Goal: Communication & Community: Answer question/provide support

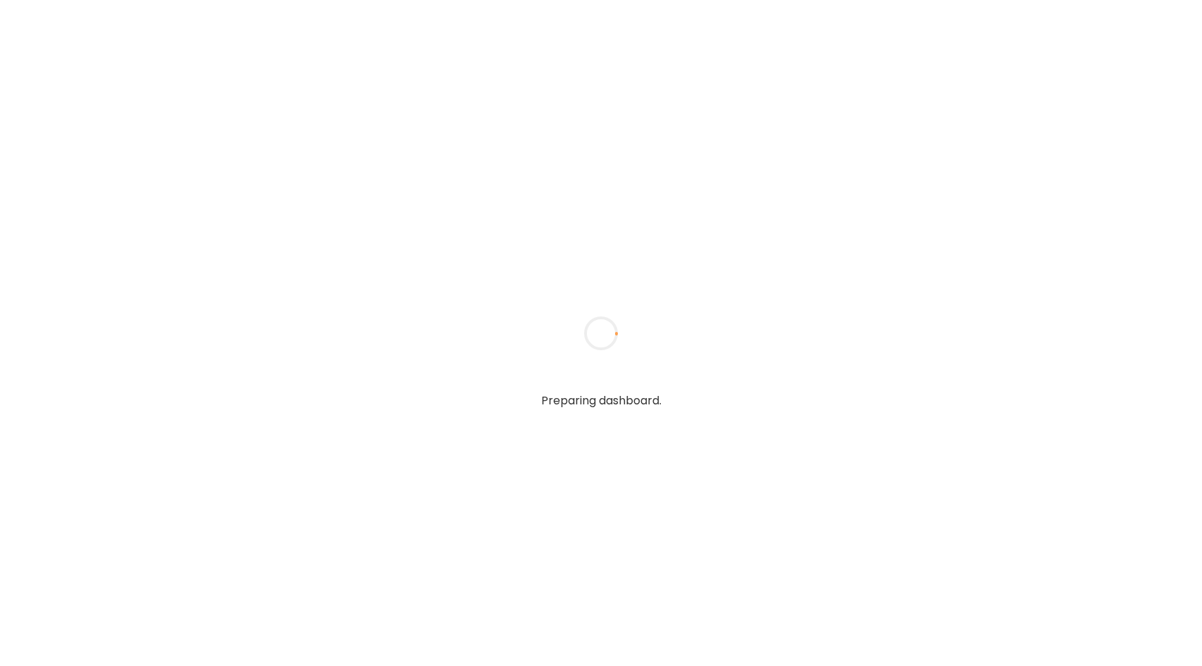
type input "**********"
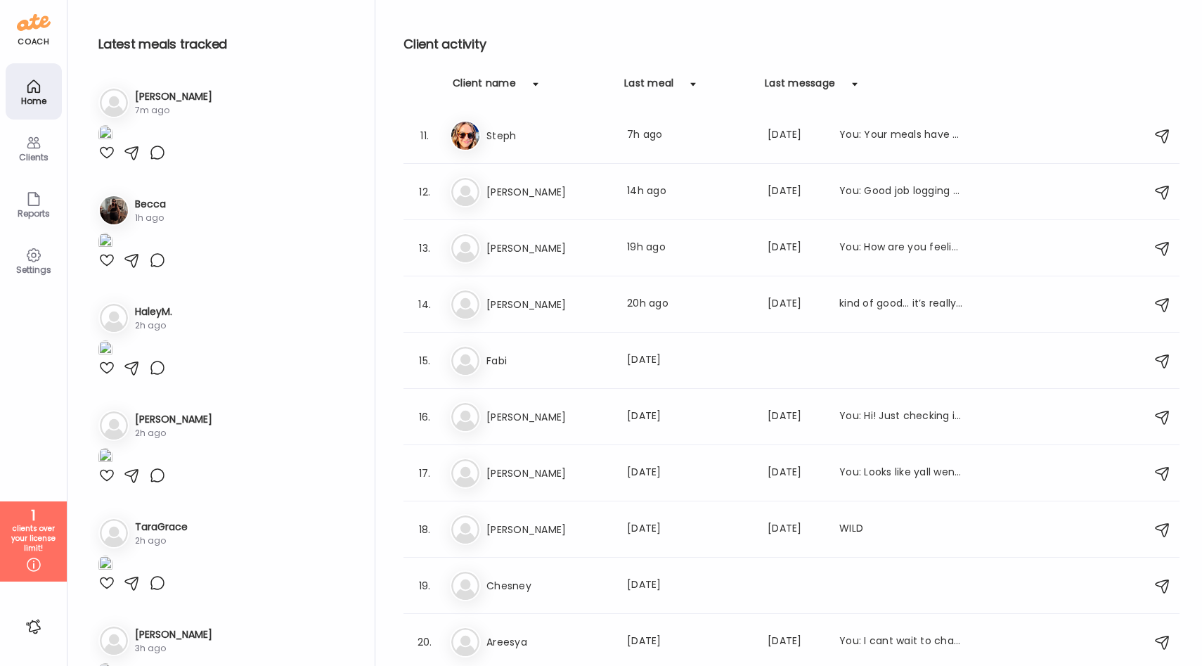
scroll to position [619, 0]
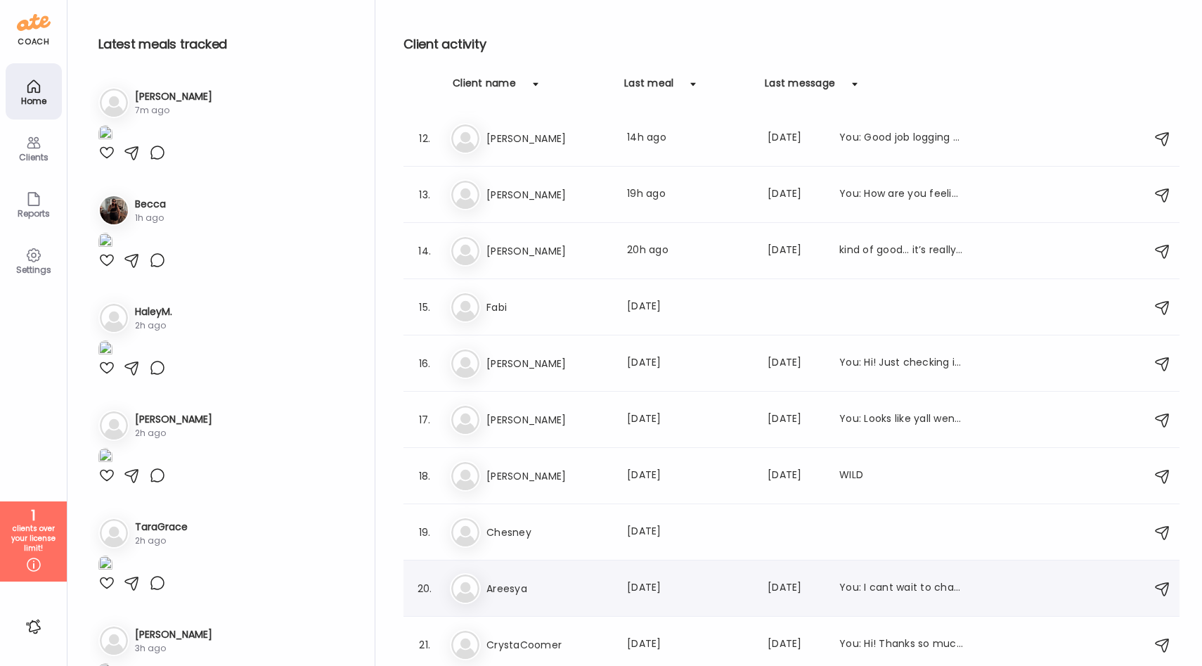
click at [550, 587] on h3 "Areesya" at bounding box center [548, 588] width 124 height 17
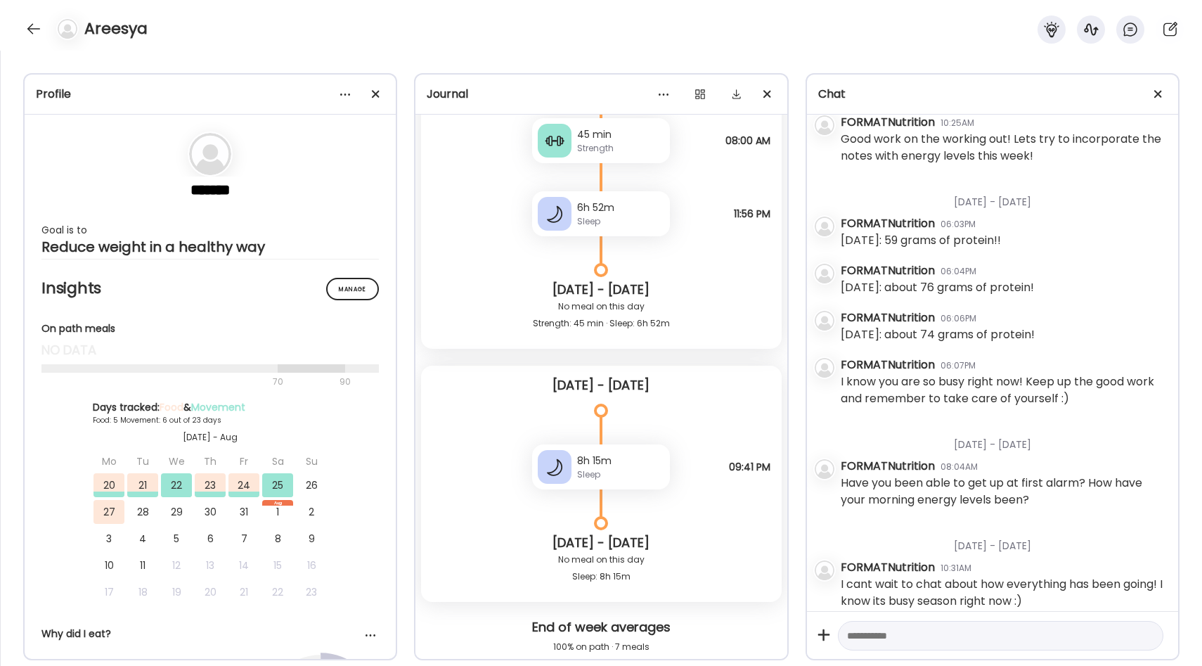
scroll to position [14743, 0]
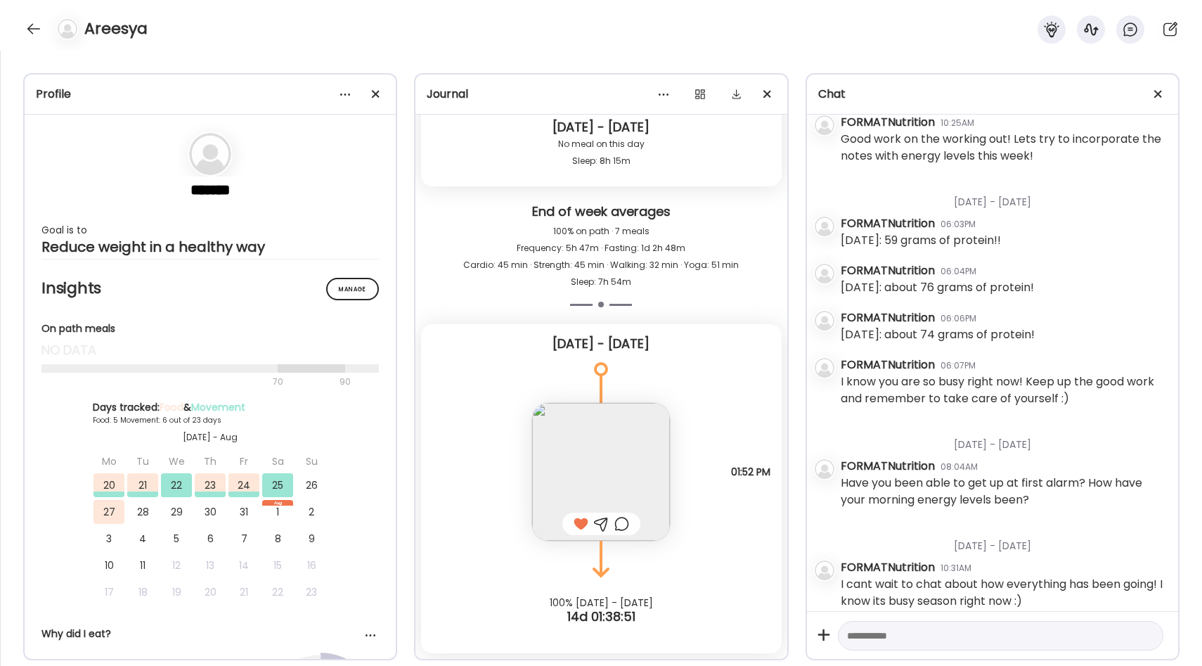
click at [904, 635] on textarea at bounding box center [988, 635] width 282 height 17
drag, startPoint x: 980, startPoint y: 625, endPoint x: 947, endPoint y: 625, distance: 33.0
click at [947, 625] on textarea "**********" at bounding box center [988, 641] width 282 height 51
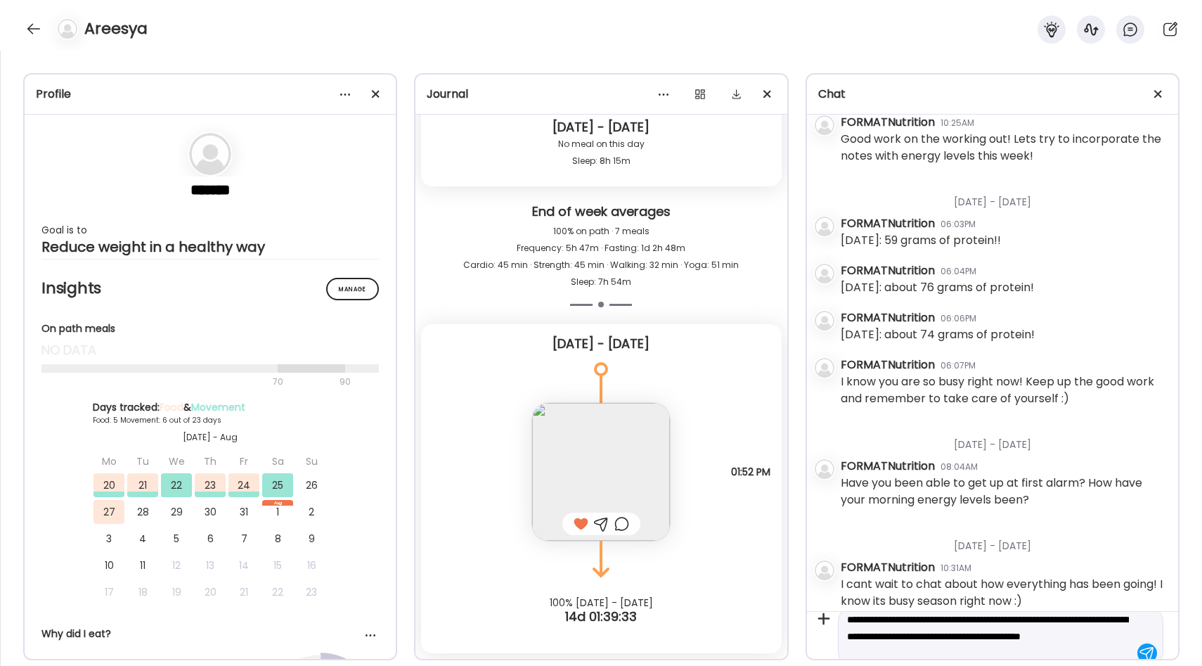
scroll to position [18, 0]
click at [875, 621] on textarea "**********" at bounding box center [988, 634] width 282 height 51
type textarea "**********"
click at [1140, 635] on div at bounding box center [1147, 635] width 20 height 20
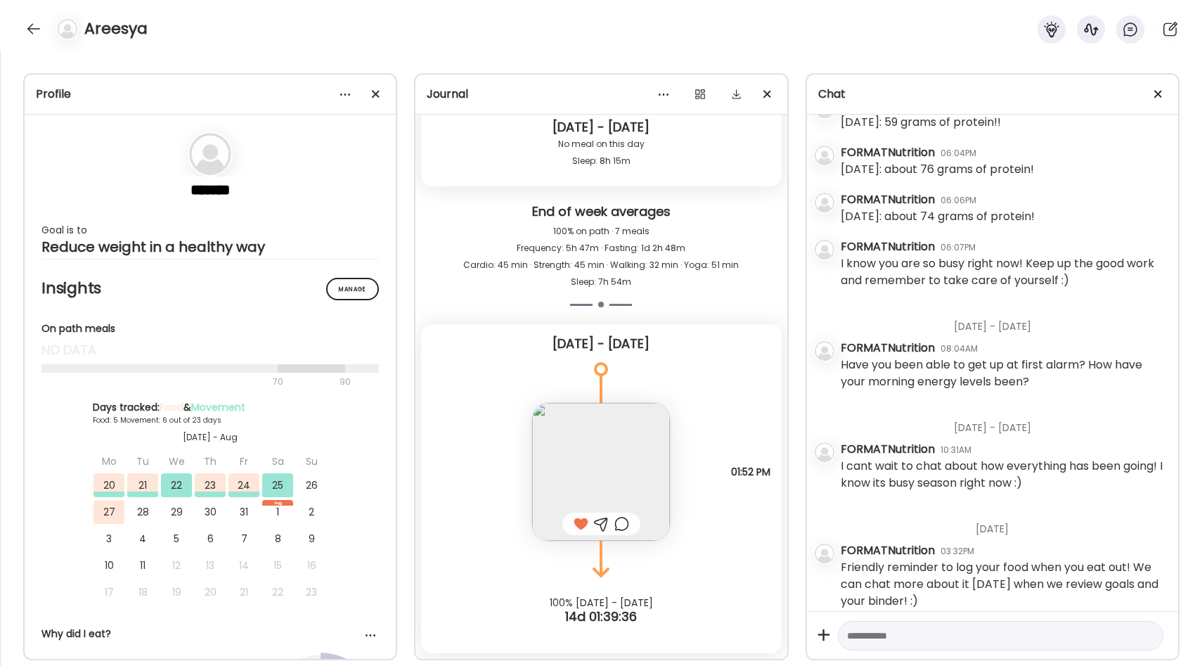
scroll to position [857, 0]
click at [34, 28] on div at bounding box center [33, 29] width 22 height 22
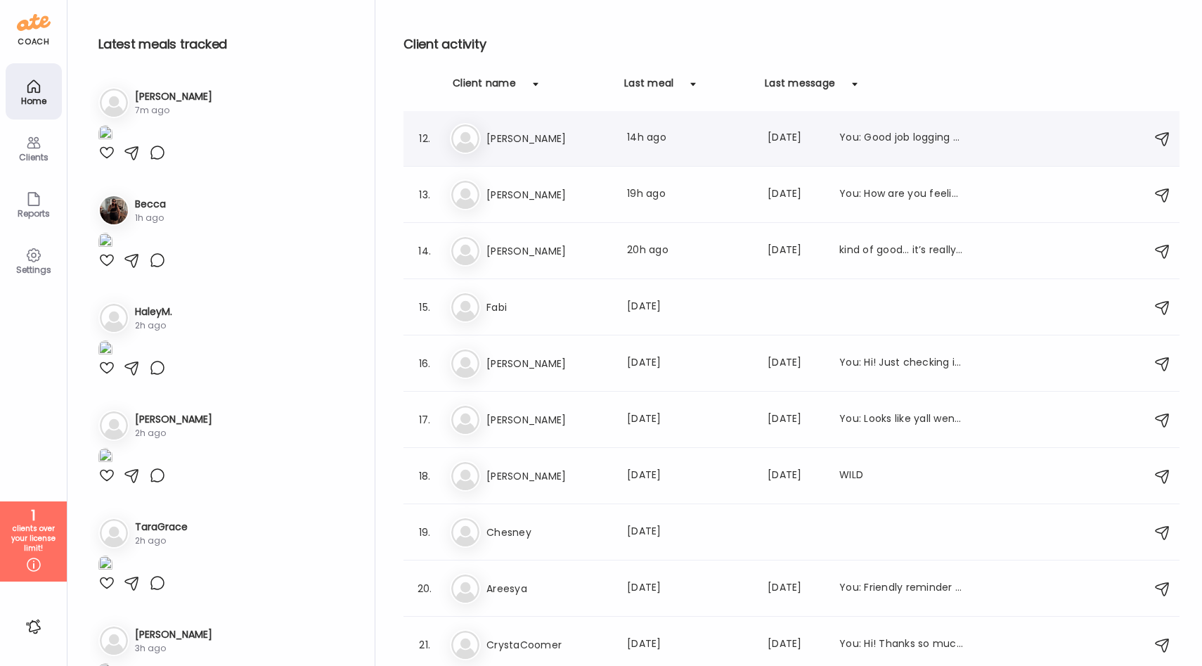
click at [555, 146] on div "Co [PERSON_NAME] Last meal: 14h ago Last message: [DATE] You: Good job logging …" at bounding box center [793, 138] width 687 height 31
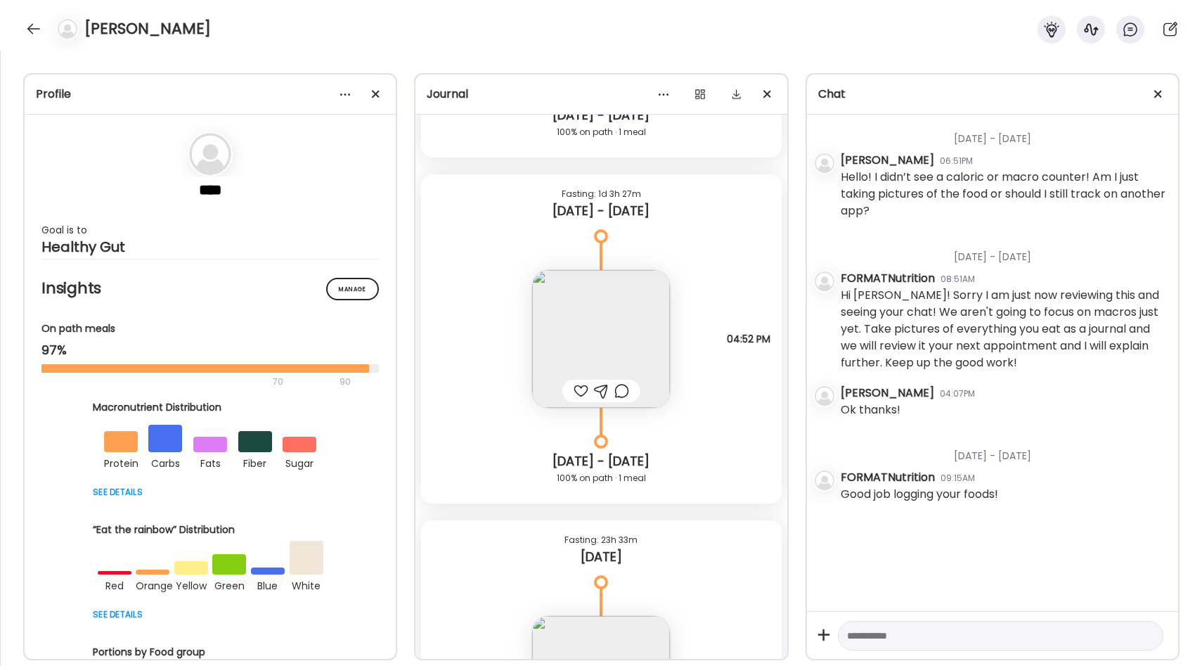
scroll to position [6471, 0]
click at [623, 344] on img at bounding box center [601, 341] width 138 height 138
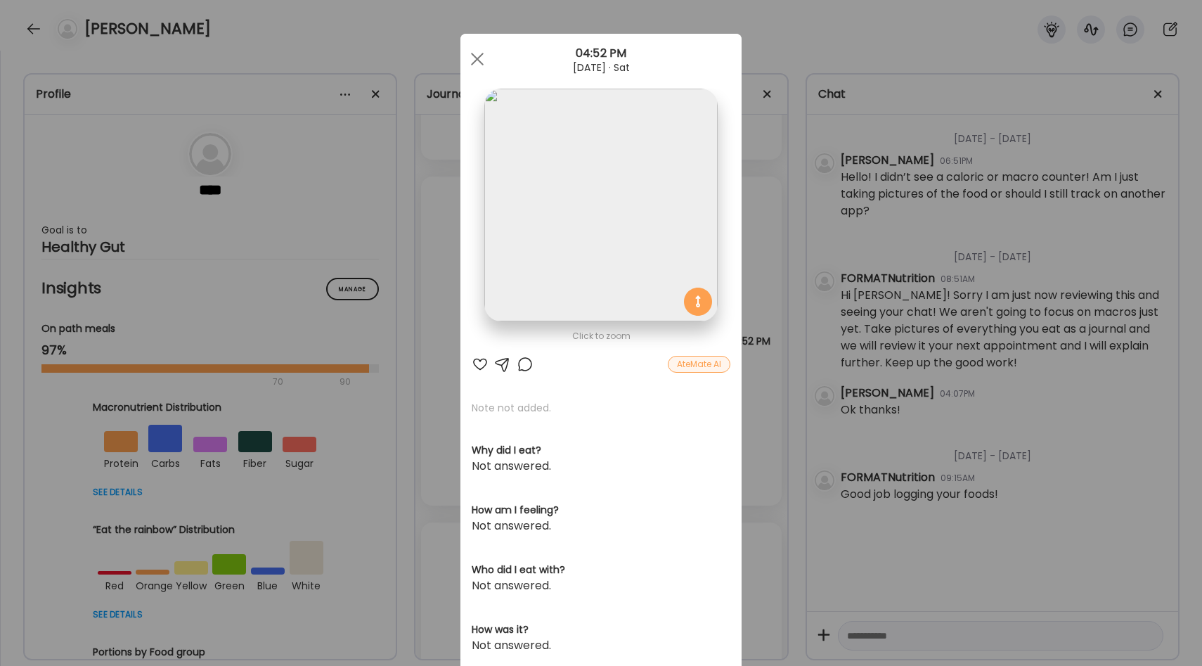
click at [774, 297] on div "Ate Coach Dashboard Wahoo! It’s official Take a moment to set up your Coach Pro…" at bounding box center [601, 333] width 1202 height 666
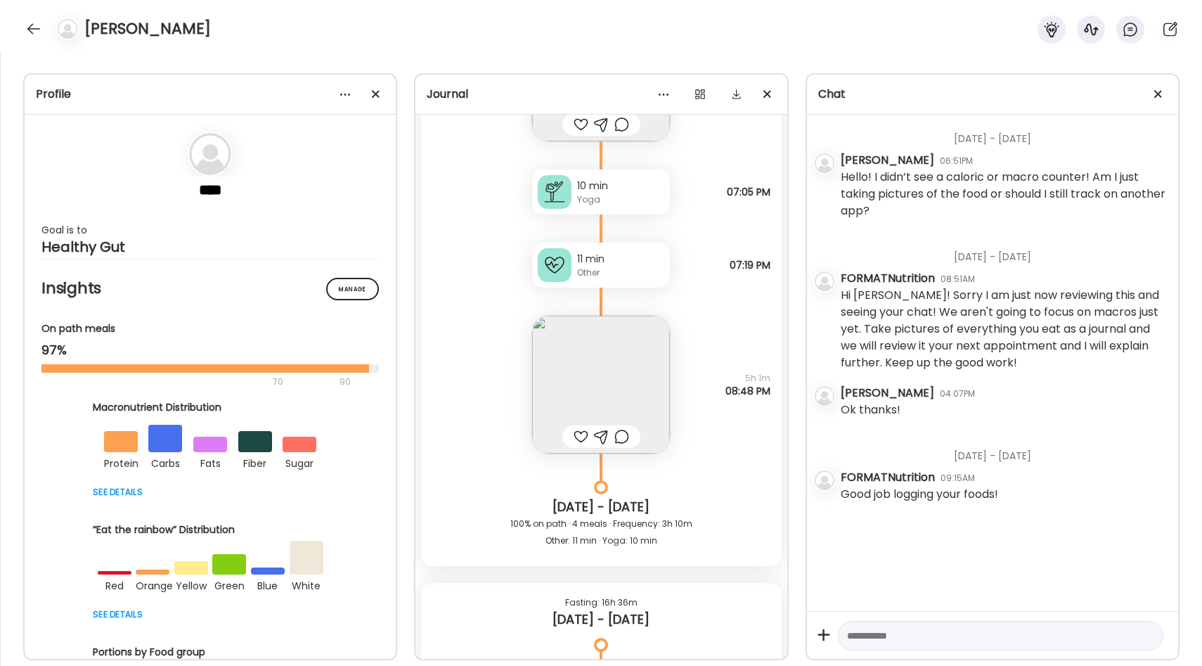
scroll to position [5721, 0]
click at [644, 351] on img at bounding box center [601, 383] width 138 height 138
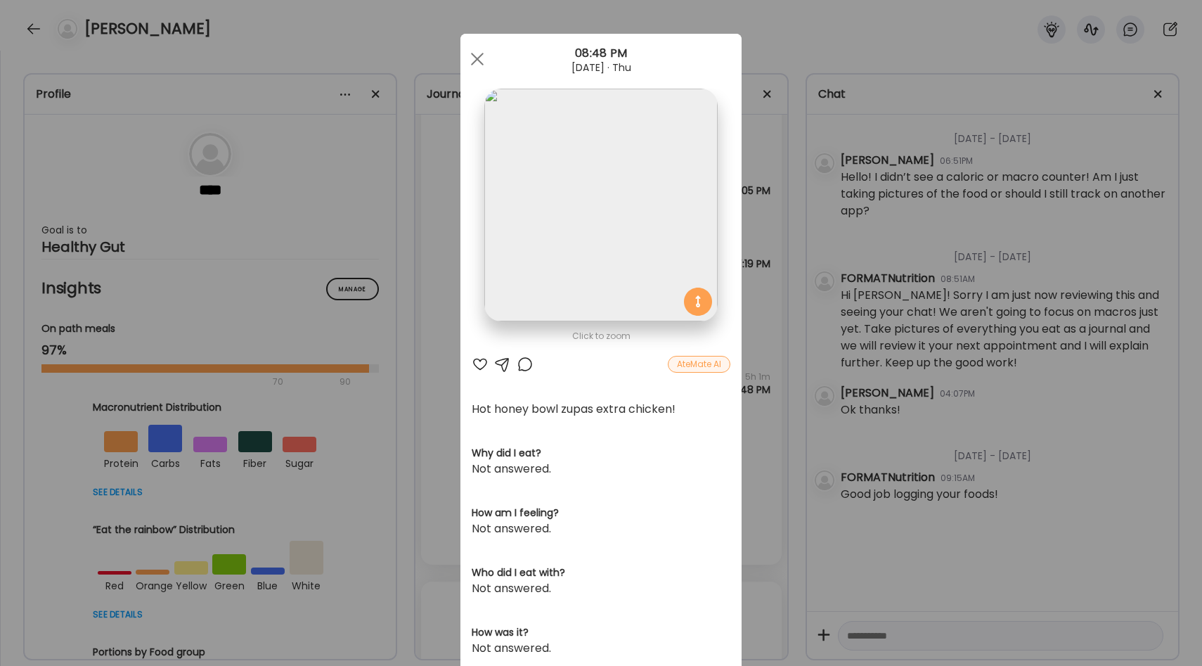
click at [474, 357] on div at bounding box center [480, 364] width 17 height 17
click at [450, 337] on div "Ate Coach Dashboard Wahoo! It’s official Take a moment to set up your Coach Pro…" at bounding box center [601, 333] width 1202 height 666
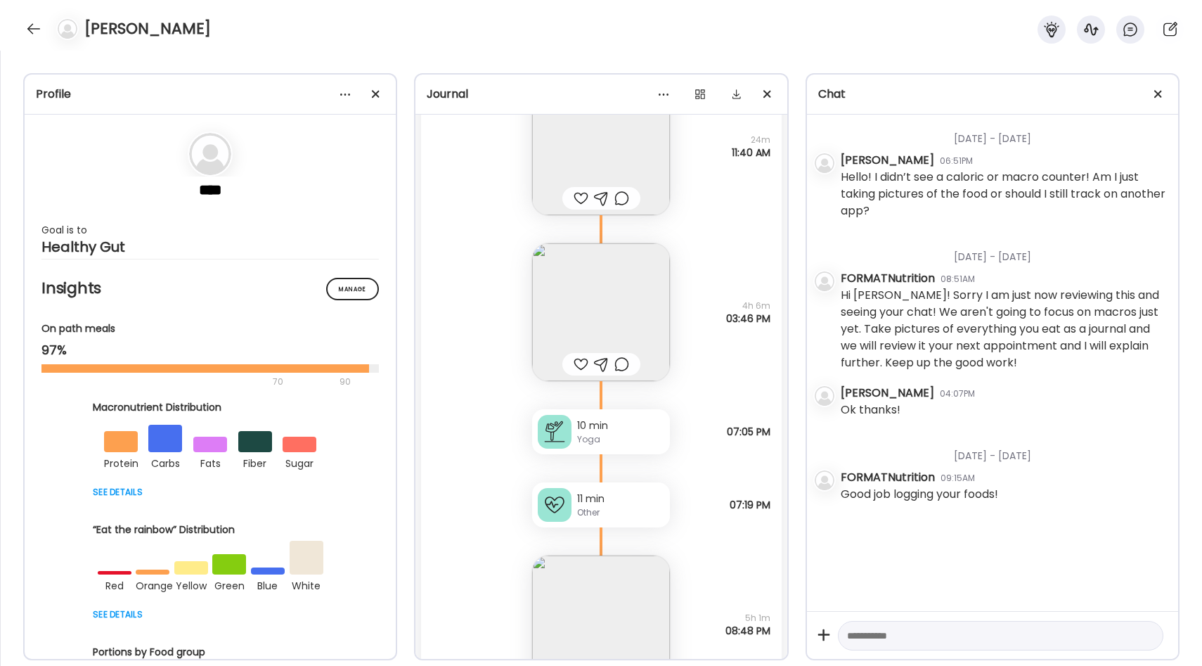
scroll to position [5479, 0]
click at [557, 311] on img at bounding box center [601, 313] width 138 height 138
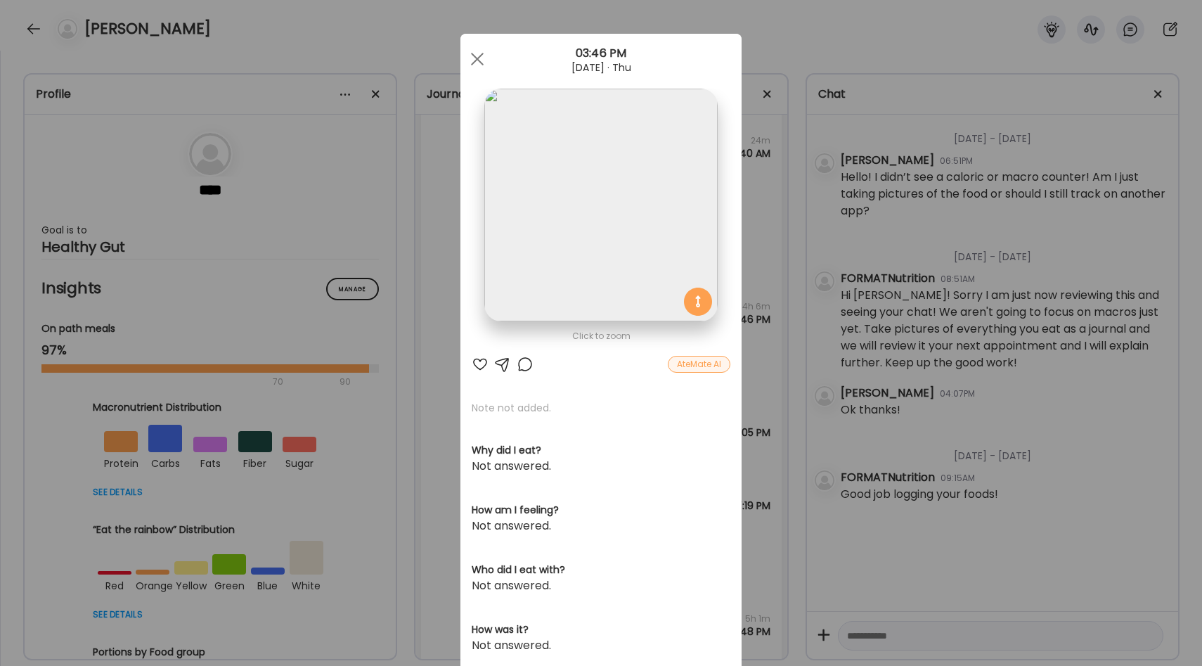
click at [412, 314] on div "Ate Coach Dashboard Wahoo! It’s official Take a moment to set up your Coach Pro…" at bounding box center [601, 333] width 1202 height 666
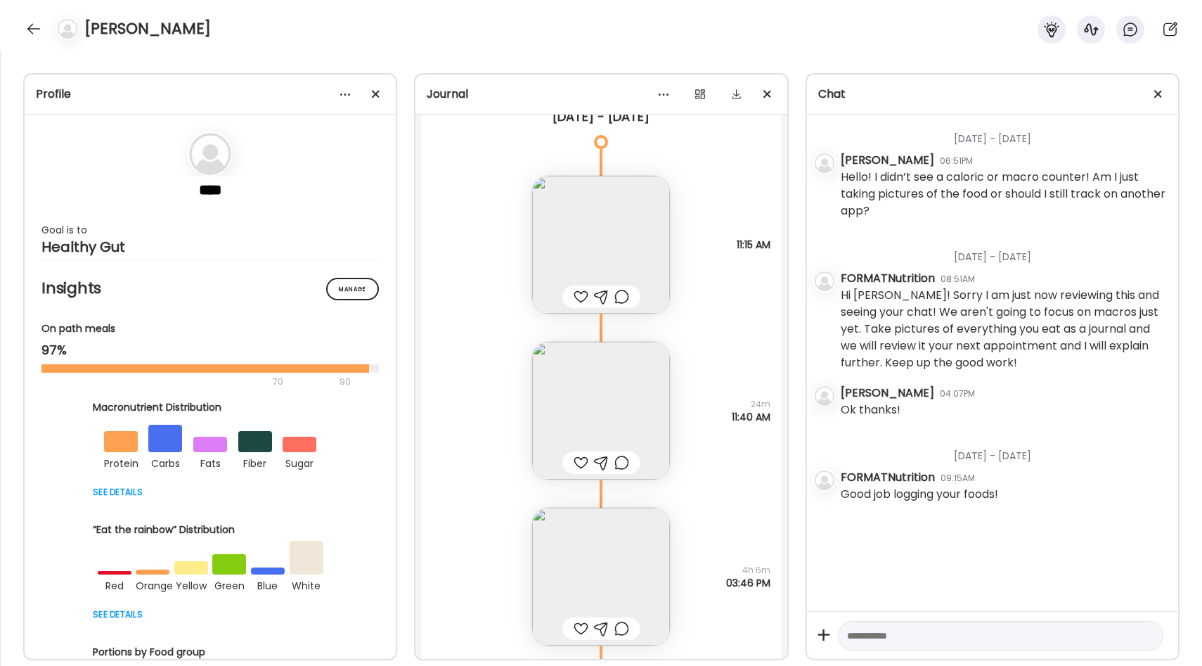
scroll to position [5032, 0]
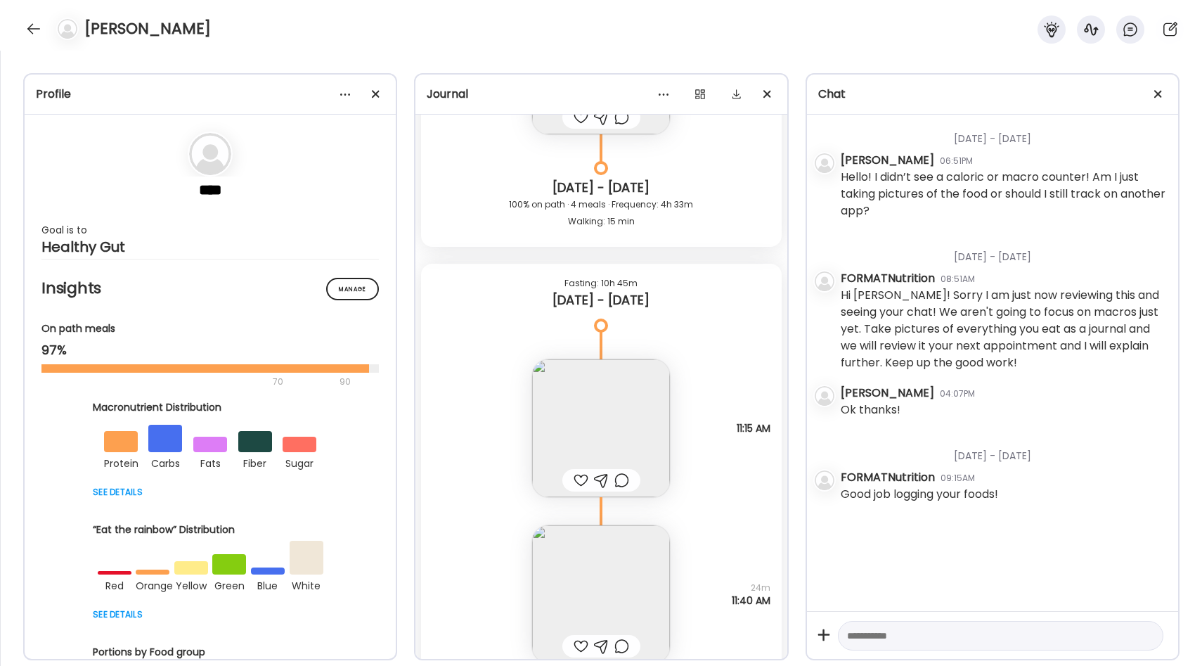
click at [564, 420] on img at bounding box center [601, 428] width 138 height 138
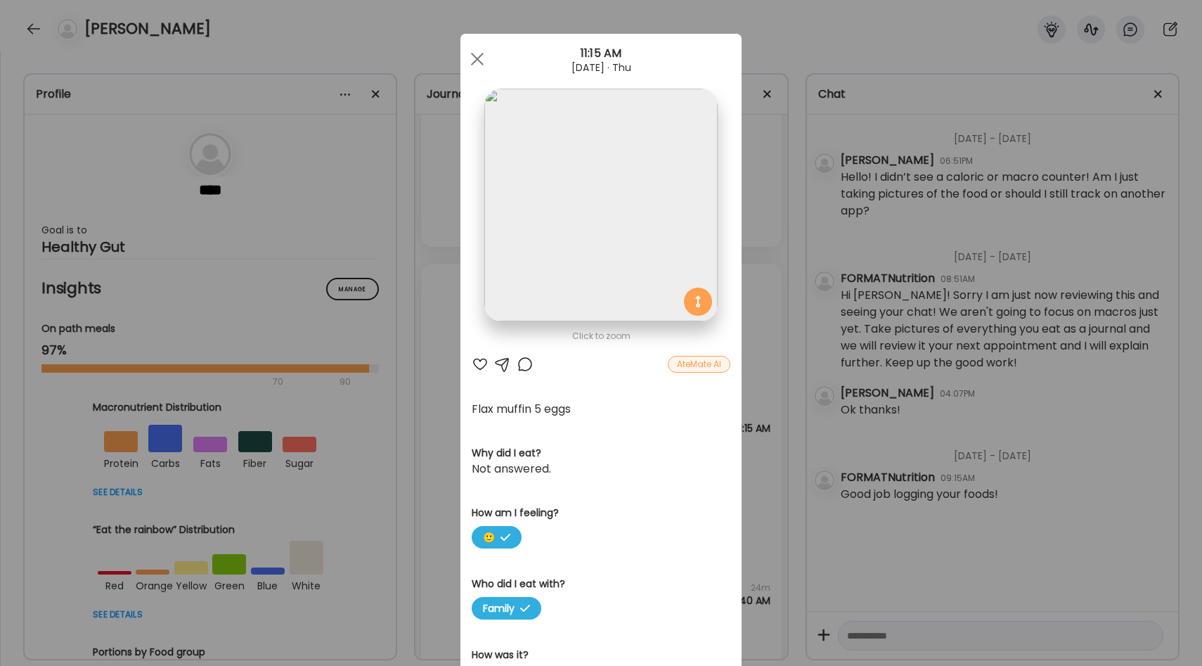
click at [429, 349] on div "Ate Coach Dashboard Wahoo! It’s official Take a moment to set up your Coach Pro…" at bounding box center [601, 333] width 1202 height 666
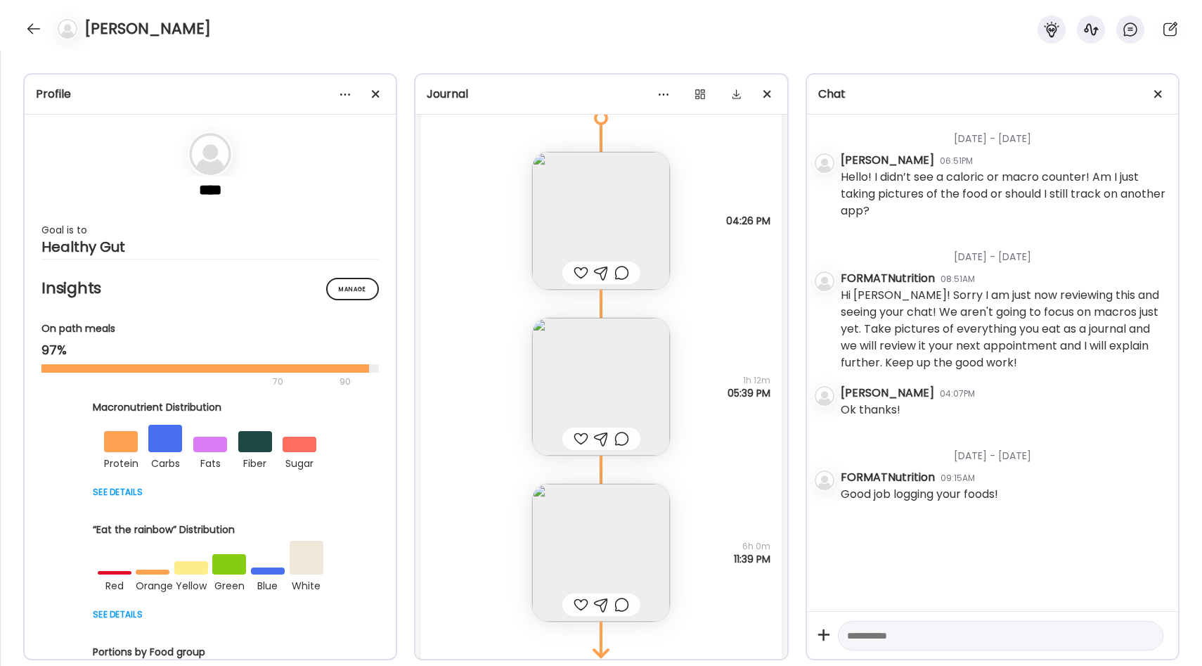
scroll to position [7018, 0]
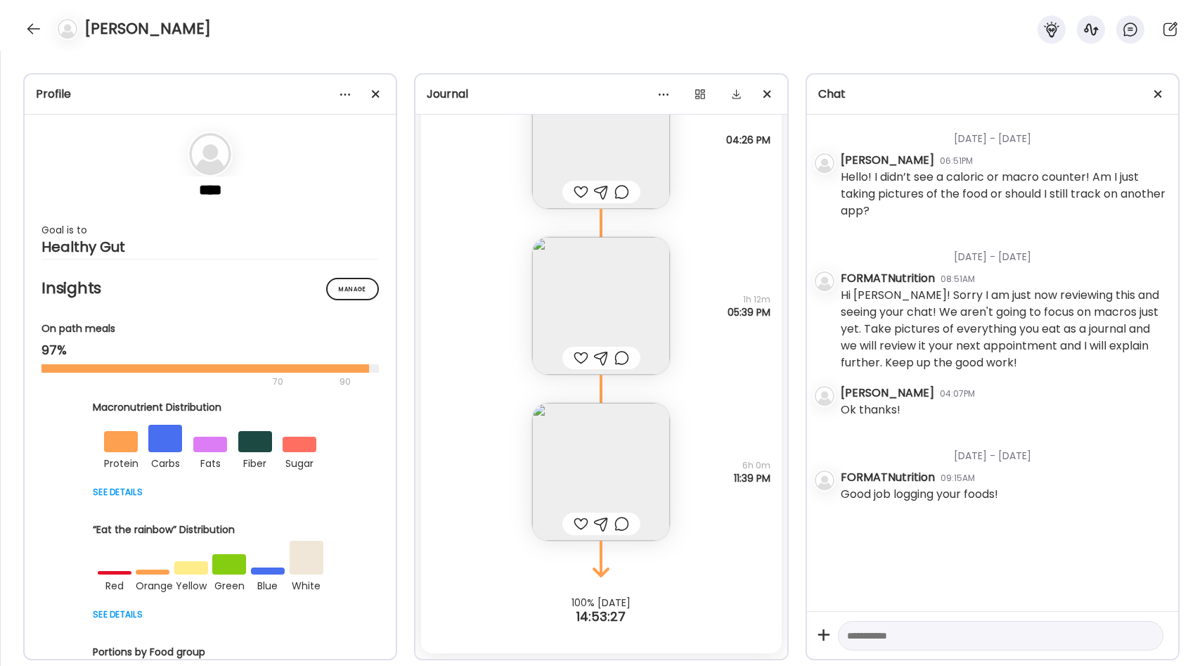
click at [612, 467] on img at bounding box center [601, 472] width 138 height 138
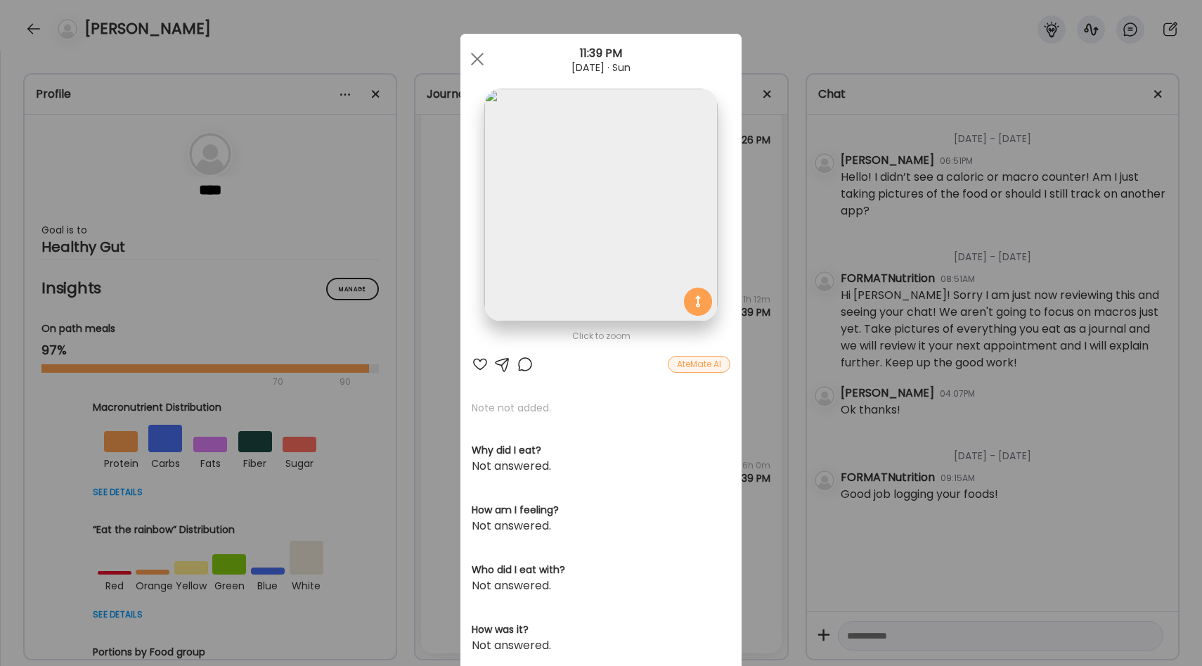
click at [753, 361] on div "Ate Coach Dashboard Wahoo! It’s official Take a moment to set up your Coach Pro…" at bounding box center [601, 333] width 1202 height 666
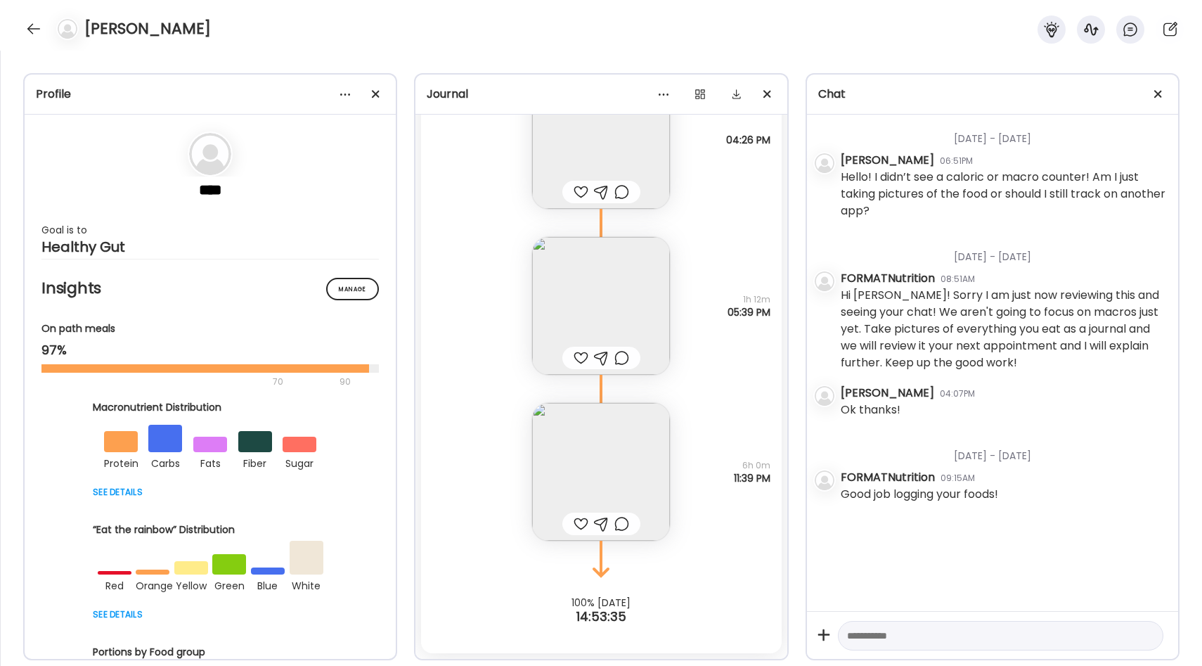
click at [855, 625] on div at bounding box center [1000, 636] width 325 height 30
click at [857, 632] on textarea at bounding box center [988, 635] width 282 height 17
click at [976, 638] on textarea "**********" at bounding box center [988, 635] width 282 height 17
click at [973, 638] on textarea "**********" at bounding box center [988, 635] width 282 height 17
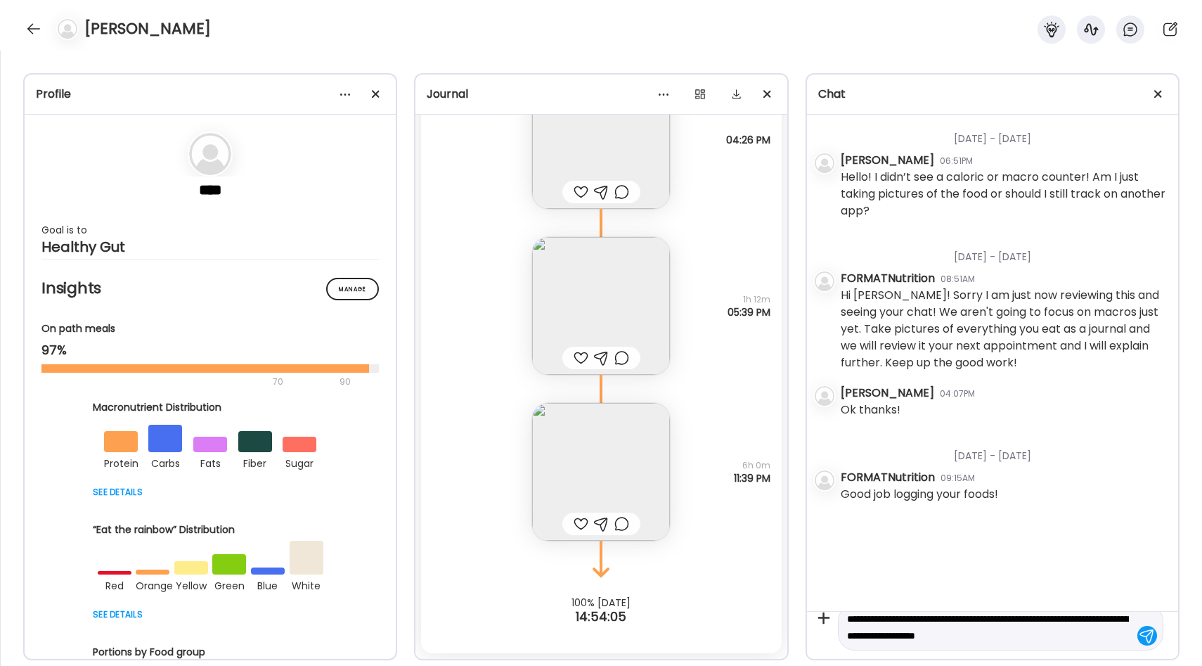
click at [1059, 621] on textarea "**********" at bounding box center [988, 627] width 282 height 34
type textarea "**********"
click at [1144, 637] on div at bounding box center [1147, 635] width 20 height 20
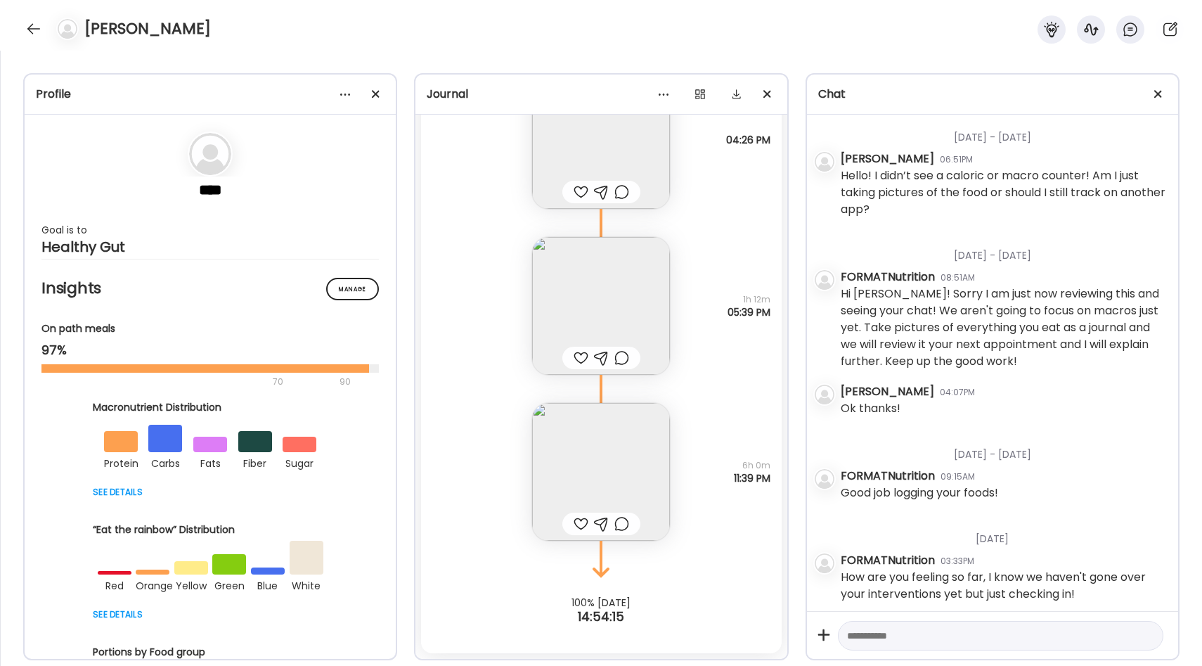
scroll to position [8, 0]
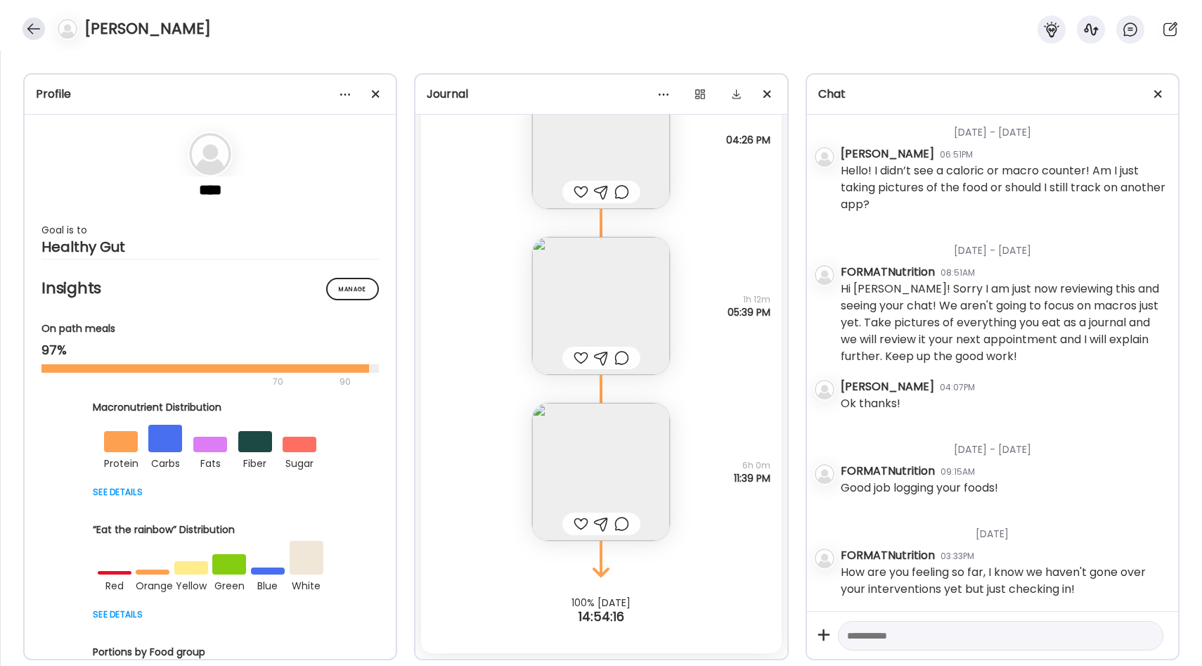
click at [35, 22] on div at bounding box center [33, 29] width 22 height 22
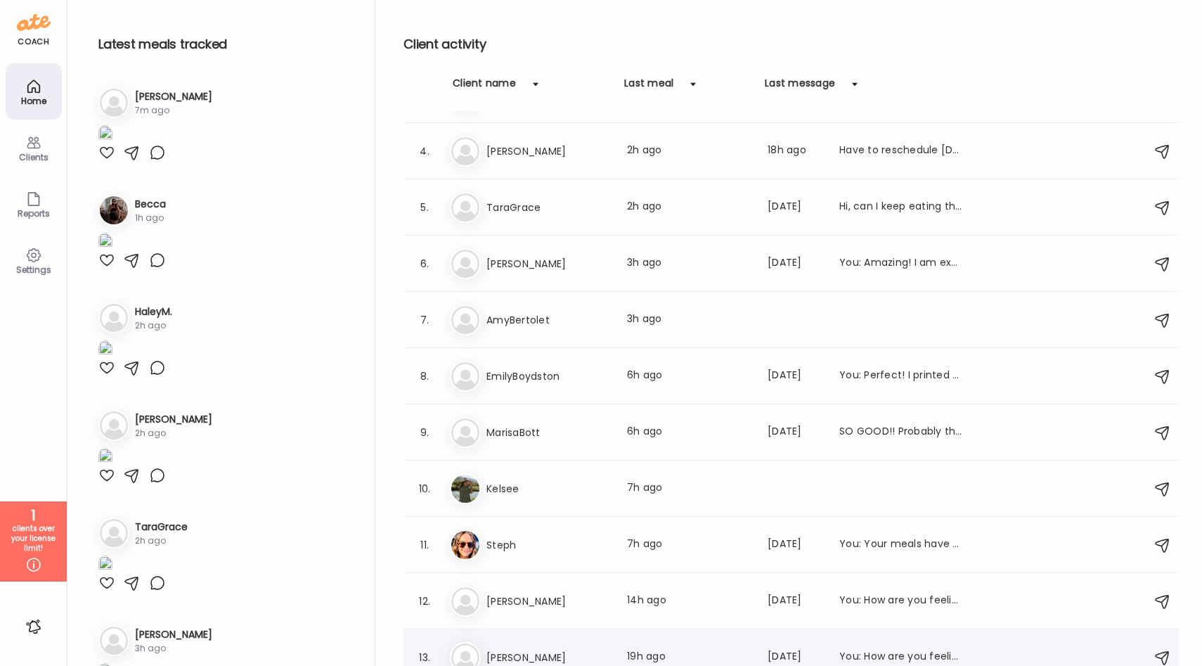
scroll to position [148, 0]
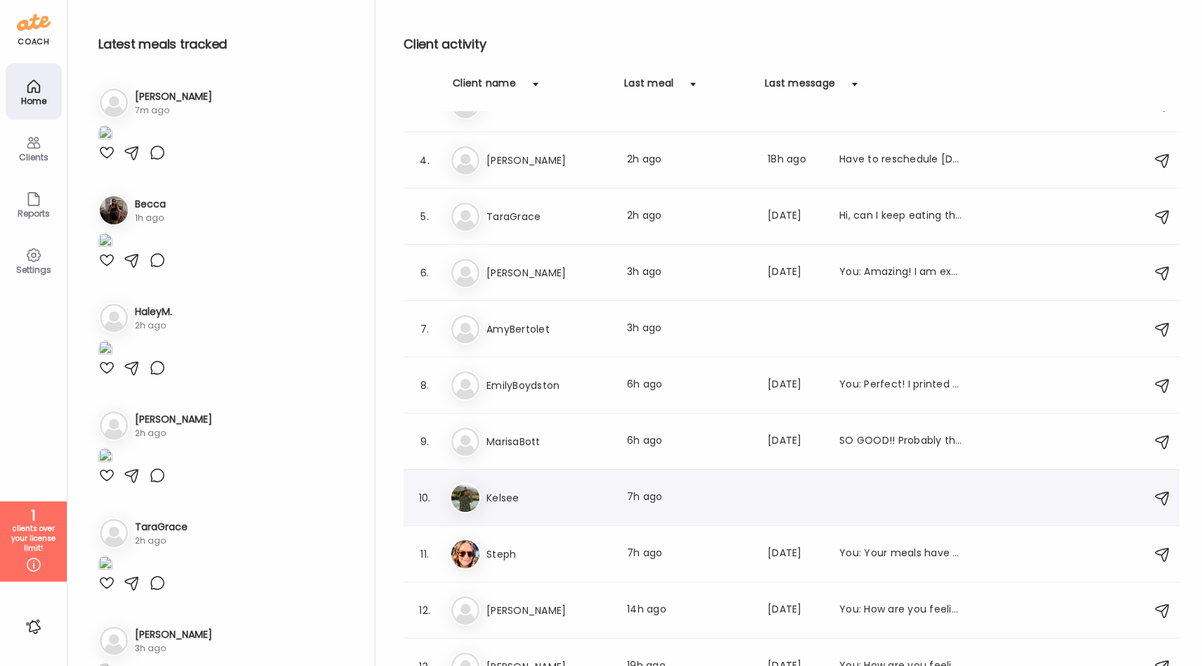
click at [604, 510] on div "Ke Kelsee Last meal: 7h ago" at bounding box center [793, 497] width 687 height 31
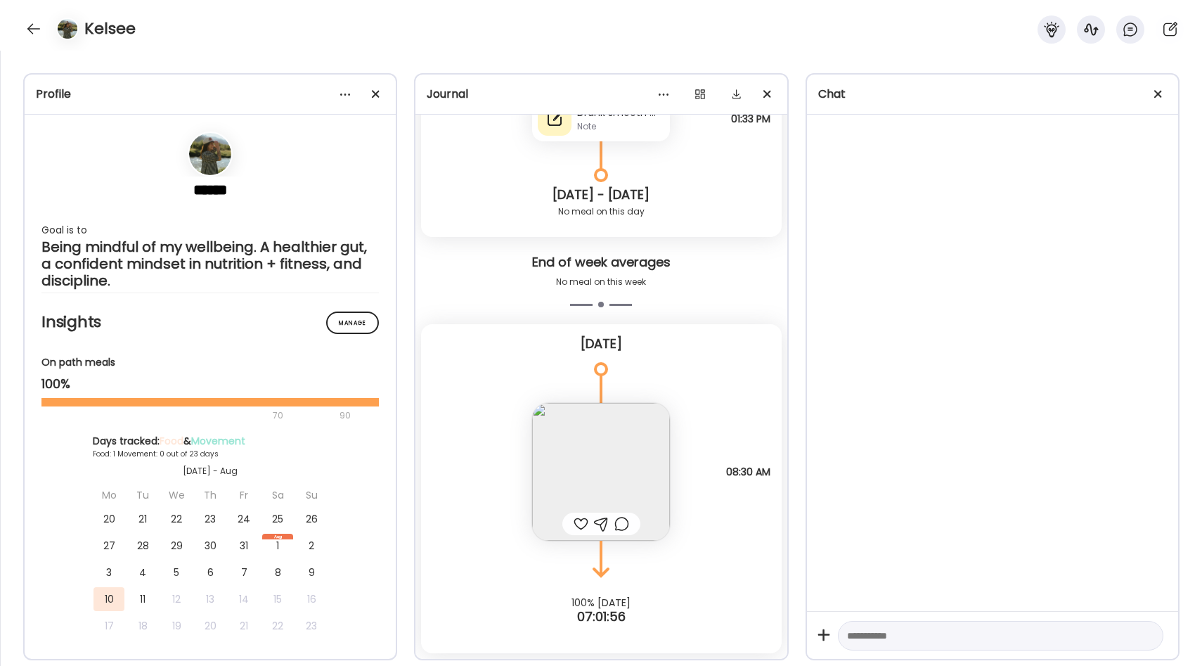
scroll to position [0, 0]
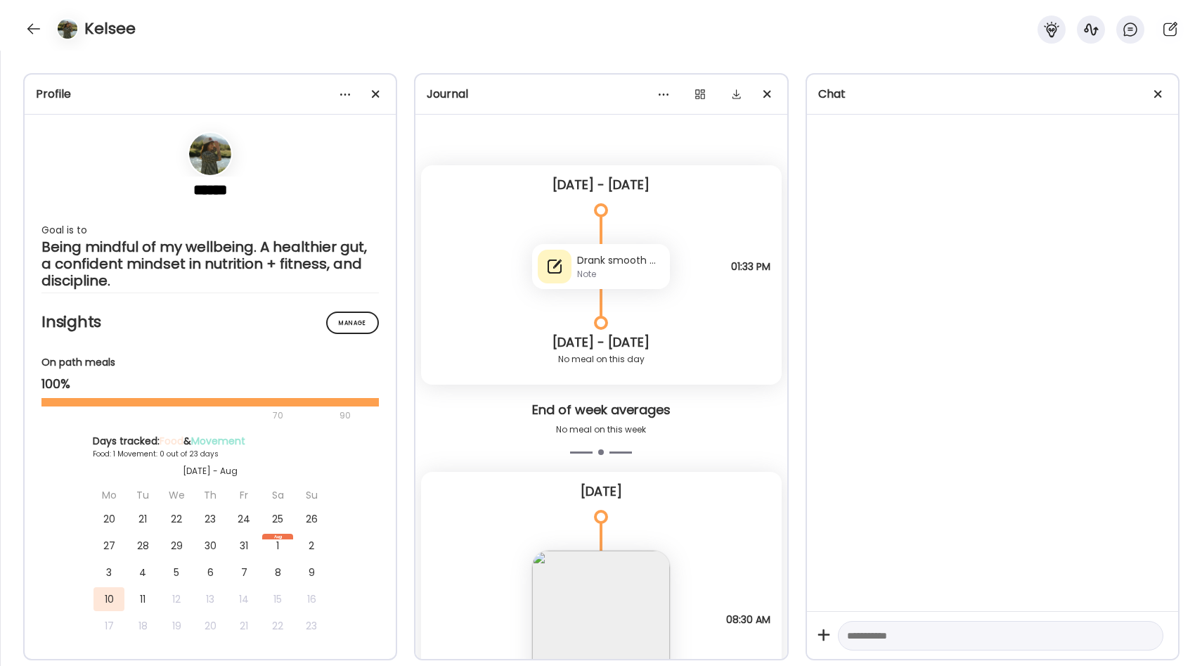
click at [630, 271] on div "Note" at bounding box center [620, 274] width 87 height 13
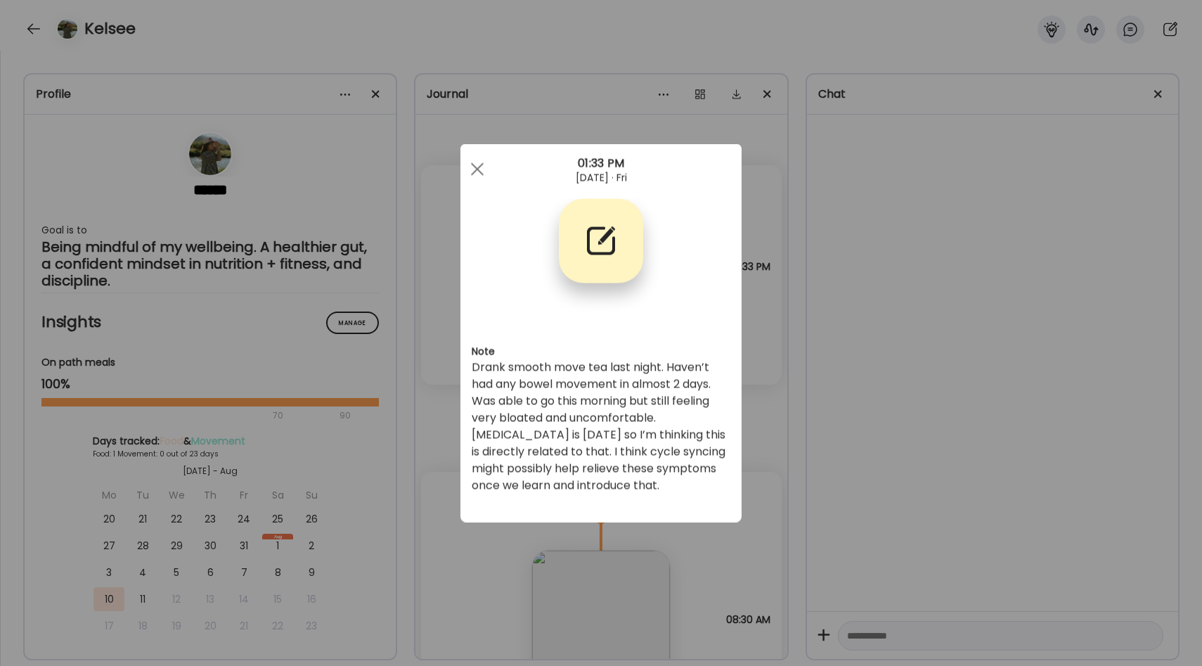
click at [739, 410] on div "Note Drank smooth move tea last night. Haven’t had any bowel movement in almost…" at bounding box center [600, 333] width 281 height 378
click at [765, 363] on div "Ate Coach Dashboard Wahoo! It’s official Take a moment to set up your Coach Pro…" at bounding box center [601, 333] width 1202 height 666
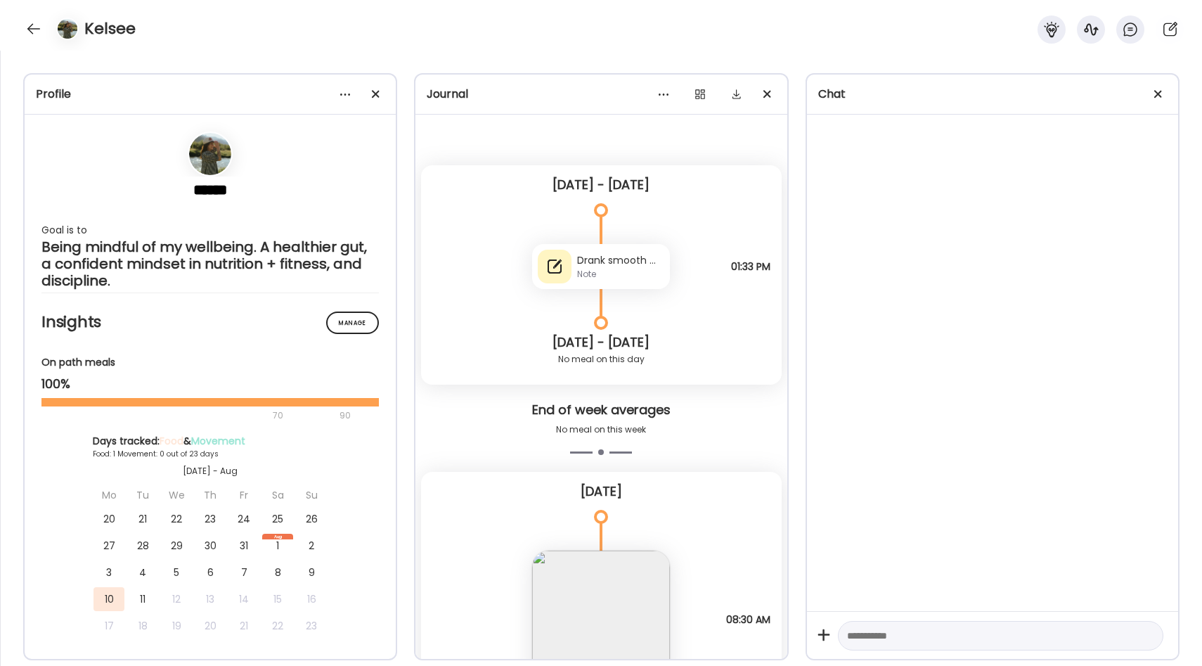
click at [597, 226] on icon at bounding box center [601, 230] width 84 height 28
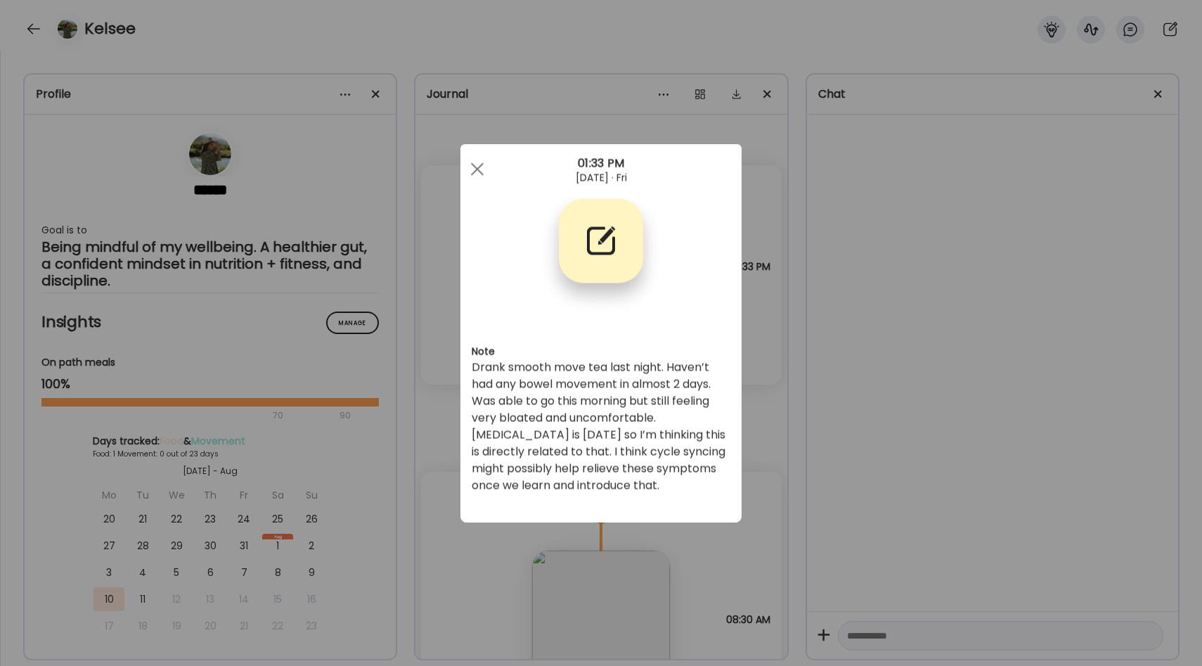
click at [817, 251] on div "Ate Coach Dashboard Wahoo! It’s official Take a moment to set up your Coach Pro…" at bounding box center [601, 333] width 1202 height 666
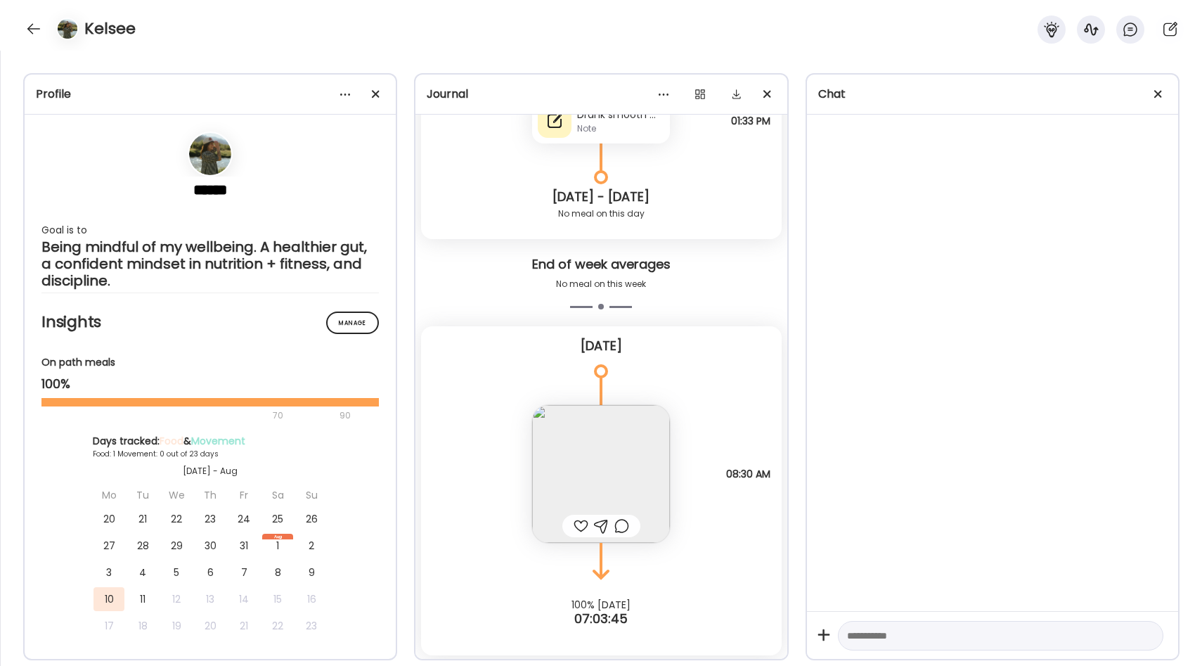
scroll to position [148, 0]
click at [637, 443] on img at bounding box center [601, 472] width 138 height 138
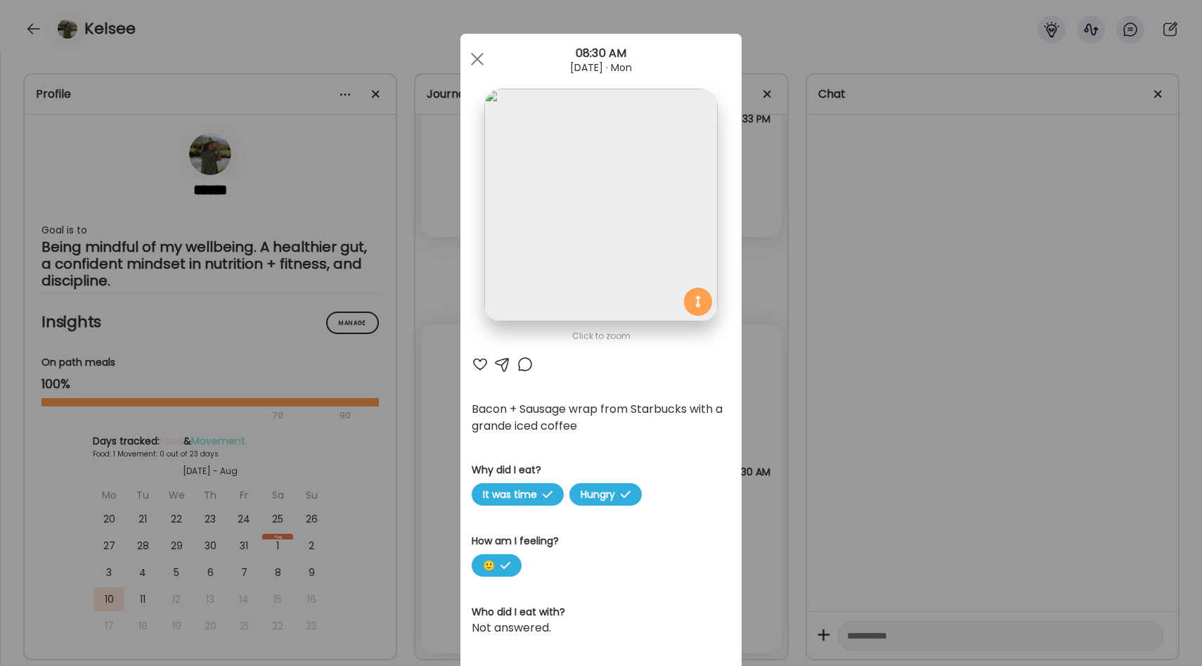
click at [611, 238] on img at bounding box center [600, 205] width 233 height 233
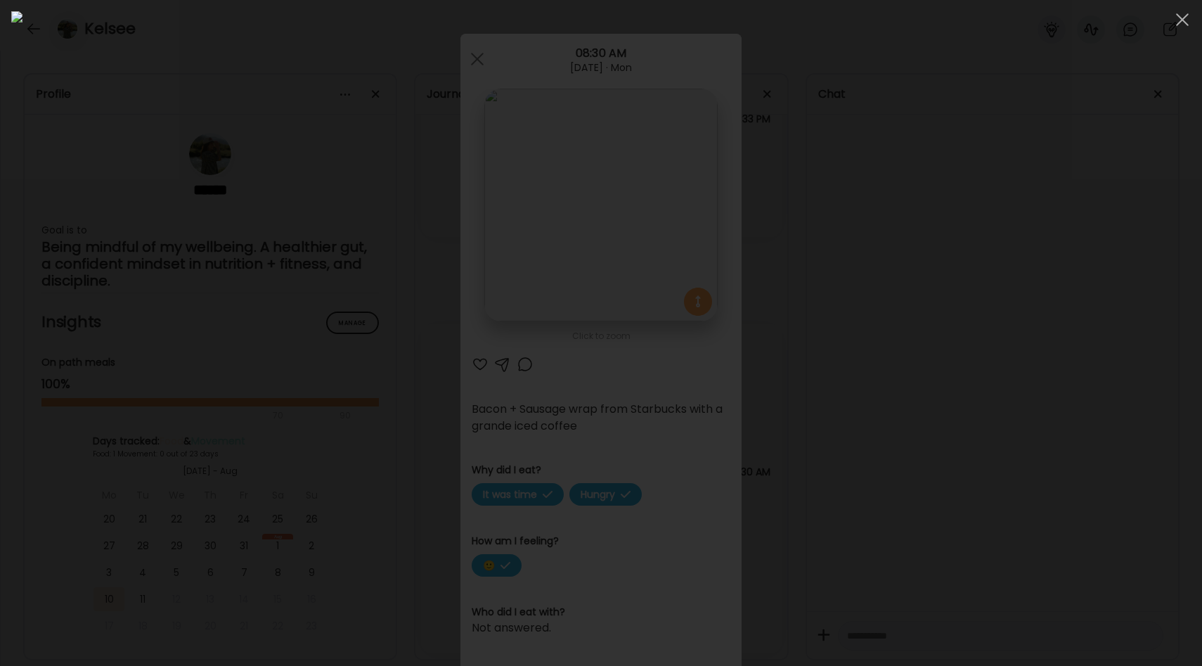
click at [845, 379] on img at bounding box center [600, 332] width 1179 height 643
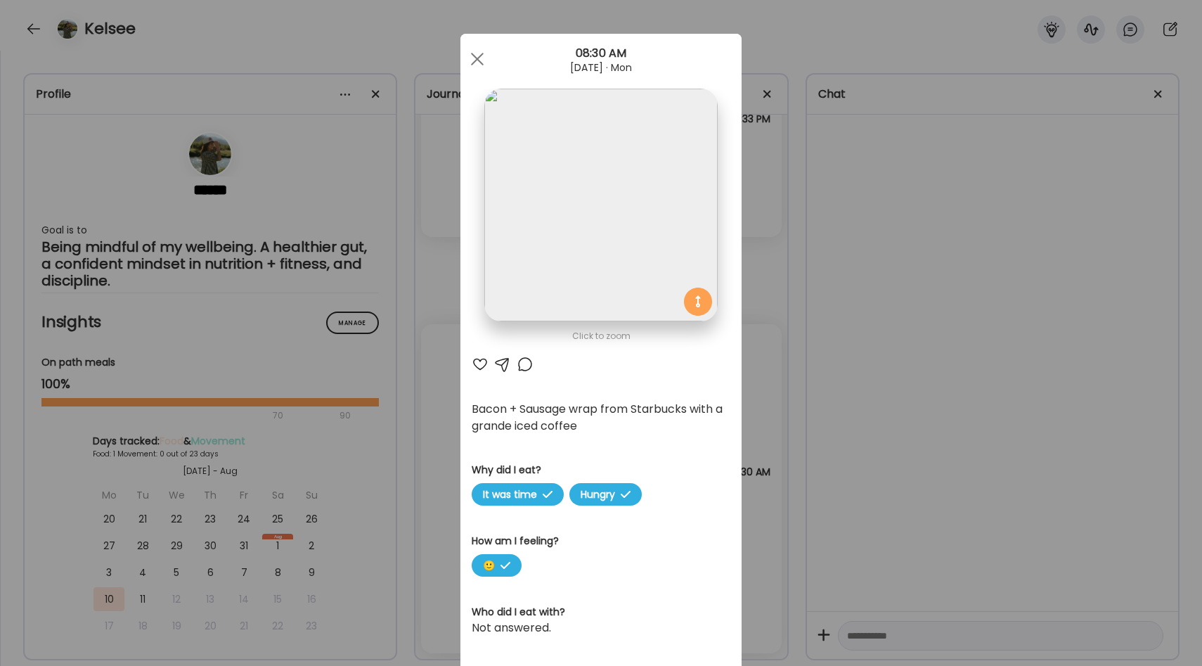
click at [633, 282] on img at bounding box center [600, 205] width 233 height 233
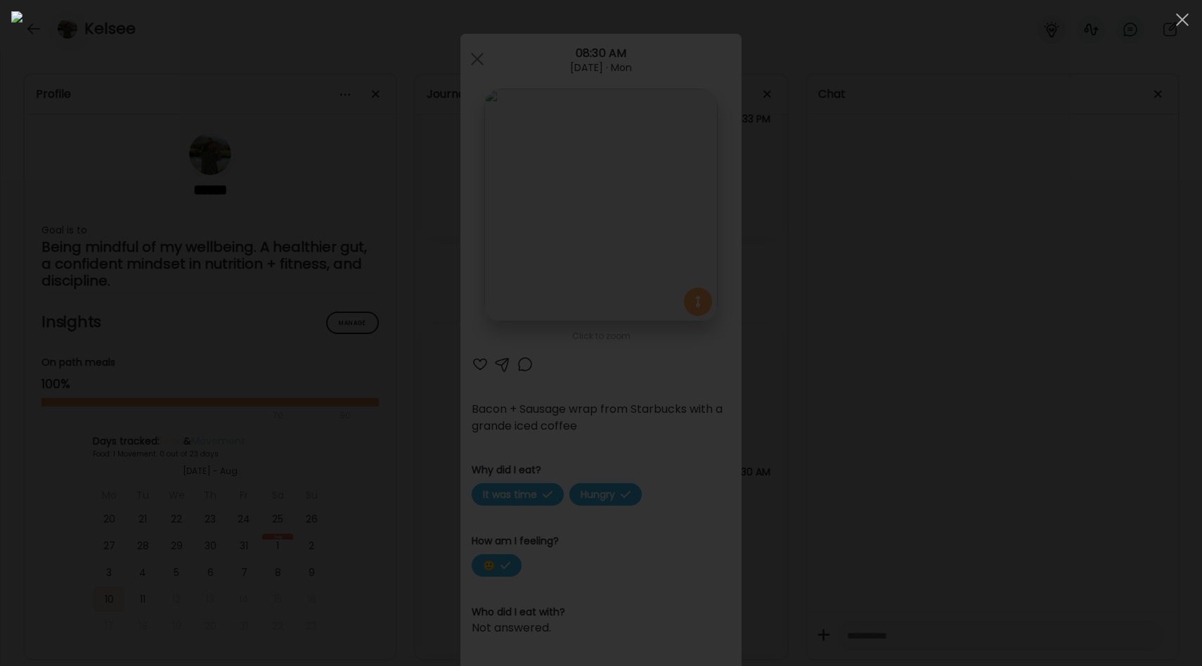
click at [719, 344] on img at bounding box center [600, 332] width 1179 height 643
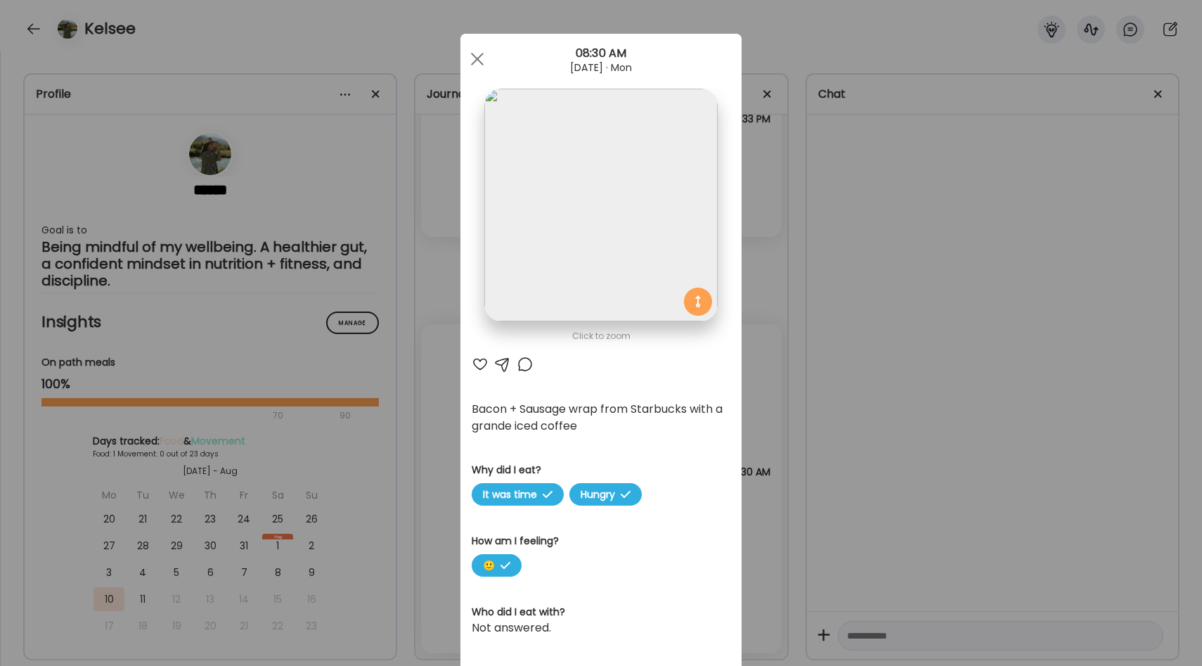
click at [716, 403] on div "Bacon + Sausage wrap from Starbucks with a grande iced coffee" at bounding box center [601, 418] width 259 height 34
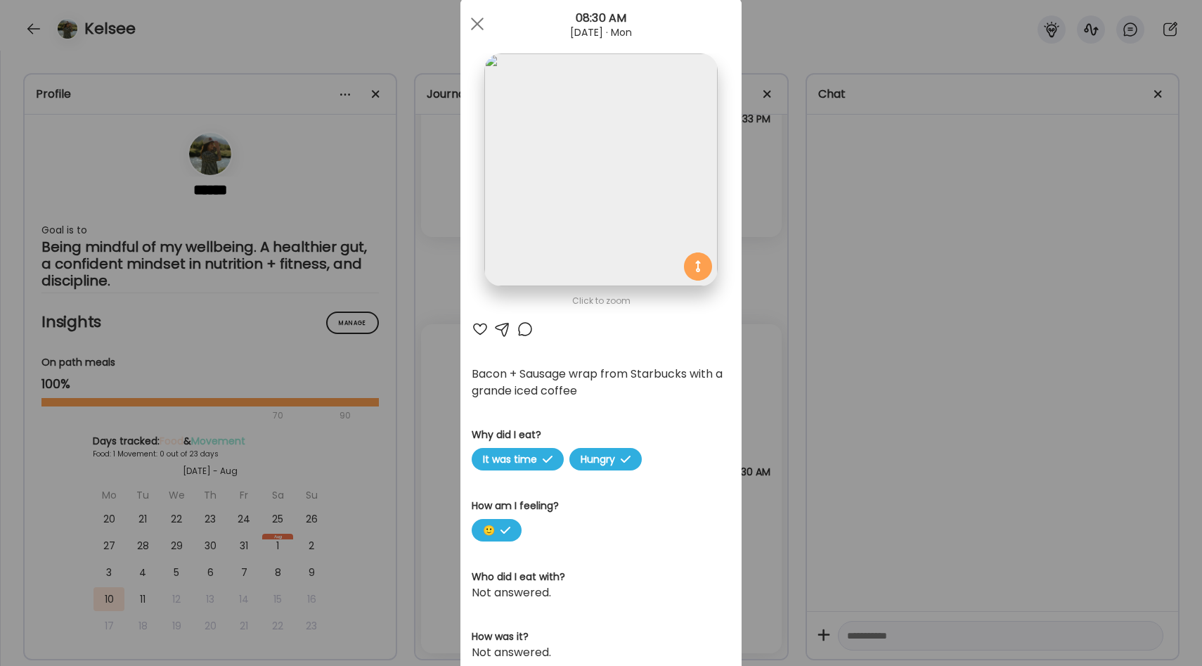
scroll to position [0, 0]
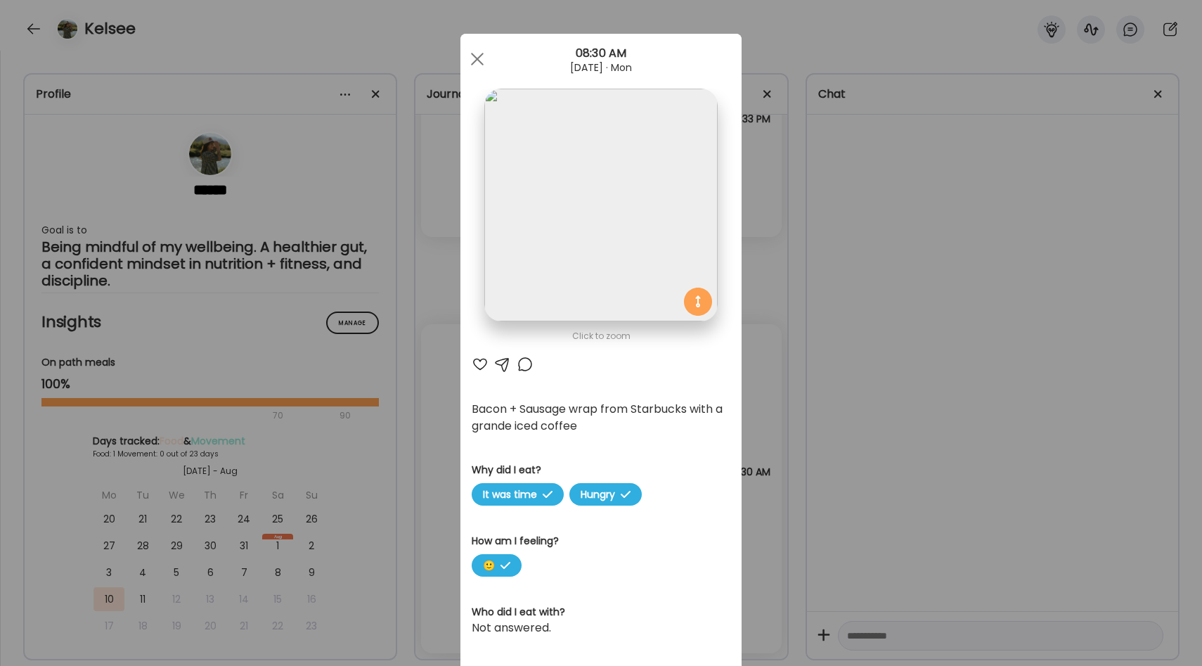
click at [772, 404] on div "Ate Coach Dashboard Wahoo! It’s official Take a moment to set up your Coach Pro…" at bounding box center [601, 333] width 1202 height 666
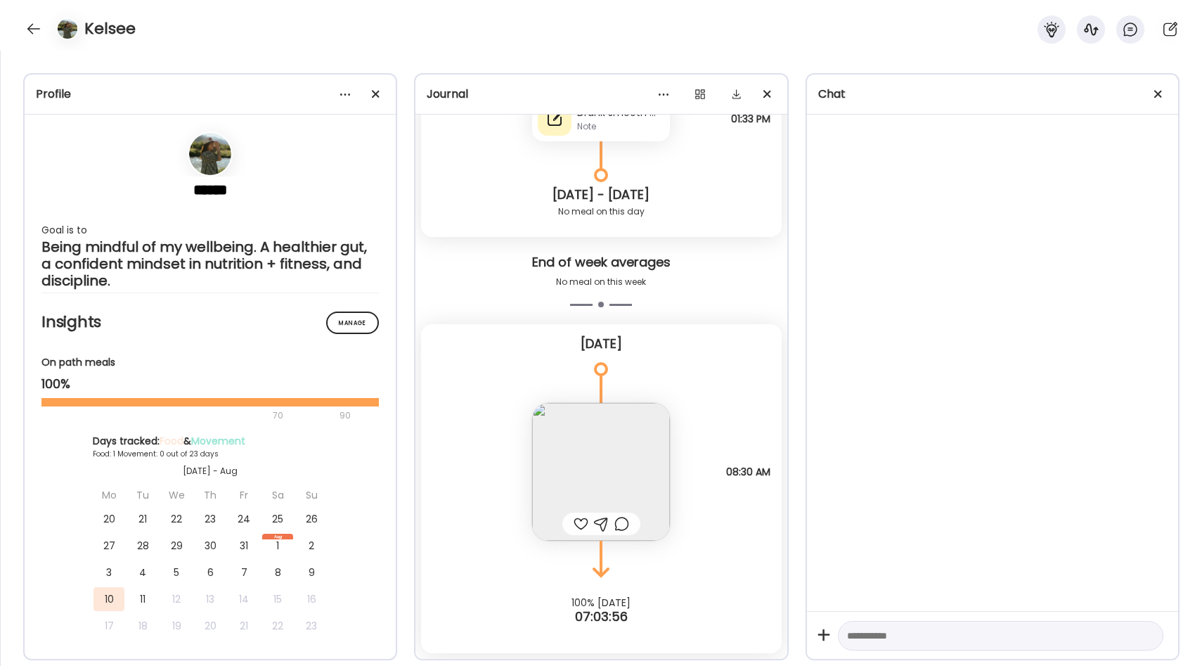
click at [901, 632] on textarea at bounding box center [988, 635] width 282 height 17
click at [845, 639] on div "**********" at bounding box center [1000, 636] width 325 height 30
click at [845, 636] on div "**********" at bounding box center [1000, 636] width 325 height 30
click at [850, 634] on textarea "**********" at bounding box center [988, 635] width 282 height 17
click at [845, 635] on div "**********" at bounding box center [1000, 636] width 325 height 30
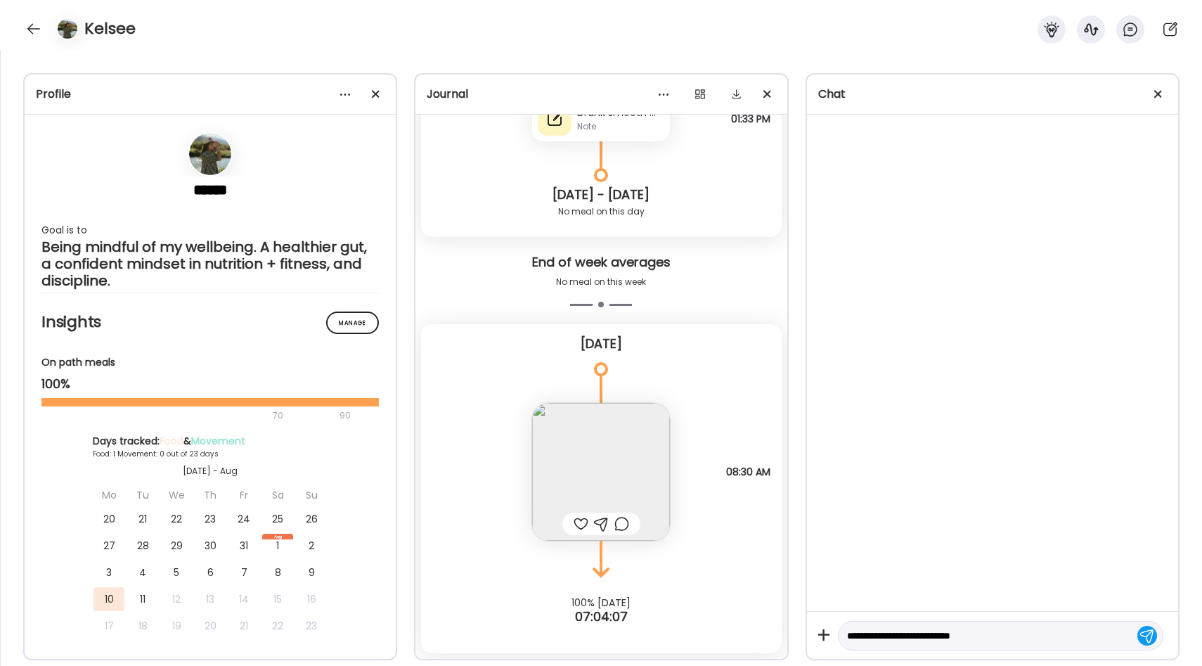
click at [847, 635] on textarea "**********" at bounding box center [988, 635] width 282 height 17
type textarea "**********"
click at [1143, 636] on div at bounding box center [1147, 635] width 20 height 20
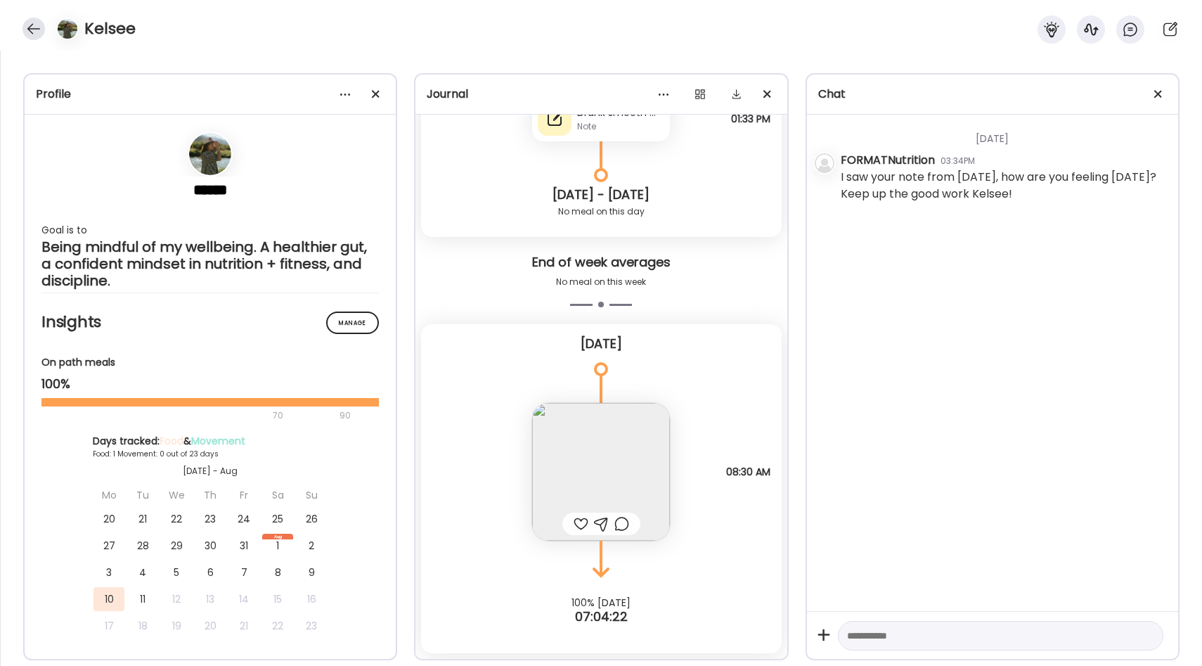
click at [30, 23] on div at bounding box center [33, 29] width 22 height 22
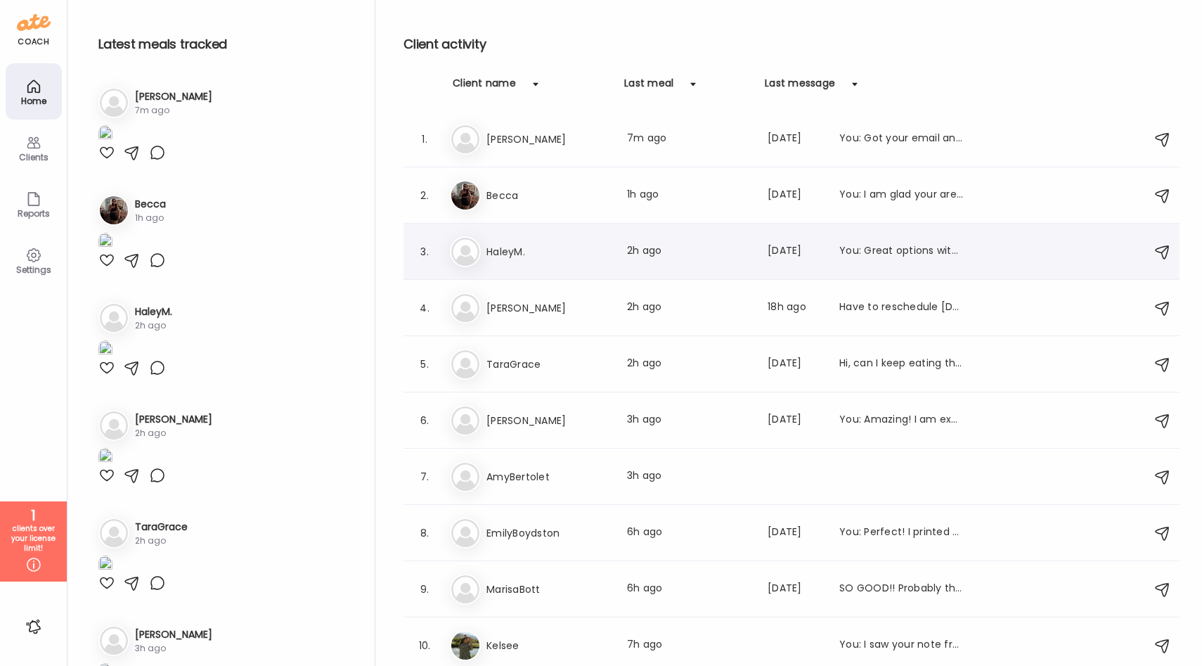
click at [529, 251] on h3 "HaleyM." at bounding box center [548, 251] width 124 height 17
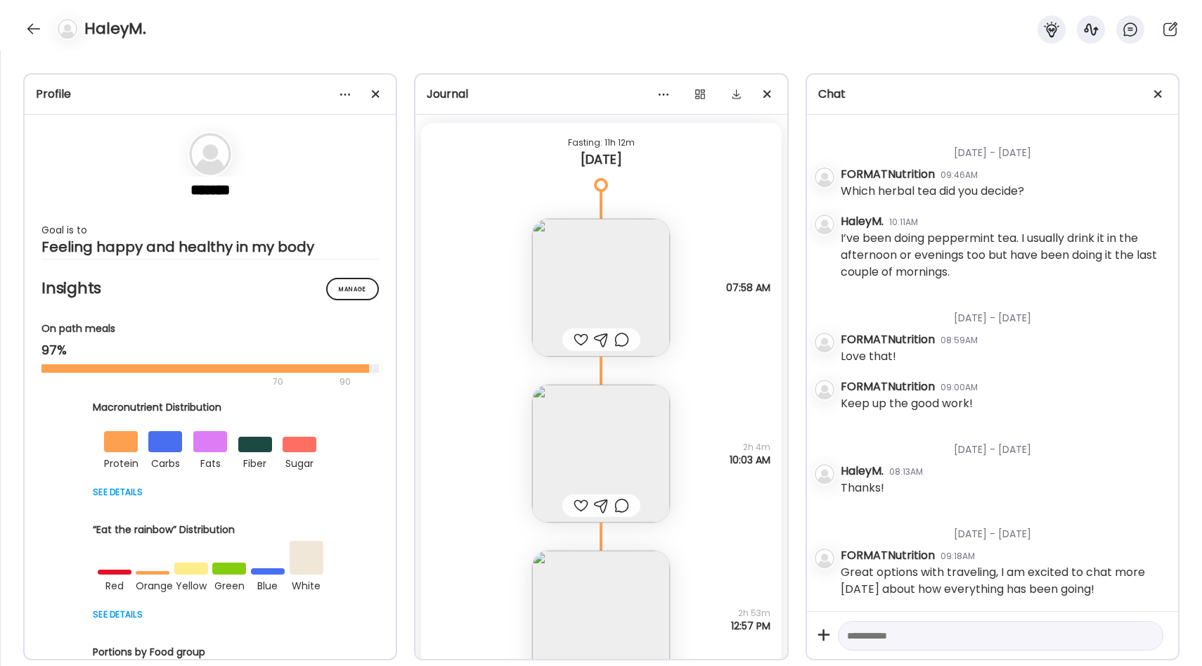
scroll to position [14024, 0]
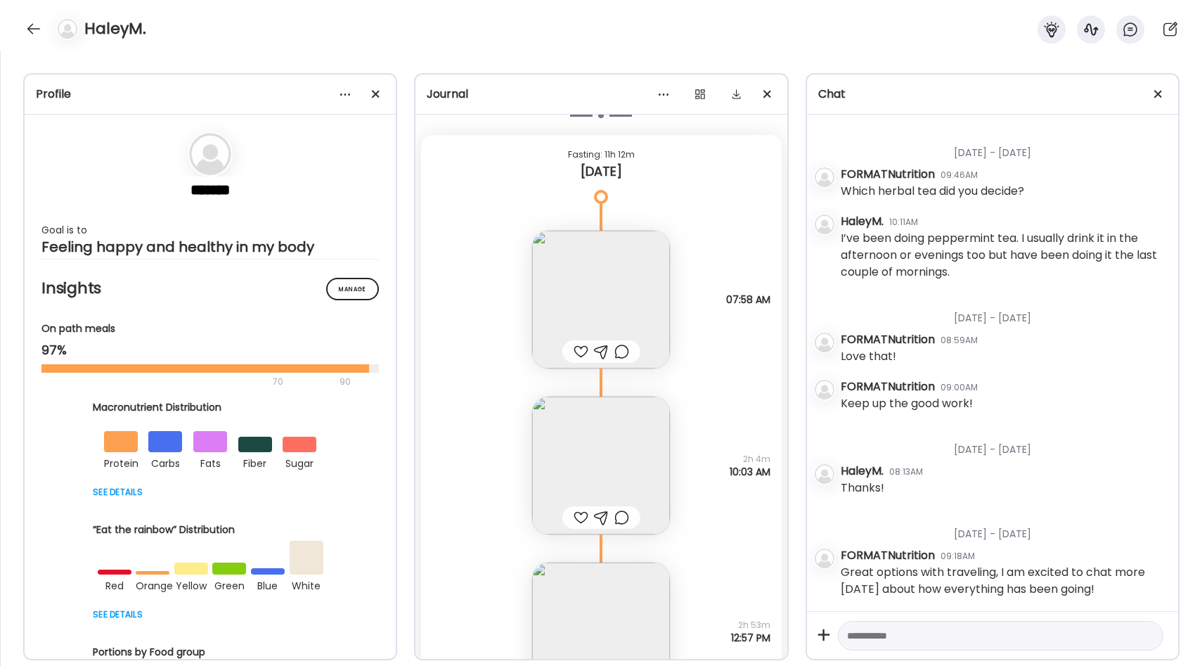
click at [609, 286] on img at bounding box center [601, 300] width 138 height 138
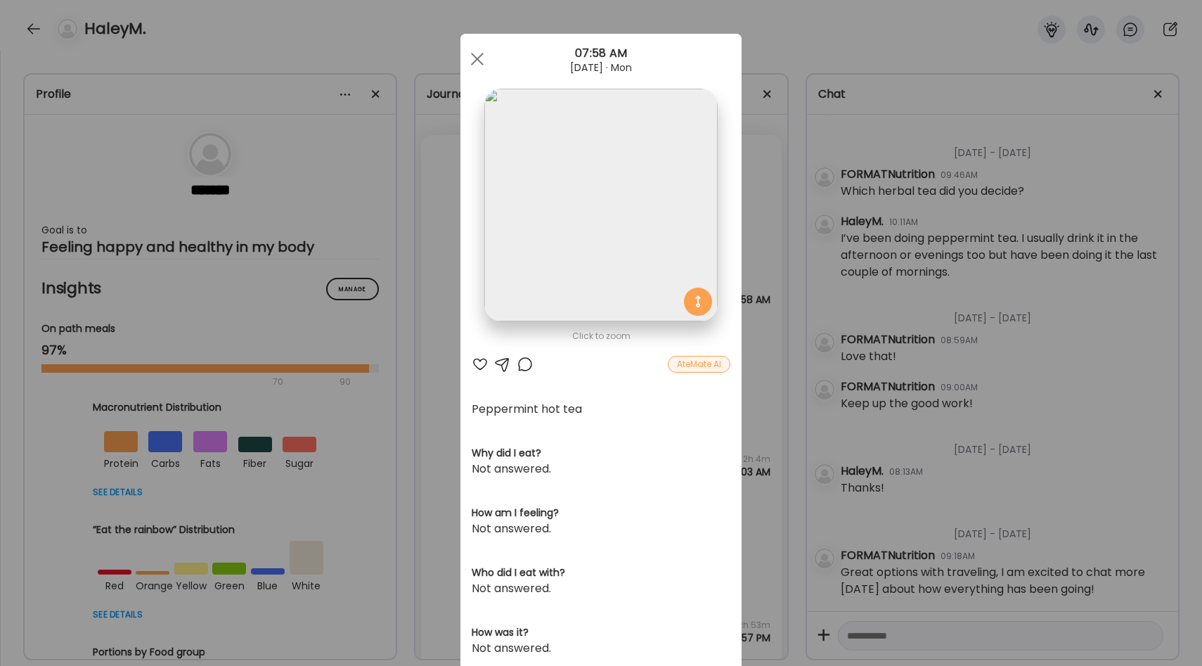
click at [754, 324] on div "Ate Coach Dashboard Wahoo! It’s official Take a moment to set up your Coach Pro…" at bounding box center [601, 333] width 1202 height 666
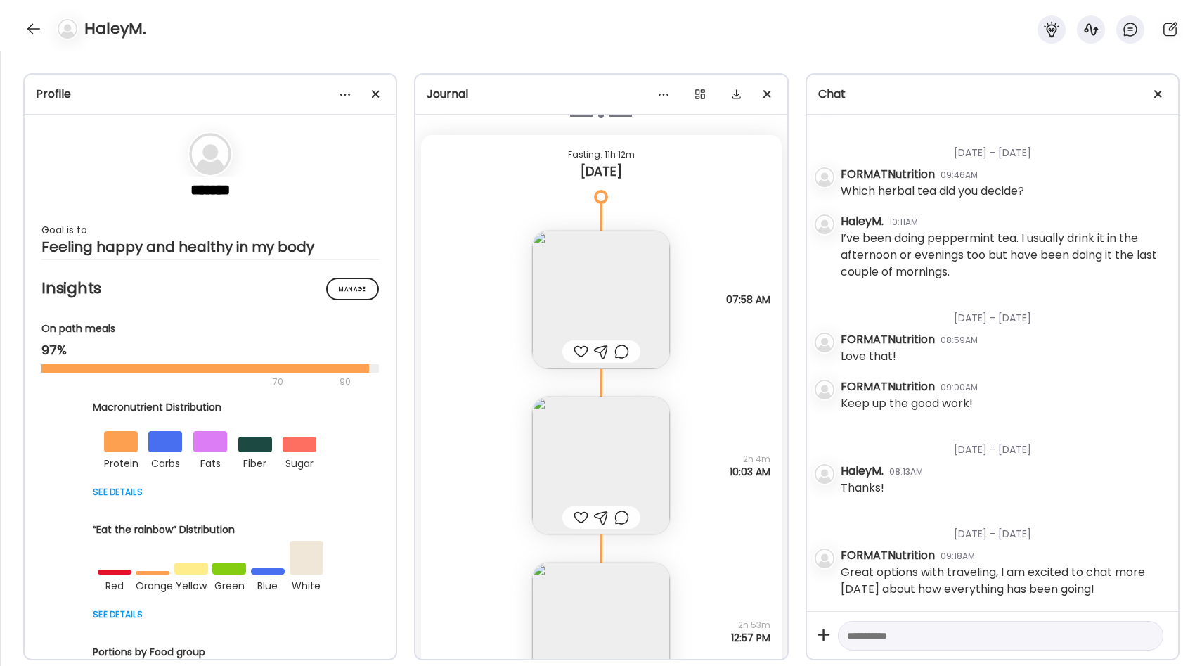
click at [611, 482] on img at bounding box center [601, 465] width 138 height 138
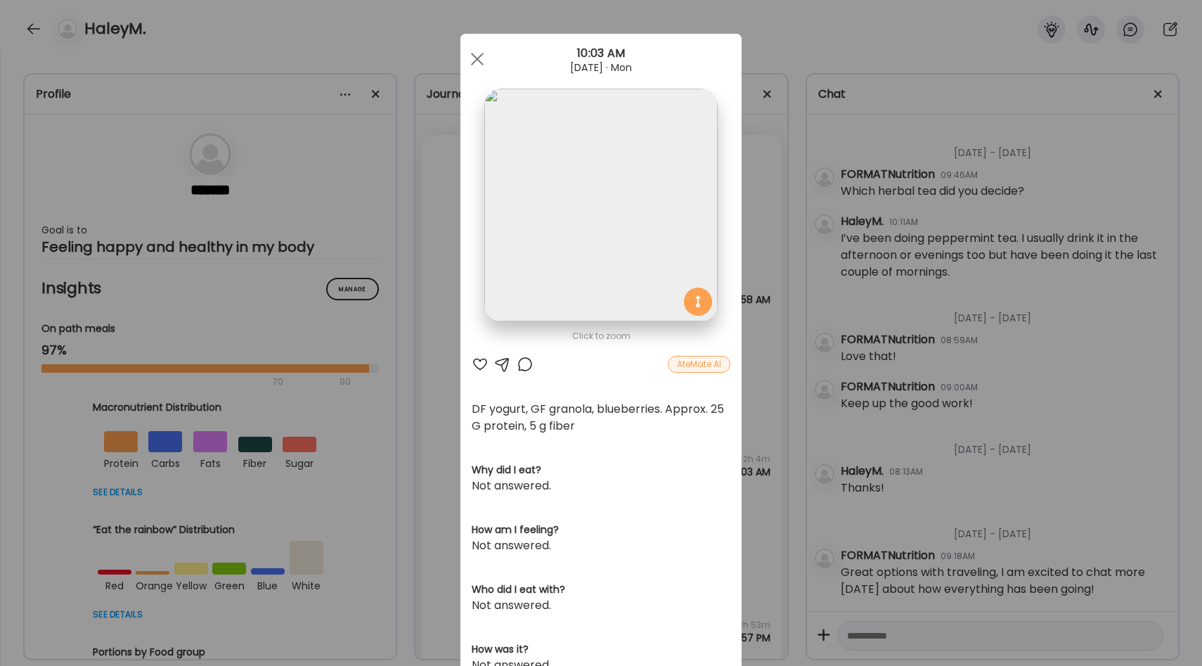
click at [767, 385] on div "Ate Coach Dashboard Wahoo! It’s official Take a moment to set up your Coach Pro…" at bounding box center [601, 333] width 1202 height 666
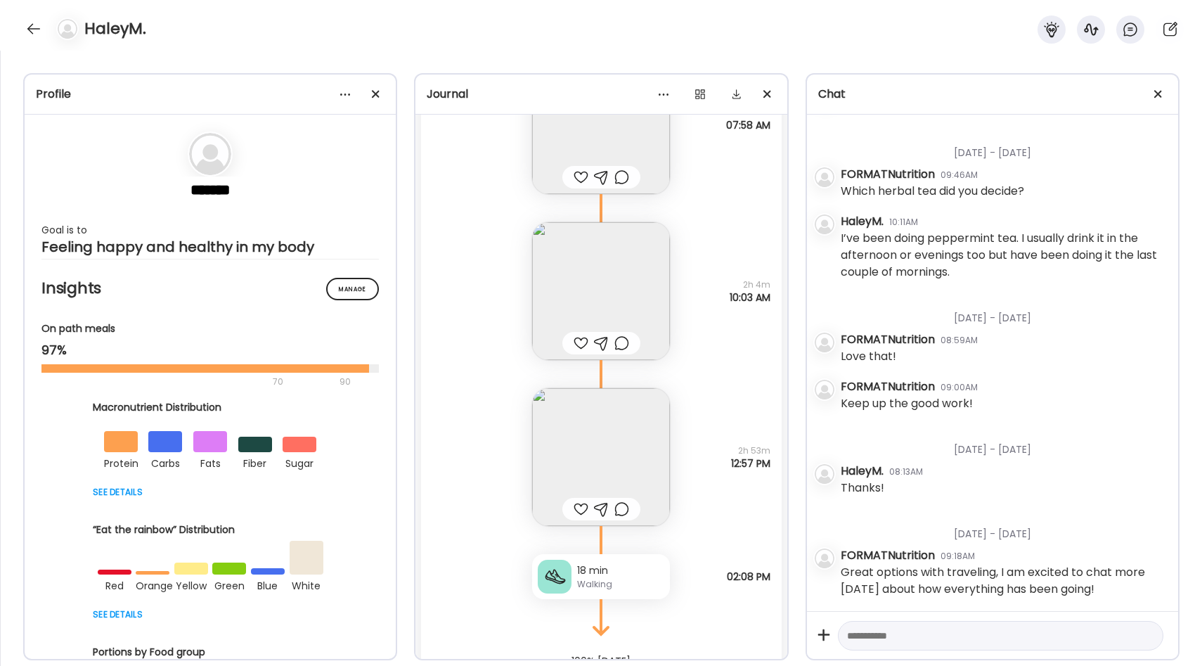
scroll to position [14201, 0]
click at [625, 415] on img at bounding box center [601, 454] width 138 height 138
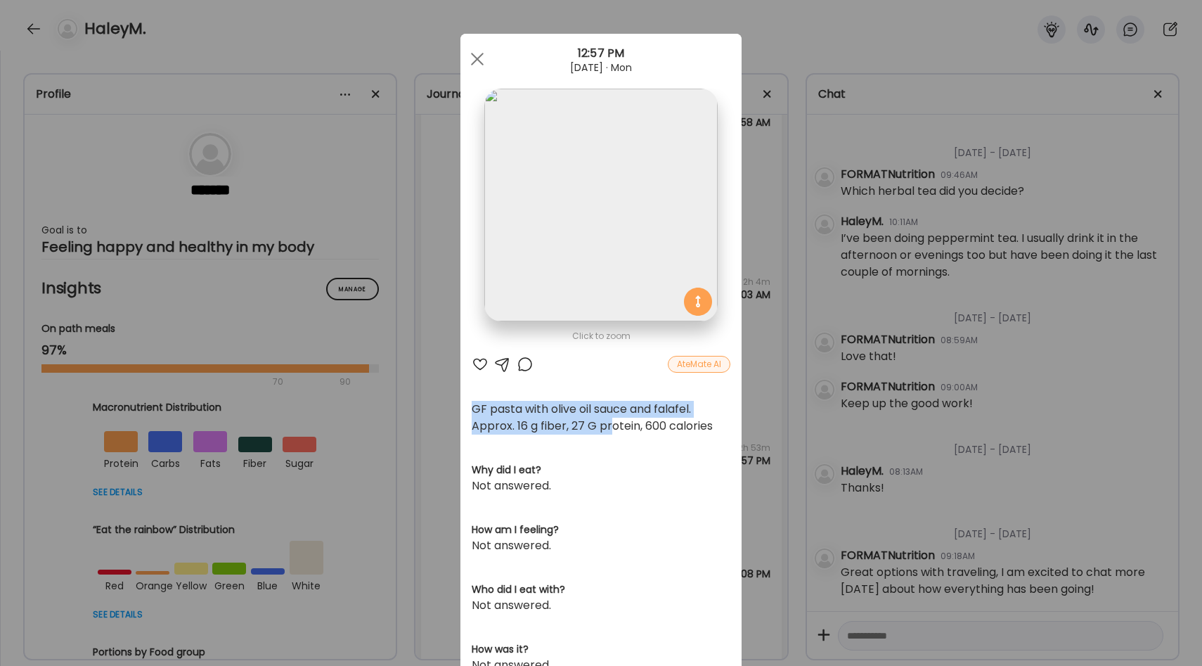
drag, startPoint x: 473, startPoint y: 408, endPoint x: 609, endPoint y: 423, distance: 137.1
click at [609, 423] on div "GF pasta with olive oil sauce and falafel. Approx. 16 g fiber, 27 G protein, 60…" at bounding box center [601, 418] width 259 height 34
click at [536, 427] on div "GF pasta with olive oil sauce and falafel. Approx. 16 g fiber, 27 G protein, 60…" at bounding box center [601, 418] width 259 height 34
drag, startPoint x: 517, startPoint y: 427, endPoint x: 587, endPoint y: 427, distance: 70.3
click at [587, 427] on div "GF pasta with olive oil sauce and falafel. Approx. 16 g fiber, 27 G protein, 60…" at bounding box center [601, 418] width 259 height 34
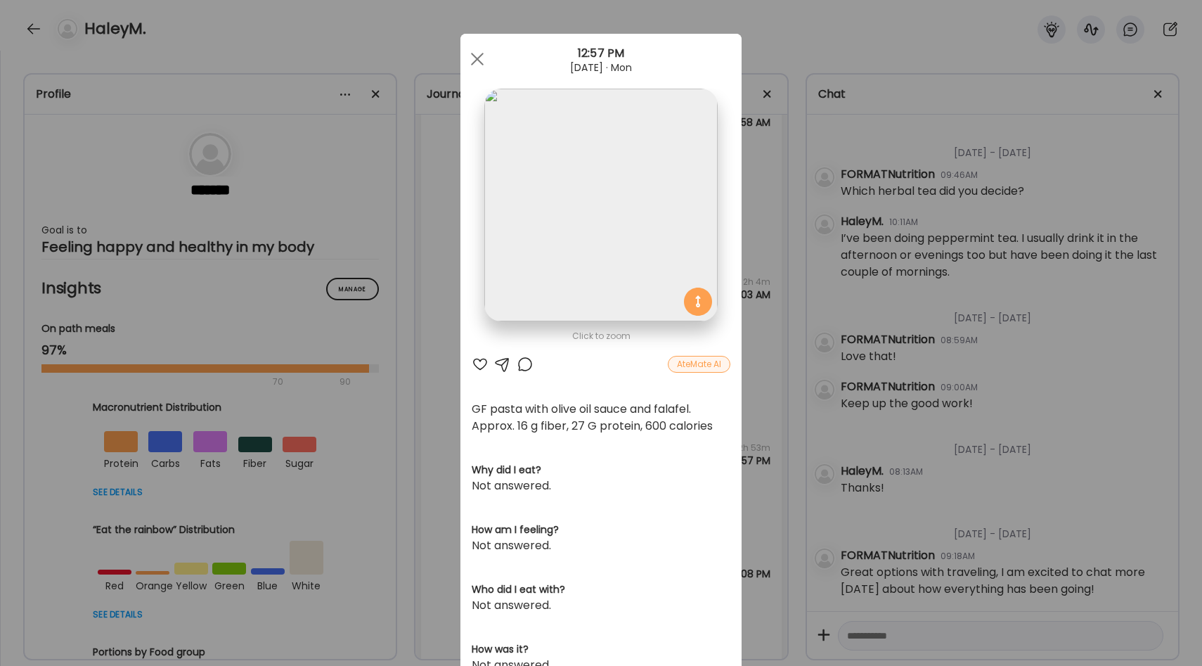
click at [748, 412] on div "Ate Coach Dashboard Wahoo! It’s official Take a moment to set up your Coach Pro…" at bounding box center [601, 333] width 1202 height 666
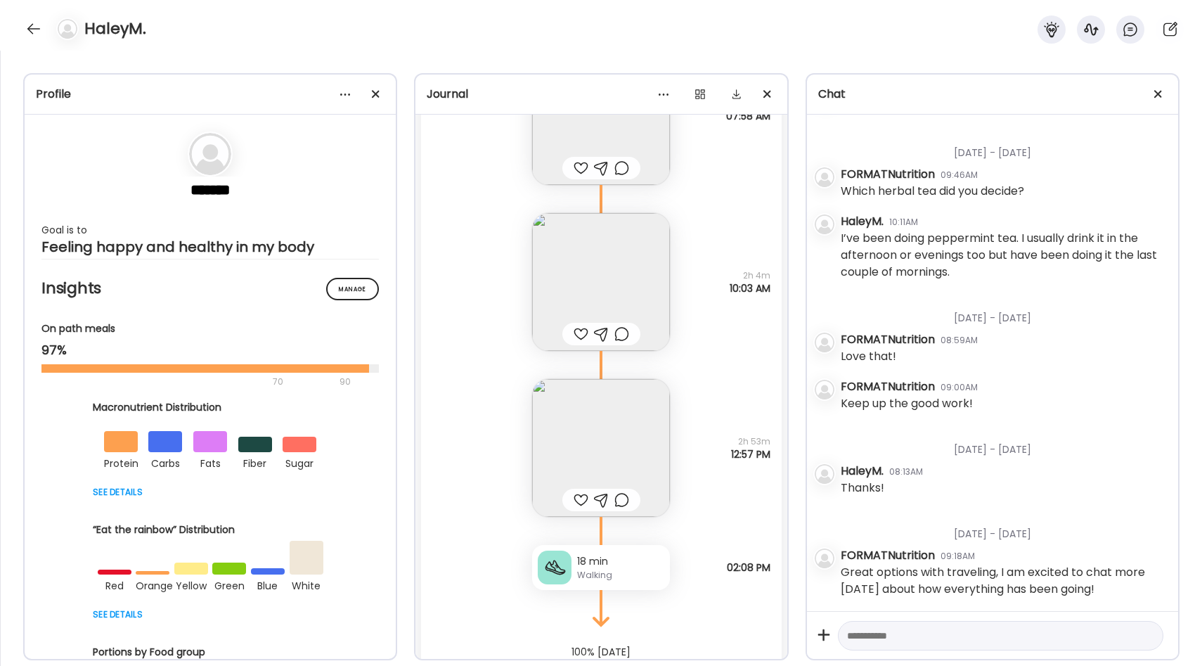
scroll to position [14195, 0]
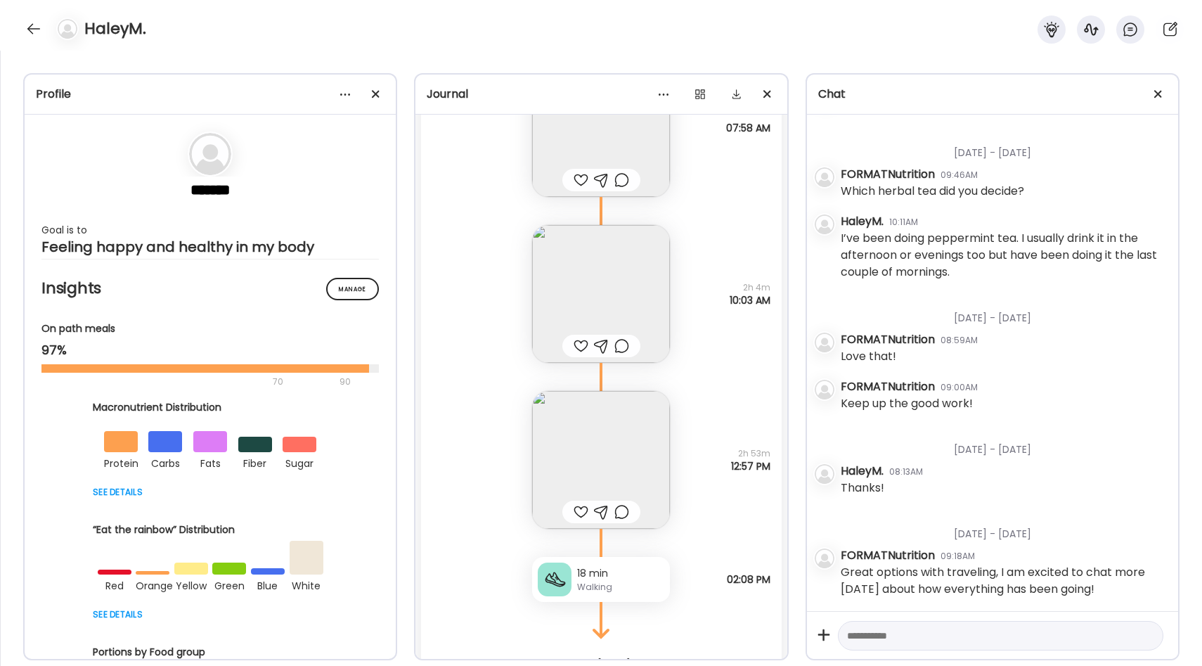
click at [578, 507] on div at bounding box center [580, 511] width 15 height 17
click at [580, 345] on div at bounding box center [580, 345] width 15 height 17
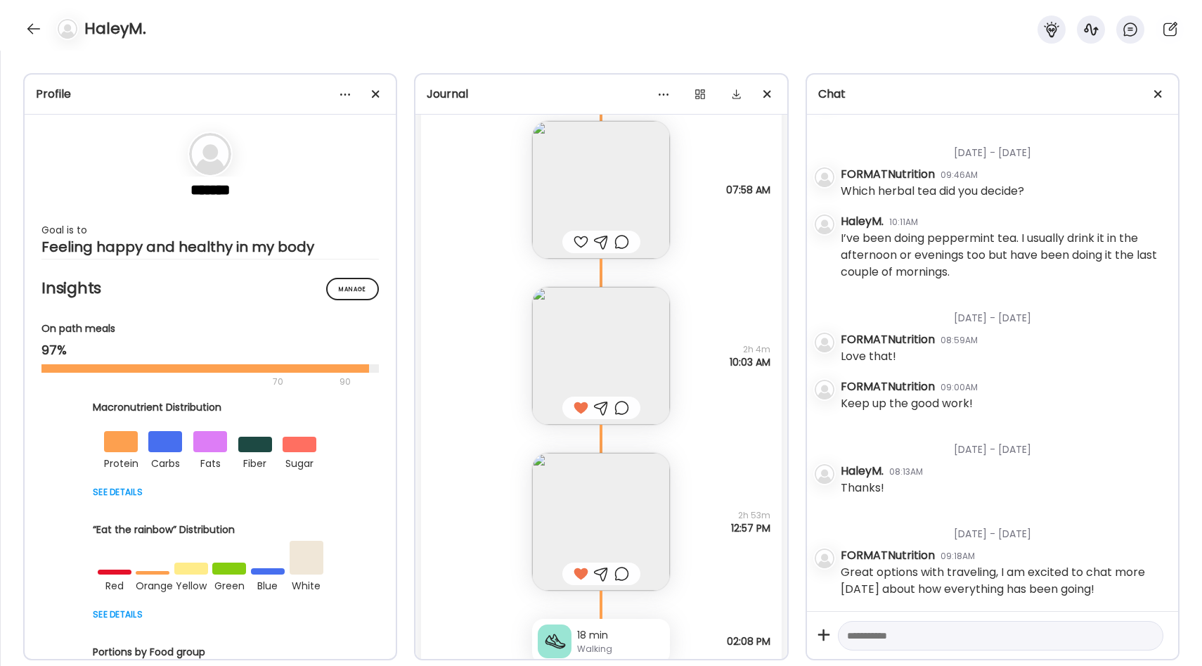
click at [637, 463] on img at bounding box center [601, 522] width 138 height 138
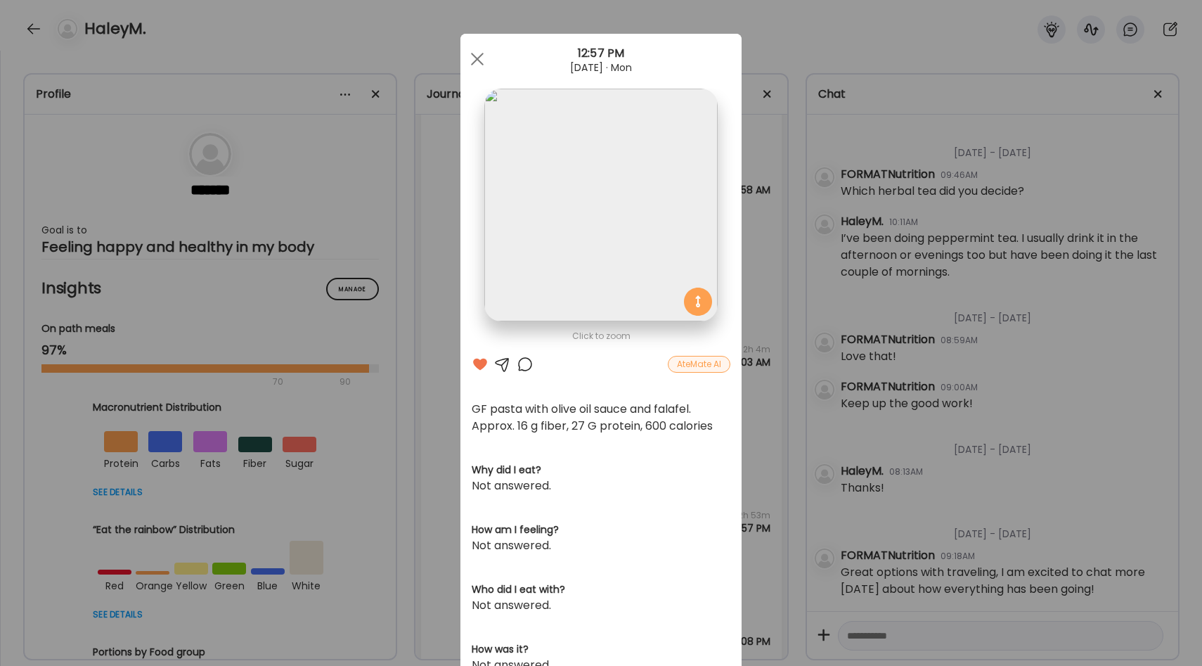
click at [526, 367] on div at bounding box center [525, 364] width 17 height 17
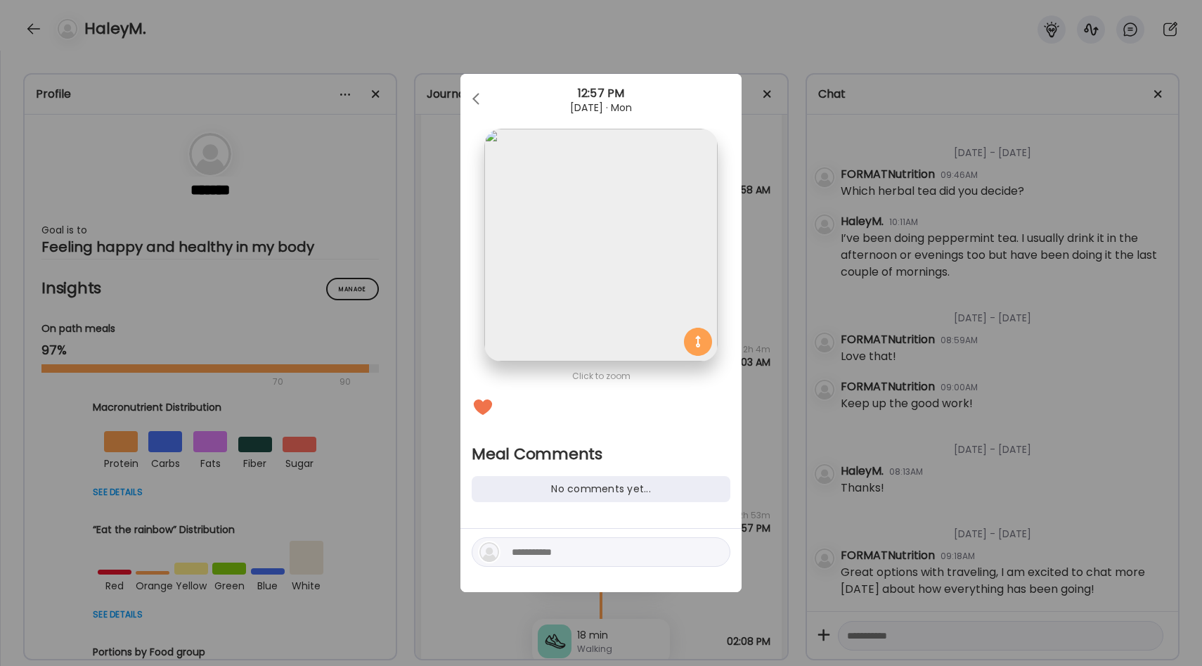
click at [543, 557] on textarea at bounding box center [607, 551] width 190 height 17
type textarea "**********"
click at [708, 550] on div at bounding box center [714, 552] width 20 height 20
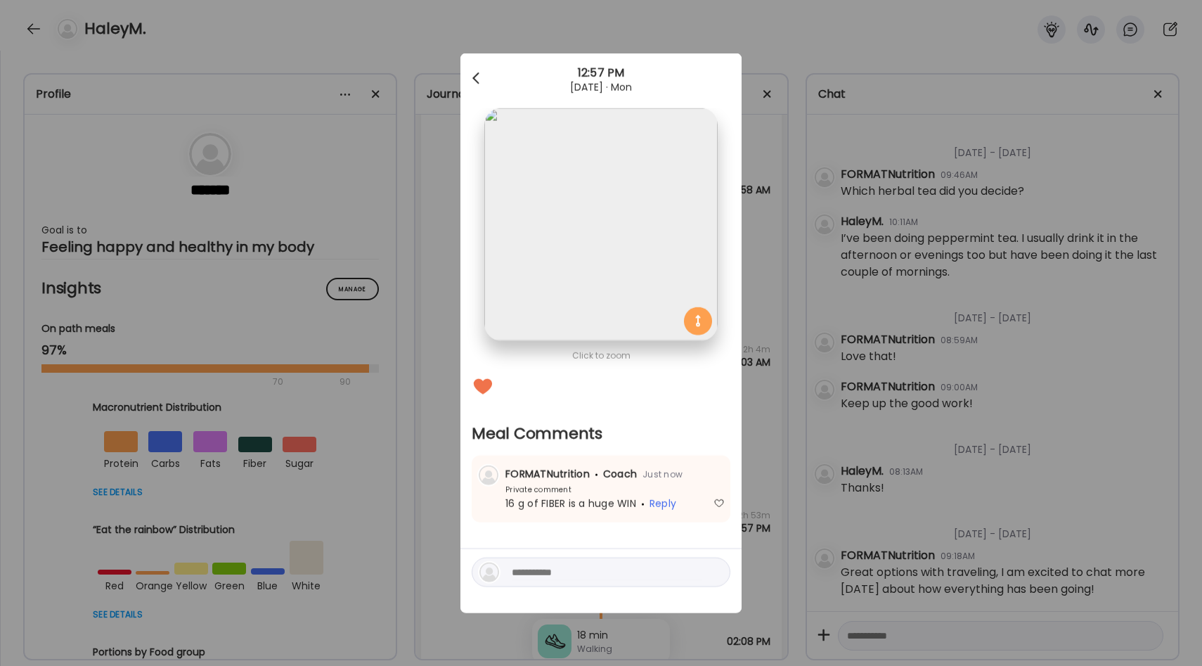
click at [477, 77] on div at bounding box center [477, 79] width 28 height 28
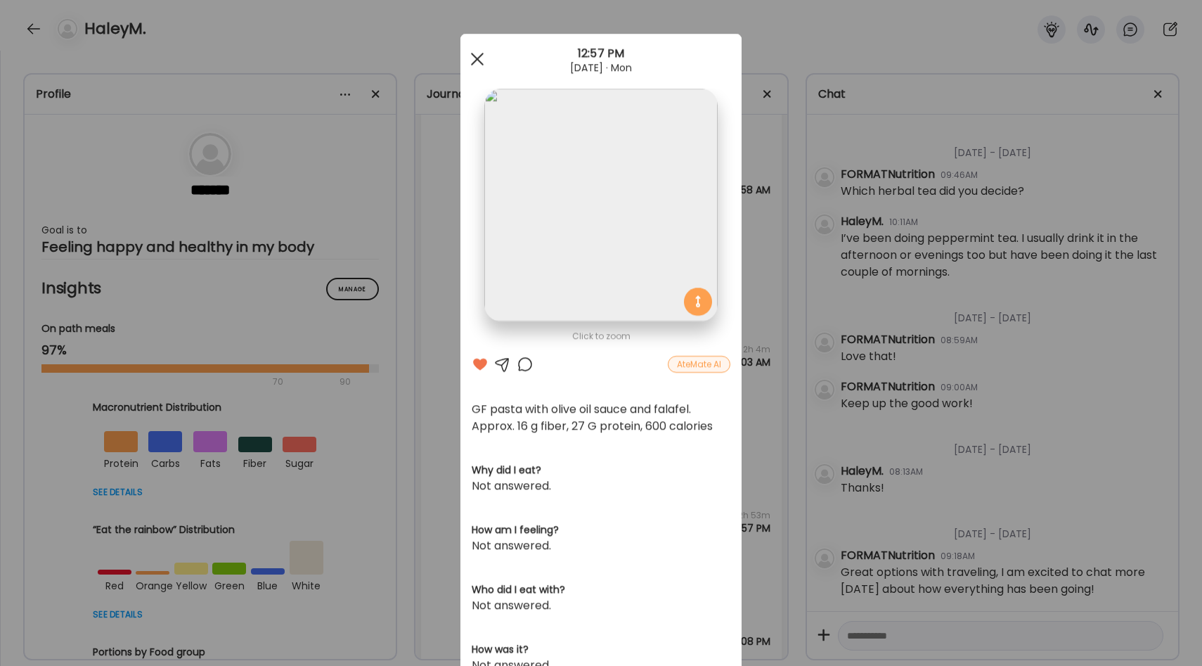
click at [481, 60] on div at bounding box center [477, 59] width 28 height 28
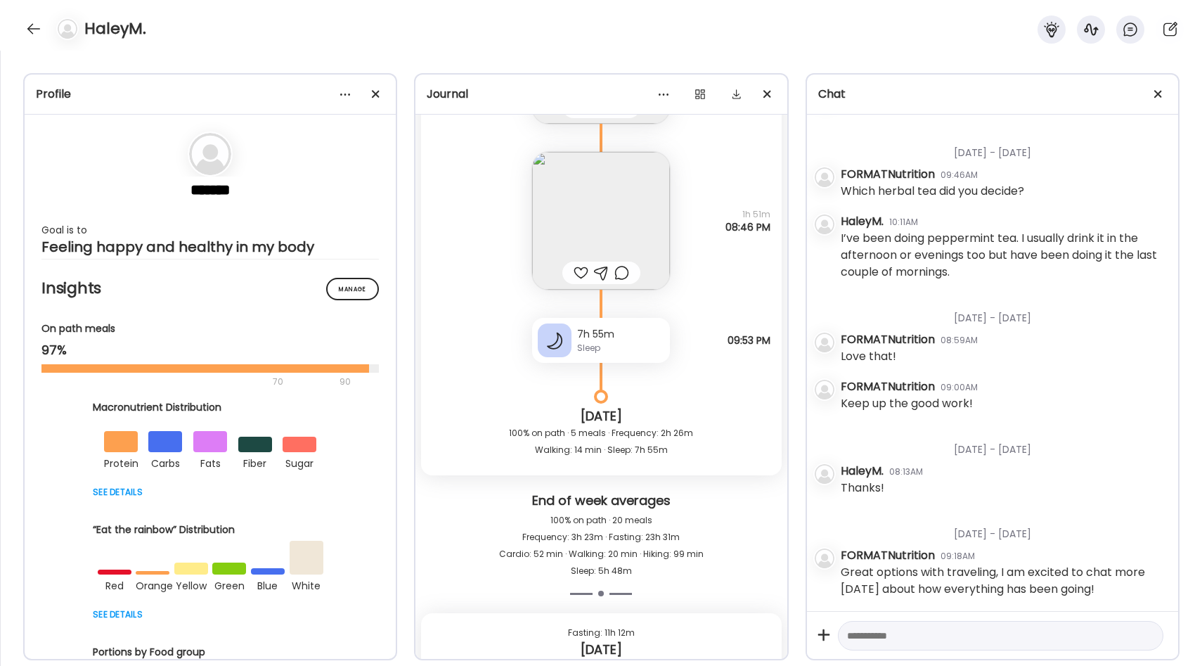
scroll to position [13372, 0]
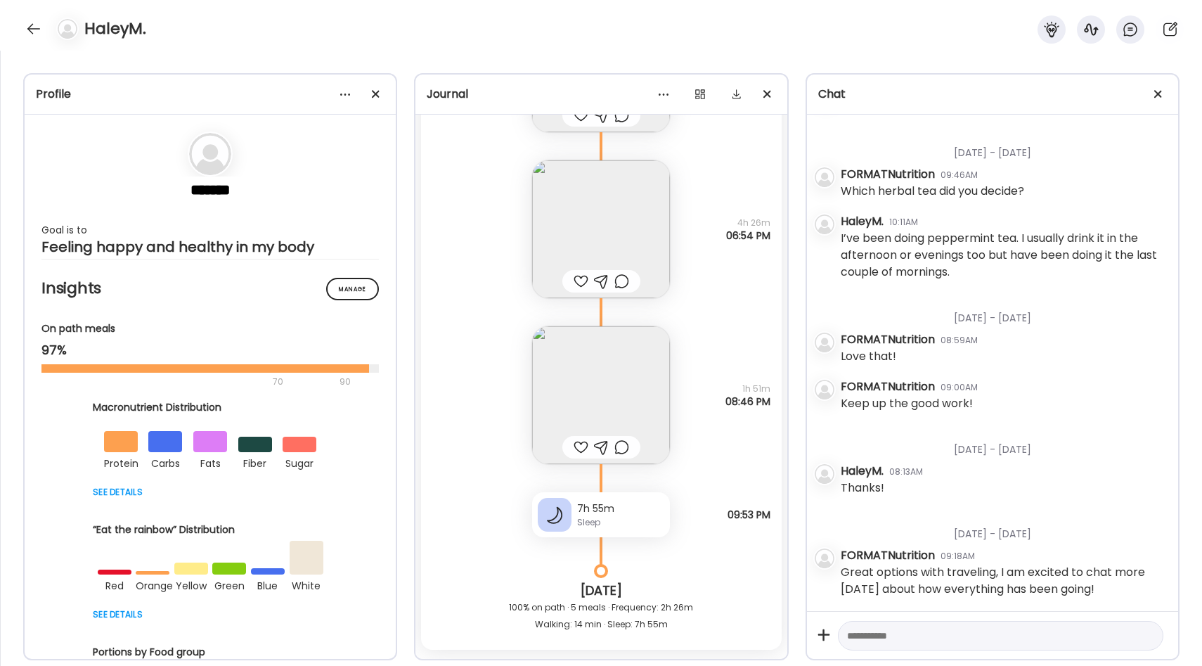
click at [599, 376] on img at bounding box center [601, 395] width 138 height 138
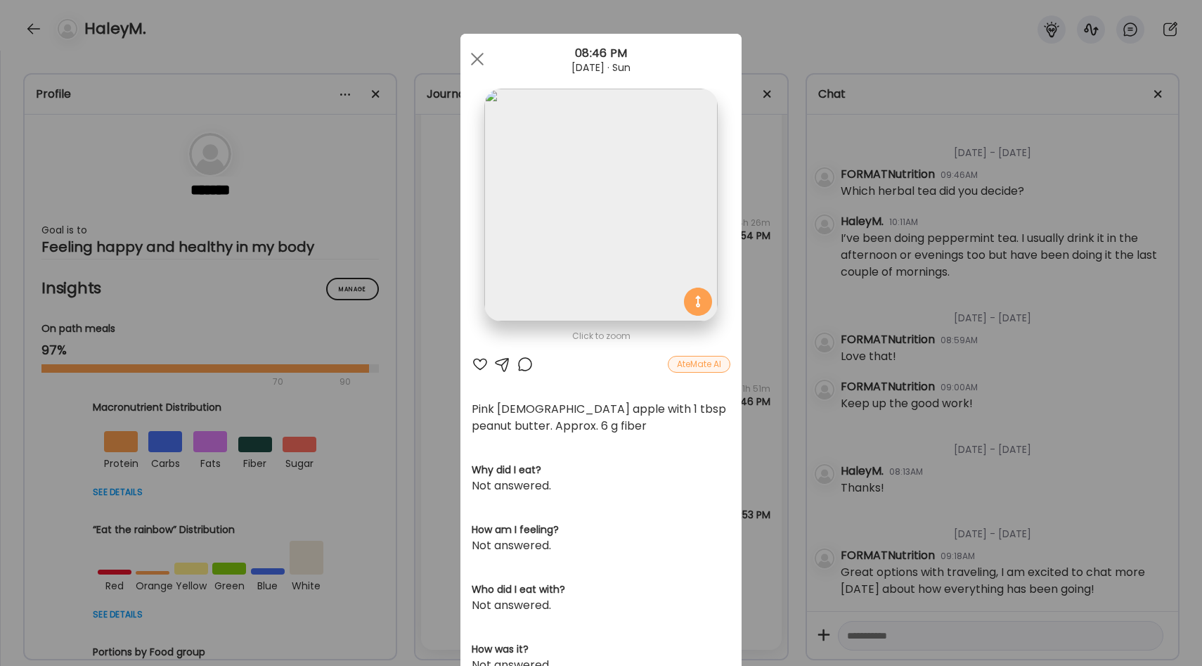
click at [766, 346] on div "Ate Coach Dashboard Wahoo! It’s official Take a moment to set up your Coach Pro…" at bounding box center [601, 333] width 1202 height 666
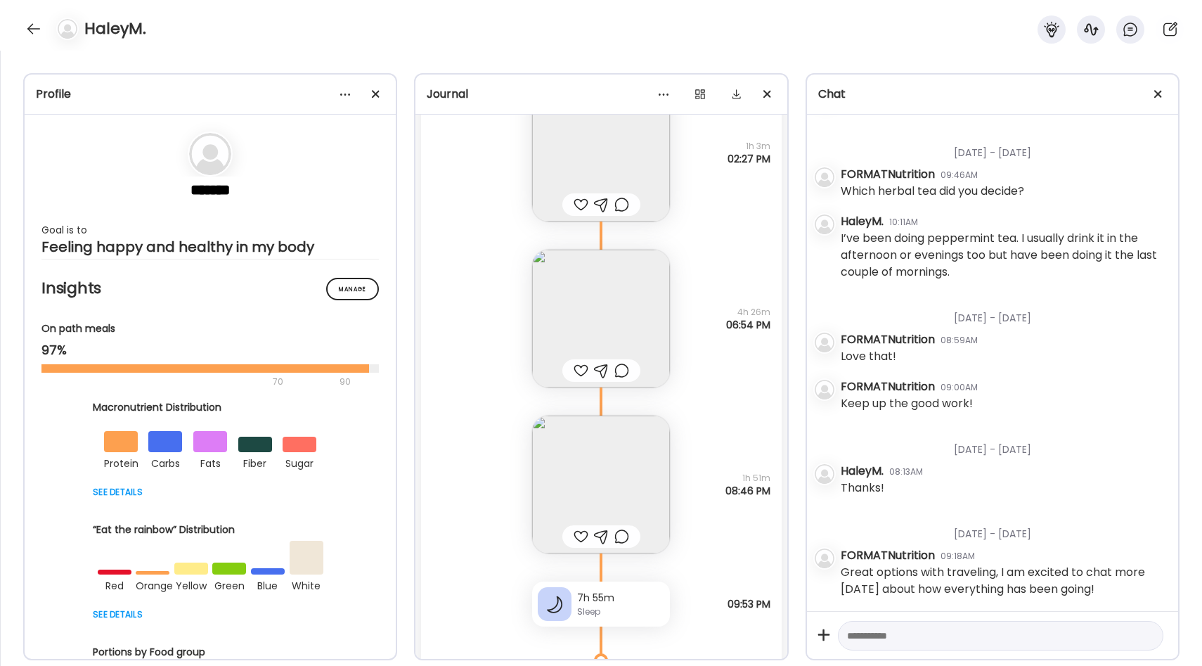
scroll to position [13247, 0]
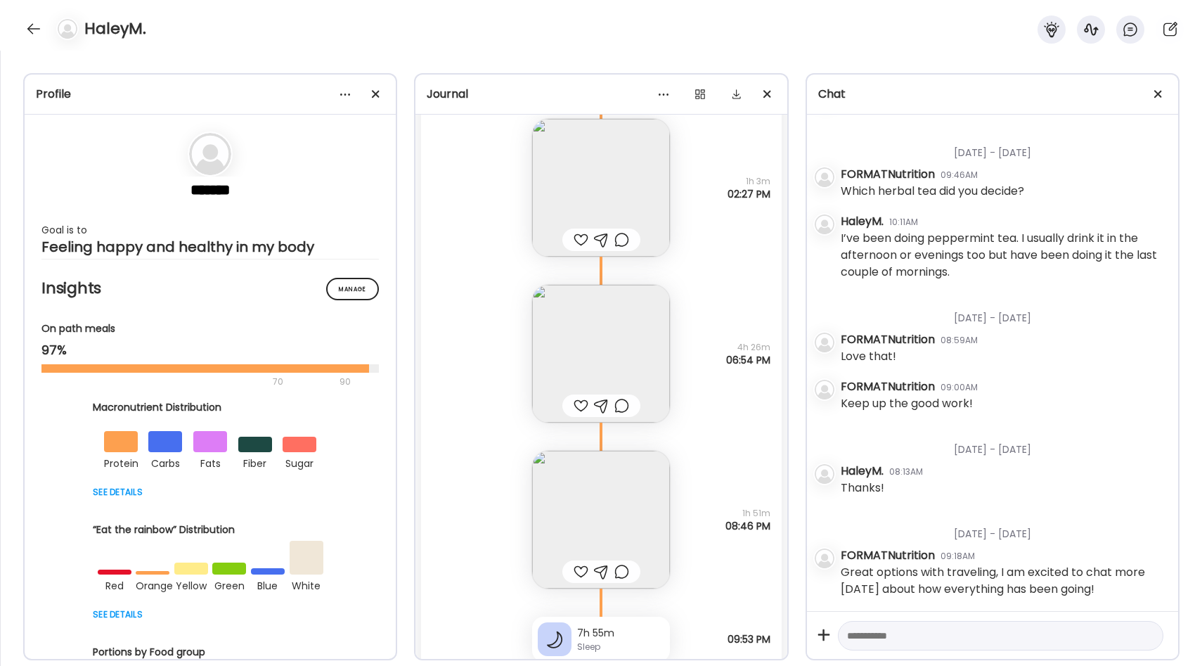
click at [631, 320] on img at bounding box center [601, 354] width 138 height 138
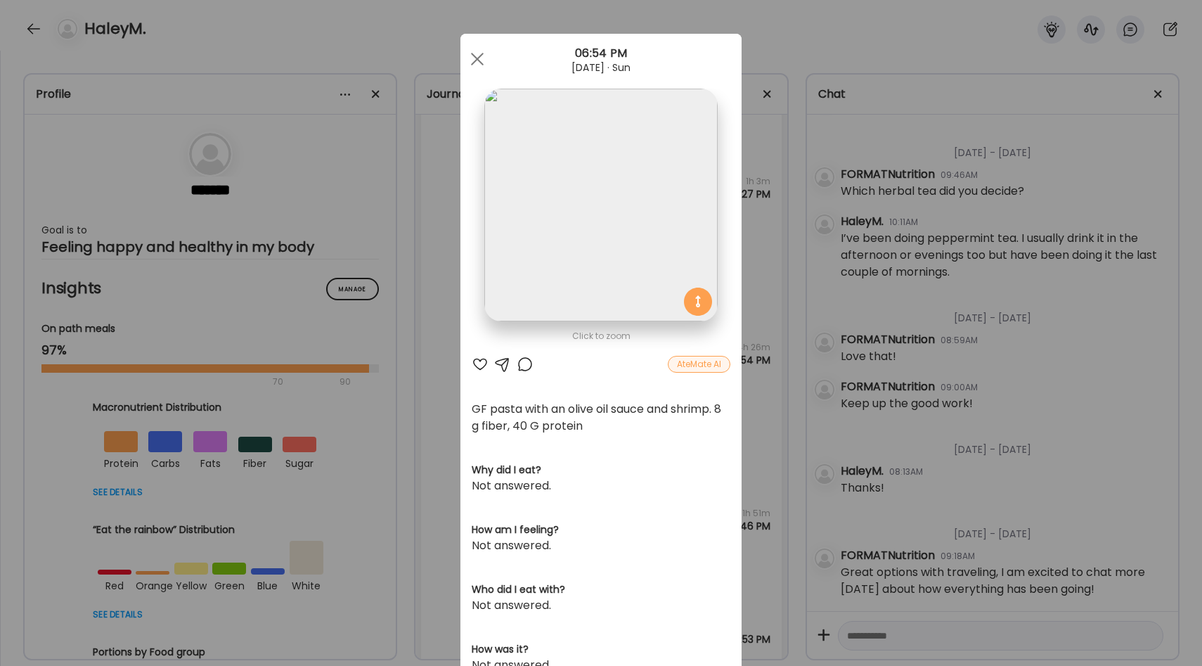
click at [768, 313] on div "Ate Coach Dashboard Wahoo! It’s official Take a moment to set up your Coach Pro…" at bounding box center [601, 333] width 1202 height 666
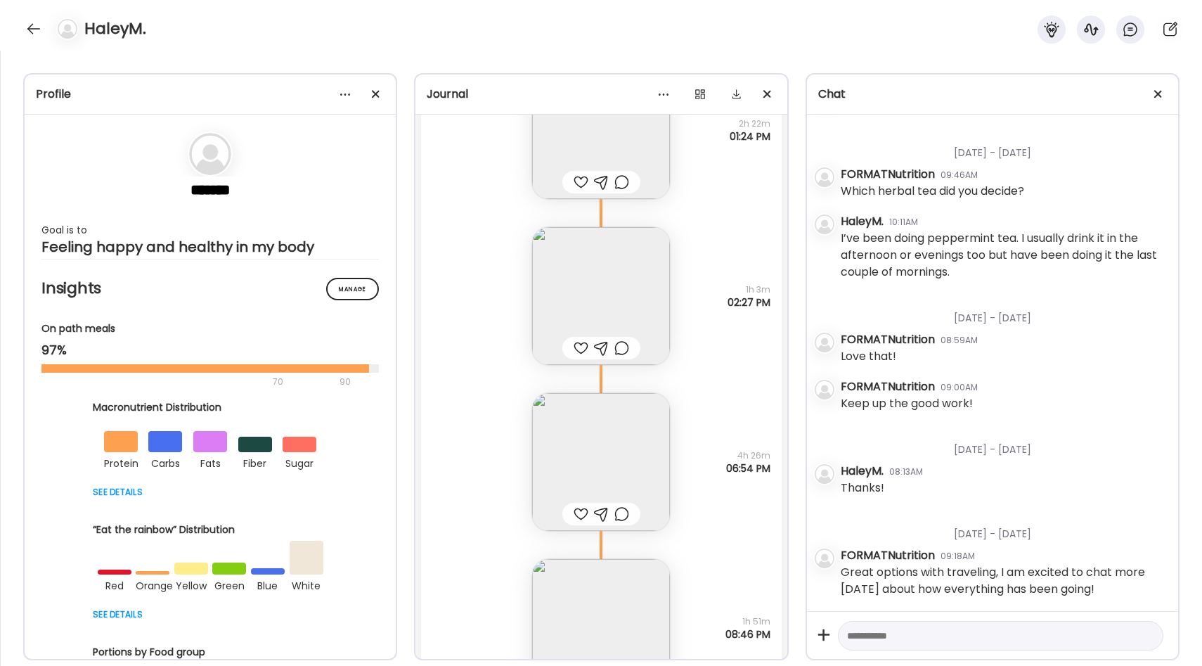
scroll to position [13125, 0]
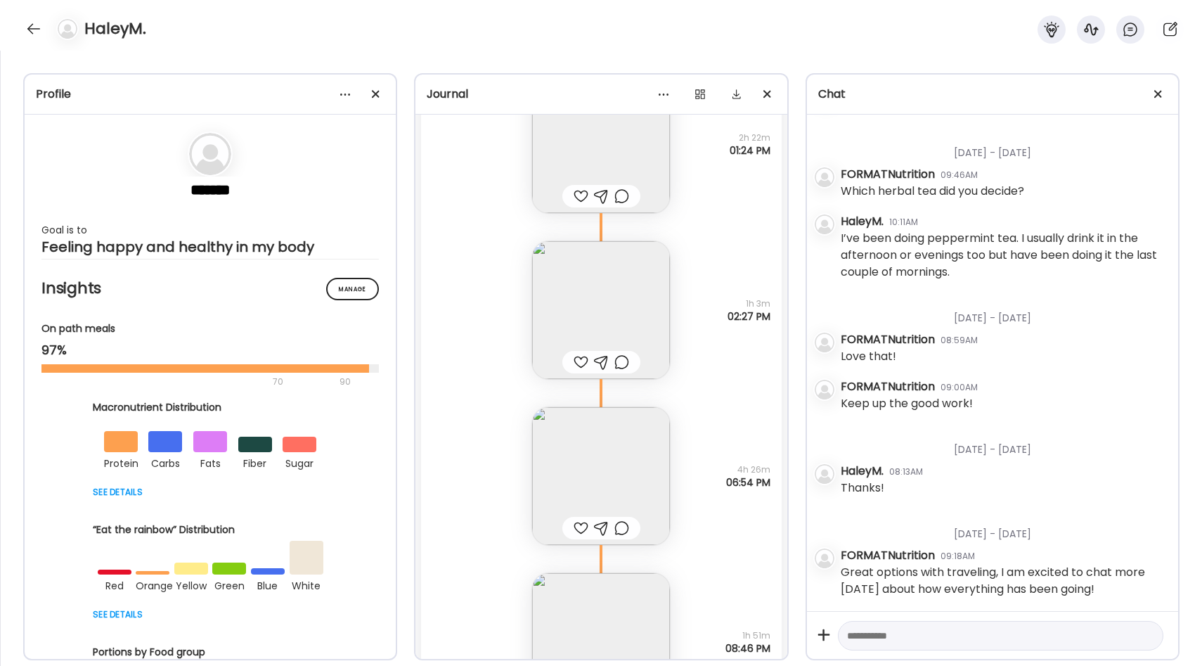
click at [625, 289] on img at bounding box center [601, 310] width 138 height 138
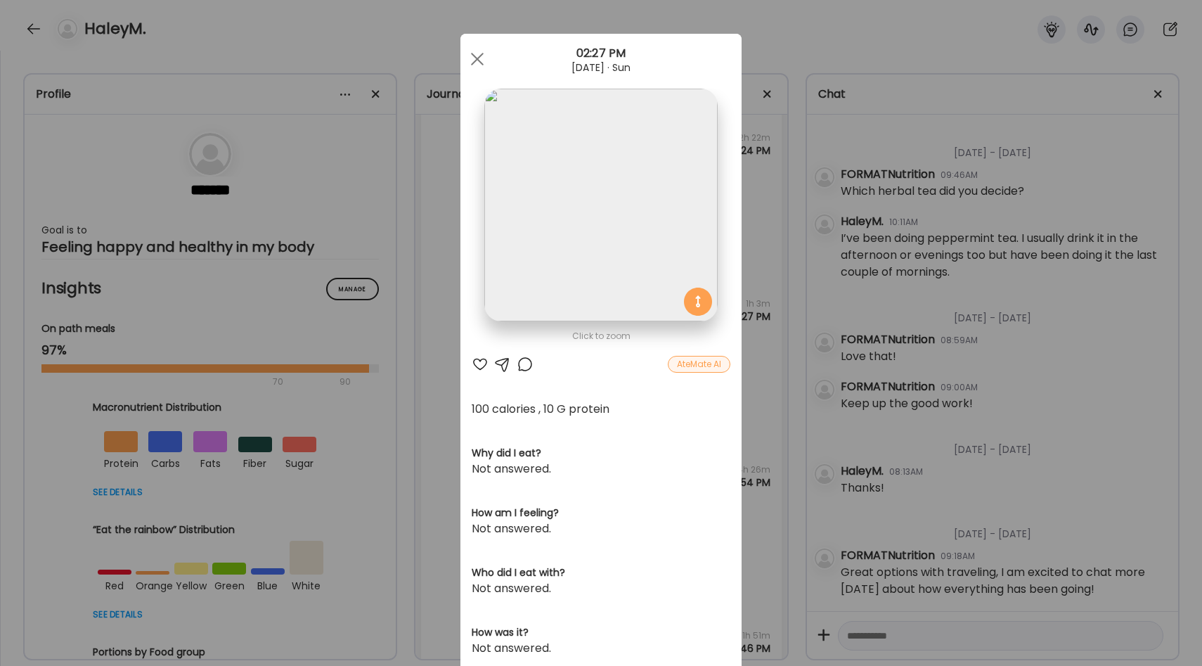
click at [758, 316] on div "Ate Coach Dashboard Wahoo! It’s official Take a moment to set up your Coach Pro…" at bounding box center [601, 333] width 1202 height 666
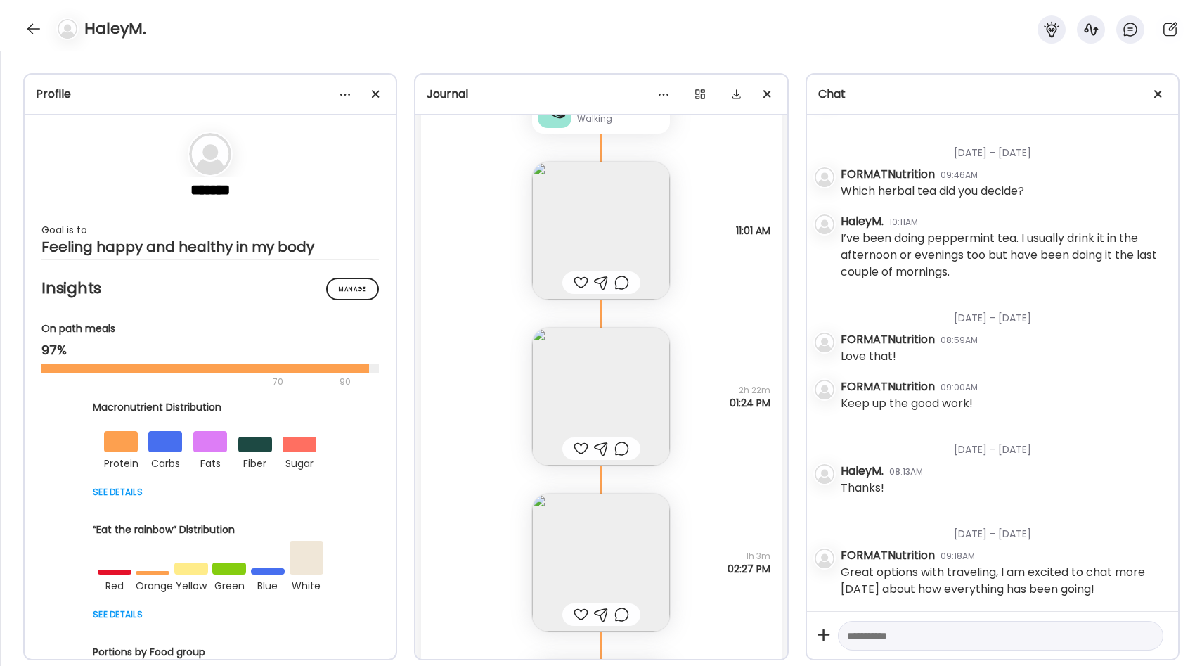
scroll to position [12875, 0]
click at [619, 364] on img at bounding box center [601, 394] width 138 height 138
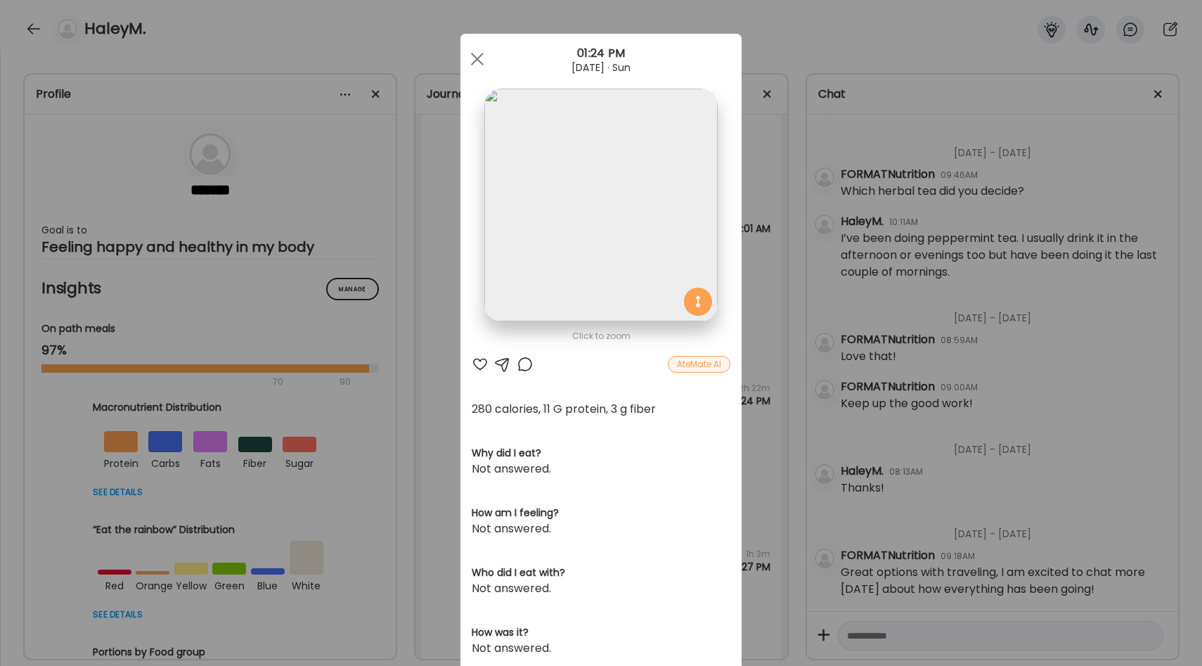
click at [749, 323] on div "Ate Coach Dashboard Wahoo! It’s official Take a moment to set up your Coach Pro…" at bounding box center [601, 333] width 1202 height 666
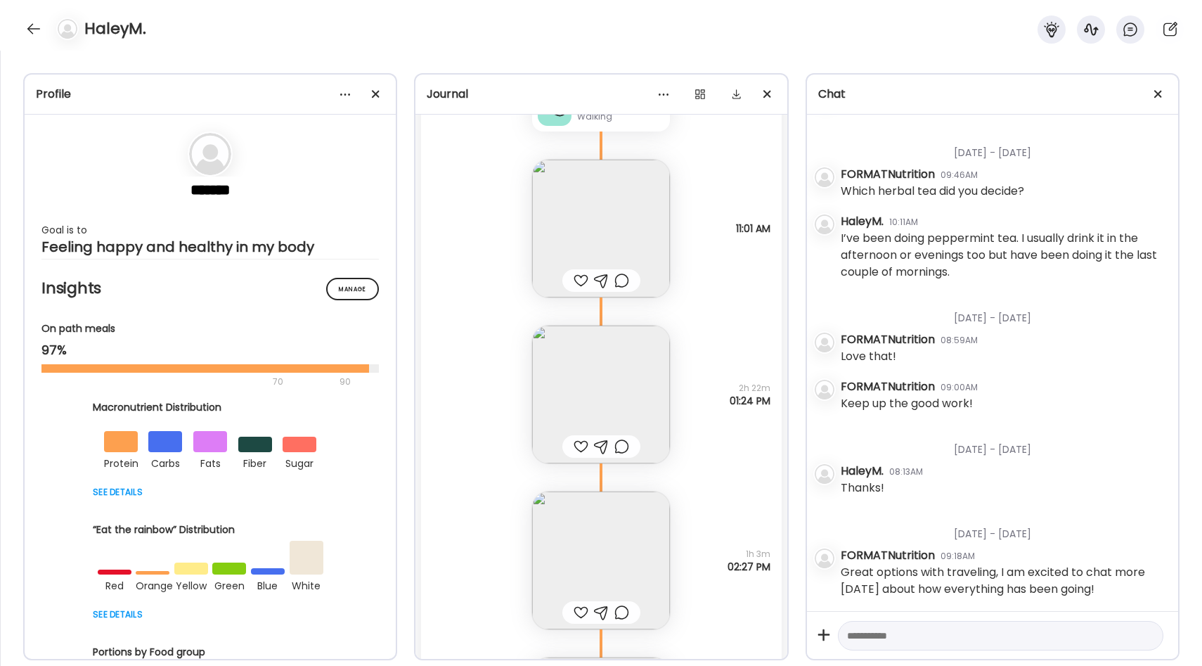
click at [646, 231] on img at bounding box center [601, 229] width 138 height 138
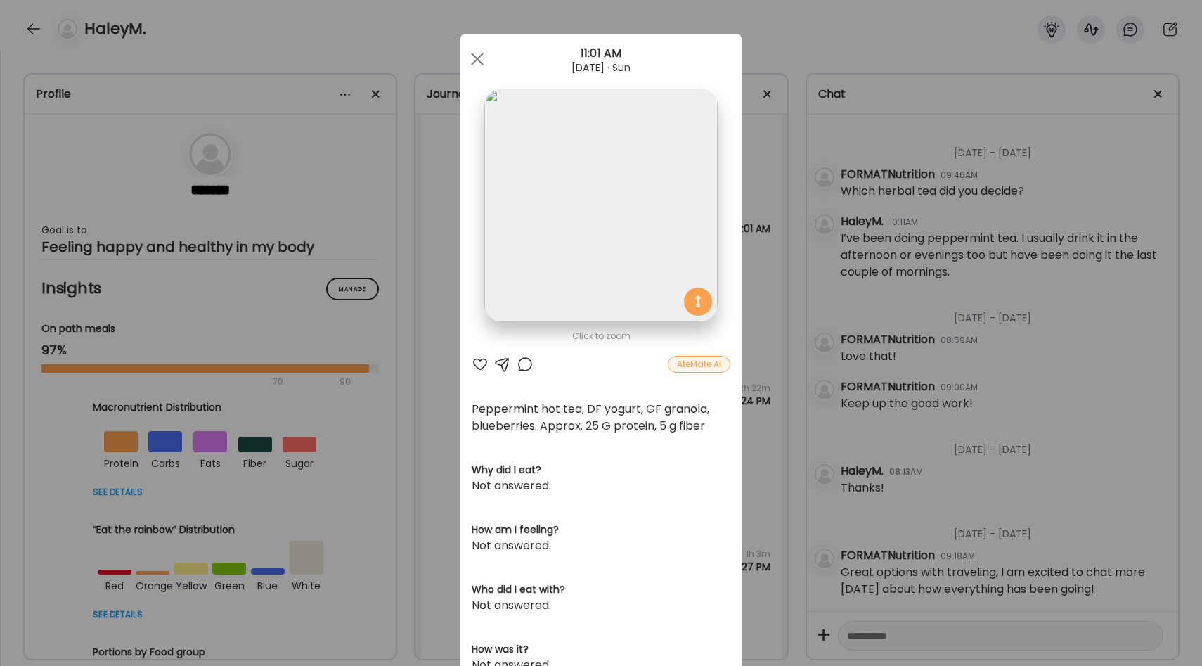
click at [760, 286] on div "Ate Coach Dashboard Wahoo! It’s official Take a moment to set up your Coach Pro…" at bounding box center [601, 333] width 1202 height 666
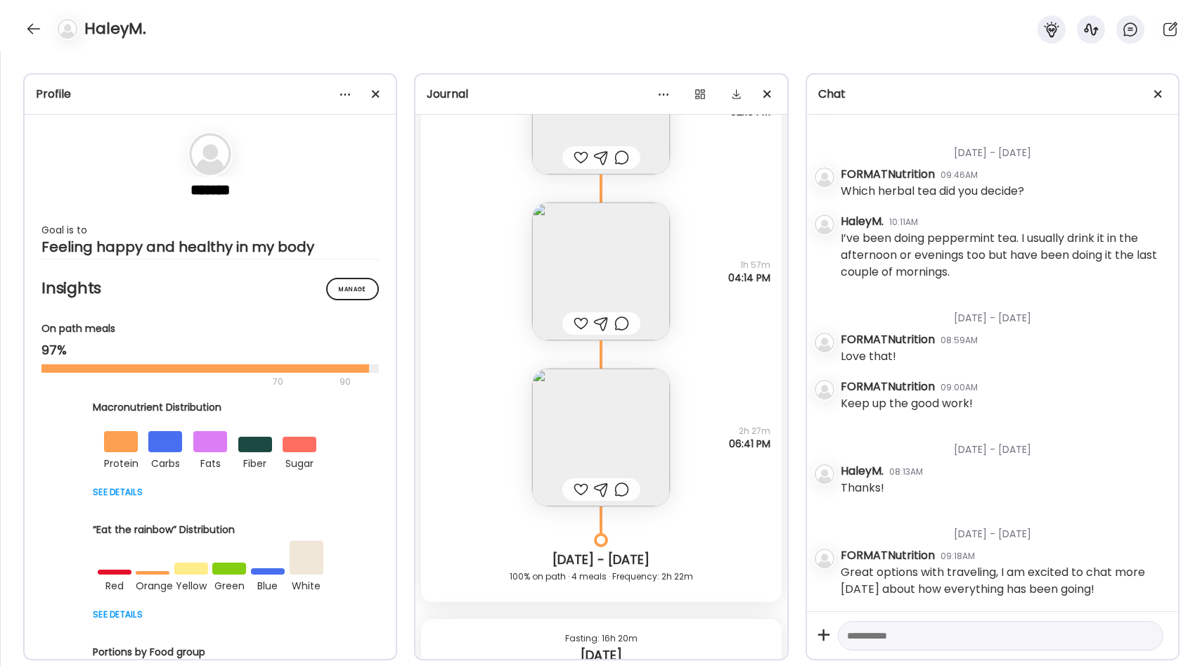
scroll to position [12173, 0]
click at [620, 432] on img at bounding box center [601, 438] width 138 height 138
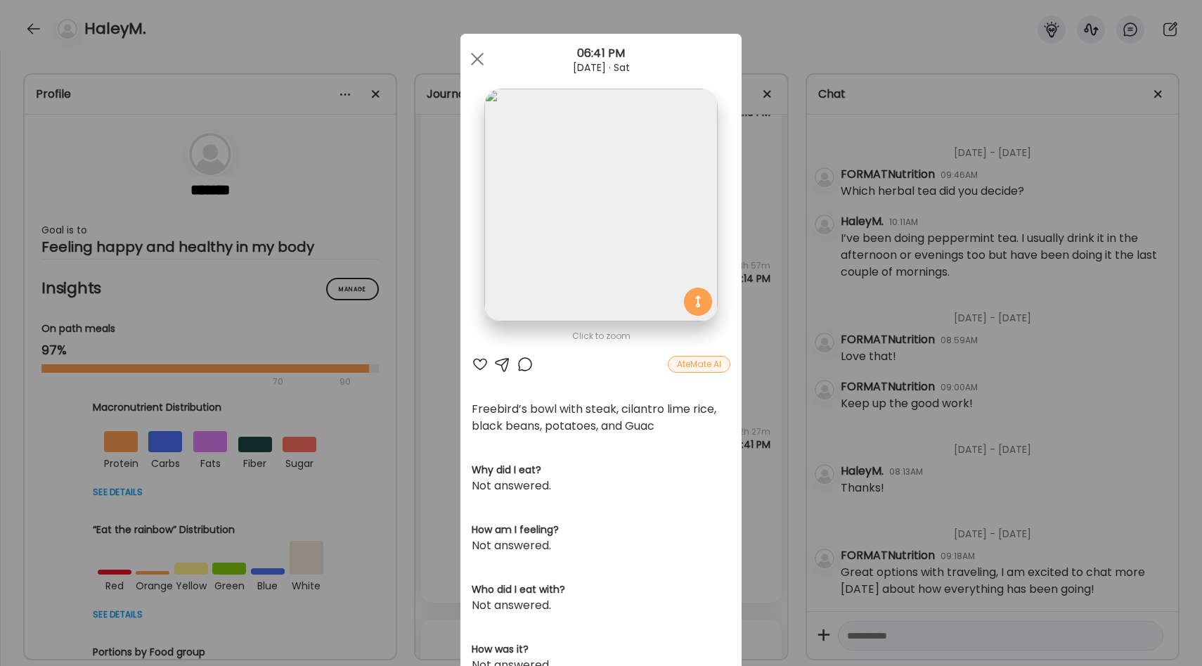
click at [765, 370] on div "Ate Coach Dashboard Wahoo! It’s official Take a moment to set up your Coach Pro…" at bounding box center [601, 333] width 1202 height 666
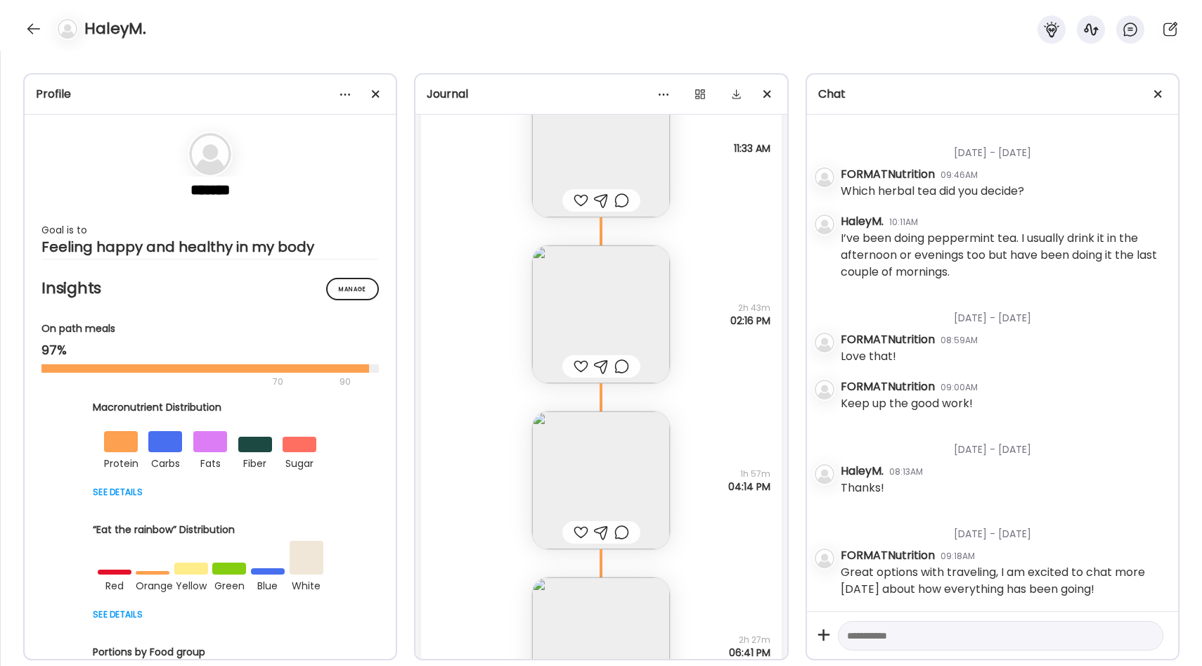
scroll to position [11960, 0]
click at [623, 294] on img at bounding box center [601, 319] width 138 height 138
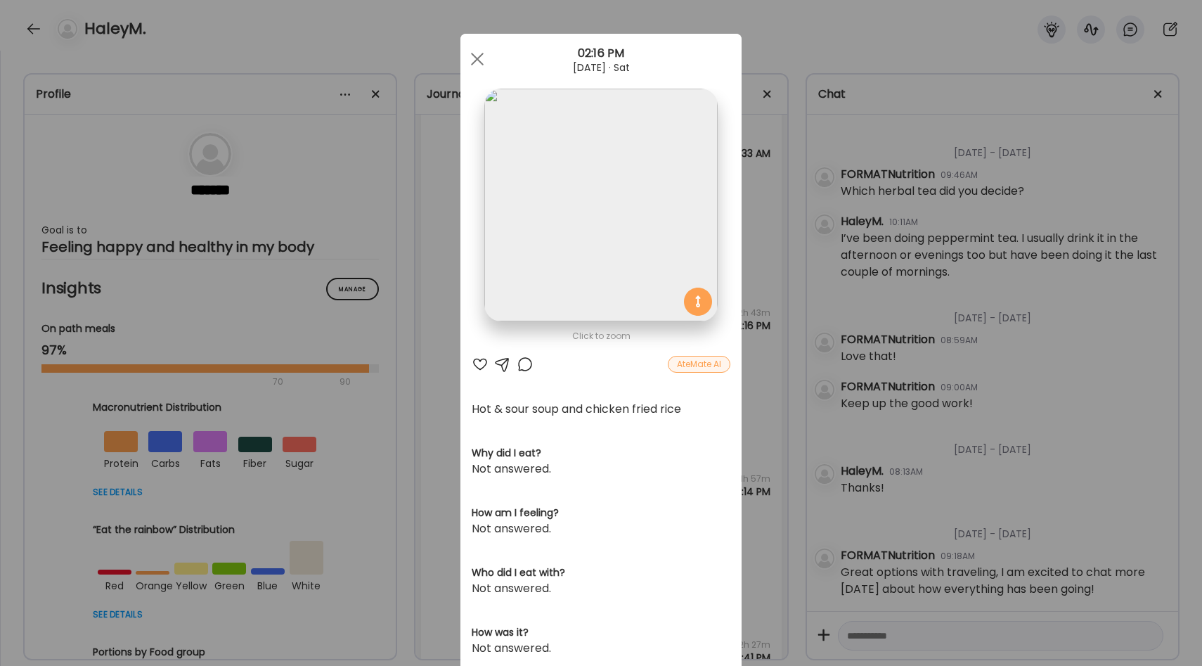
click at [740, 301] on section at bounding box center [600, 221] width 281 height 264
click at [741, 277] on div "Ate Coach Dashboard Wahoo! It’s official Take a moment to set up your Coach Pro…" at bounding box center [601, 333] width 1202 height 666
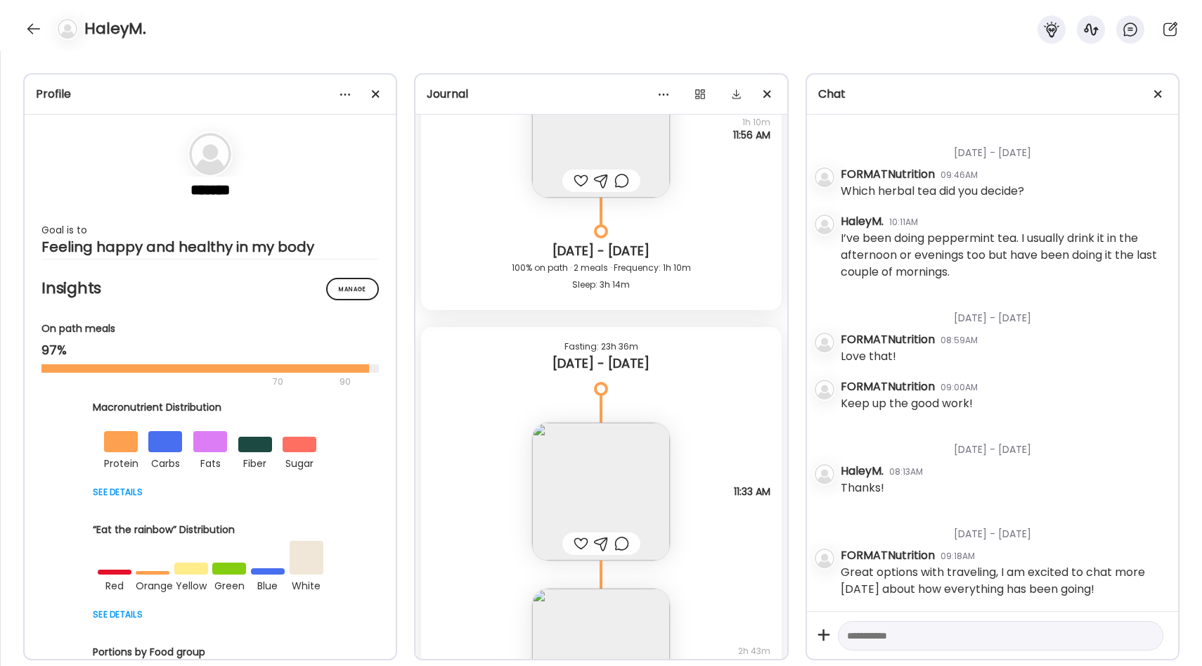
scroll to position [11624, 0]
click at [638, 459] on img at bounding box center [601, 490] width 138 height 138
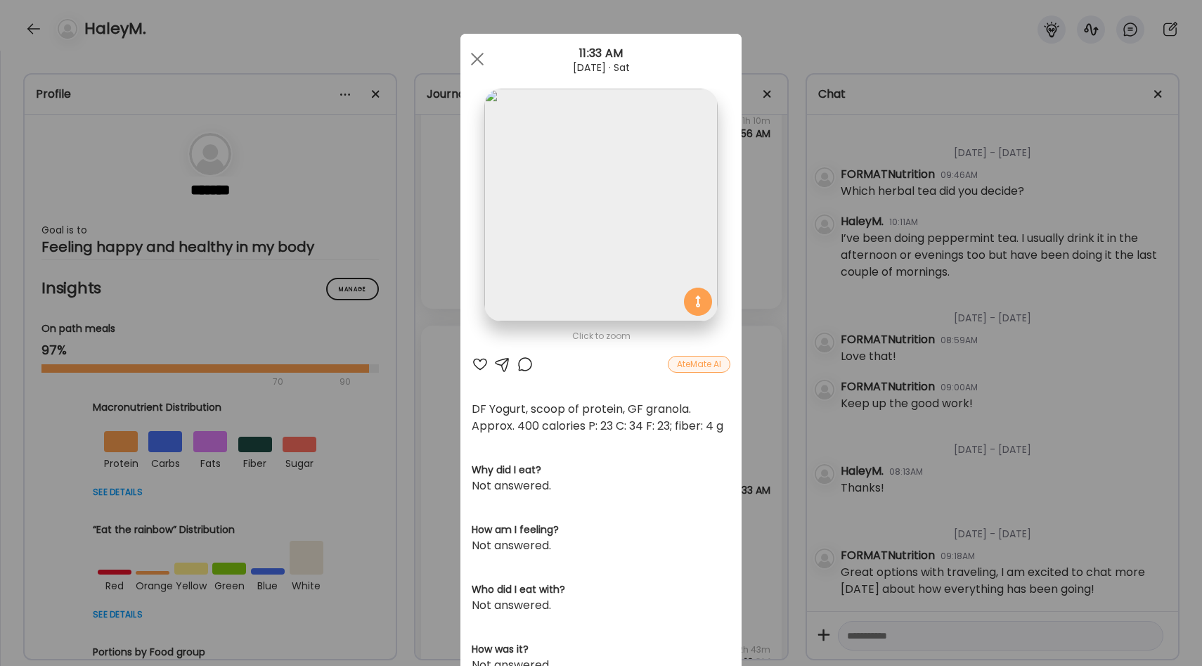
click at [744, 377] on div "Ate Coach Dashboard Wahoo! It’s official Take a moment to set up your Coach Pro…" at bounding box center [601, 333] width 1202 height 666
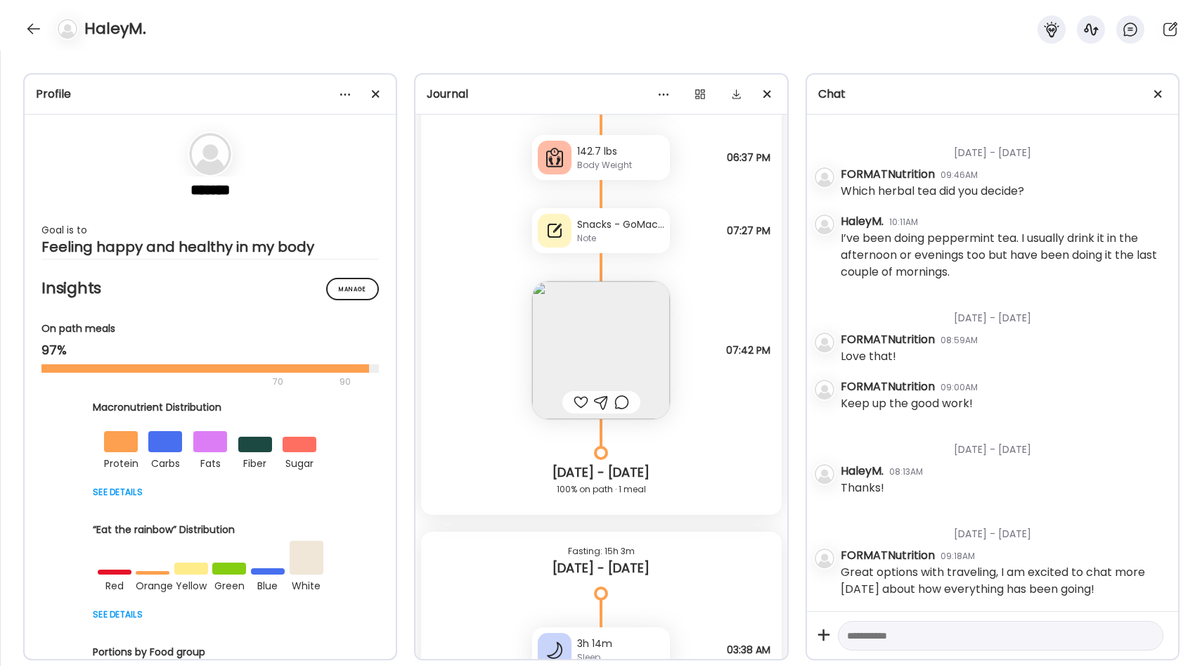
scroll to position [10731, 0]
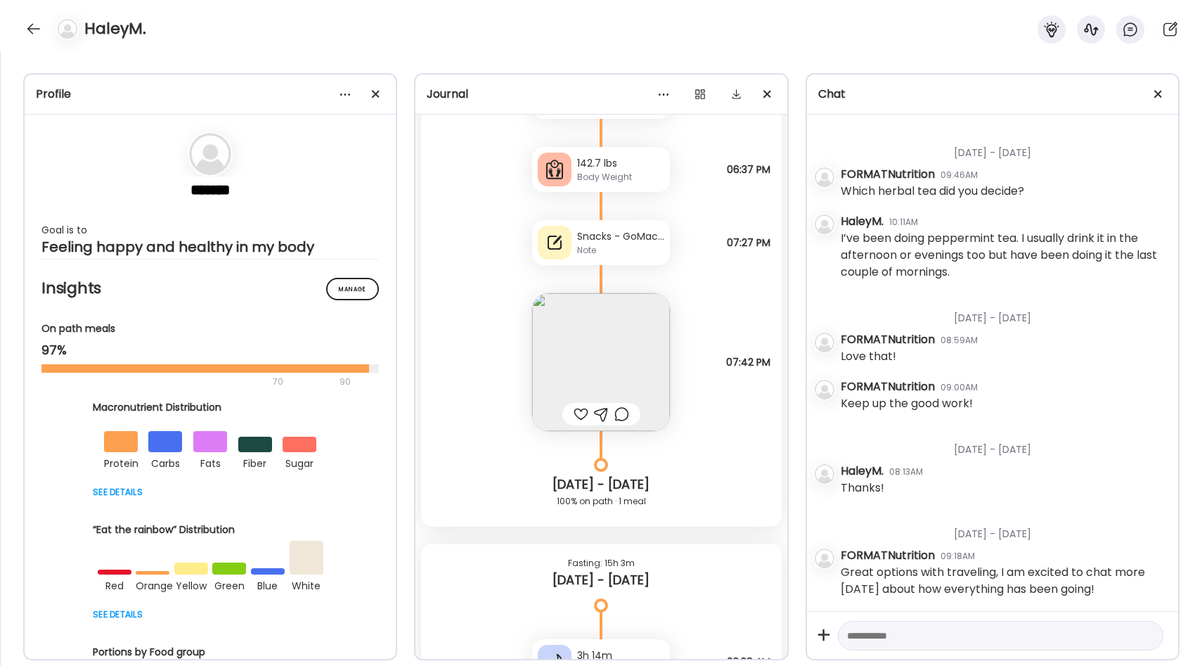
click at [638, 366] on img at bounding box center [601, 362] width 138 height 138
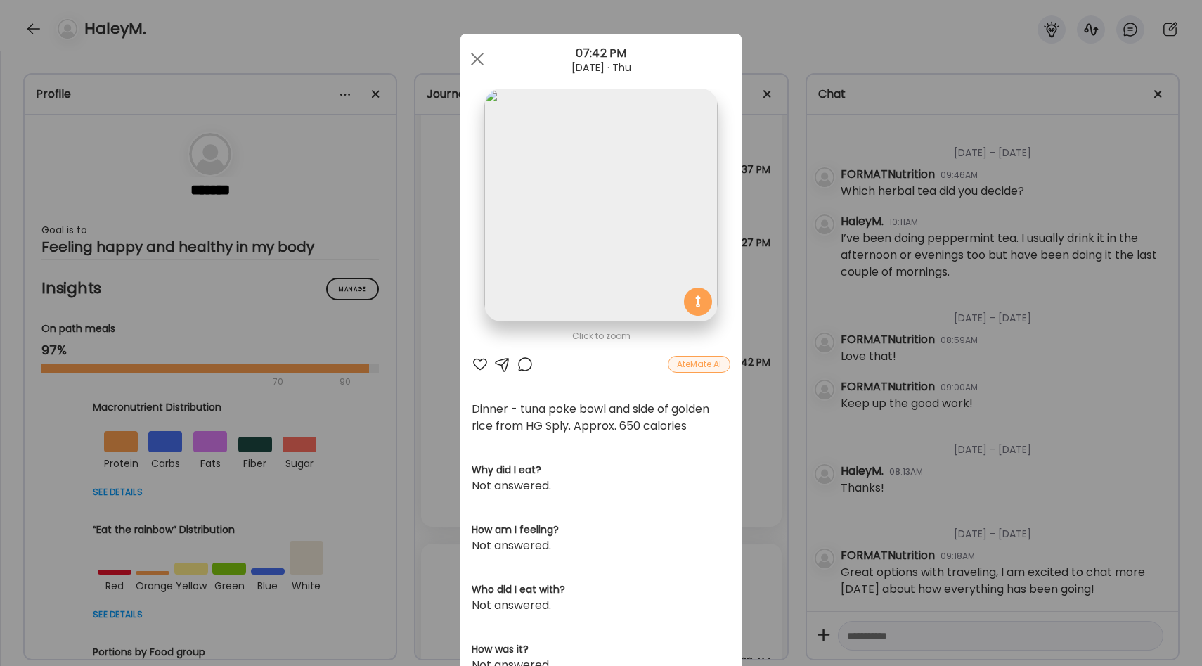
click at [753, 338] on div "Ate Coach Dashboard Wahoo! It’s official Take a moment to set up your Coach Pro…" at bounding box center [601, 333] width 1202 height 666
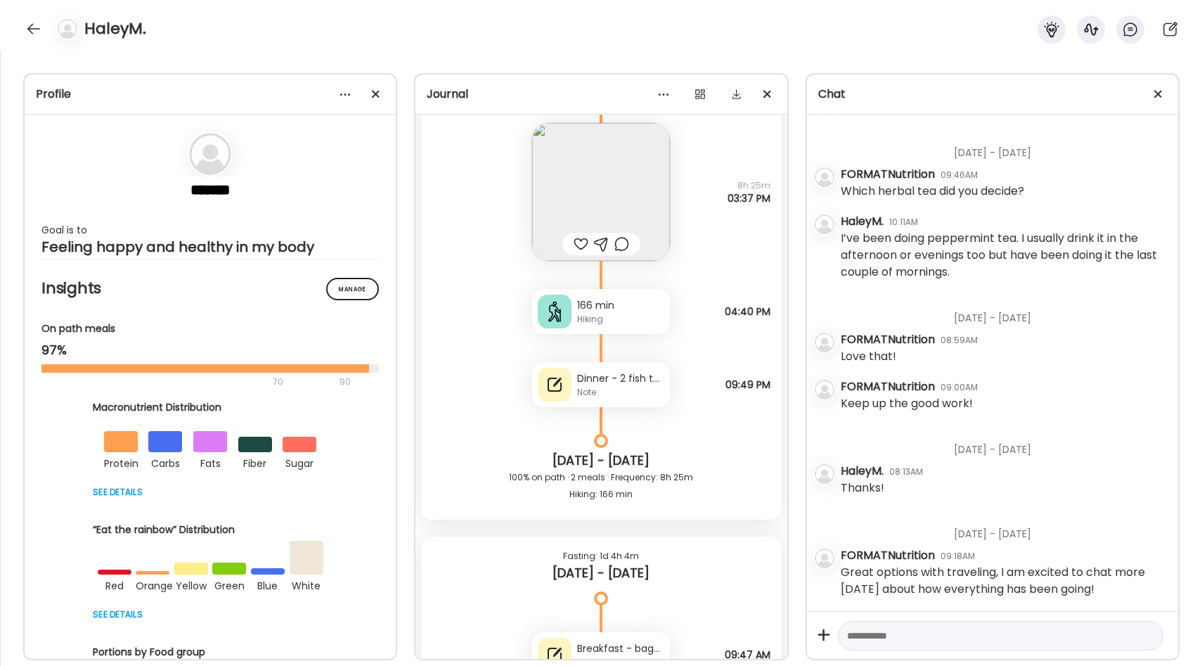
scroll to position [10151, 0]
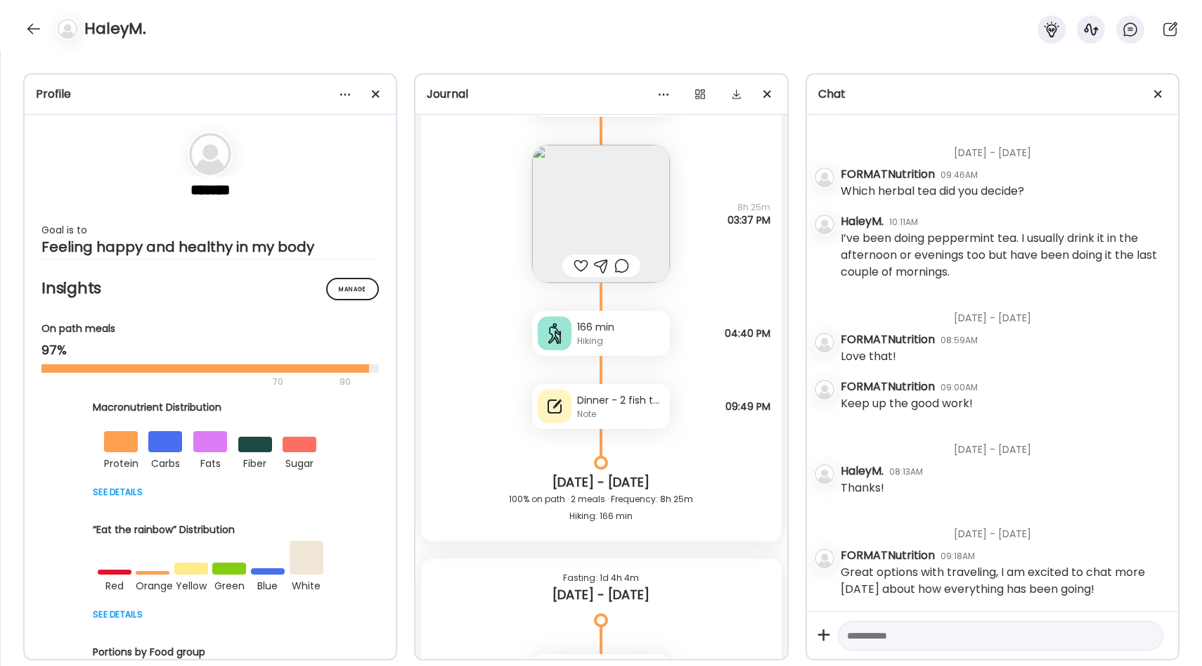
click at [639, 406] on div "Dinner - 2 fish tacos and rice" at bounding box center [620, 400] width 87 height 15
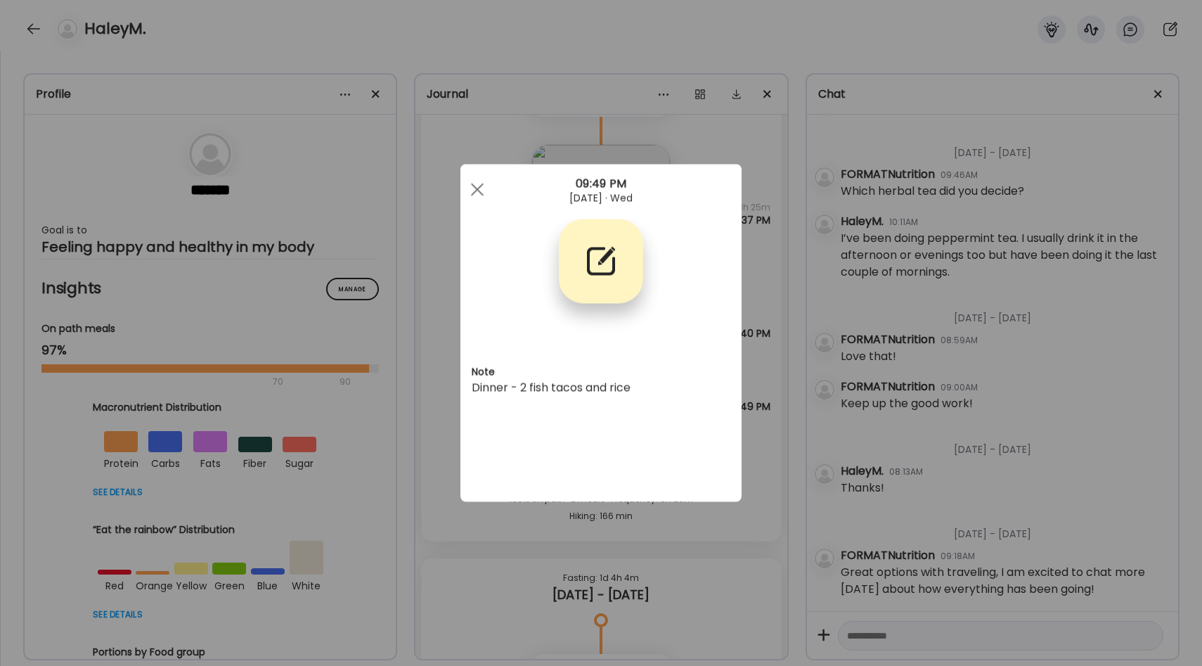
click at [756, 339] on div "Ate Coach Dashboard Wahoo! It’s official Take a moment to set up your Coach Pro…" at bounding box center [601, 333] width 1202 height 666
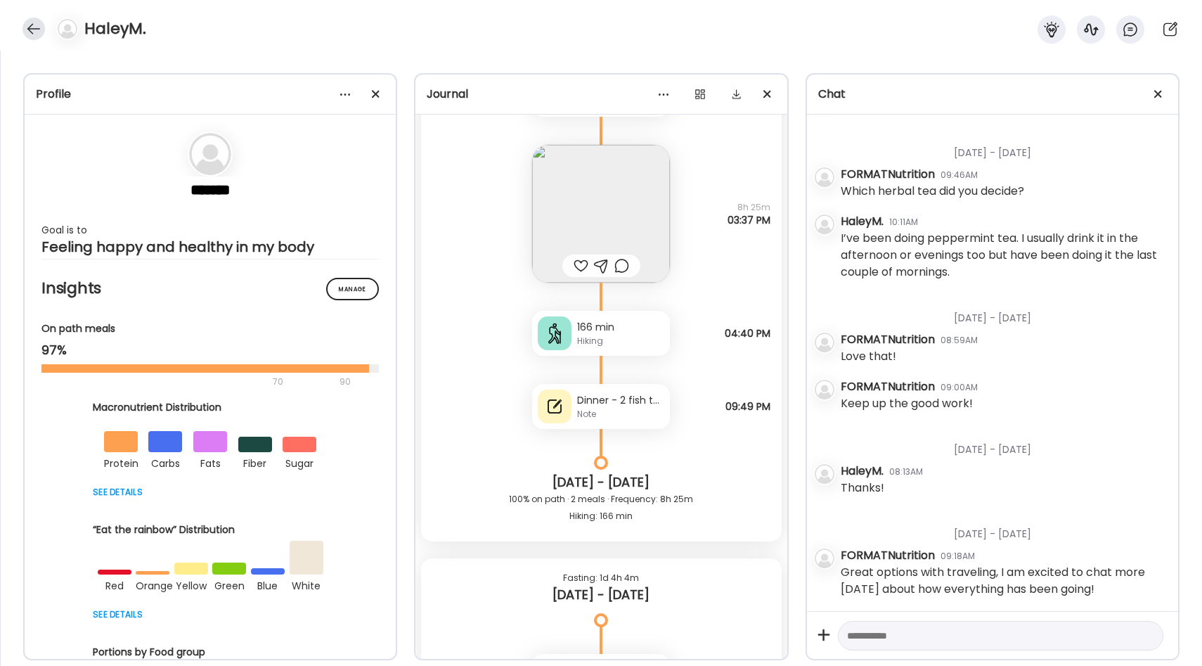
click at [28, 22] on div at bounding box center [33, 29] width 22 height 22
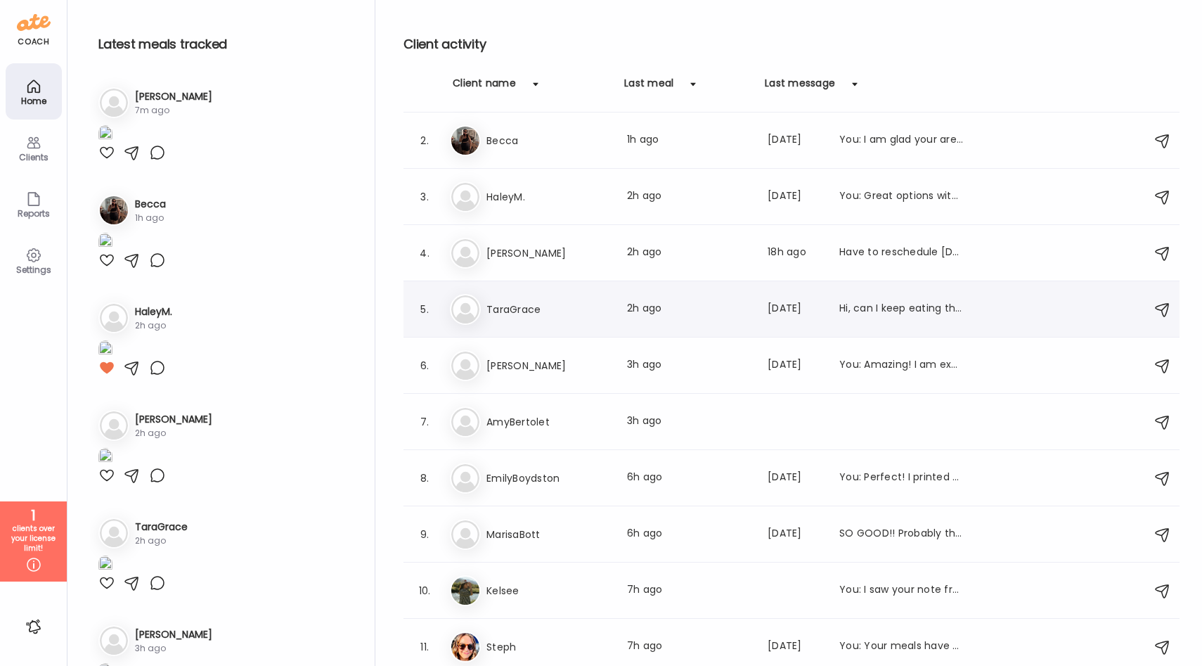
scroll to position [136, 0]
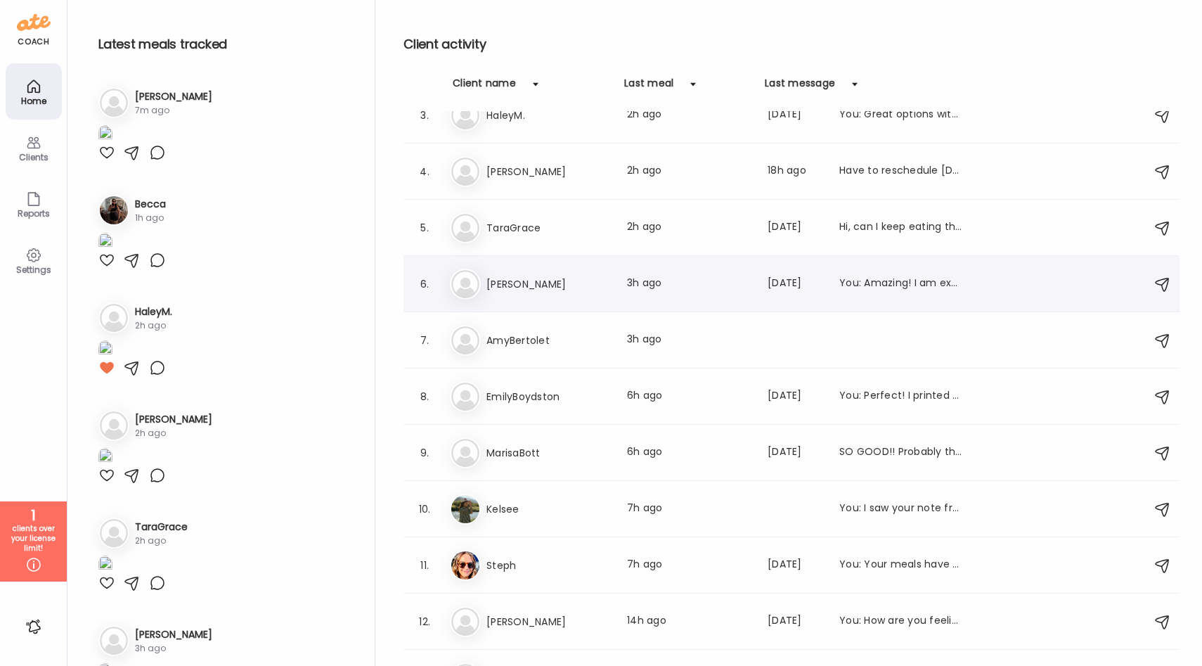
click at [582, 288] on h3 "[PERSON_NAME]" at bounding box center [548, 283] width 124 height 17
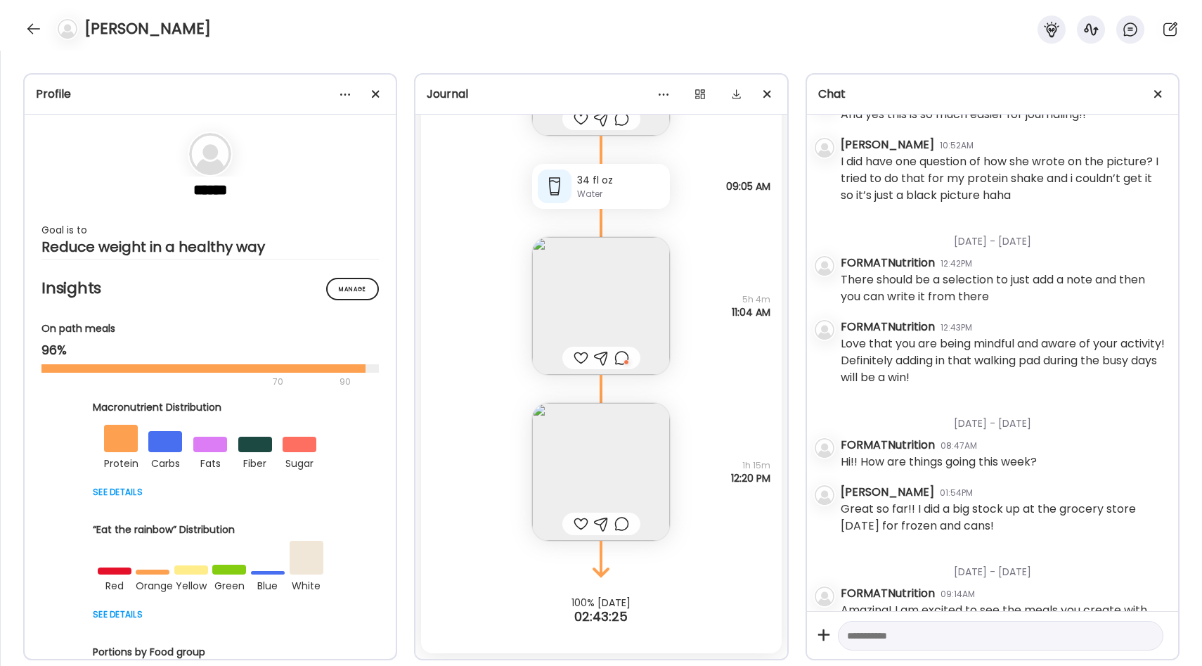
scroll to position [296, 0]
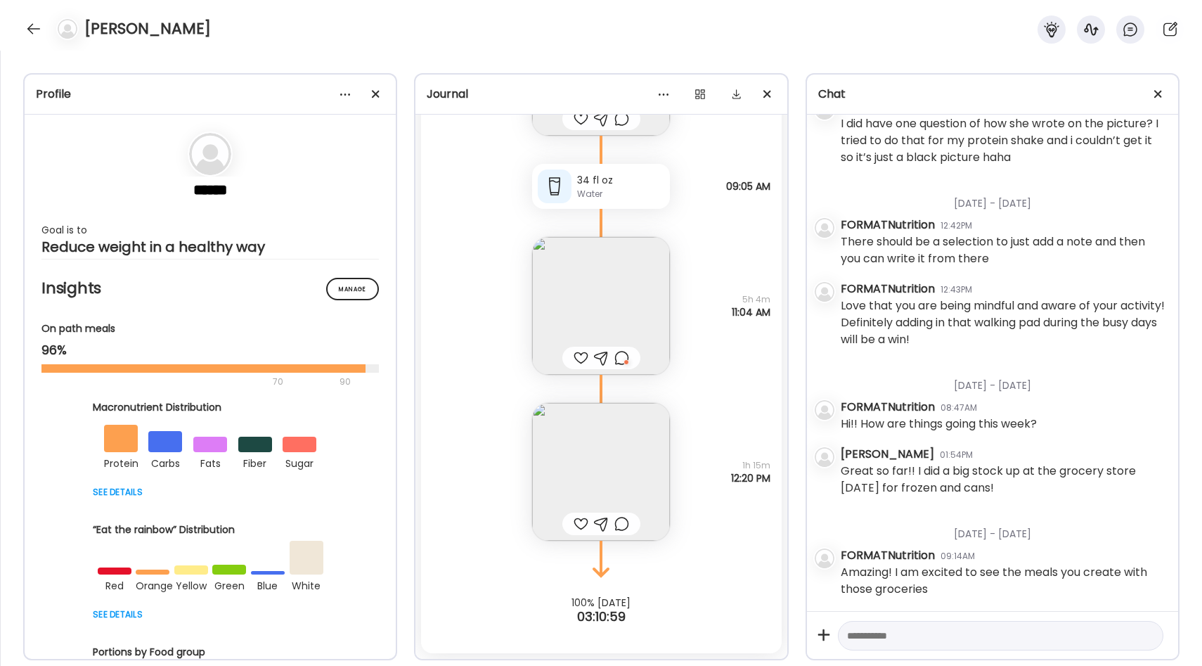
click at [612, 311] on img at bounding box center [601, 306] width 138 height 138
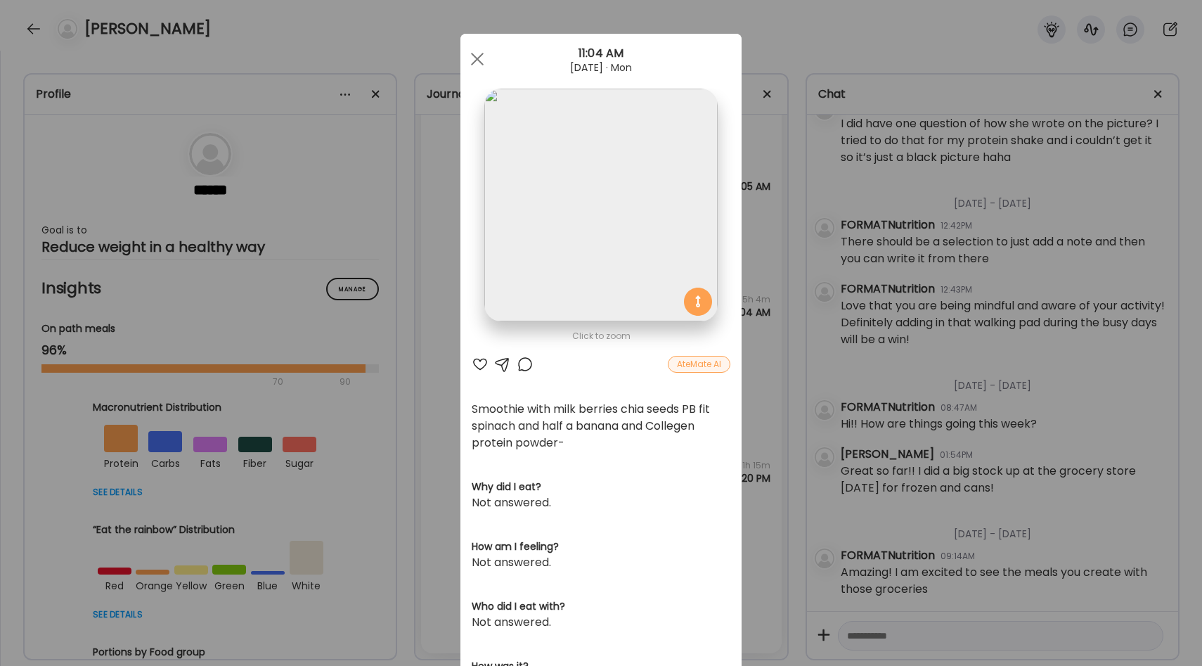
click at [524, 366] on div at bounding box center [525, 364] width 17 height 17
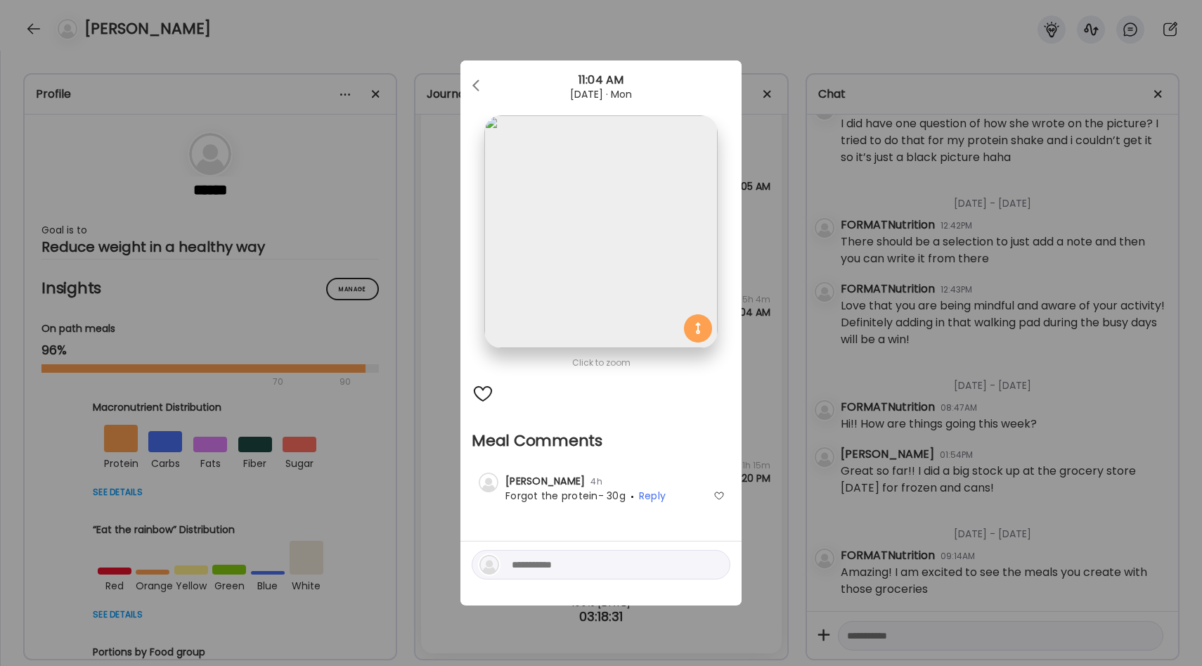
click at [721, 493] on div at bounding box center [718, 495] width 11 height 11
click at [475, 91] on div at bounding box center [477, 86] width 28 height 28
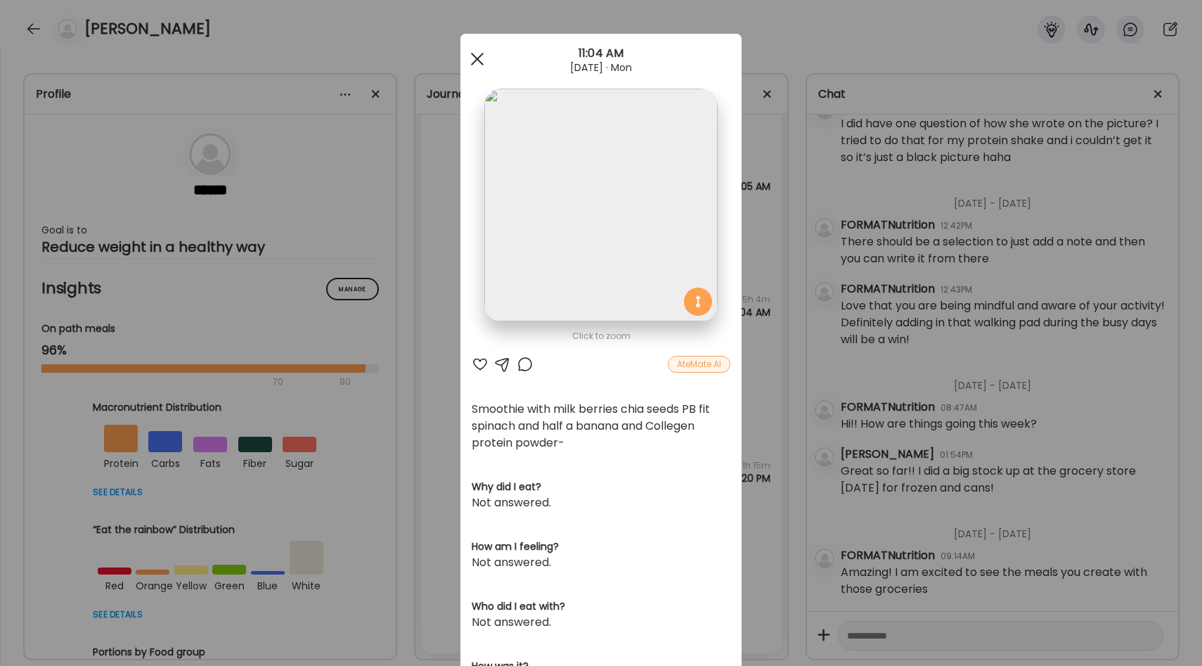
click at [475, 67] on div at bounding box center [477, 59] width 28 height 28
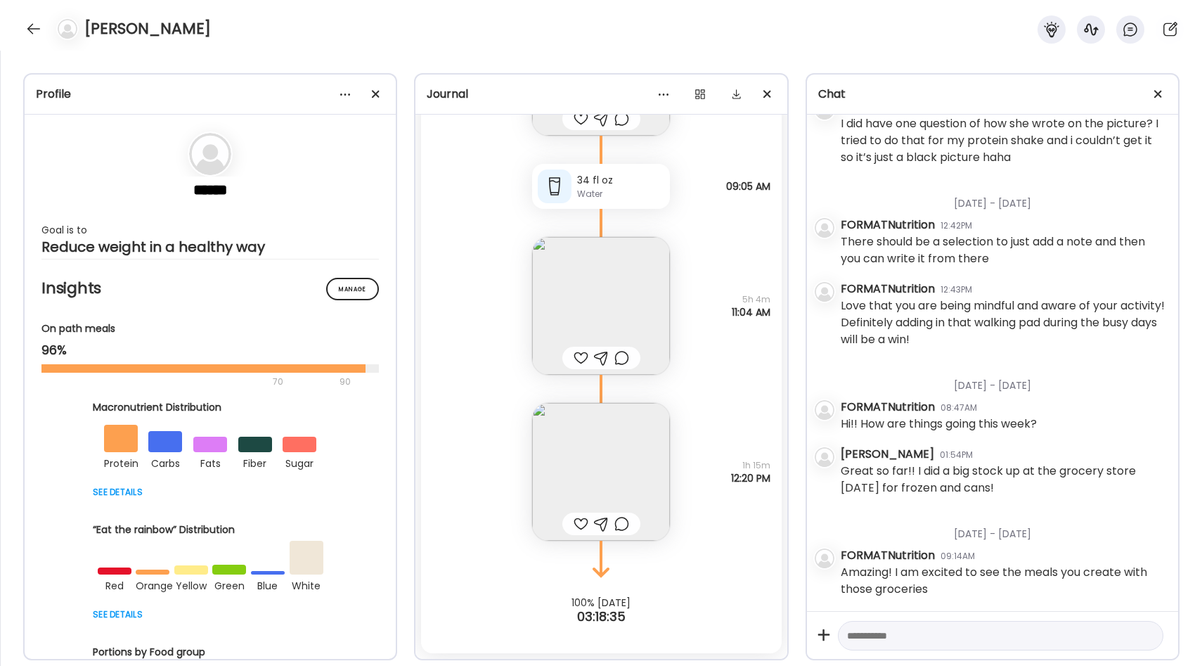
click at [584, 356] on div at bounding box center [580, 357] width 15 height 17
click at [631, 464] on img at bounding box center [601, 472] width 138 height 138
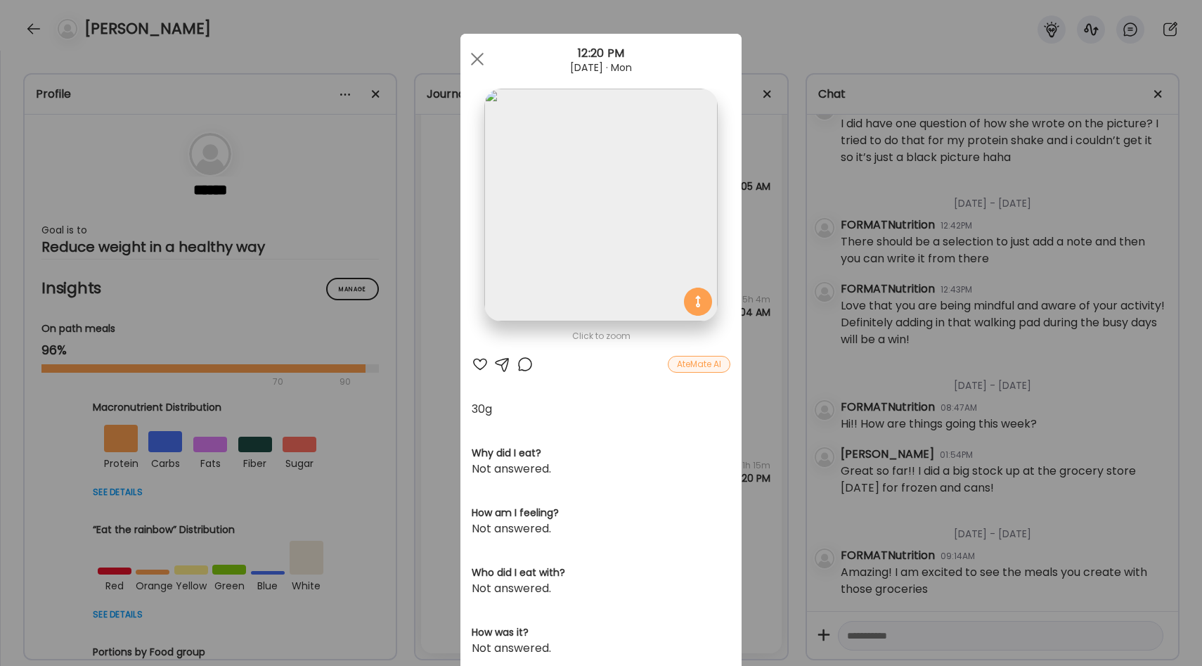
click at [759, 271] on div "Ate Coach Dashboard Wahoo! It’s official Take a moment to set up your Coach Pro…" at bounding box center [601, 333] width 1202 height 666
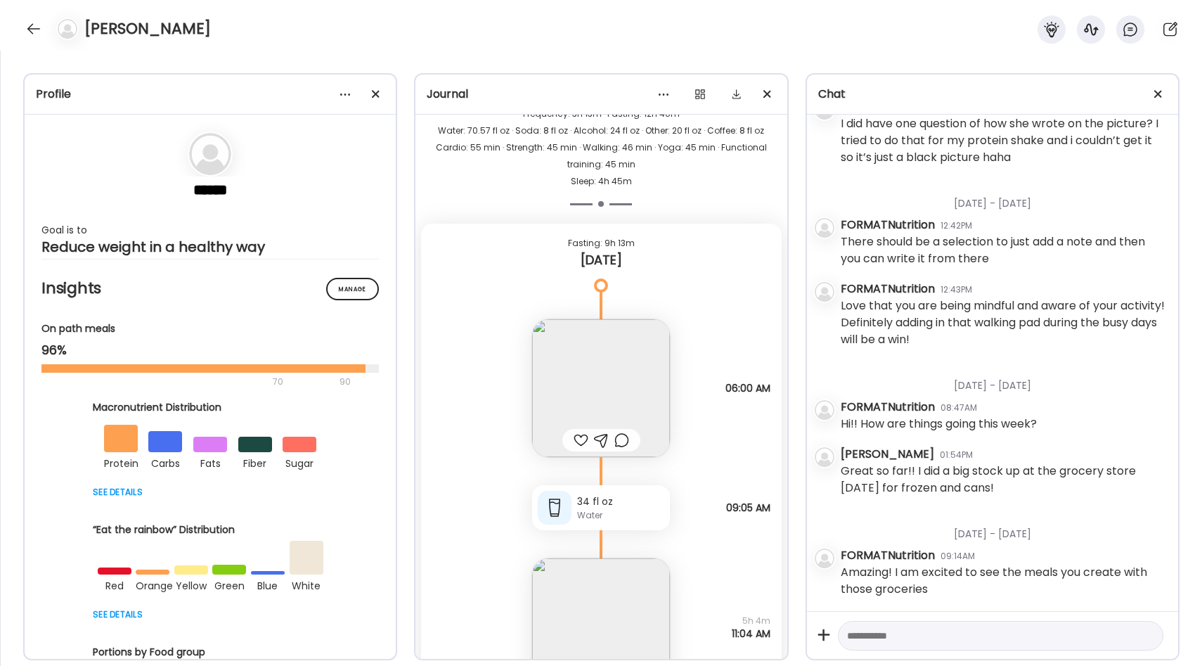
scroll to position [18377, 0]
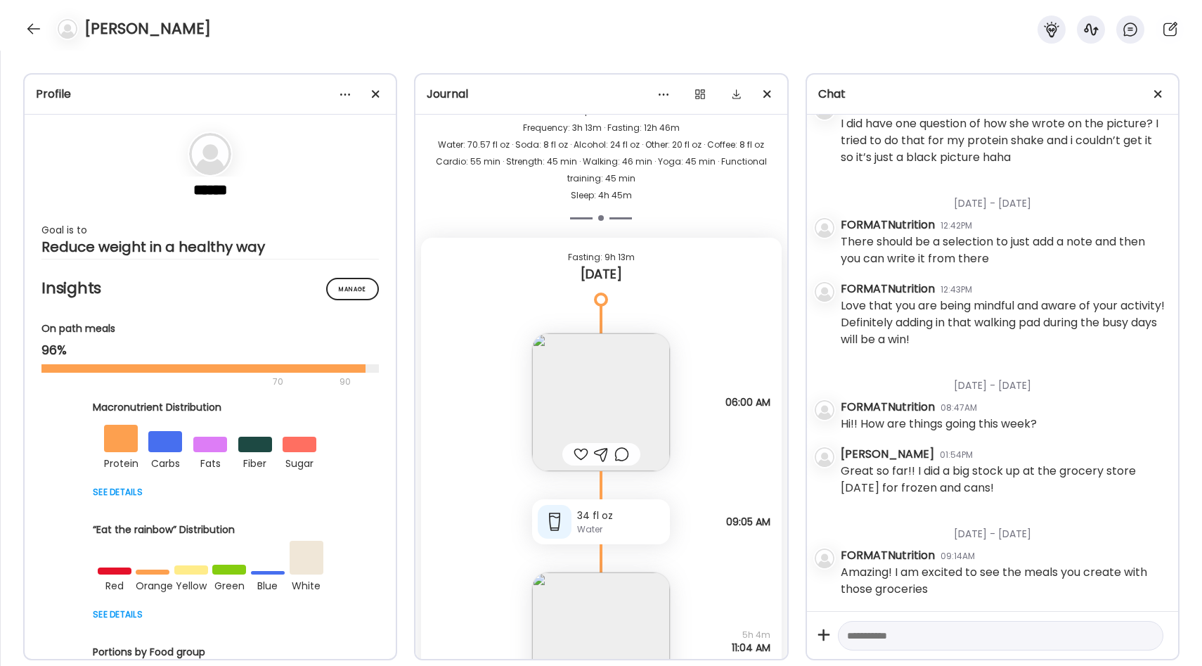
click at [625, 369] on img at bounding box center [601, 402] width 138 height 138
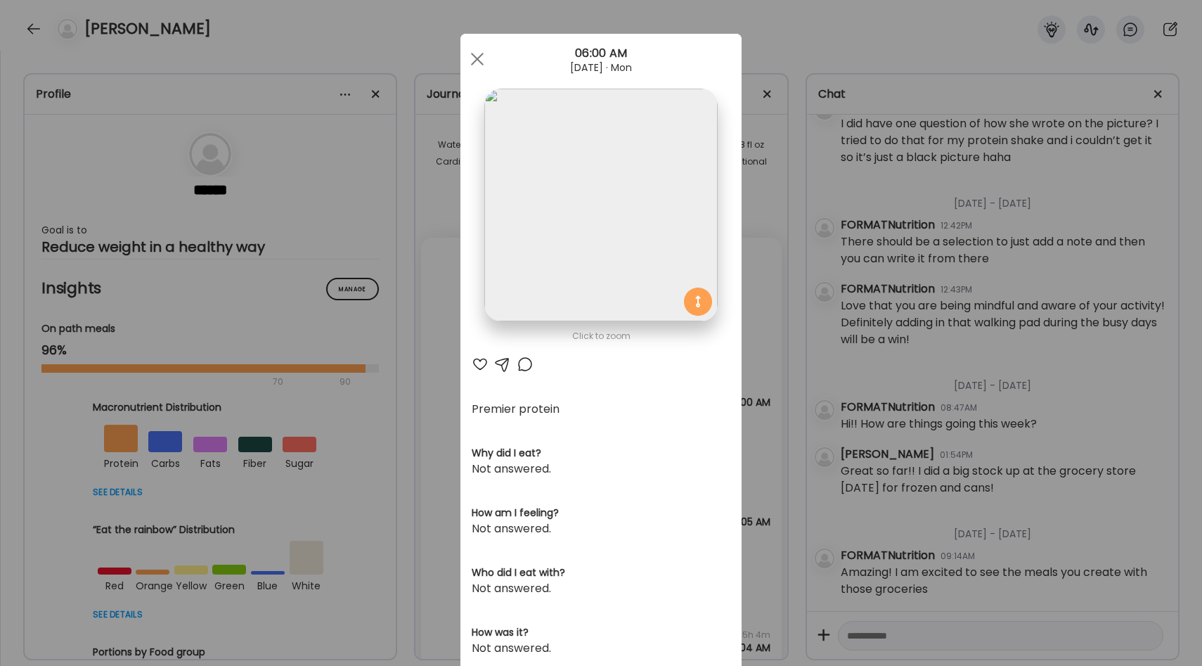
click at [752, 283] on div "Ate Coach Dashboard Wahoo! It’s official Take a moment to set up your Coach Pro…" at bounding box center [601, 333] width 1202 height 666
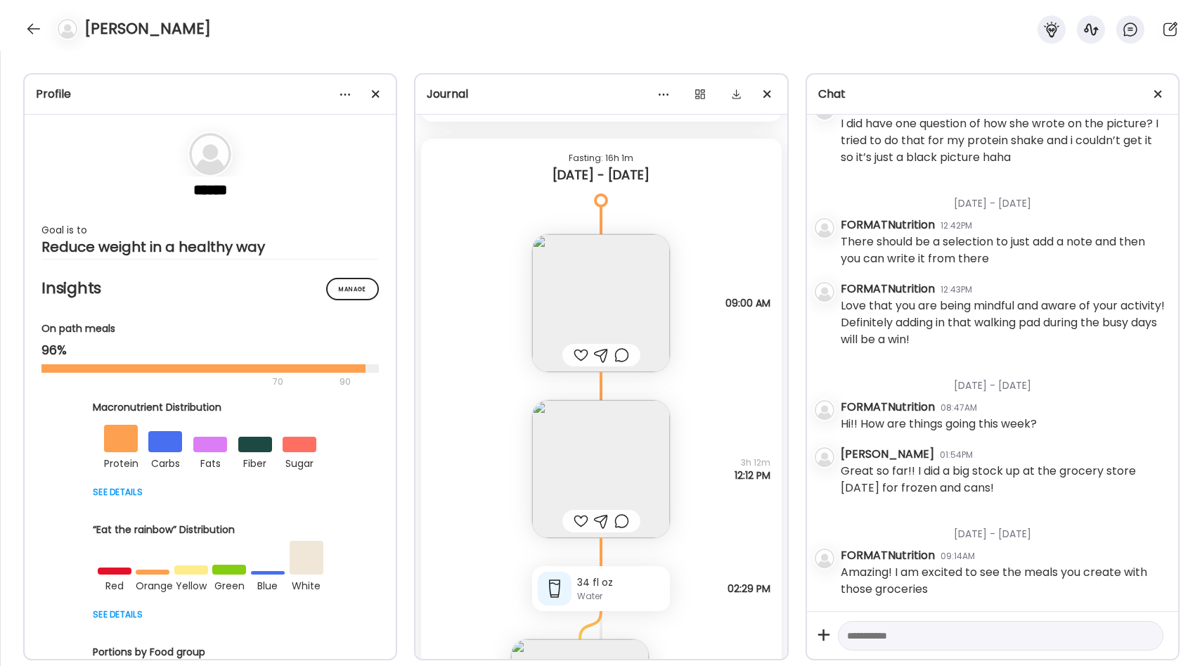
scroll to position [16191, 0]
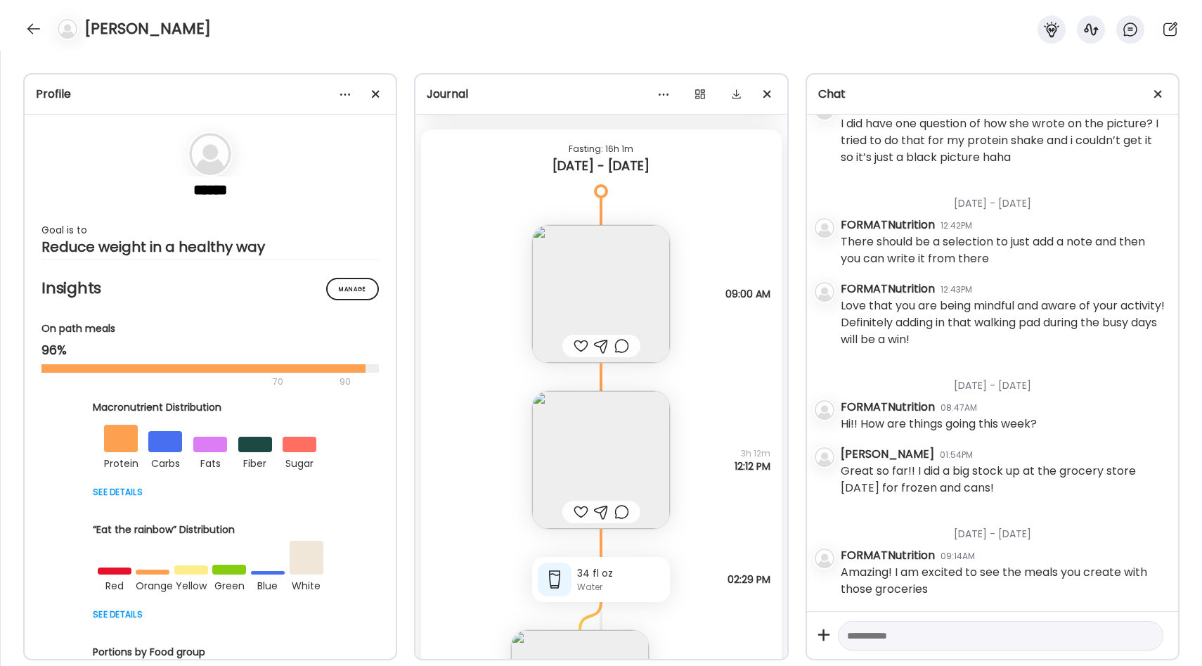
click at [624, 291] on img at bounding box center [601, 294] width 138 height 138
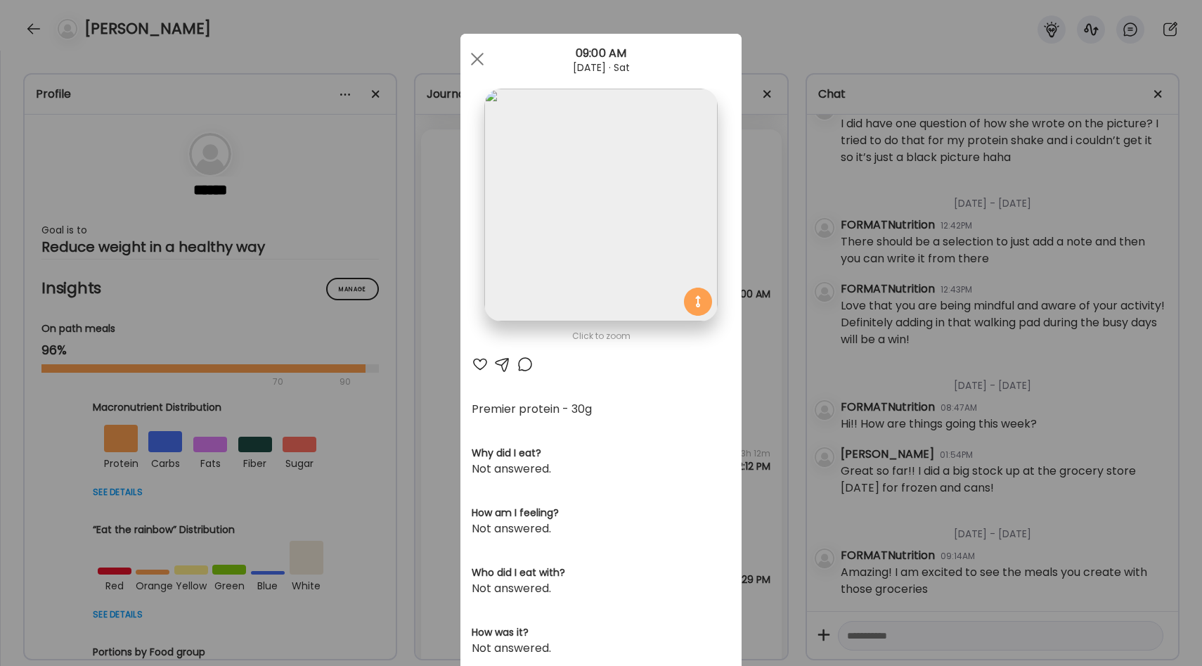
click at [762, 370] on div "Ate Coach Dashboard Wahoo! It’s official Take a moment to set up your Coach Pro…" at bounding box center [601, 333] width 1202 height 666
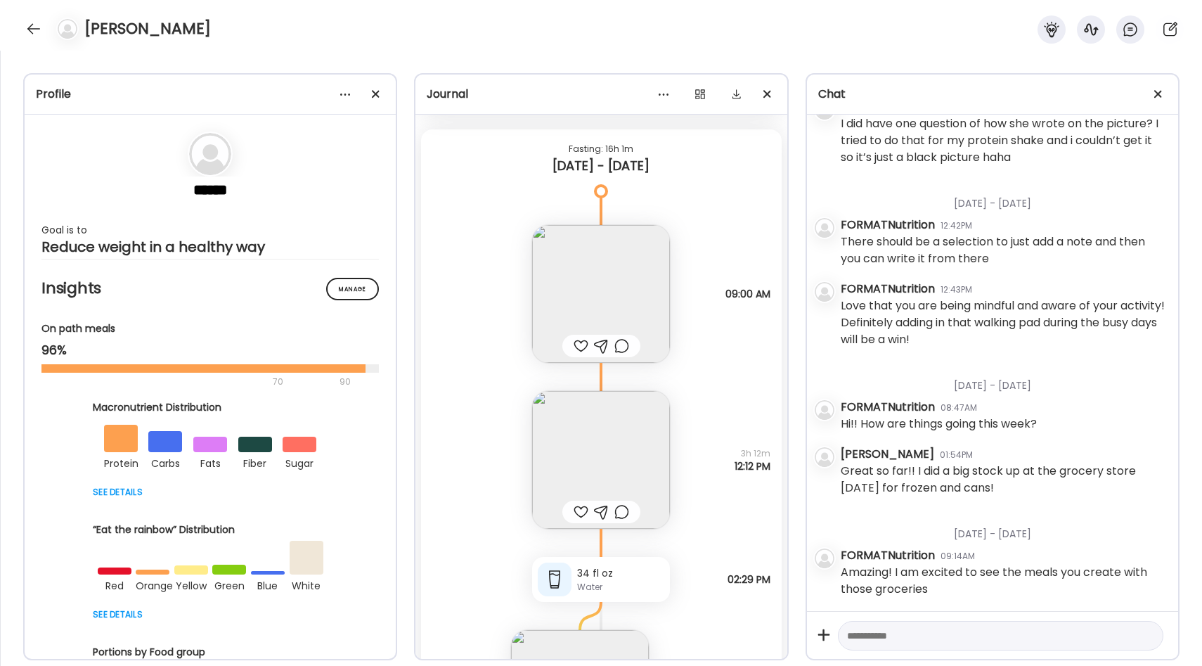
click at [623, 436] on img at bounding box center [601, 460] width 138 height 138
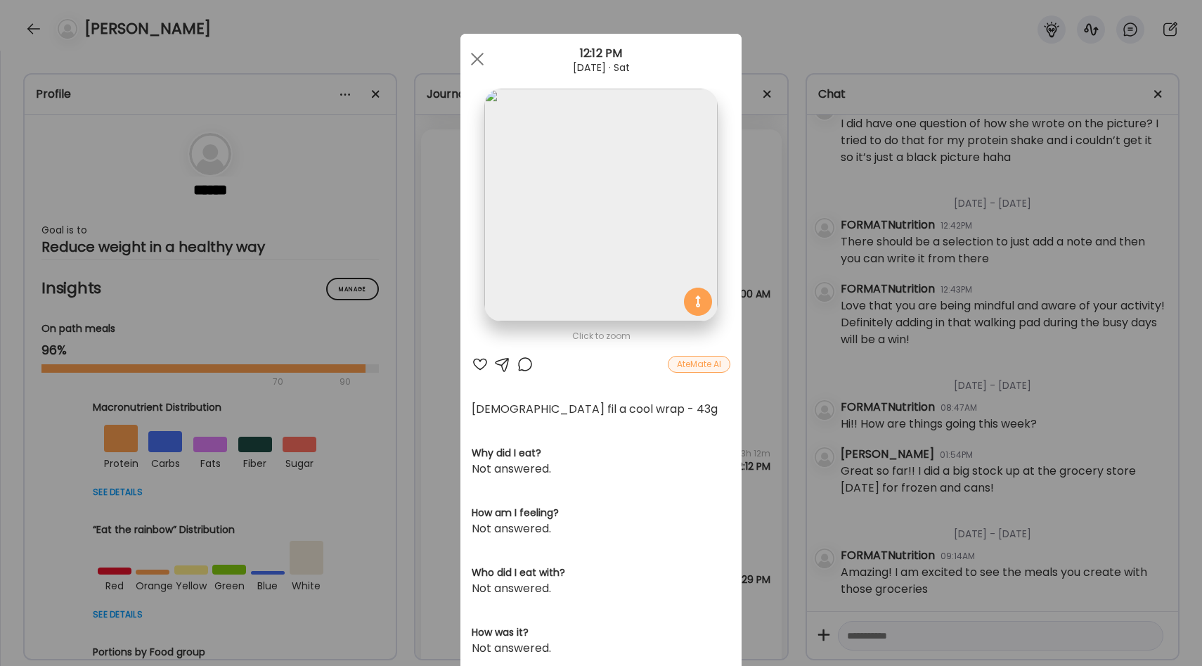
click at [763, 381] on div "Ate Coach Dashboard Wahoo! It’s official Take a moment to set up your Coach Pro…" at bounding box center [601, 333] width 1202 height 666
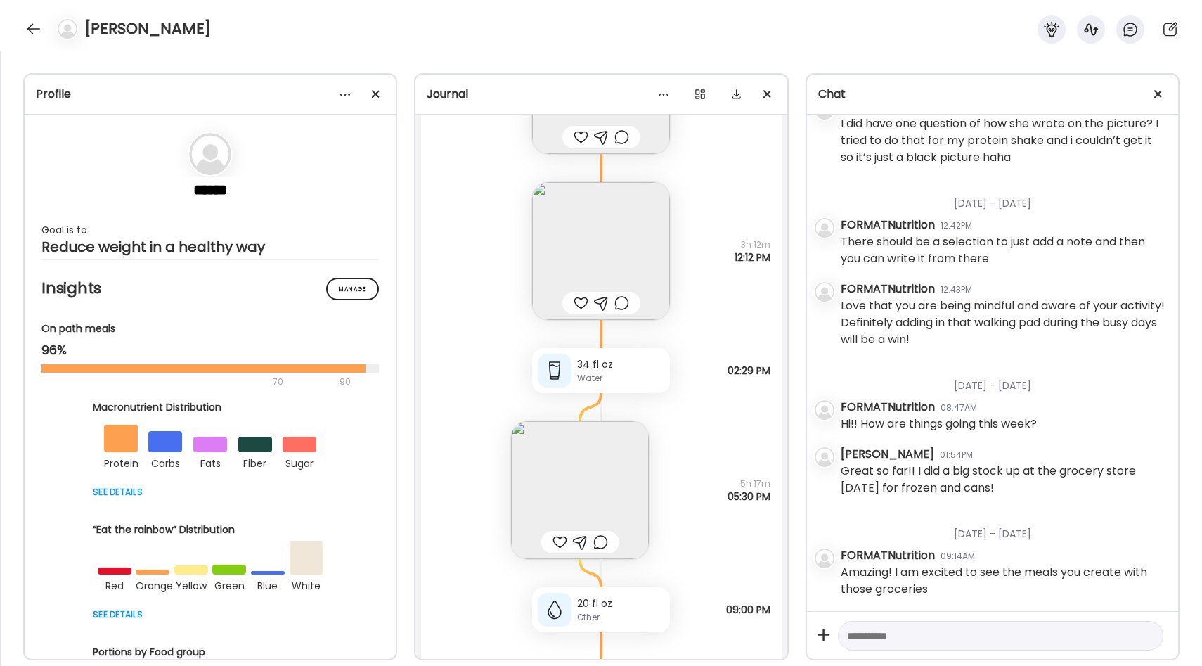
scroll to position [16413, 0]
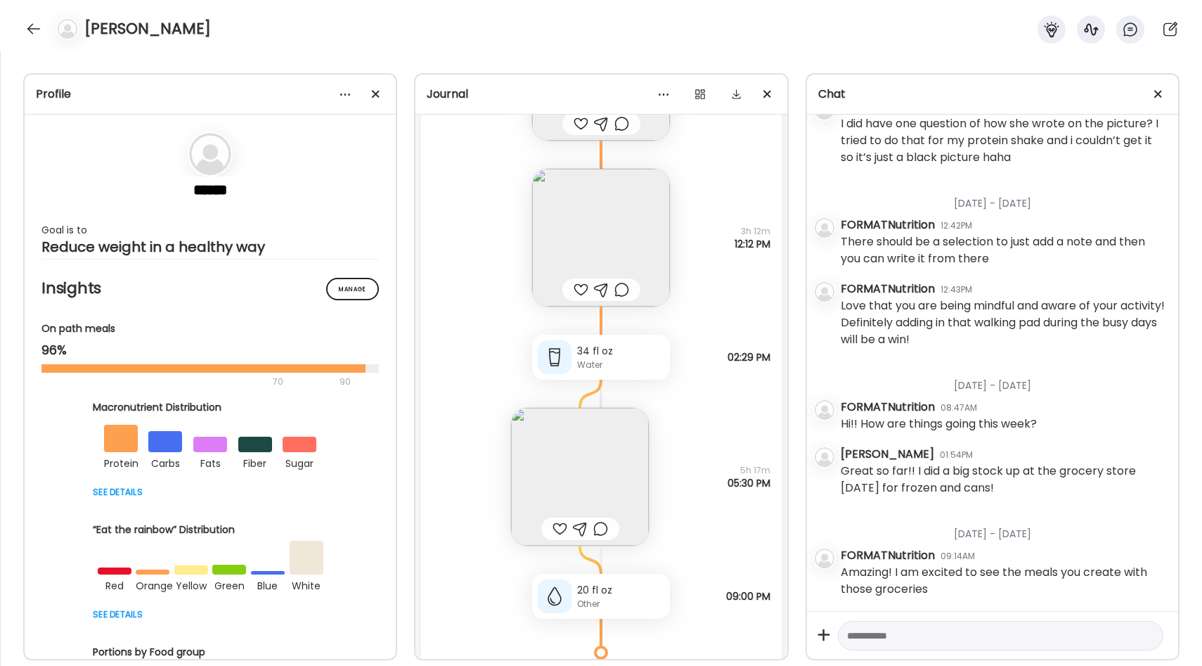
click at [603, 458] on img at bounding box center [580, 477] width 138 height 138
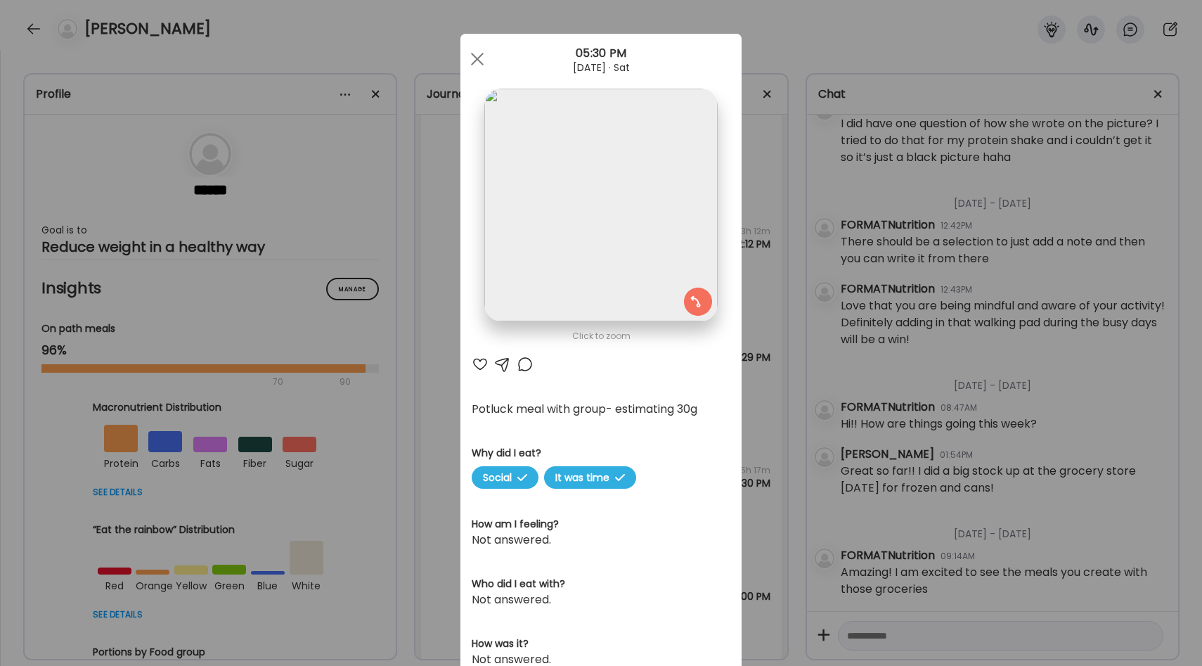
click at [748, 391] on div "Ate Coach Dashboard Wahoo! It’s official Take a moment to set up your Coach Pro…" at bounding box center [601, 333] width 1202 height 666
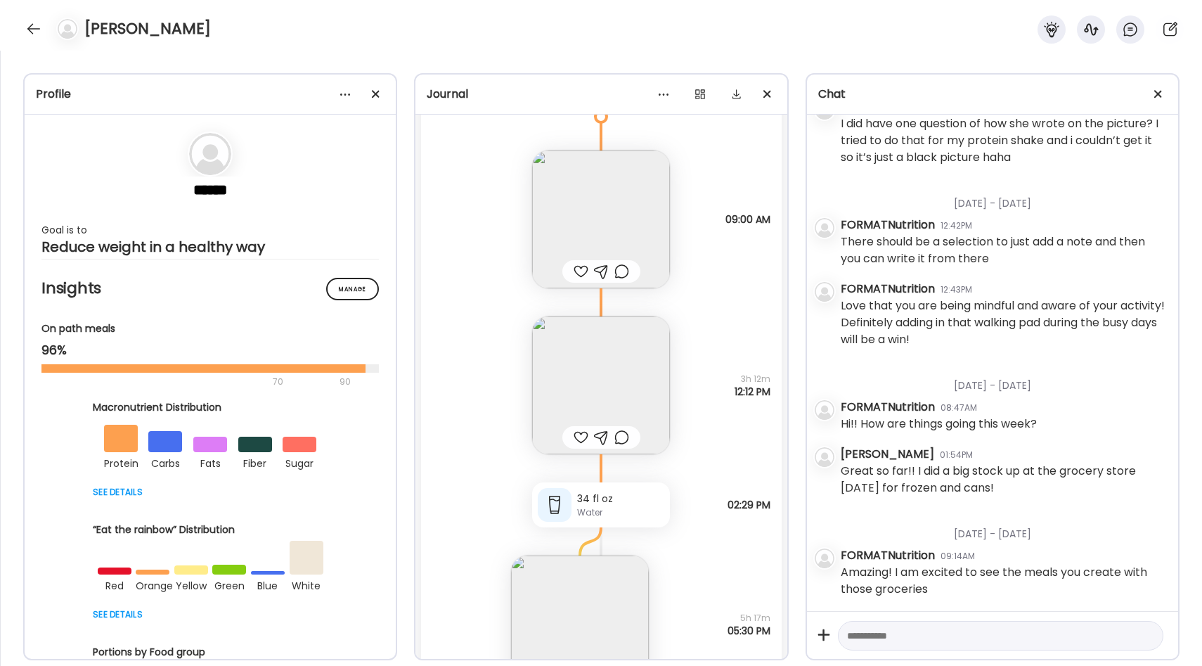
scroll to position [16267, 0]
click at [644, 240] on img at bounding box center [601, 218] width 138 height 138
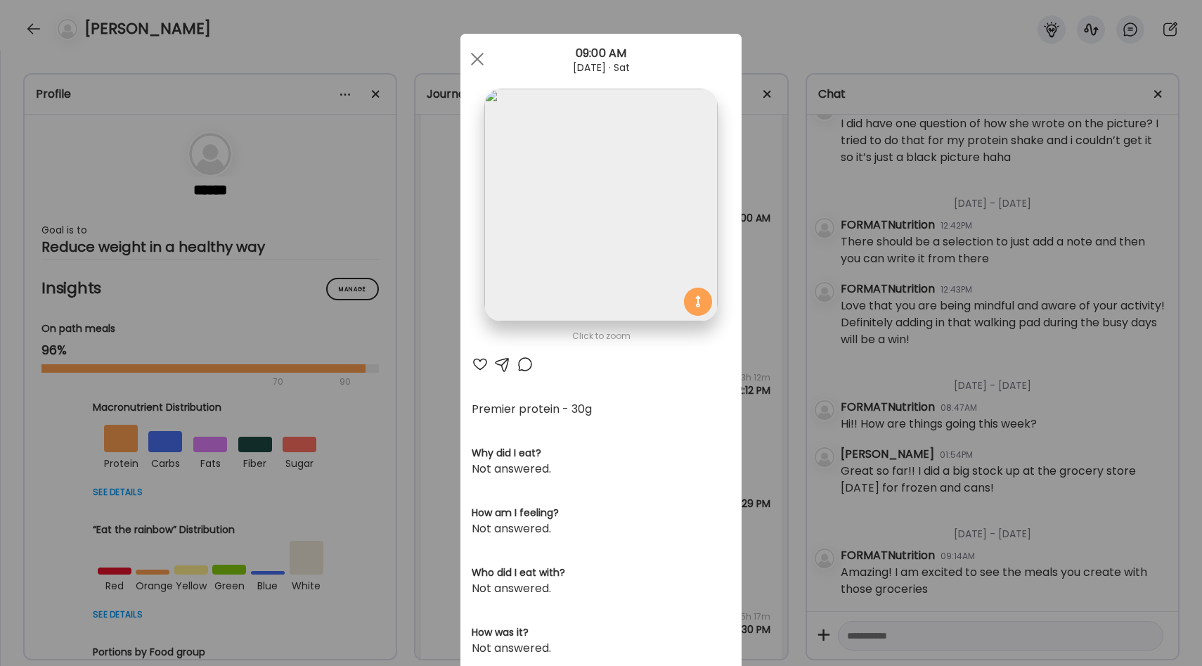
click at [773, 335] on div "Ate Coach Dashboard Wahoo! It’s official Take a moment to set up your Coach Pro…" at bounding box center [601, 333] width 1202 height 666
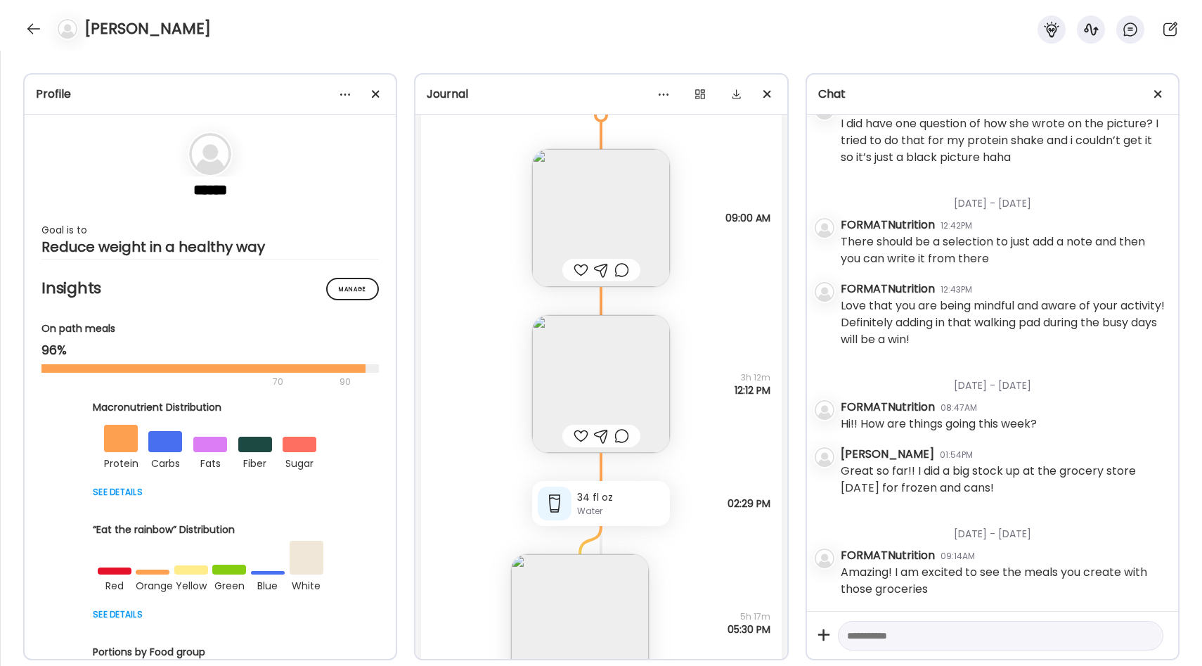
click at [938, 637] on textarea at bounding box center [988, 635] width 282 height 17
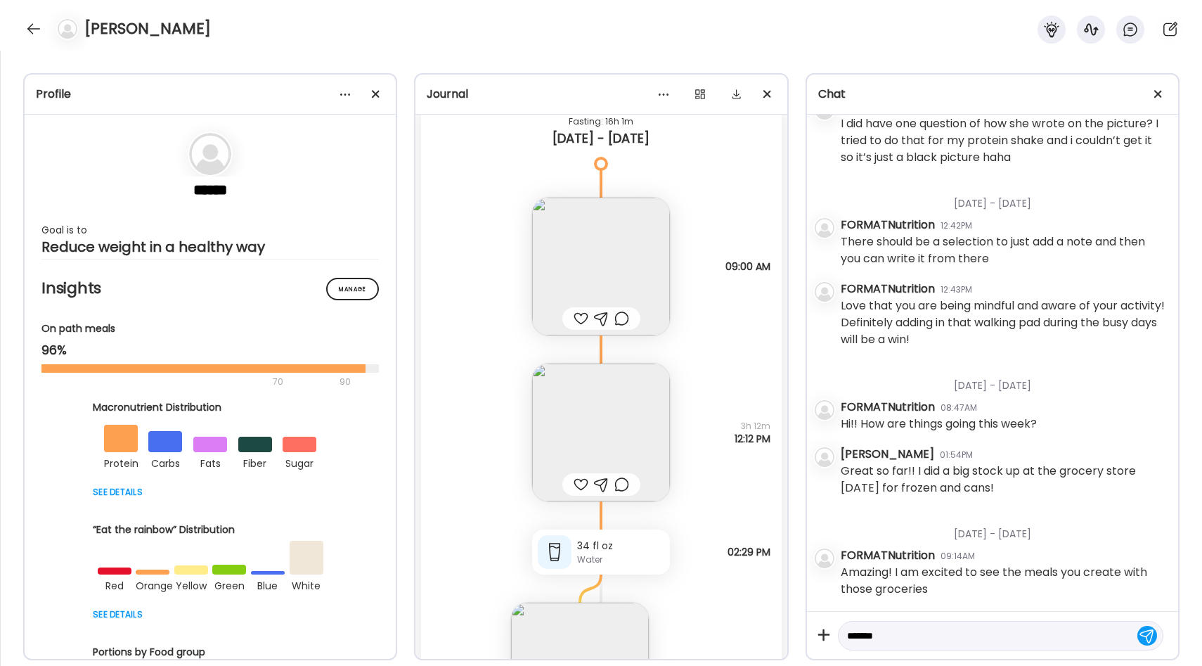
scroll to position [16229, 0]
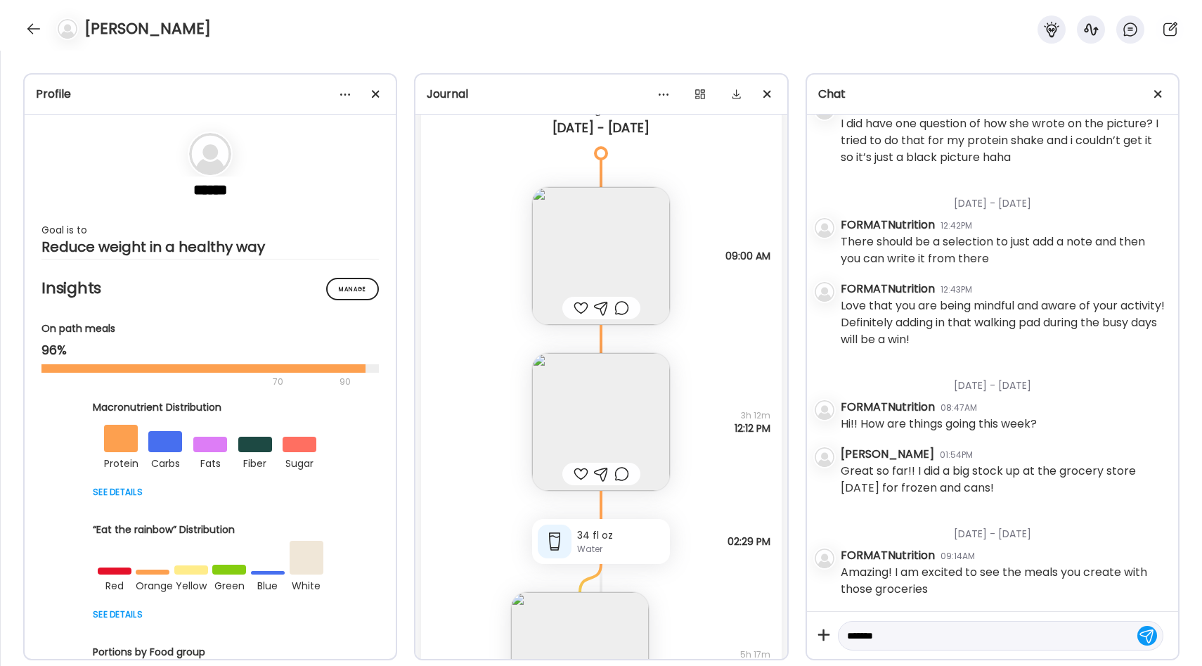
click at [597, 429] on img at bounding box center [601, 422] width 138 height 138
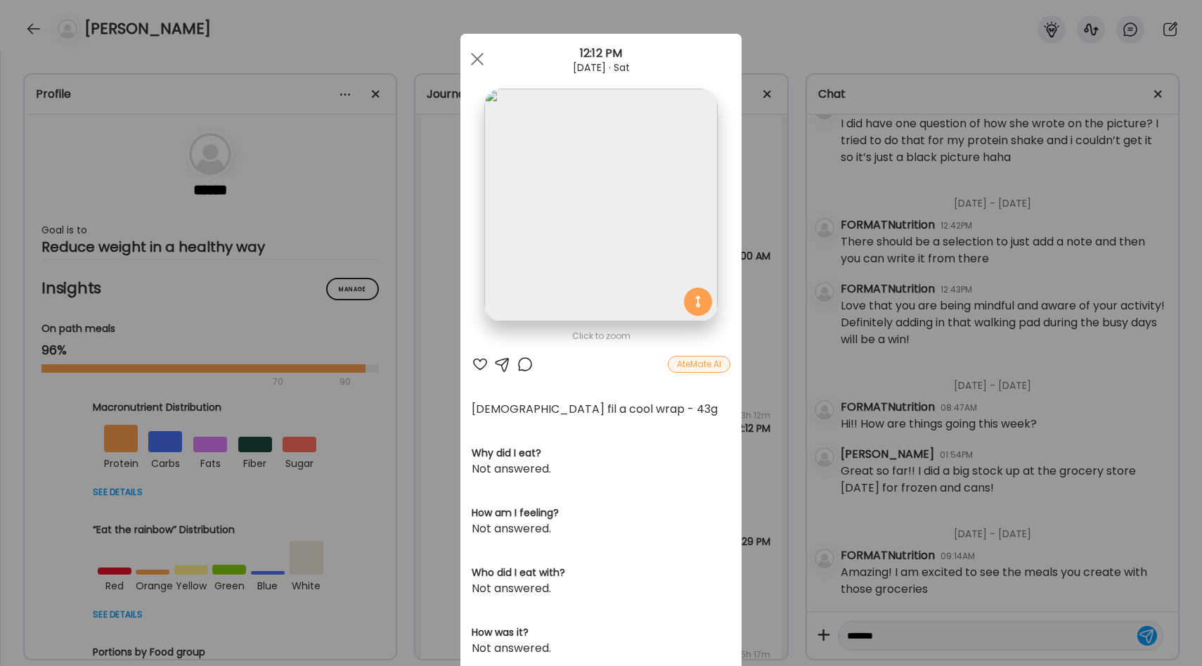
click at [757, 372] on div "Ate Coach Dashboard Wahoo! It’s official Take a moment to set up your Coach Pro…" at bounding box center [601, 333] width 1202 height 666
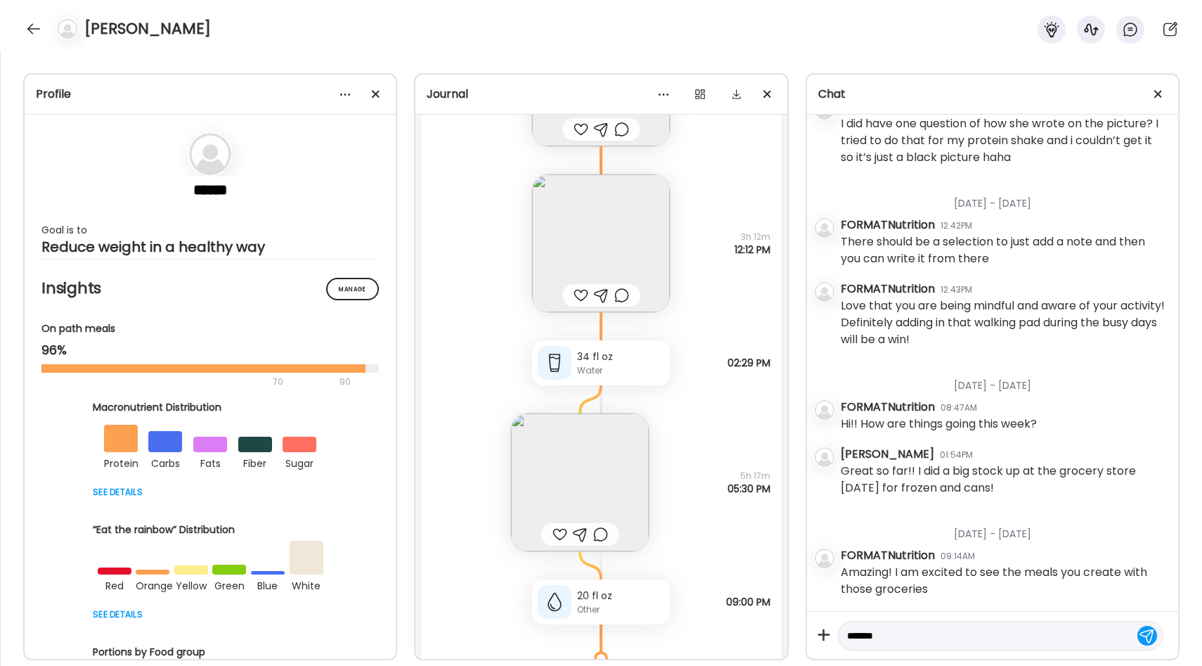
scroll to position [16428, 0]
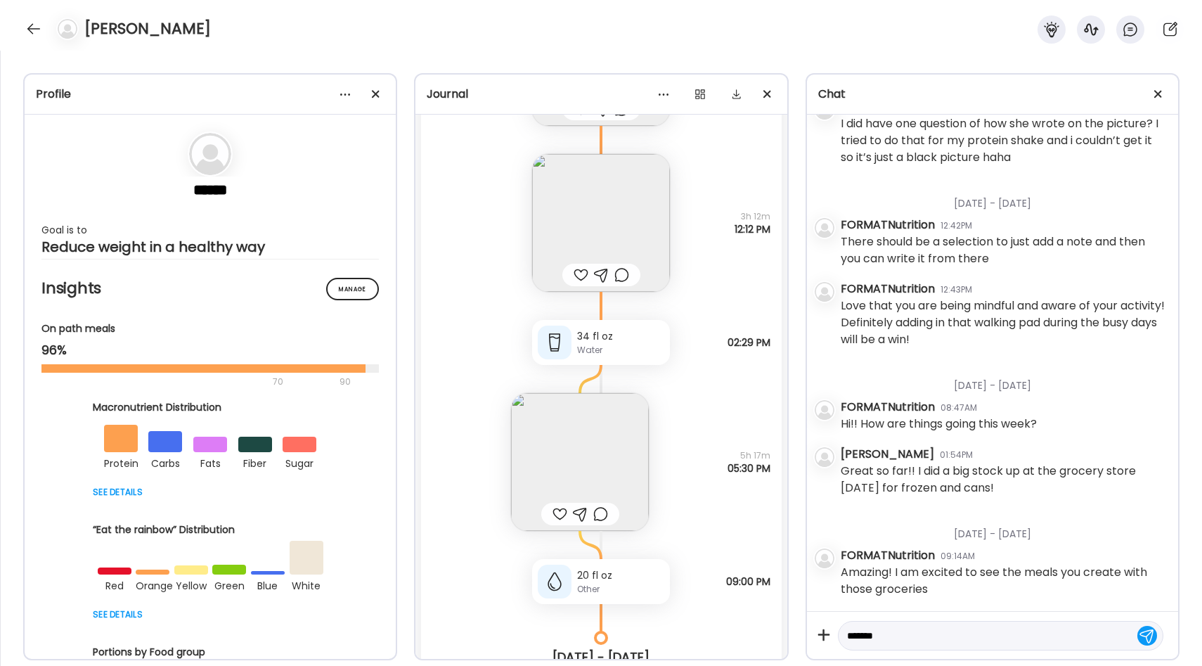
click at [582, 463] on img at bounding box center [580, 462] width 138 height 138
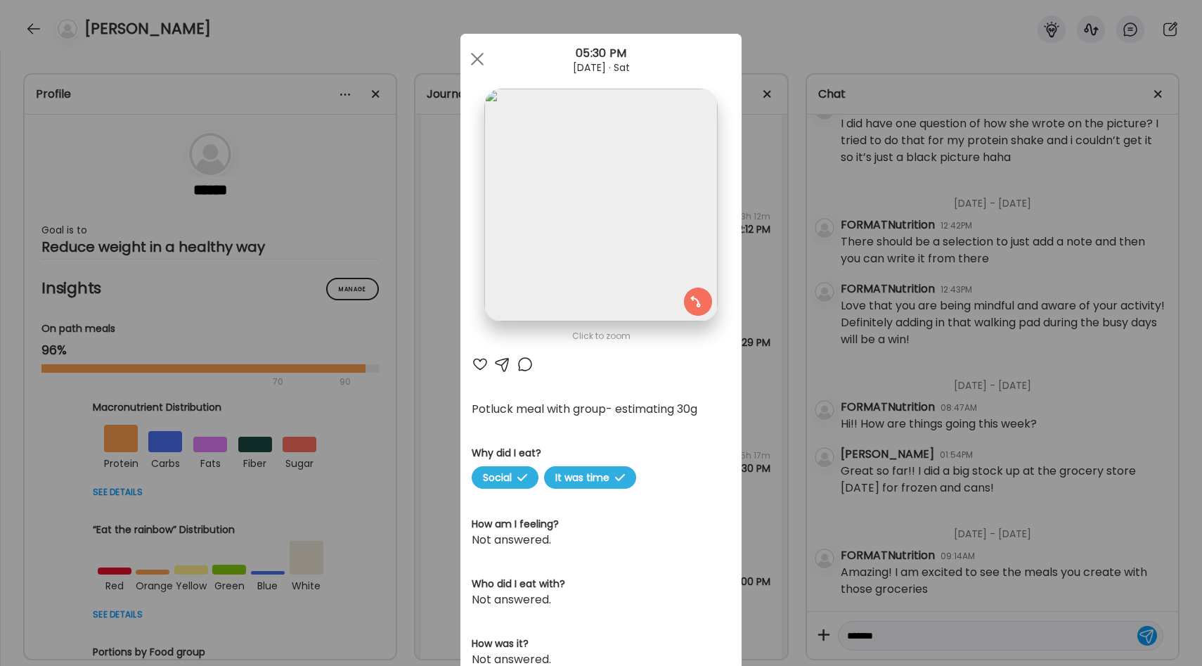
click at [758, 417] on div "Ate Coach Dashboard Wahoo! It’s official Take a moment to set up your Coach Pro…" at bounding box center [601, 333] width 1202 height 666
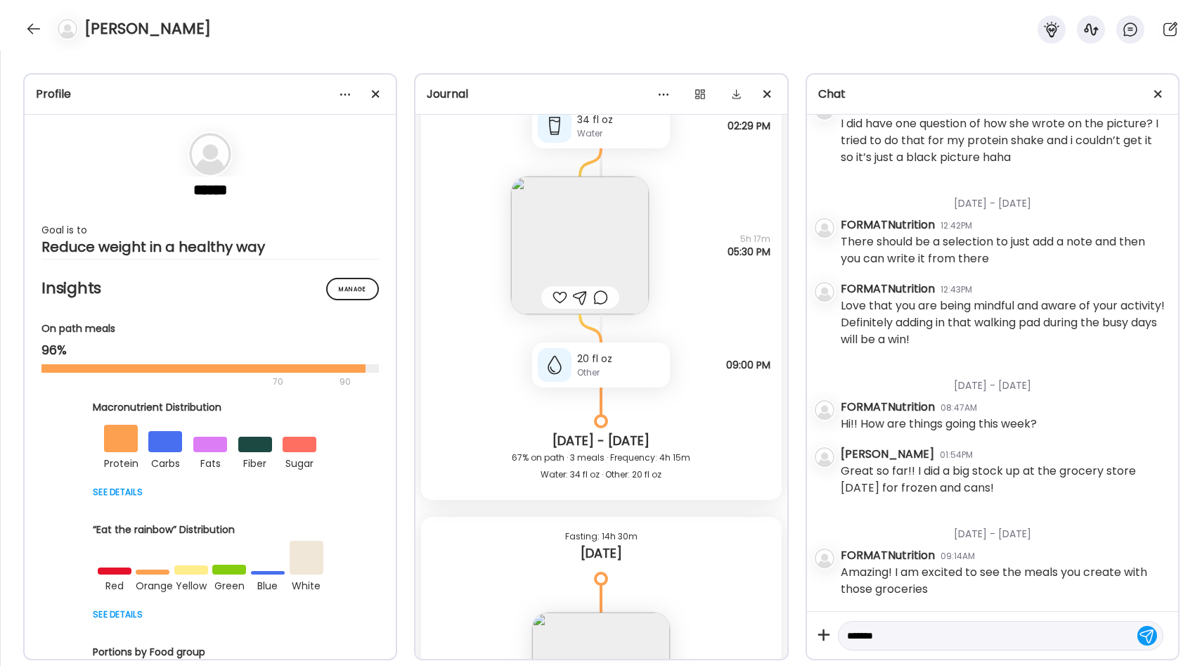
scroll to position [16641, 0]
click at [897, 632] on textarea "******" at bounding box center [988, 635] width 282 height 17
type textarea "**********"
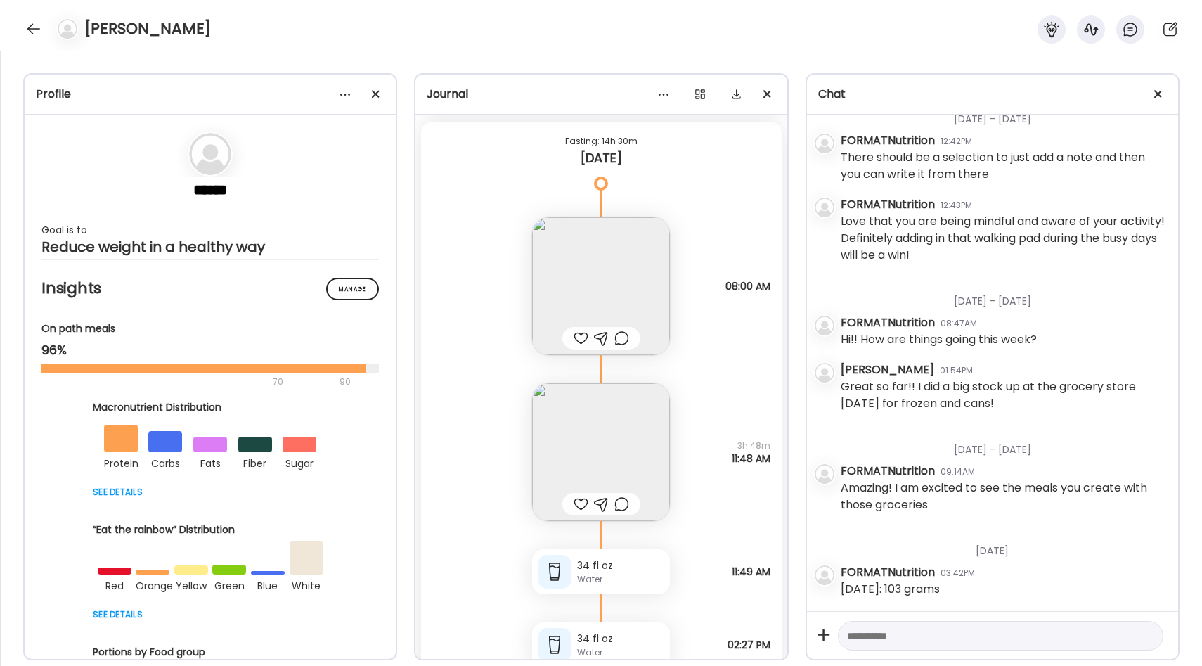
scroll to position [17055, 0]
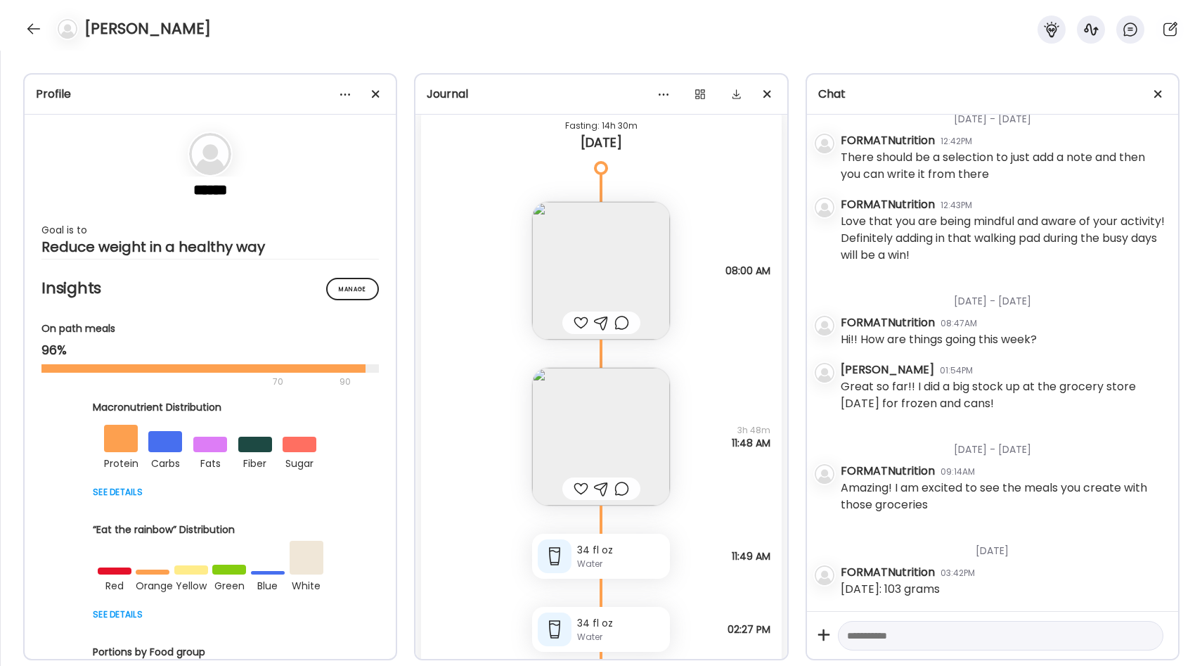
click at [616, 268] on img at bounding box center [601, 271] width 138 height 138
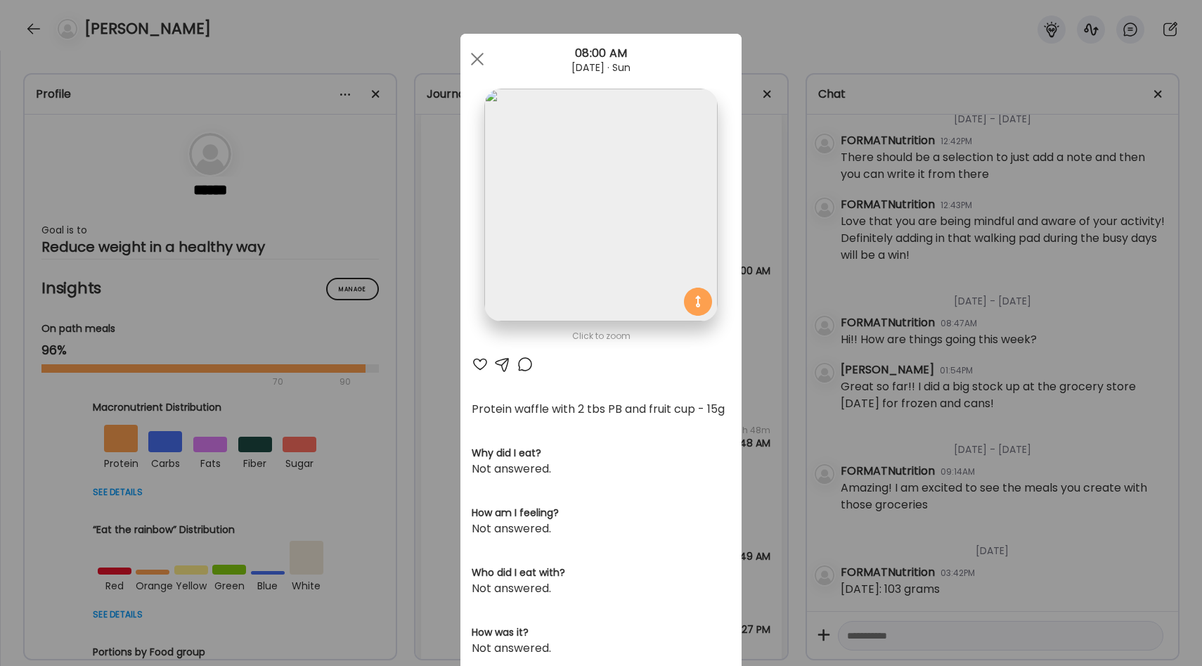
click at [760, 420] on div "Ate Coach Dashboard Wahoo! It’s official Take a moment to set up your Coach Pro…" at bounding box center [601, 333] width 1202 height 666
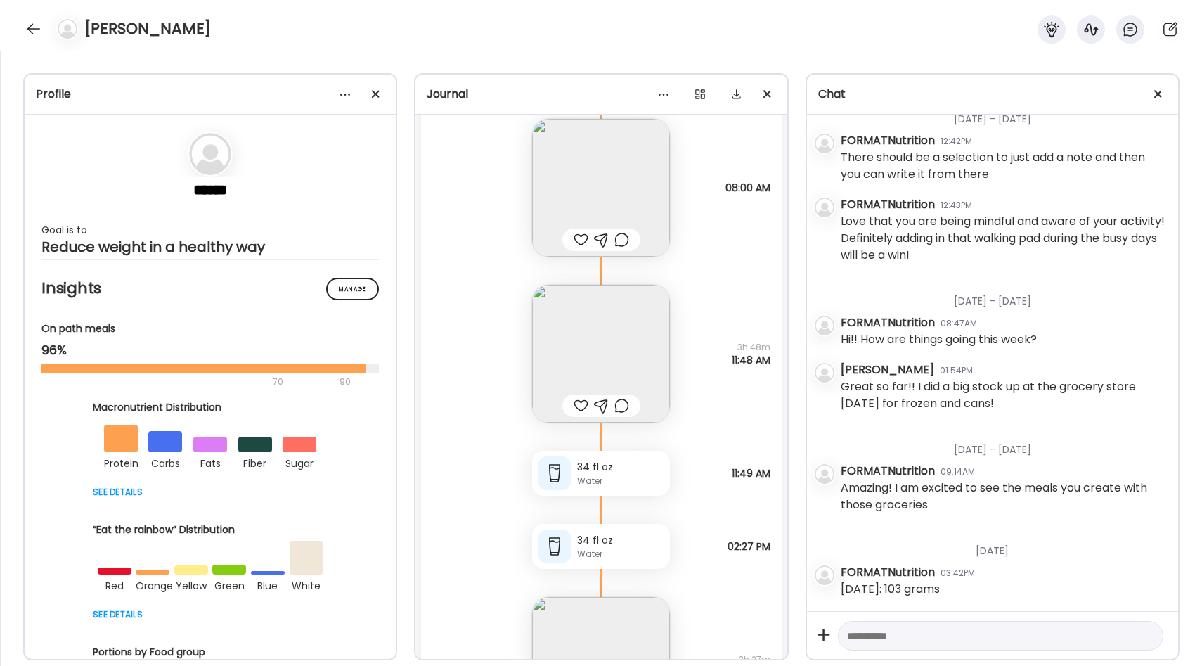
scroll to position [17154, 0]
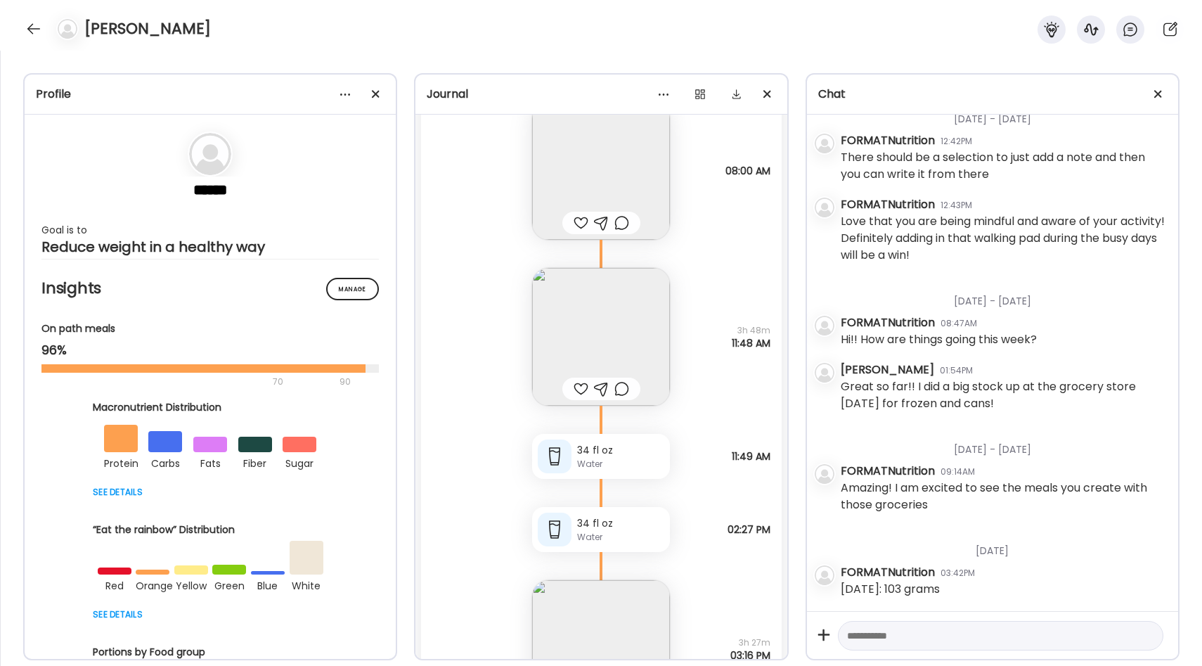
click at [649, 342] on img at bounding box center [601, 337] width 138 height 138
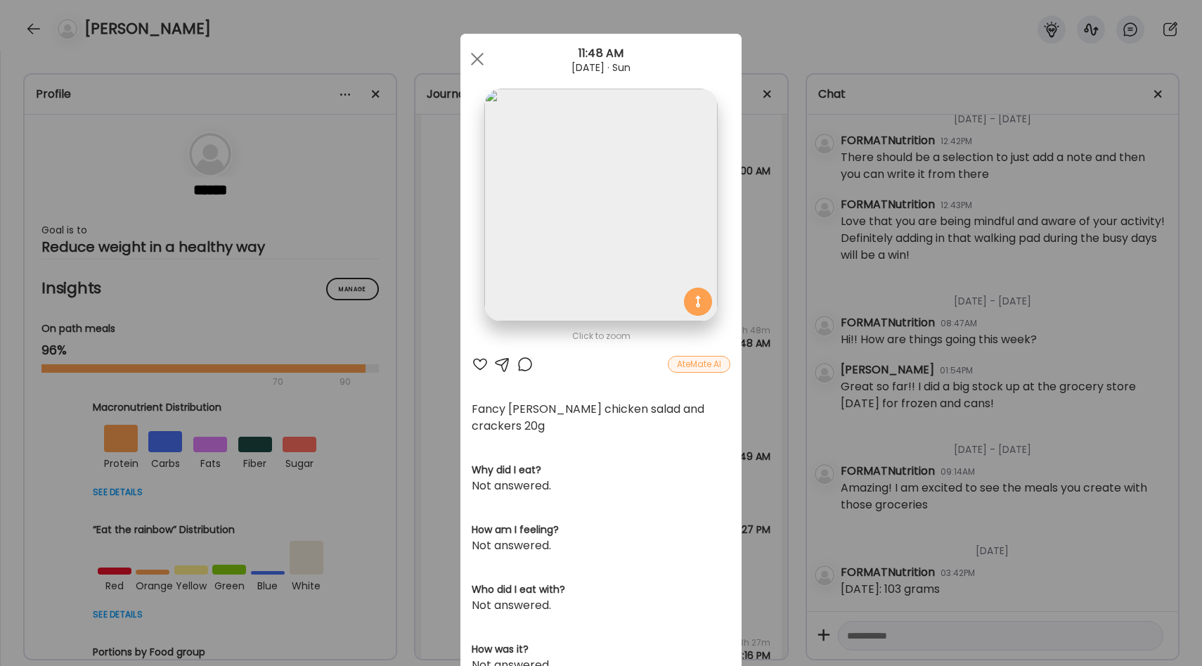
click at [760, 394] on div "Ate Coach Dashboard Wahoo! It’s official Take a moment to set up your Coach Pro…" at bounding box center [601, 333] width 1202 height 666
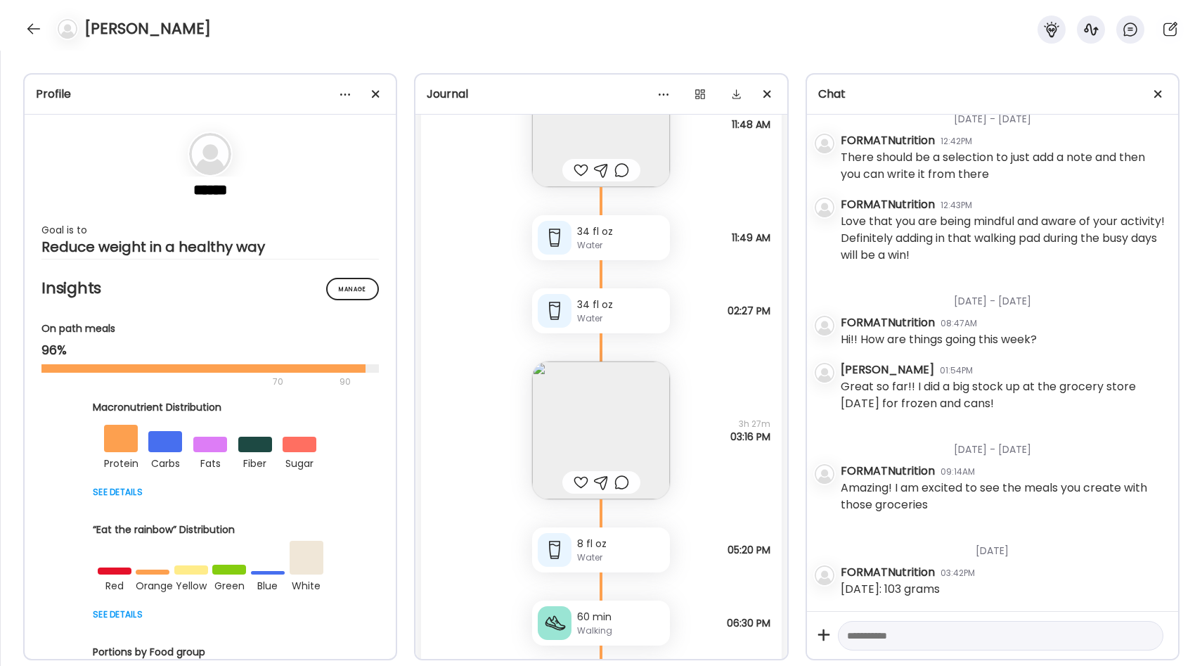
scroll to position [17381, 0]
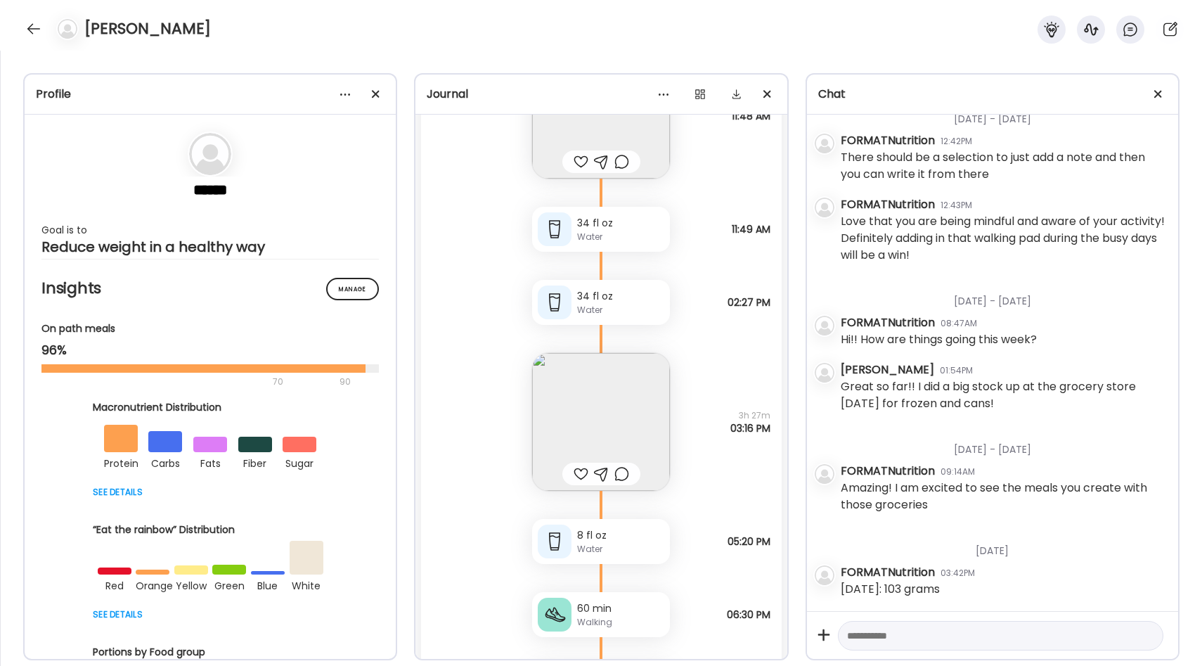
click at [628, 391] on img at bounding box center [601, 422] width 138 height 138
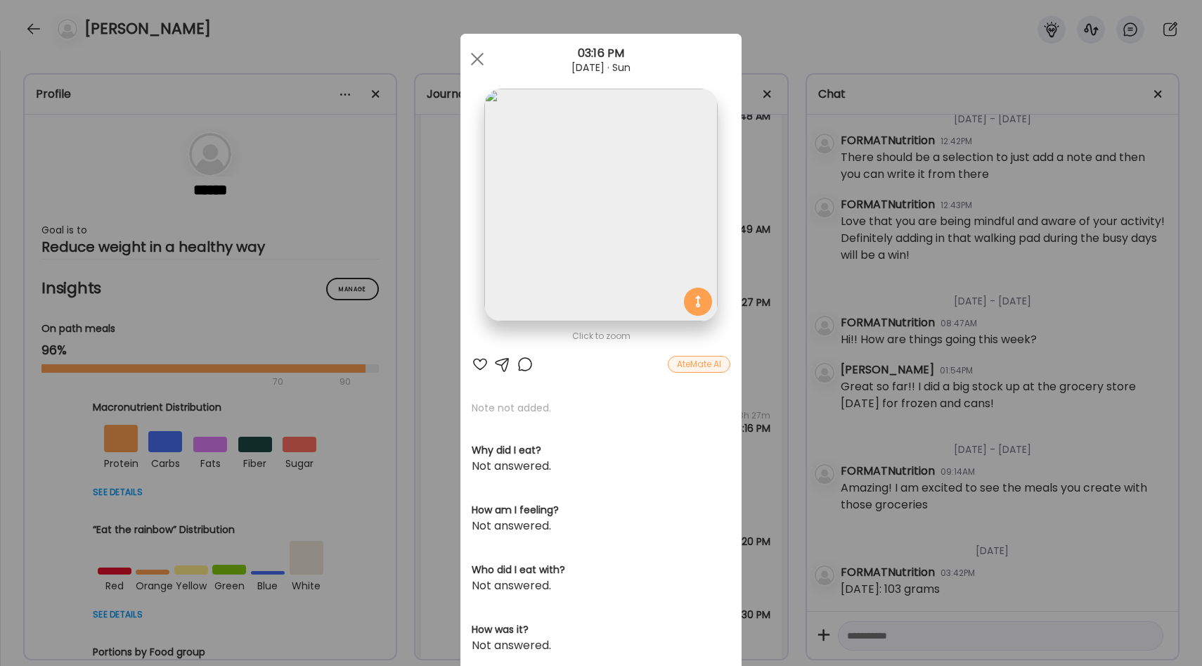
click at [769, 404] on div "Ate Coach Dashboard Wahoo! It’s official Take a moment to set up your Coach Pro…" at bounding box center [601, 333] width 1202 height 666
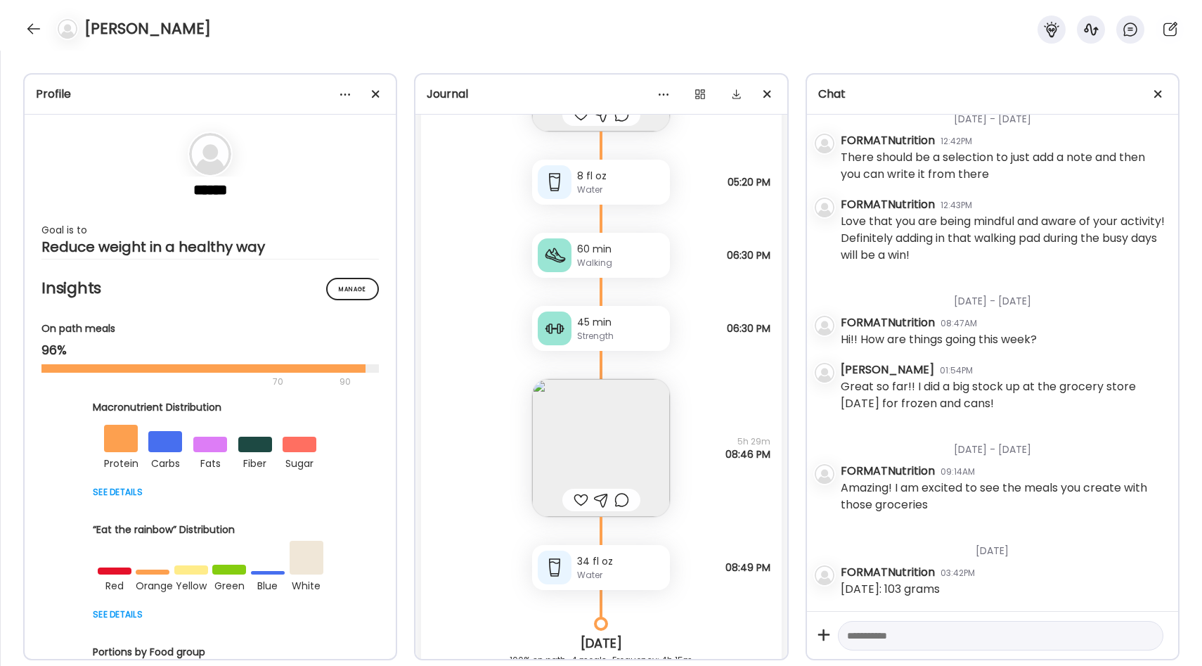
scroll to position [17742, 0]
click at [628, 423] on img at bounding box center [601, 446] width 138 height 138
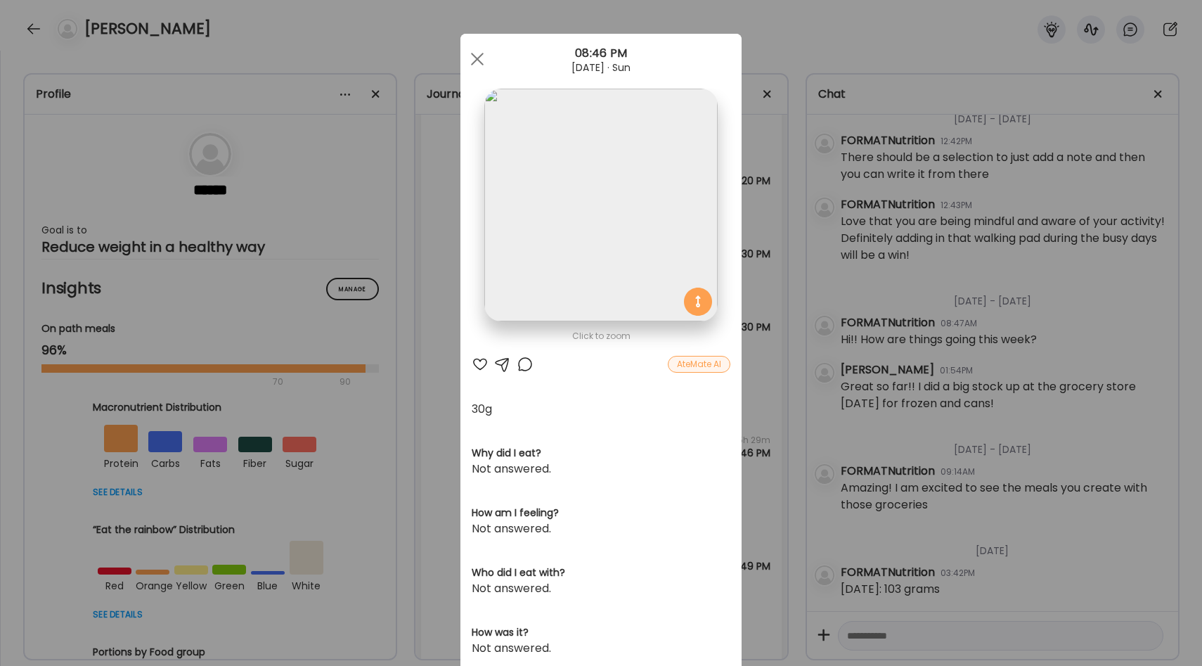
click at [759, 244] on div "Ate Coach Dashboard Wahoo! It’s official Take a moment to set up your Coach Pro…" at bounding box center [601, 333] width 1202 height 666
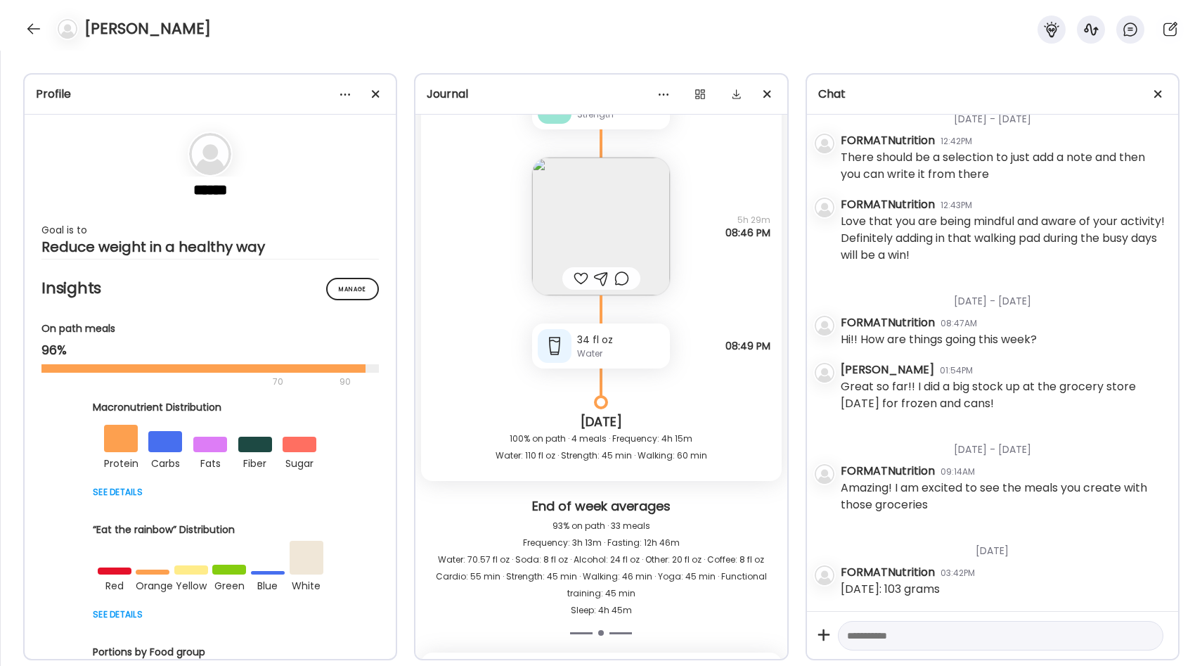
scroll to position [17968, 0]
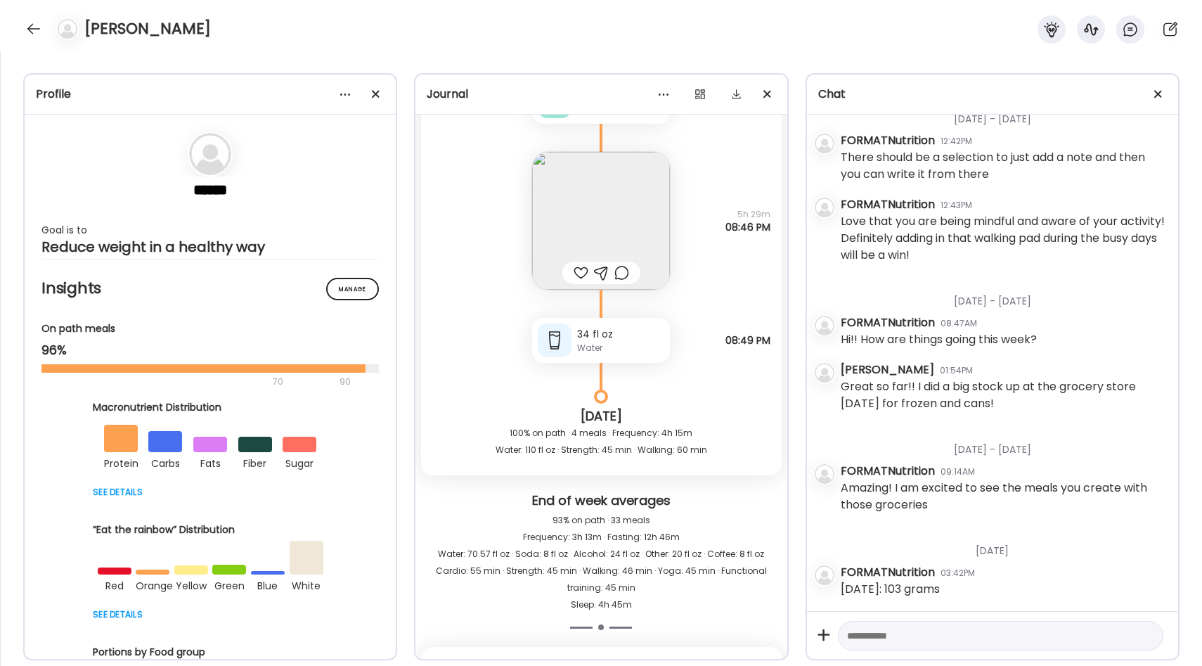
click at [907, 632] on textarea at bounding box center [988, 635] width 282 height 17
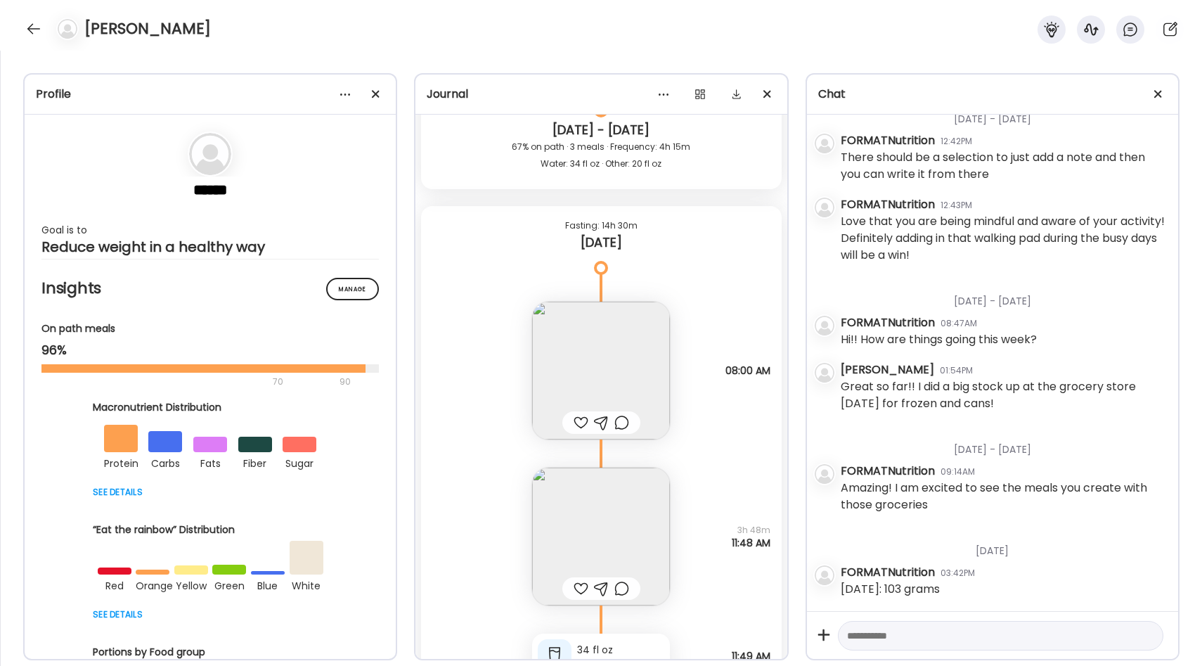
scroll to position [16951, 0]
type textarea "**********"
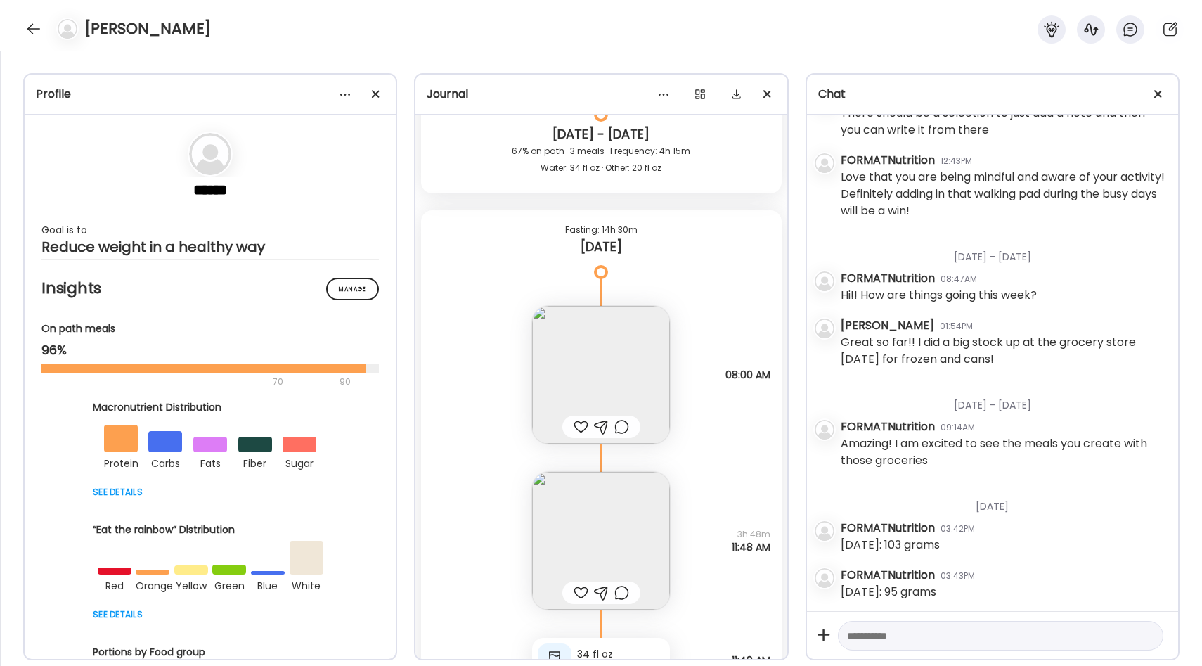
scroll to position [428, 0]
click at [903, 628] on textarea at bounding box center [988, 635] width 282 height 17
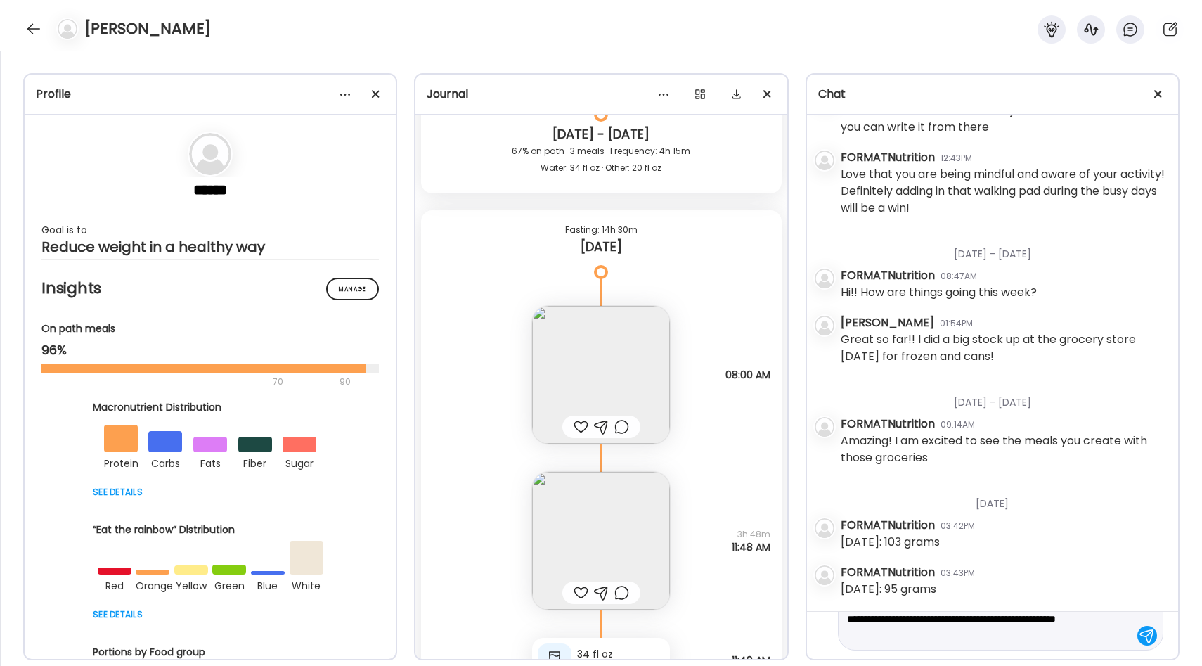
scroll to position [67, 0]
type textarea "**********"
click at [1150, 637] on div at bounding box center [1147, 635] width 20 height 20
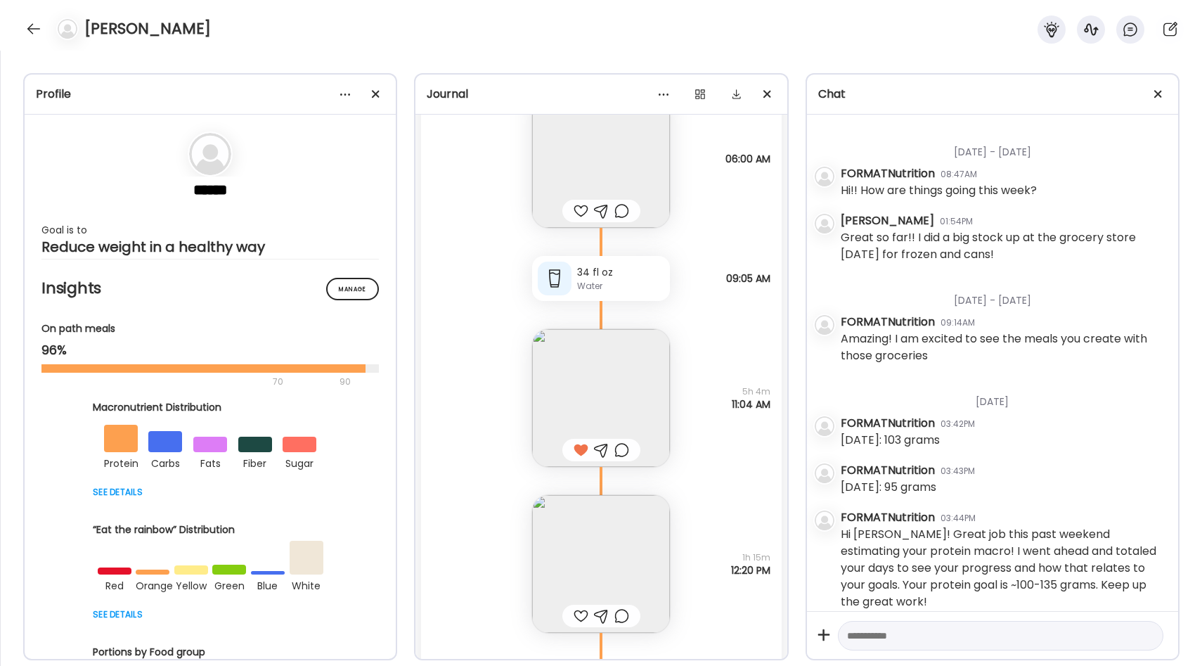
scroll to position [18619, 0]
click at [638, 397] on img at bounding box center [601, 399] width 138 height 138
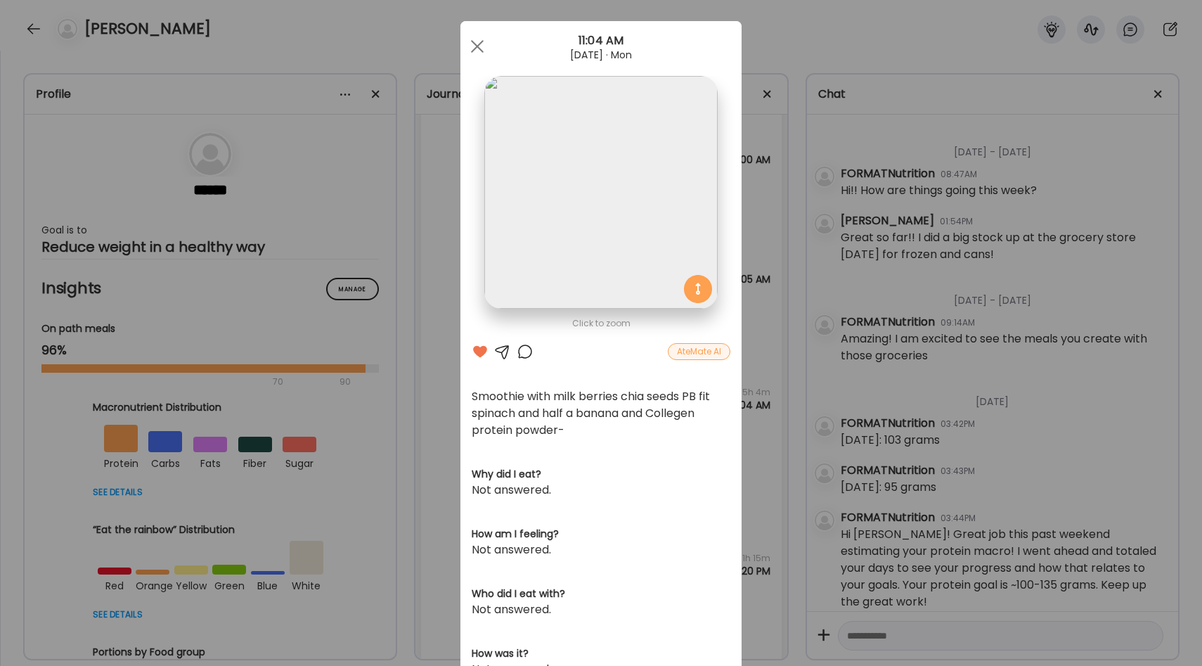
scroll to position [0, 0]
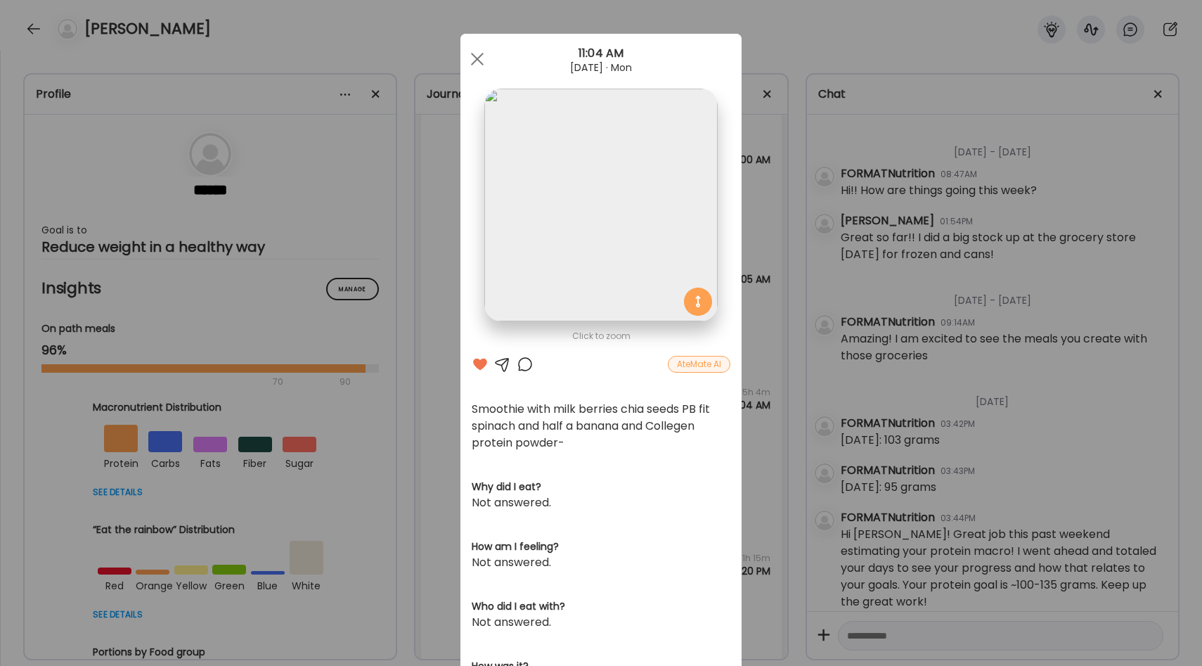
click at [779, 352] on div "Ate Coach Dashboard Wahoo! It’s official Take a moment to set up your Coach Pro…" at bounding box center [601, 333] width 1202 height 666
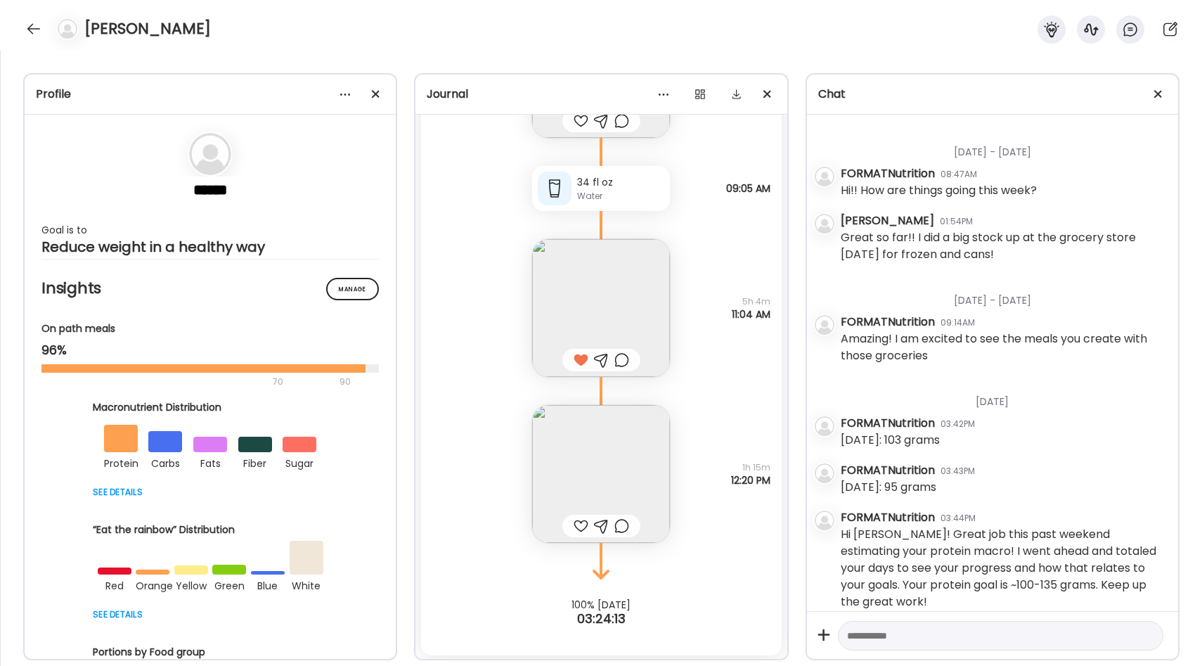
scroll to position [18712, 0]
click at [649, 291] on img at bounding box center [601, 306] width 138 height 138
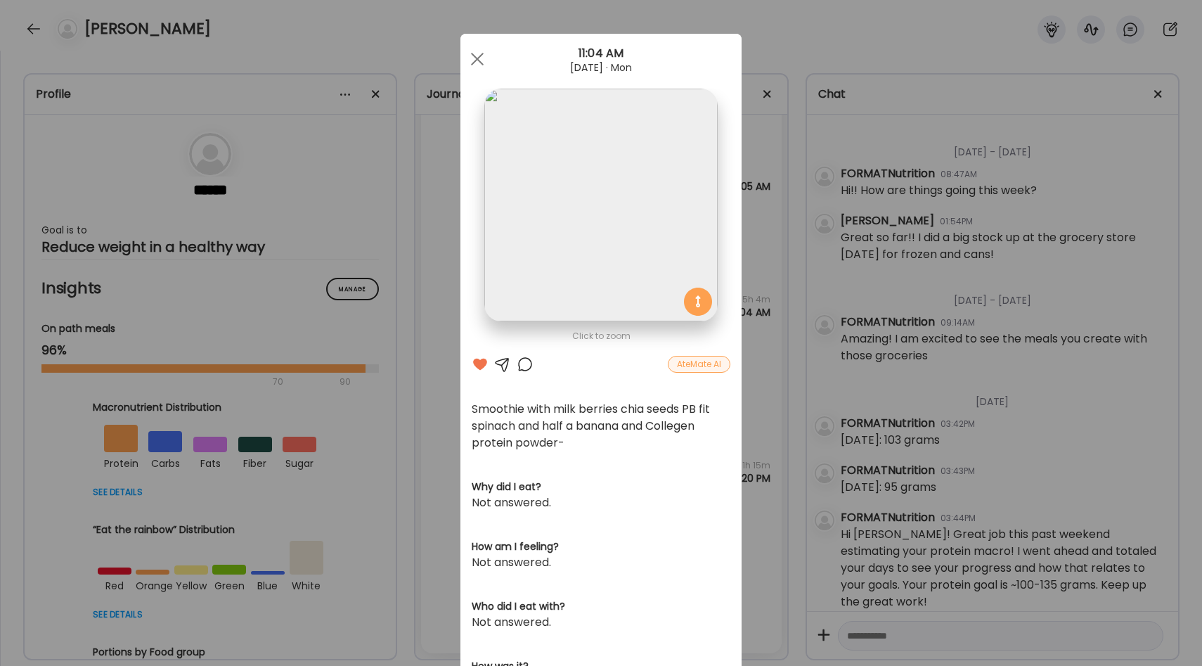
click at [523, 368] on div at bounding box center [525, 364] width 17 height 17
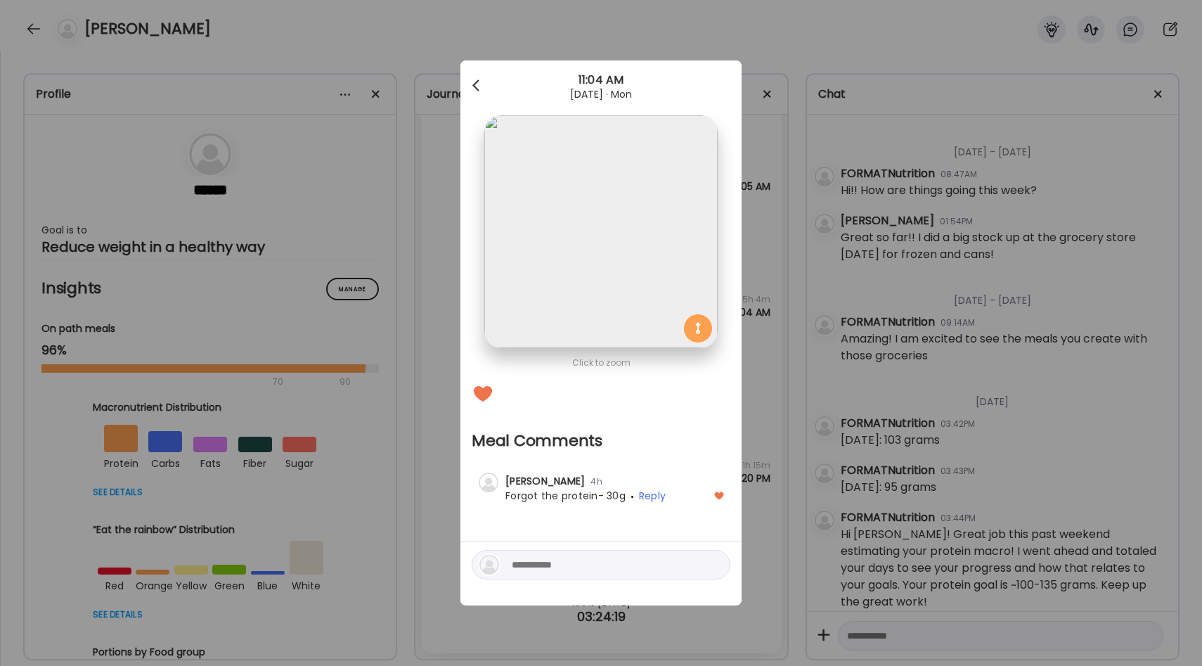
click at [481, 82] on div at bounding box center [477, 86] width 28 height 28
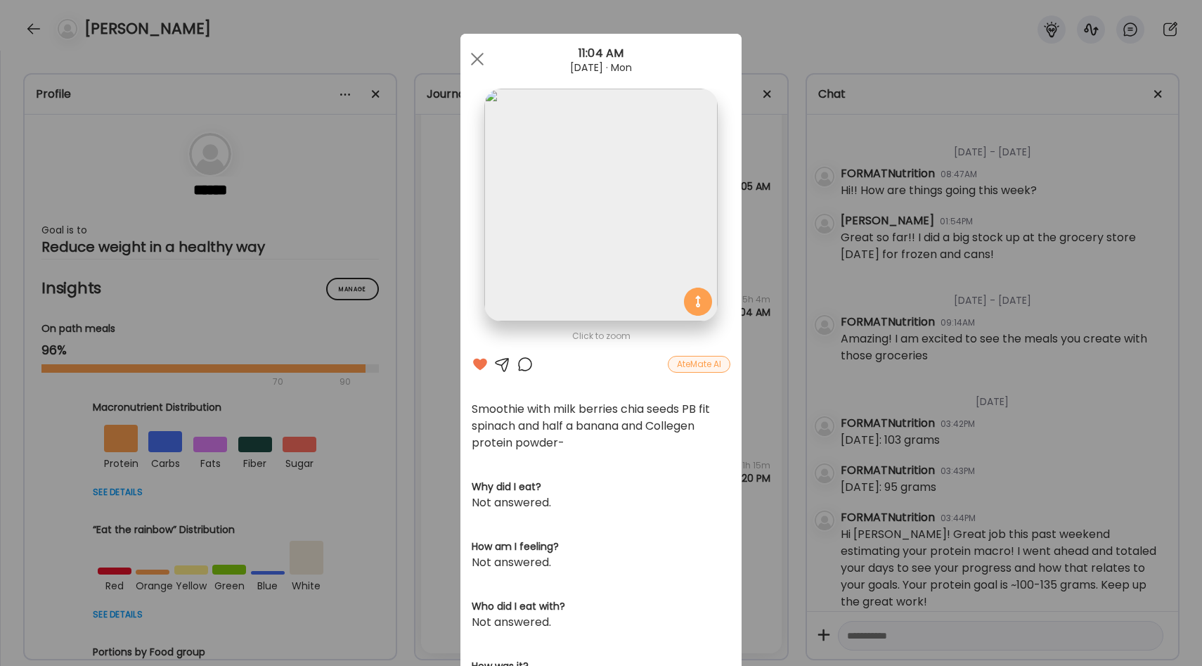
click at [751, 381] on div "Ate Coach Dashboard Wahoo! It’s official Take a moment to set up your Coach Pro…" at bounding box center [601, 333] width 1202 height 666
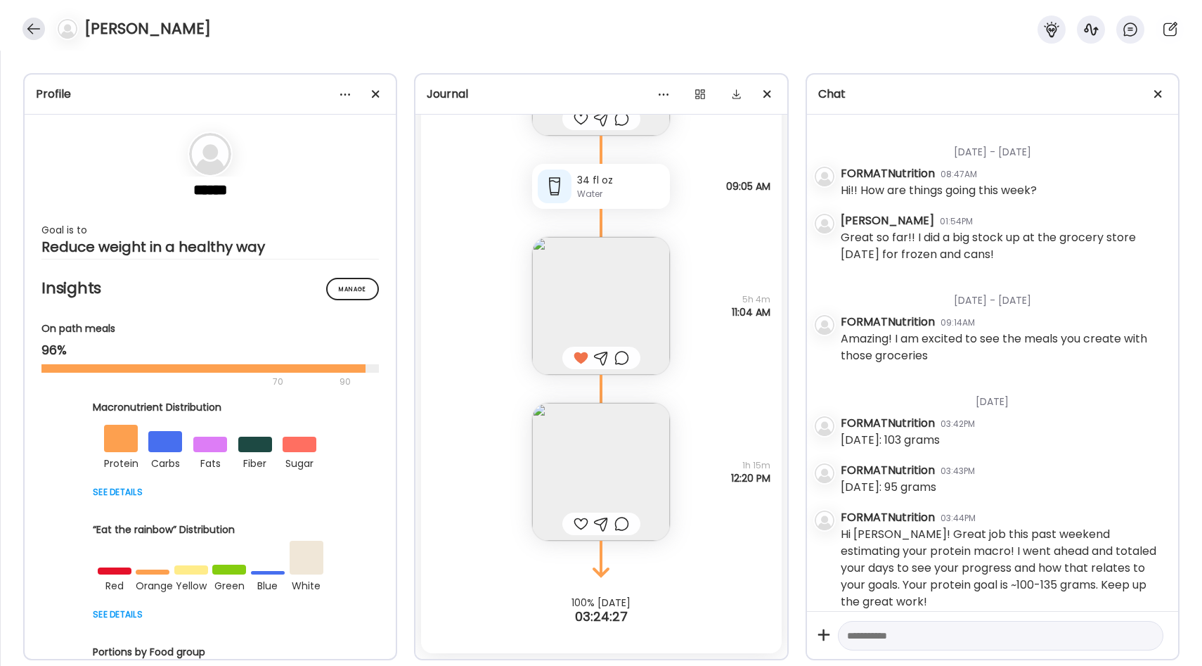
click at [35, 22] on div at bounding box center [33, 29] width 22 height 22
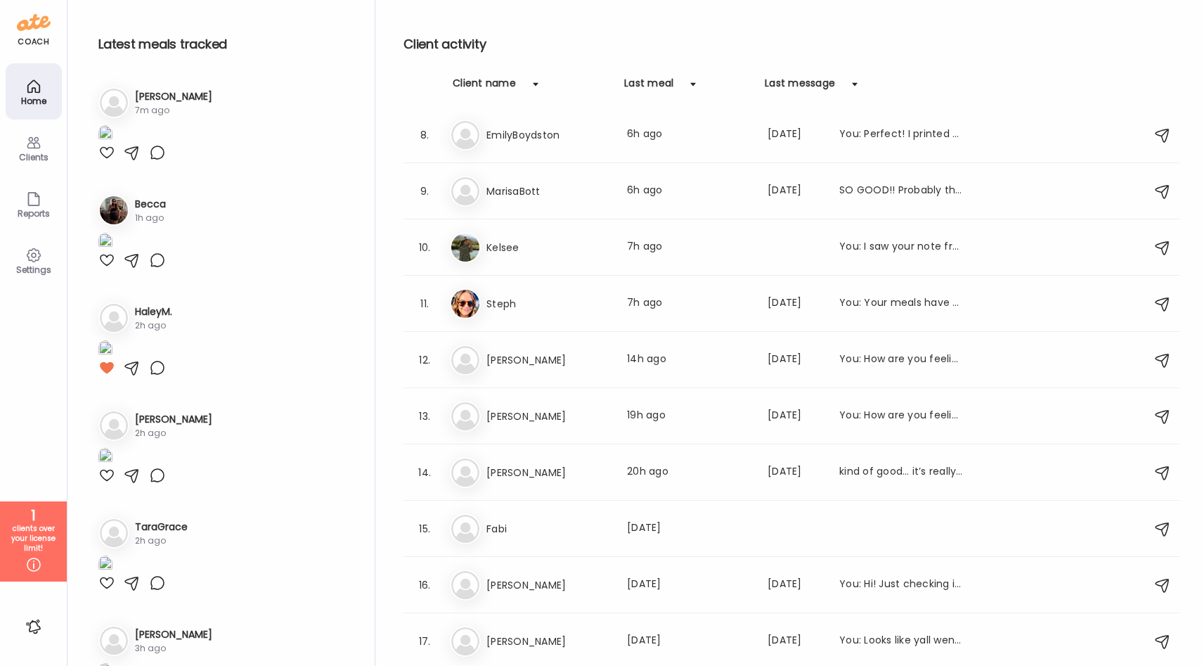
scroll to position [0, 0]
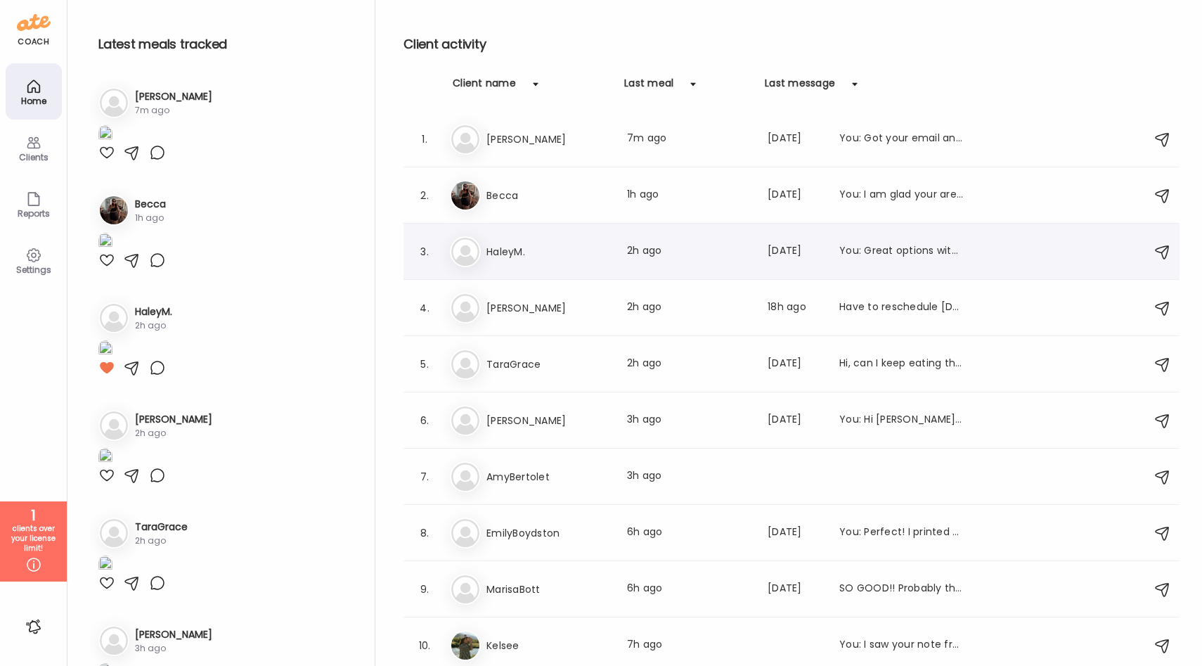
click at [555, 260] on div "Ha HaleyM. Last meal: 2h ago Last message: [DATE] You: Great options with trave…" at bounding box center [793, 251] width 687 height 31
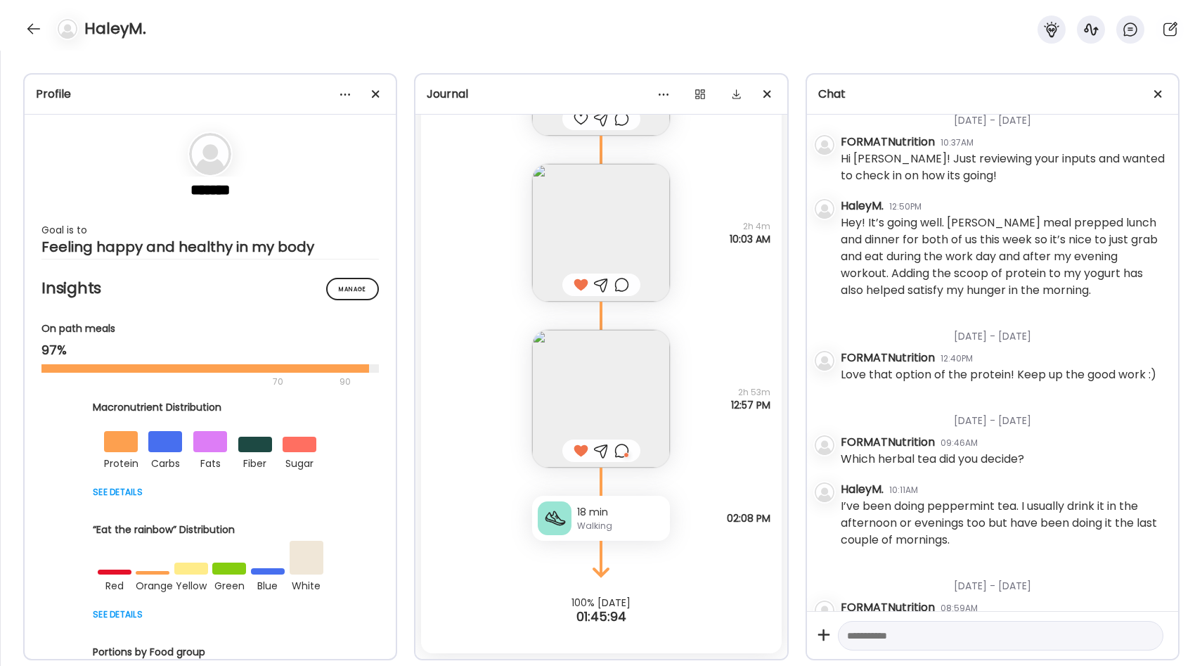
scroll to position [289, 0]
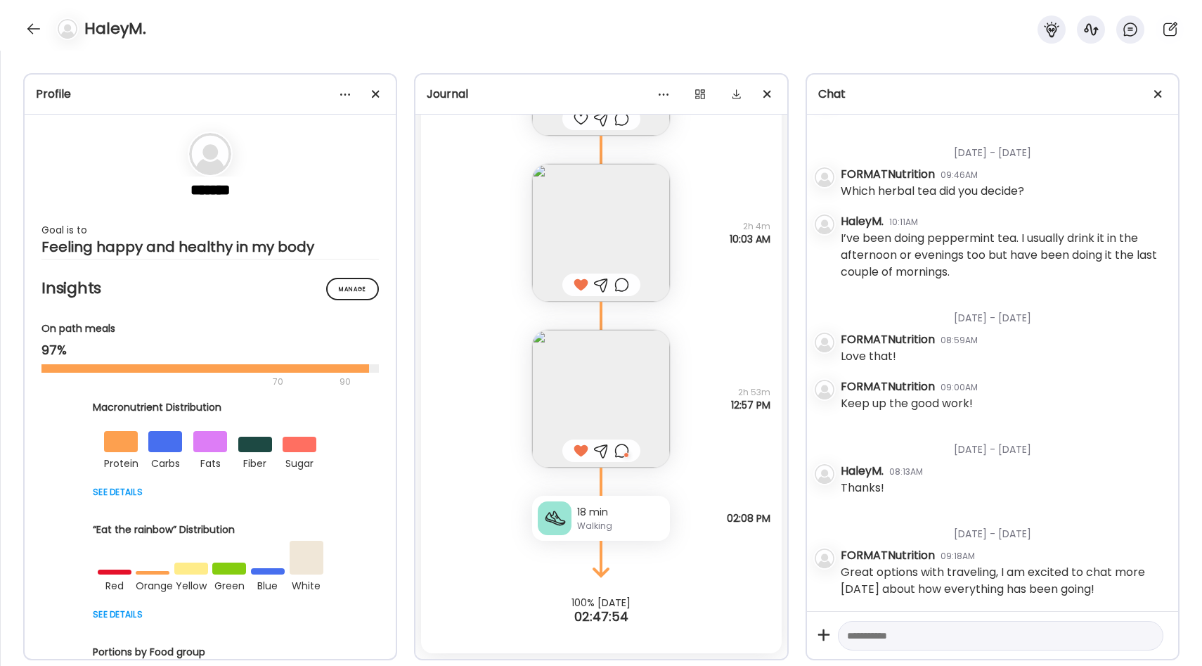
click at [617, 395] on img at bounding box center [601, 399] width 138 height 138
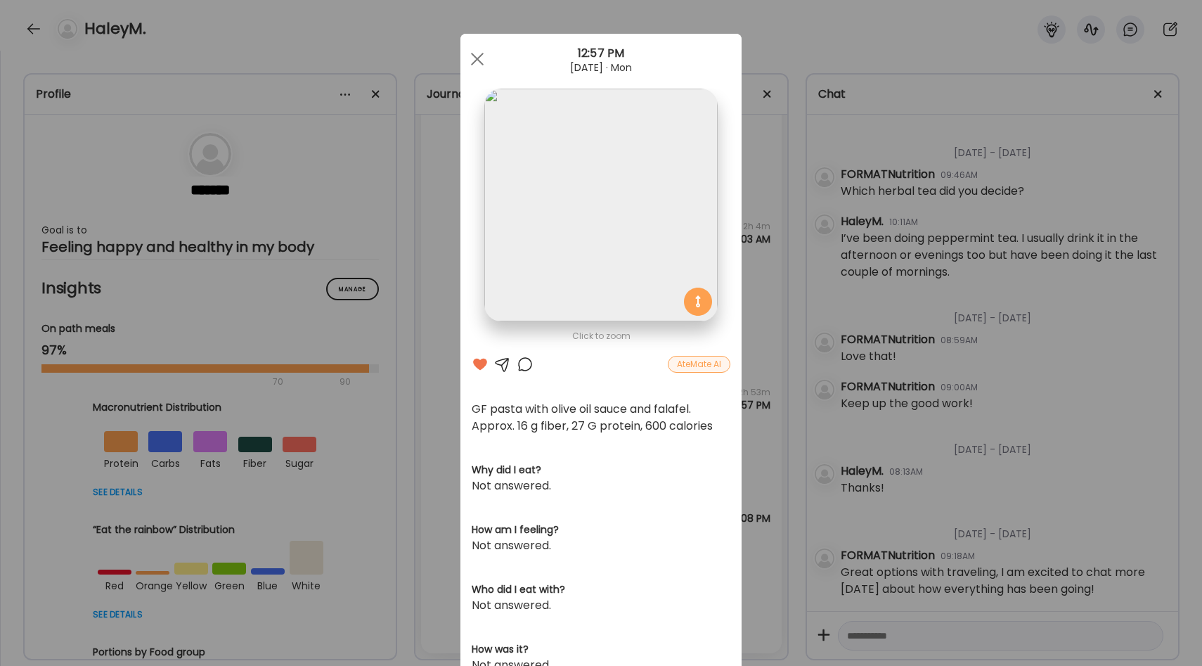
click at [452, 428] on div "Ate Coach Dashboard Wahoo! It’s official Take a moment to set up your Coach Pro…" at bounding box center [601, 333] width 1202 height 666
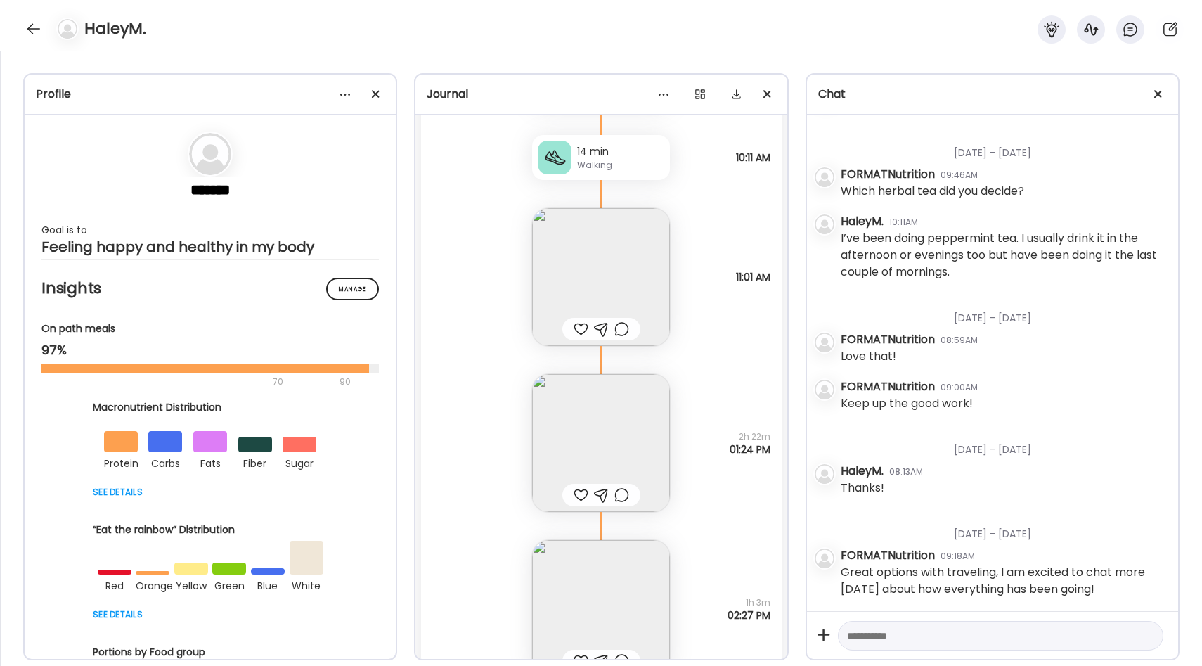
scroll to position [12841, 0]
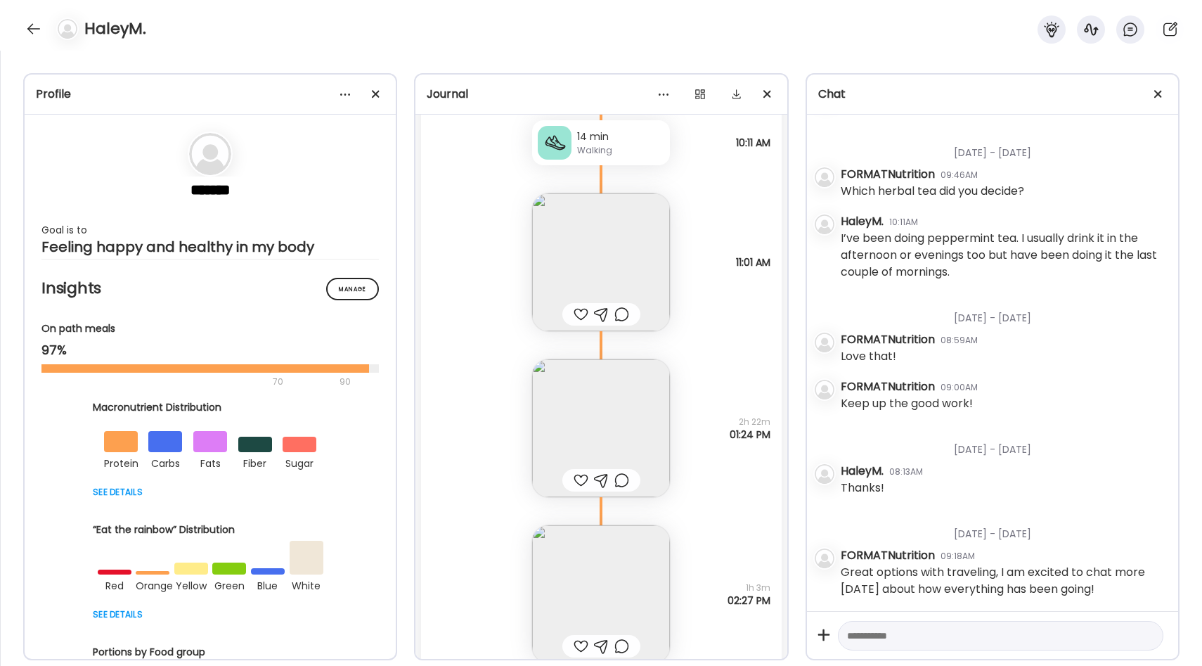
click at [606, 275] on img at bounding box center [601, 262] width 138 height 138
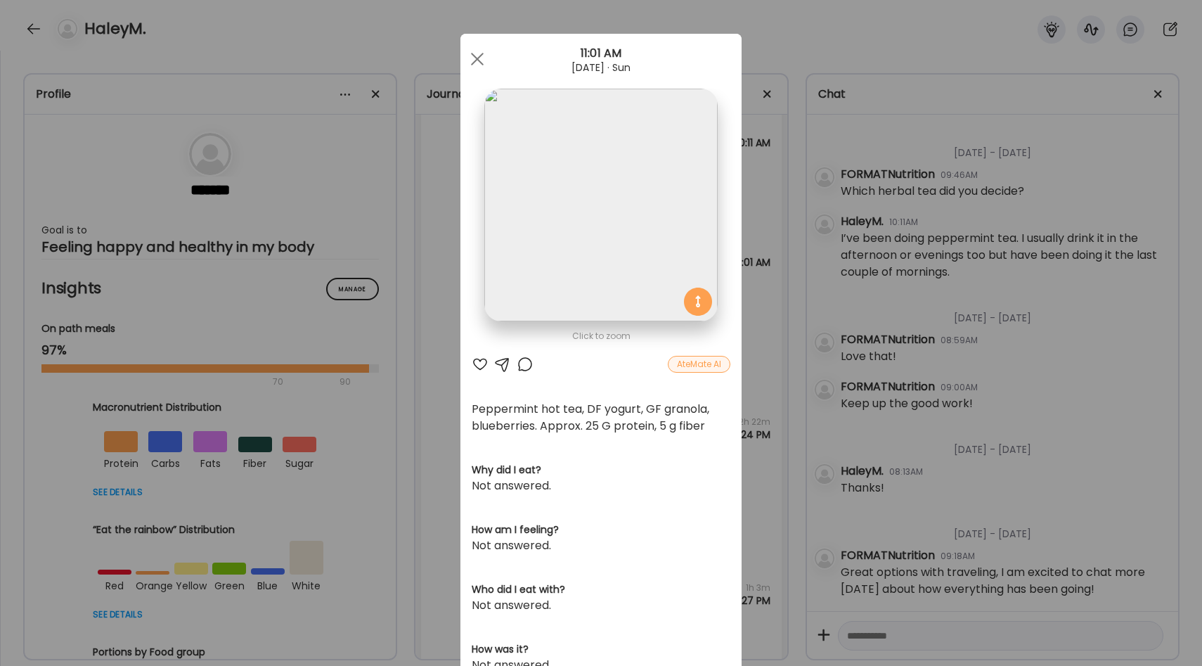
click at [765, 296] on div "Ate Coach Dashboard Wahoo! It’s official Take a moment to set up your Coach Pro…" at bounding box center [601, 333] width 1202 height 666
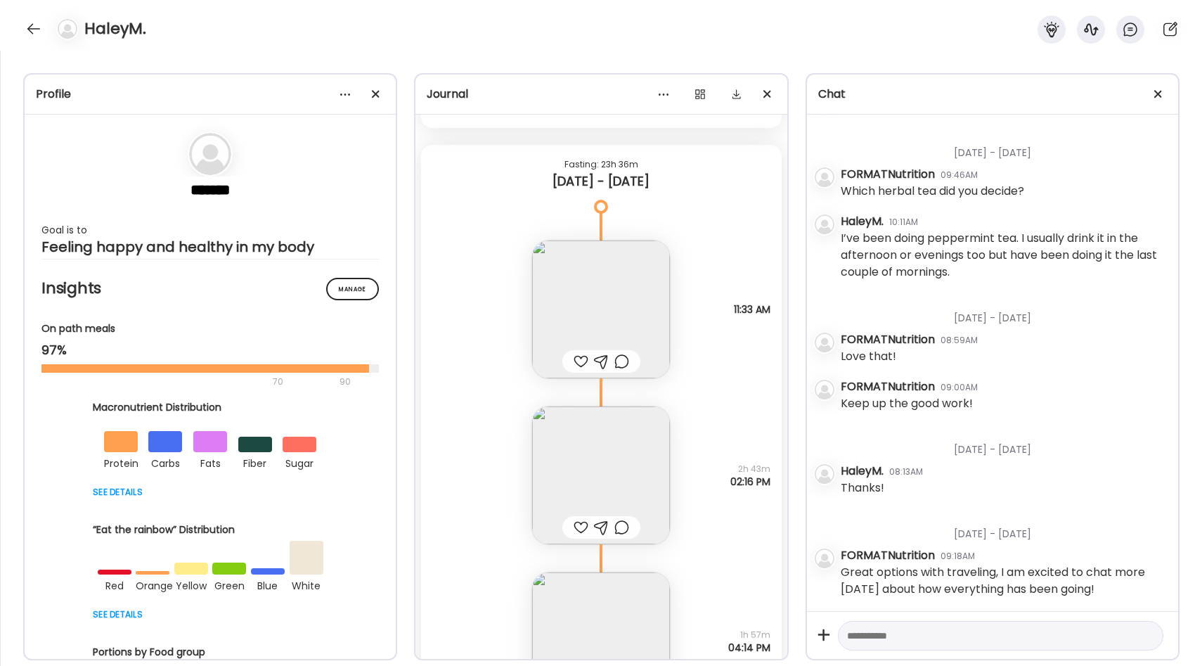
scroll to position [11821, 0]
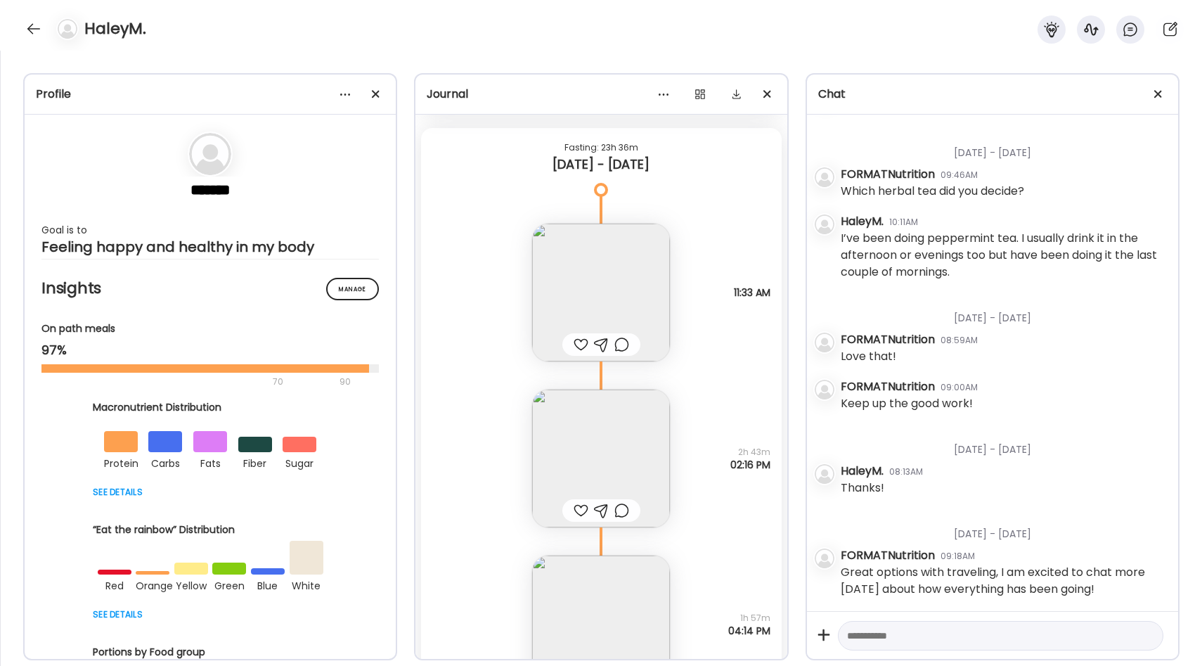
click at [624, 445] on img at bounding box center [601, 458] width 138 height 138
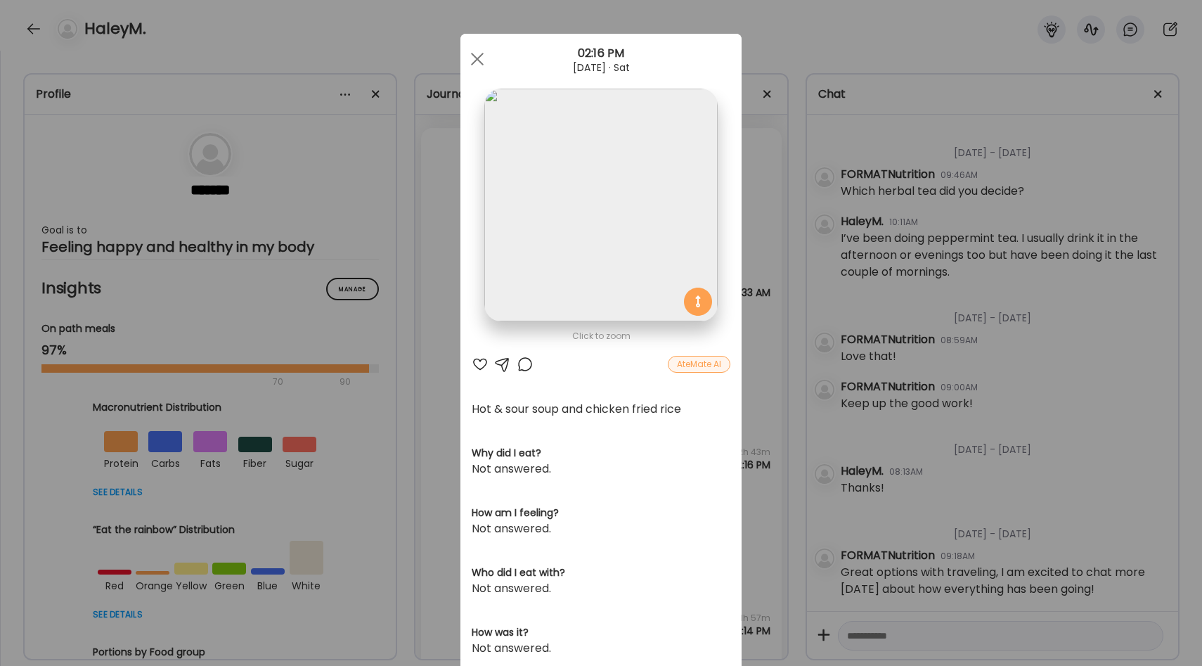
click at [761, 392] on div "Ate Coach Dashboard Wahoo! It’s official Take a moment to set up your Coach Pro…" at bounding box center [601, 333] width 1202 height 666
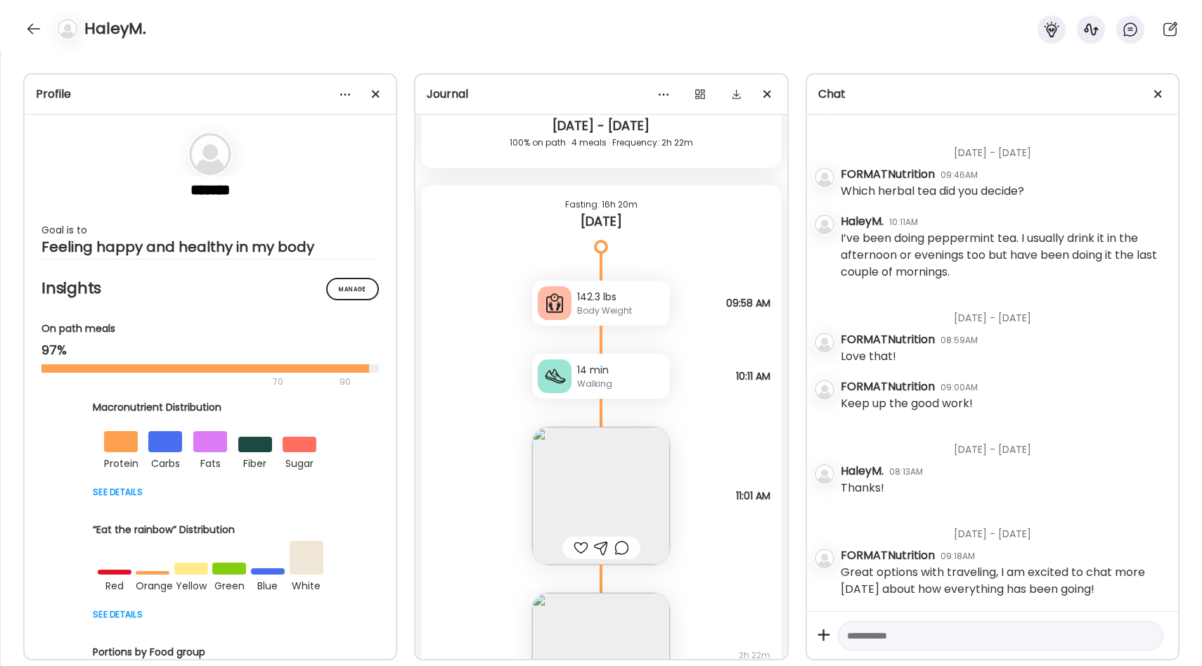
scroll to position [12634, 0]
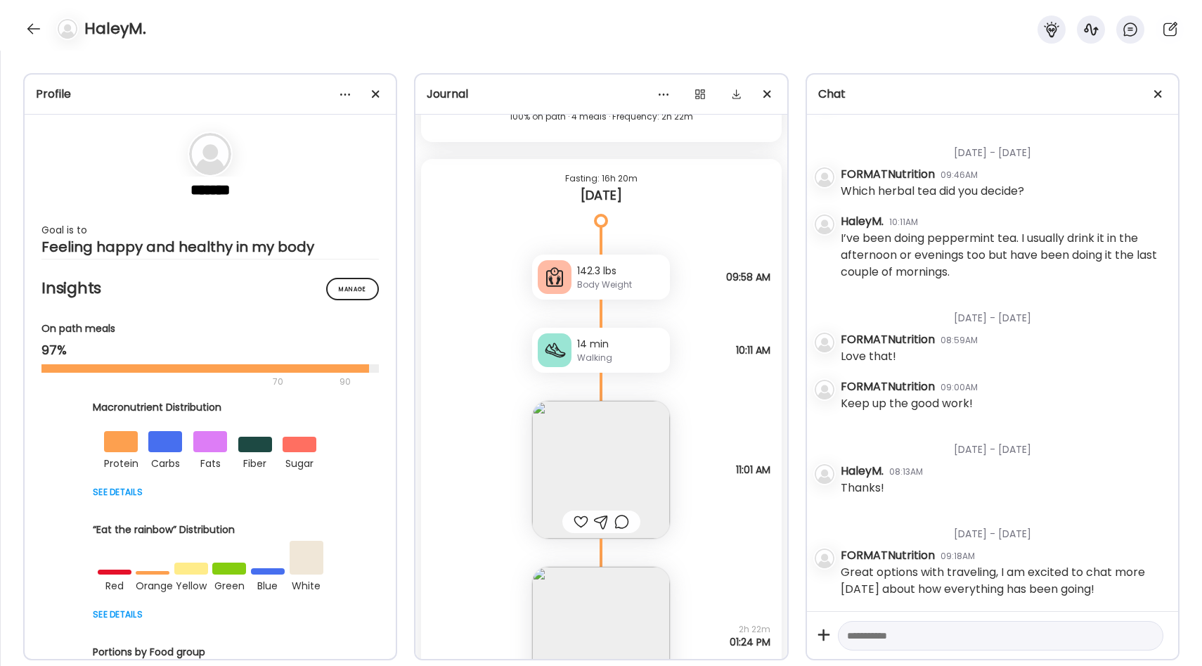
click at [907, 628] on textarea at bounding box center [988, 635] width 282 height 17
type textarea "*"
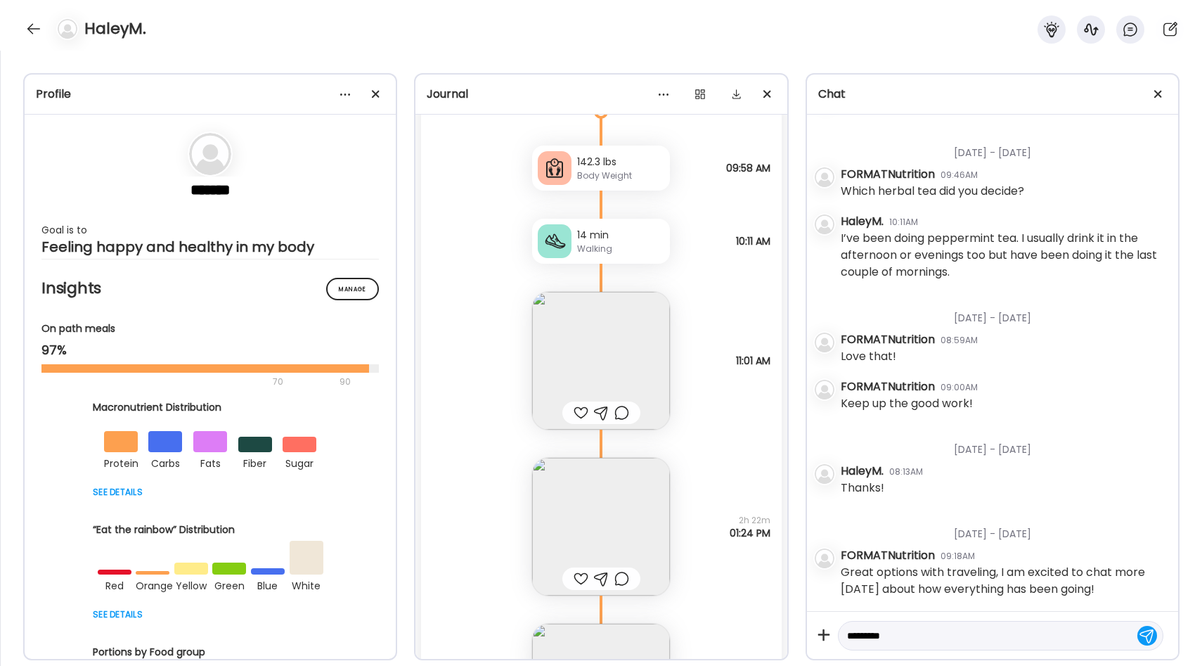
scroll to position [12759, 0]
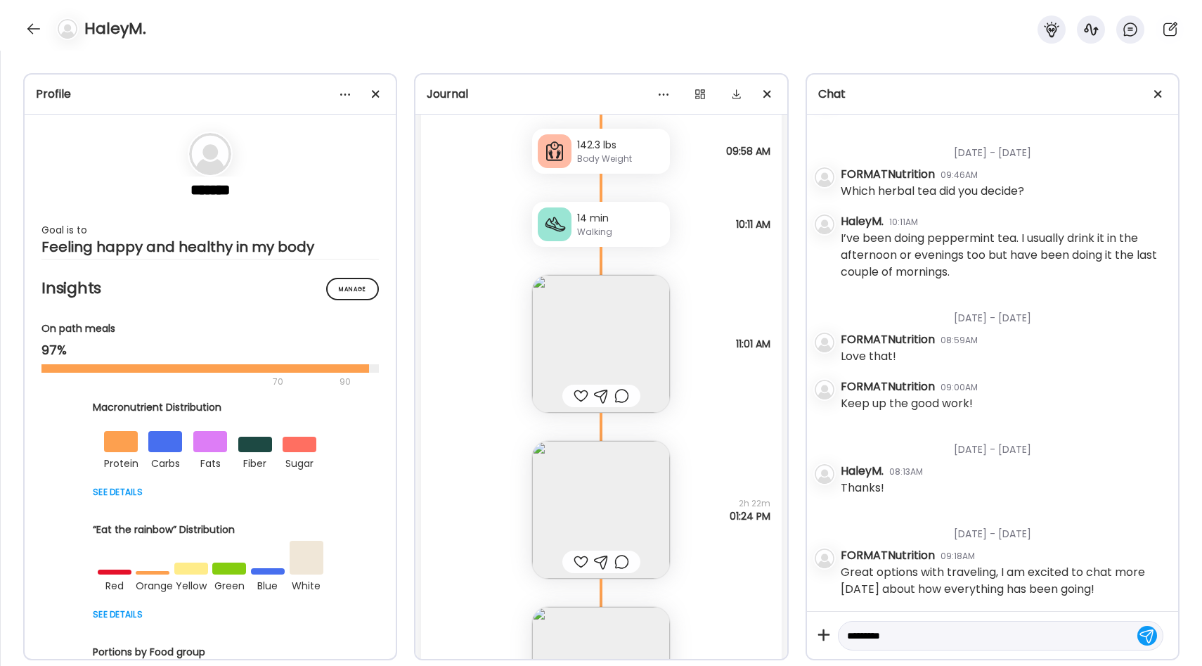
click at [608, 354] on img at bounding box center [601, 344] width 138 height 138
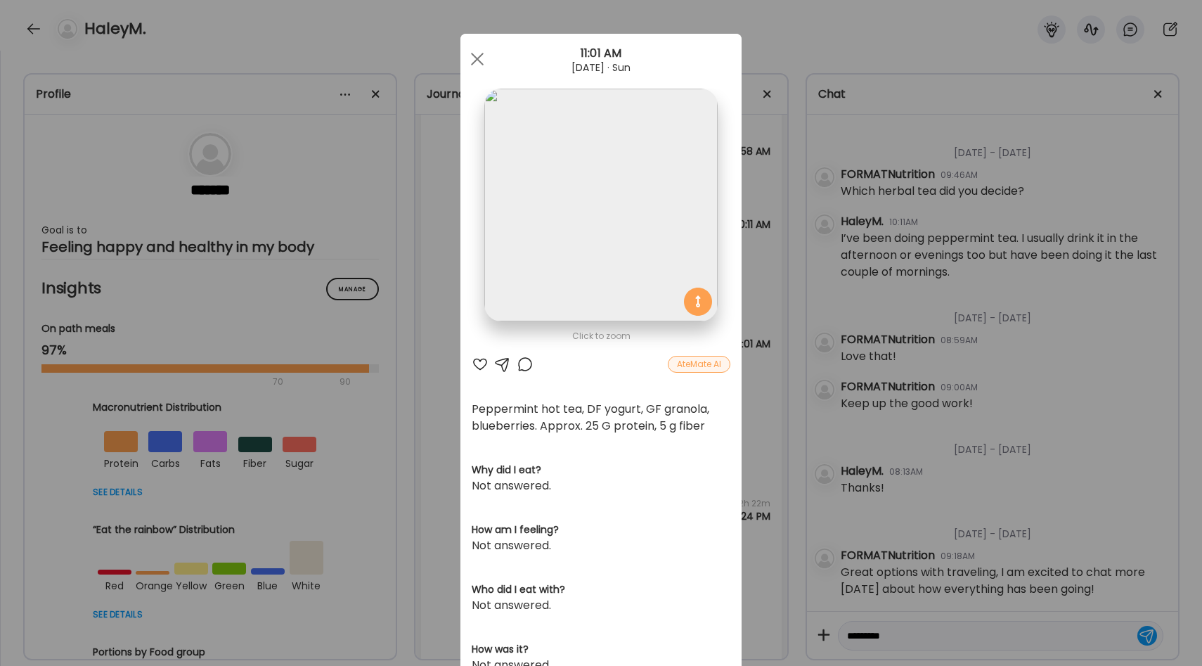
click at [745, 401] on div "Ate Coach Dashboard Wahoo! It’s official Take a moment to set up your Coach Pro…" at bounding box center [601, 333] width 1202 height 666
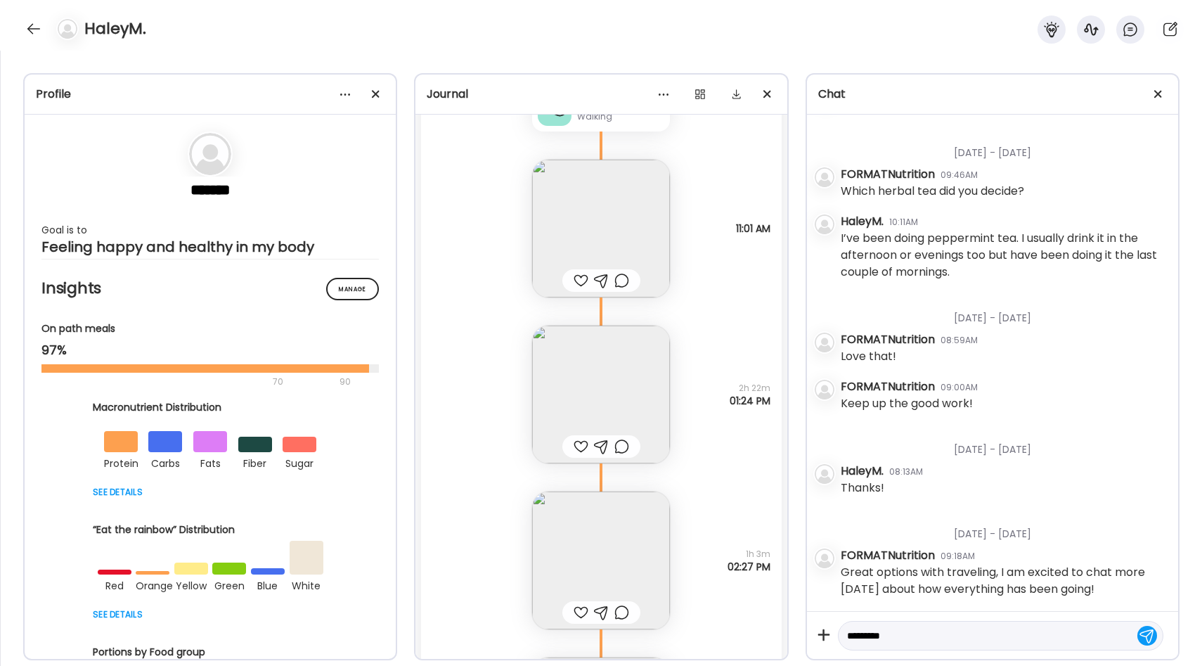
scroll to position [12891, 0]
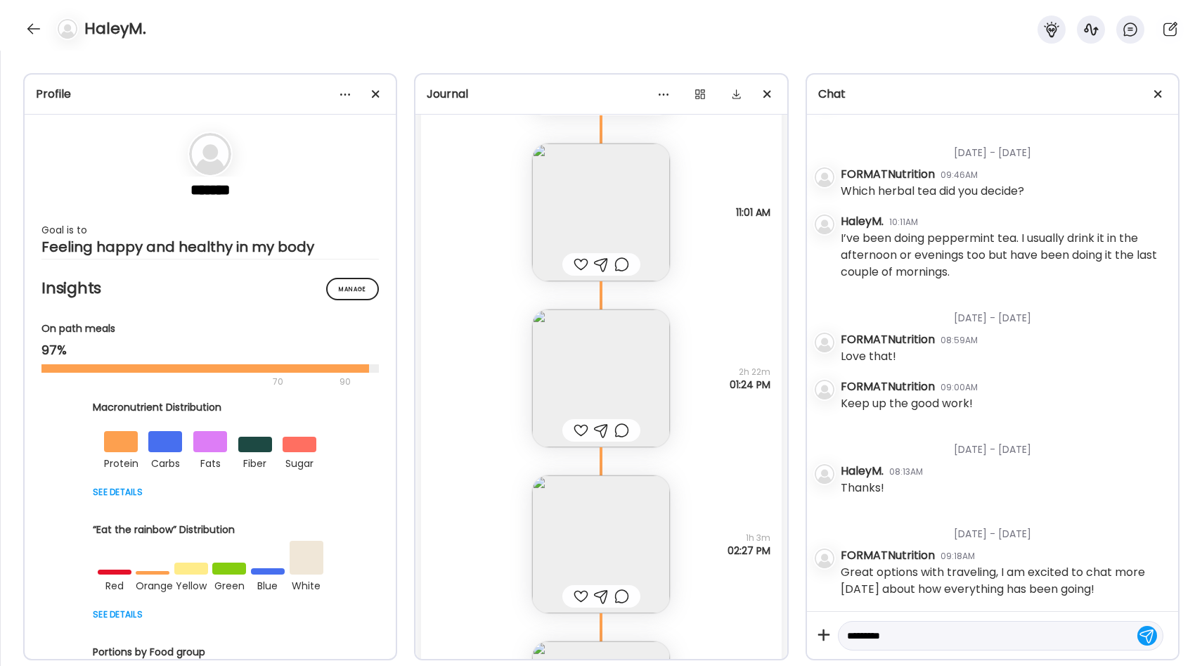
click at [627, 375] on img at bounding box center [601, 378] width 138 height 138
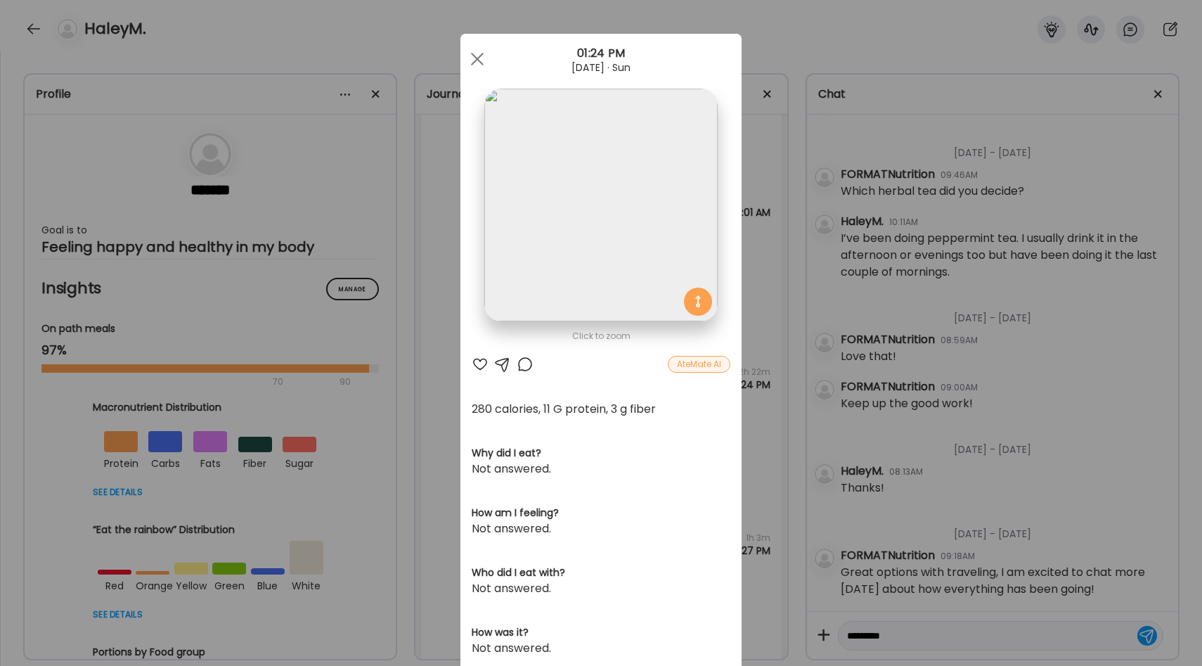
click at [753, 367] on div "Ate Coach Dashboard Wahoo! It’s official Take a moment to set up your Coach Pro…" at bounding box center [601, 333] width 1202 height 666
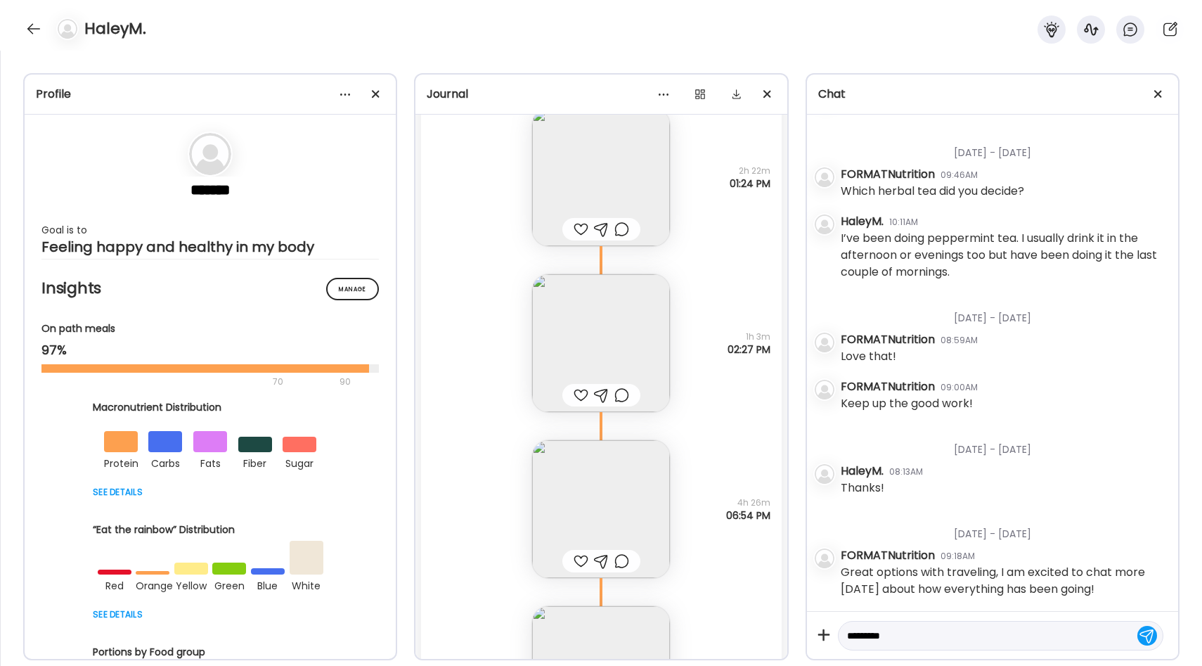
scroll to position [13123, 0]
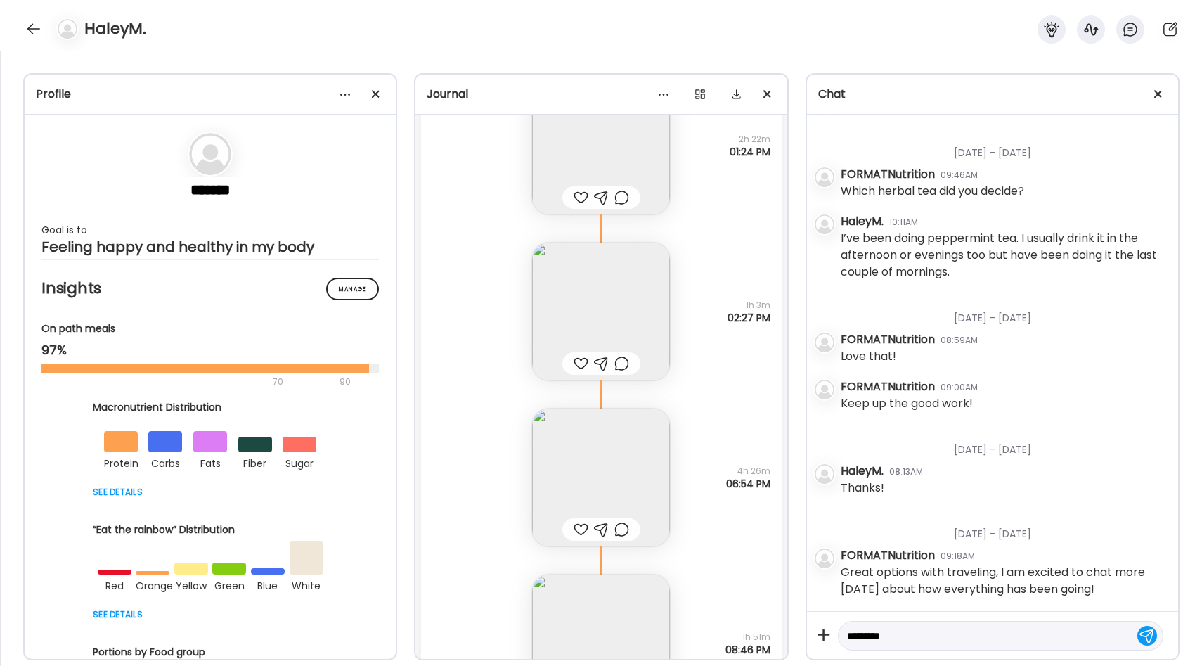
click at [642, 456] on img at bounding box center [601, 477] width 138 height 138
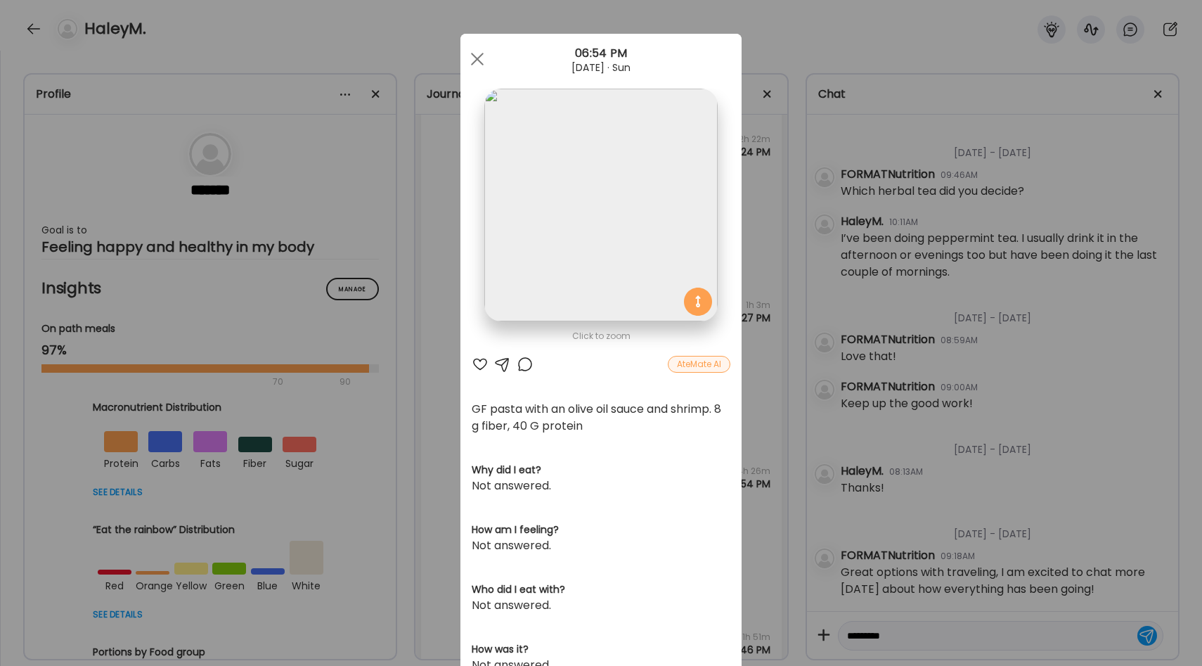
click at [767, 421] on div "Ate Coach Dashboard Wahoo! It’s official Take a moment to set up your Coach Pro…" at bounding box center [601, 333] width 1202 height 666
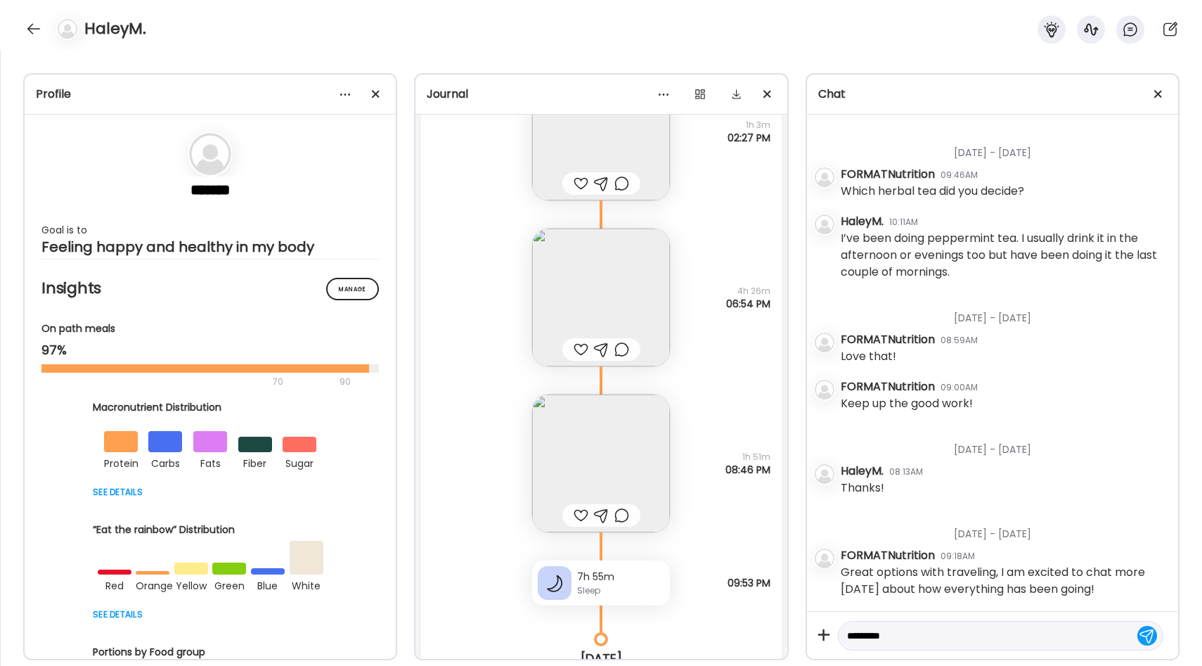
scroll to position [13327, 0]
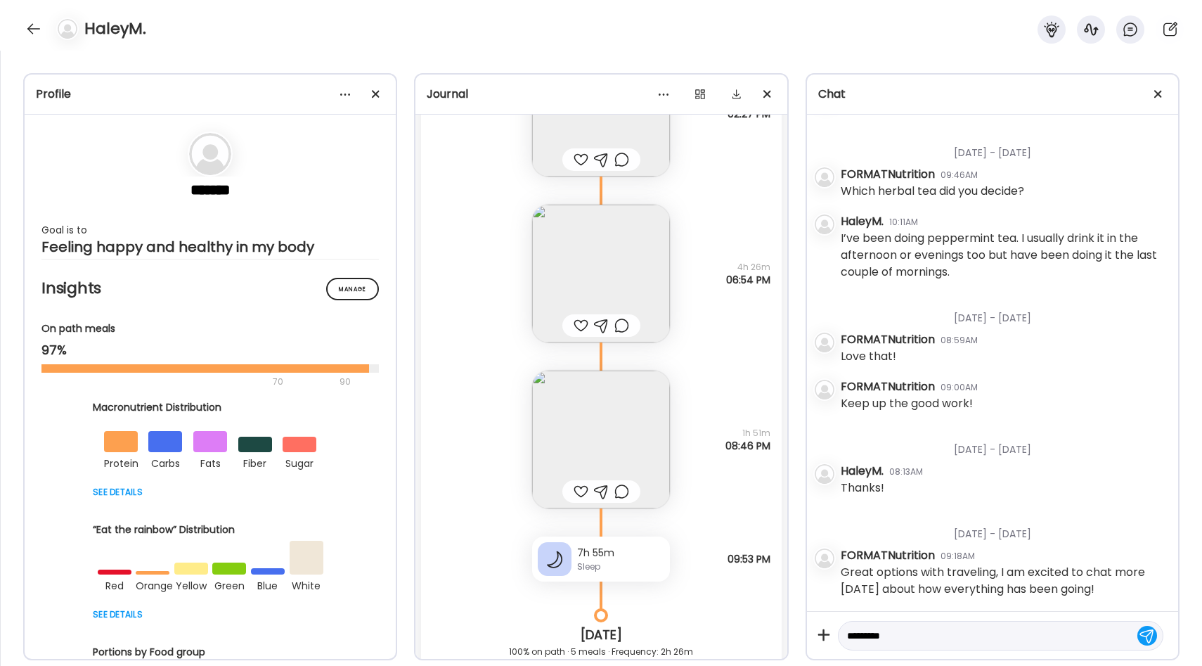
click at [637, 426] on img at bounding box center [601, 439] width 138 height 138
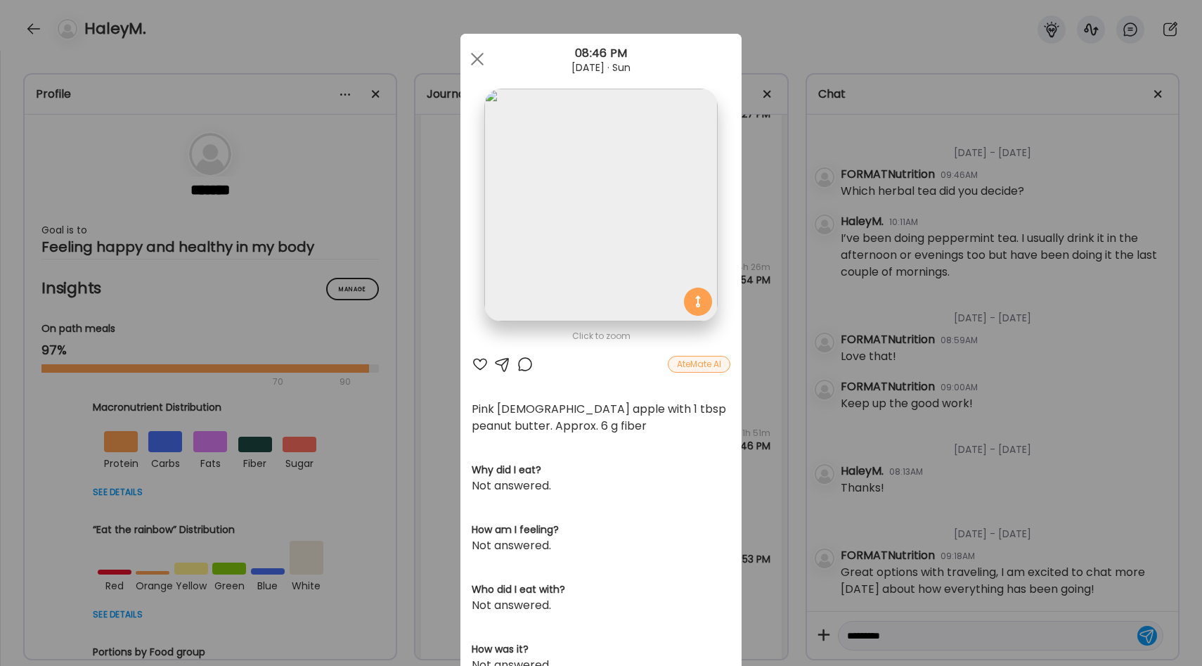
click at [773, 403] on div "Ate Coach Dashboard Wahoo! It’s official Take a moment to set up your Coach Pro…" at bounding box center [601, 333] width 1202 height 666
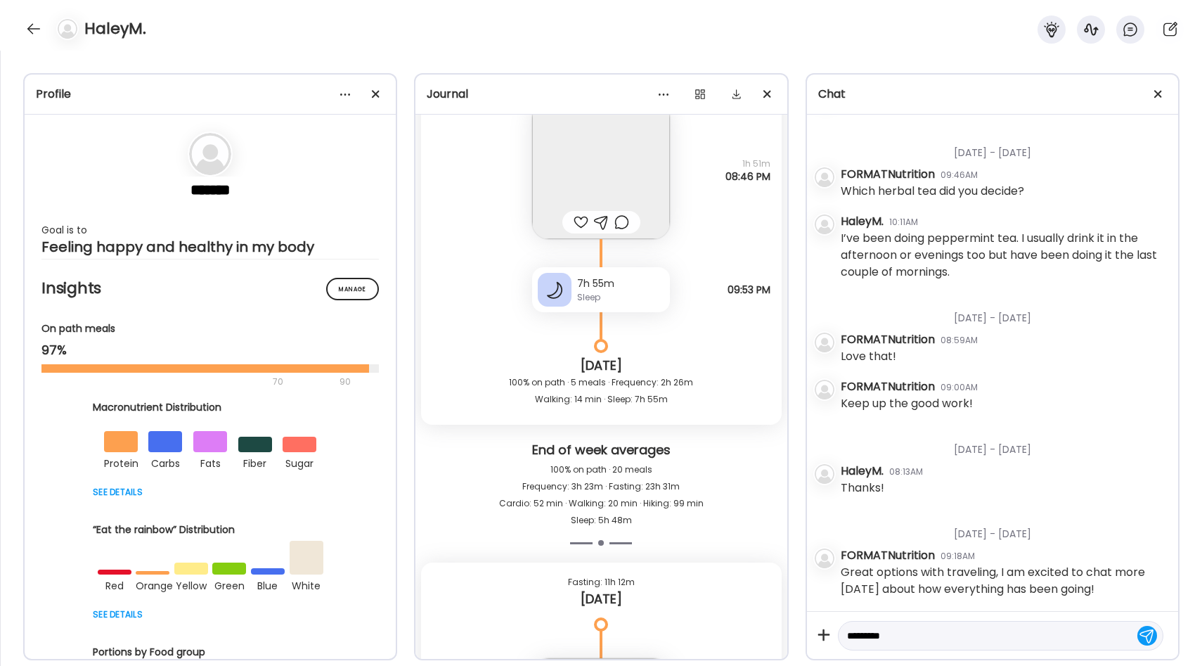
scroll to position [13608, 0]
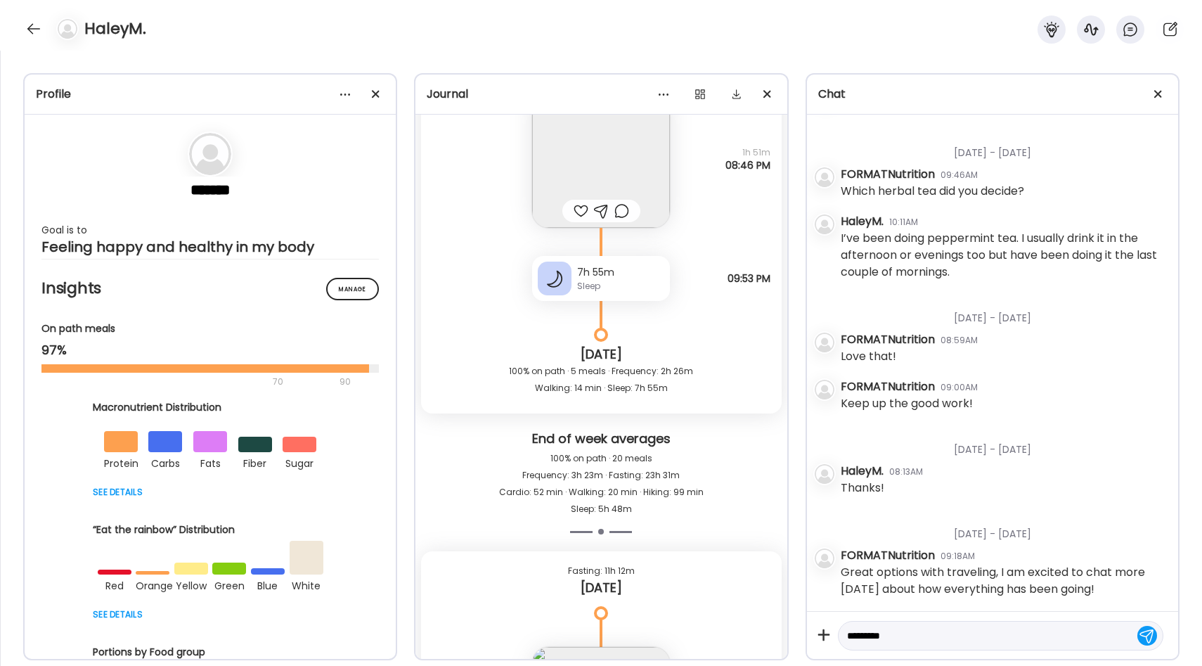
click at [903, 636] on textarea "*********" at bounding box center [988, 635] width 282 height 17
click at [942, 637] on textarea "**********" at bounding box center [988, 635] width 282 height 17
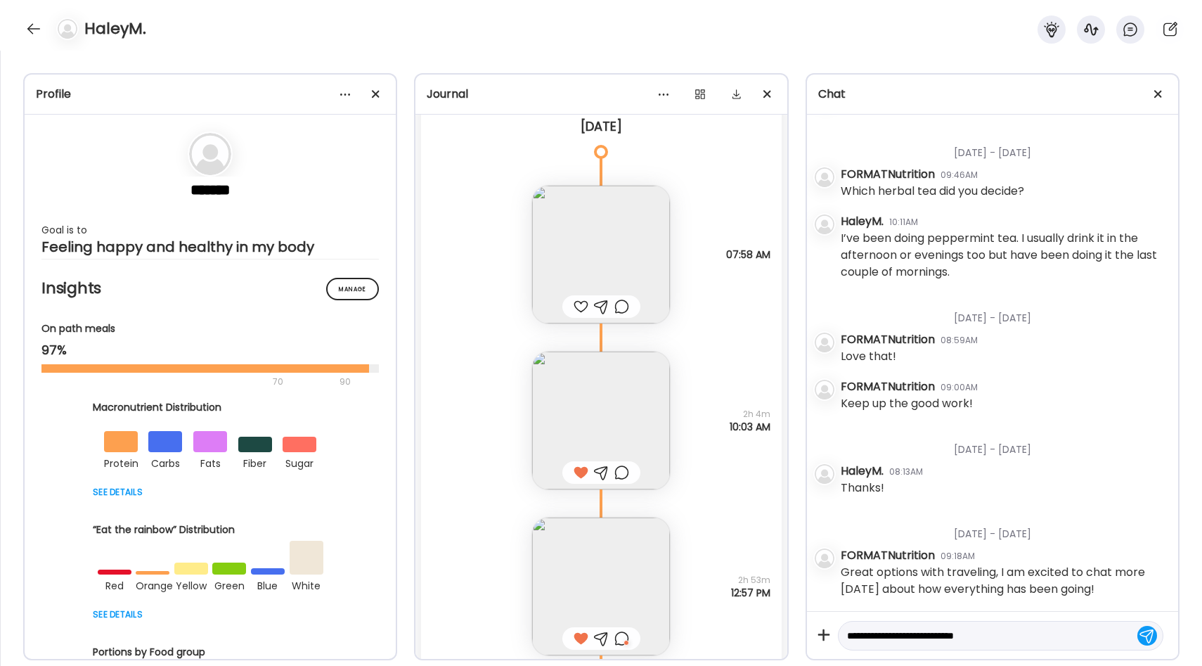
scroll to position [14075, 0]
click at [992, 635] on textarea "**********" at bounding box center [988, 635] width 282 height 17
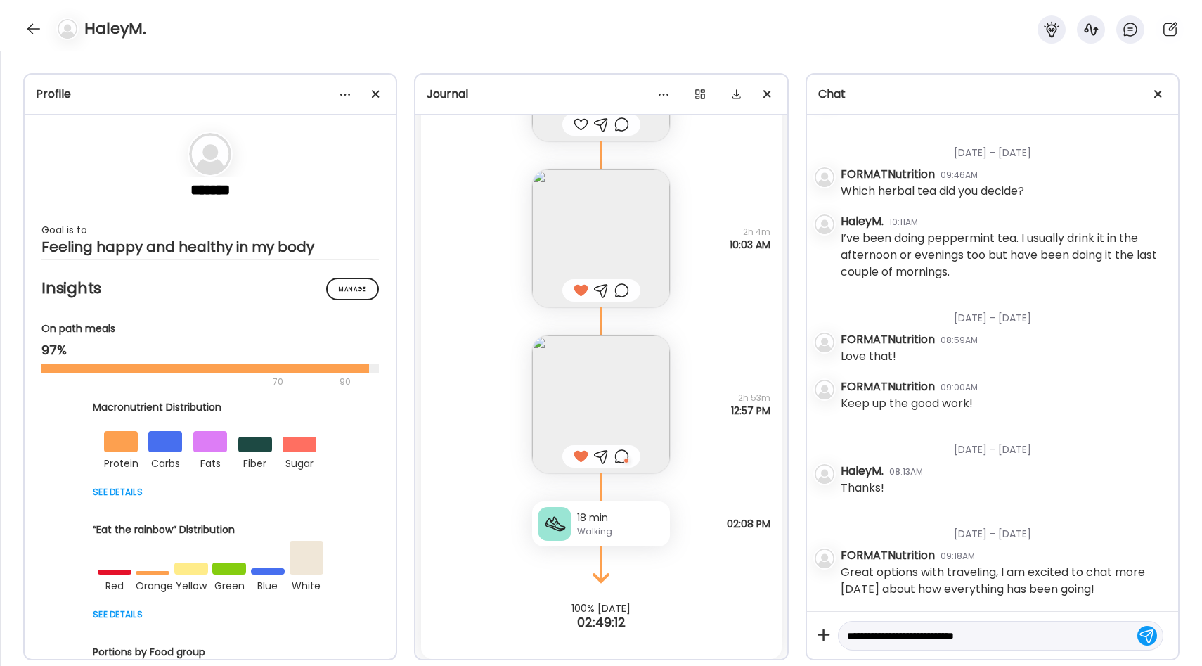
scroll to position [14251, 0]
click at [614, 415] on img at bounding box center [601, 404] width 138 height 138
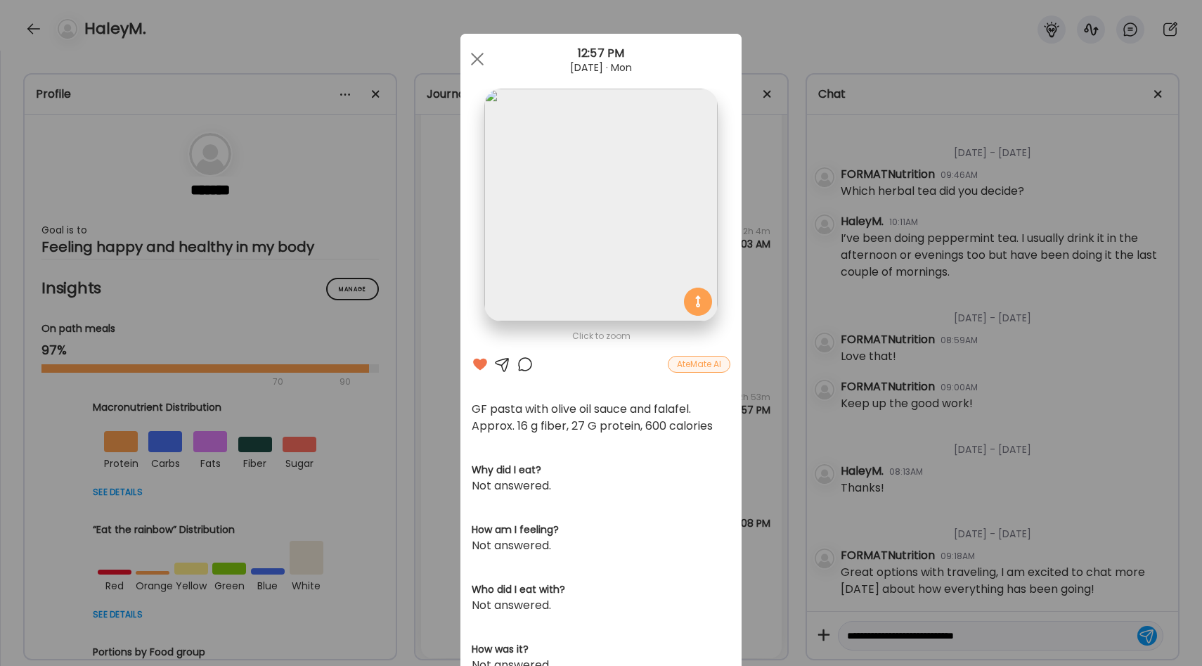
type textarea "**********"
click at [451, 430] on div "Ate Coach Dashboard Wahoo! It’s official Take a moment to set up your Coach Pro…" at bounding box center [601, 333] width 1202 height 666
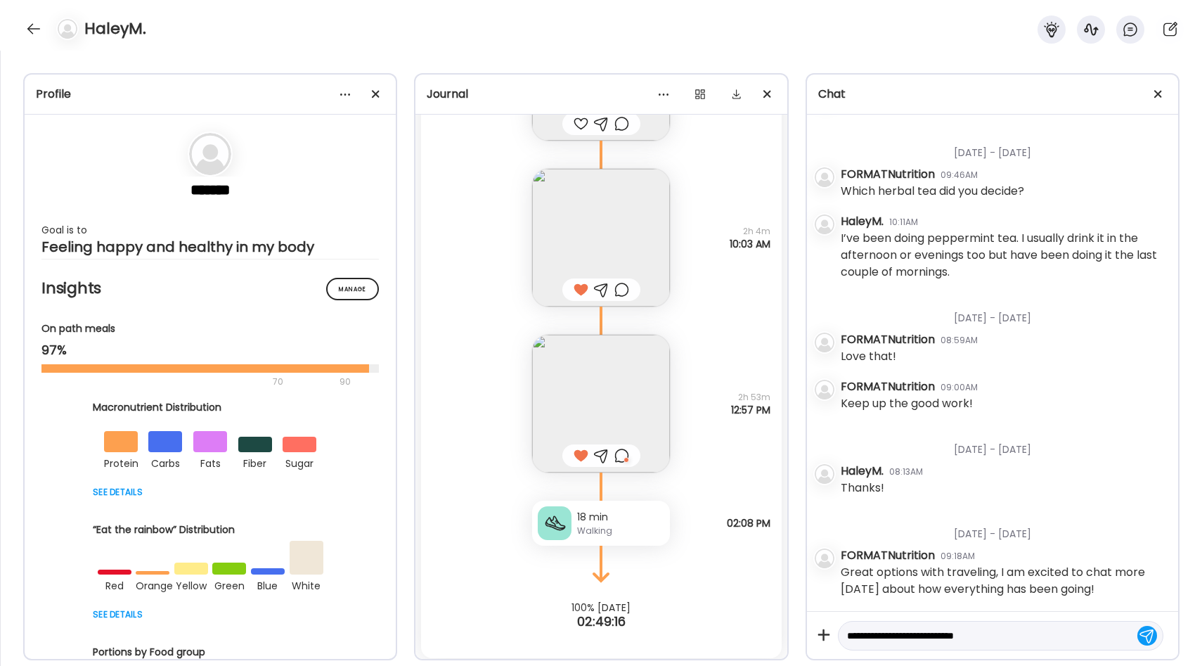
click at [994, 635] on textarea "**********" at bounding box center [988, 635] width 282 height 17
click at [1153, 635] on div at bounding box center [1147, 635] width 20 height 20
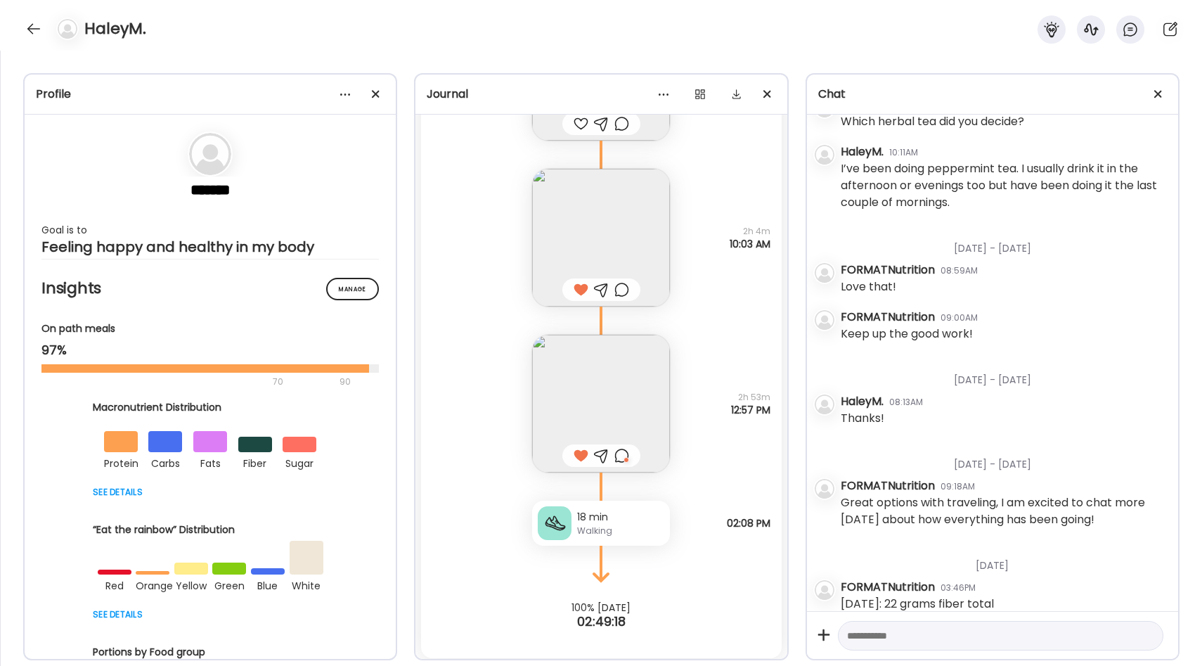
scroll to position [374, 0]
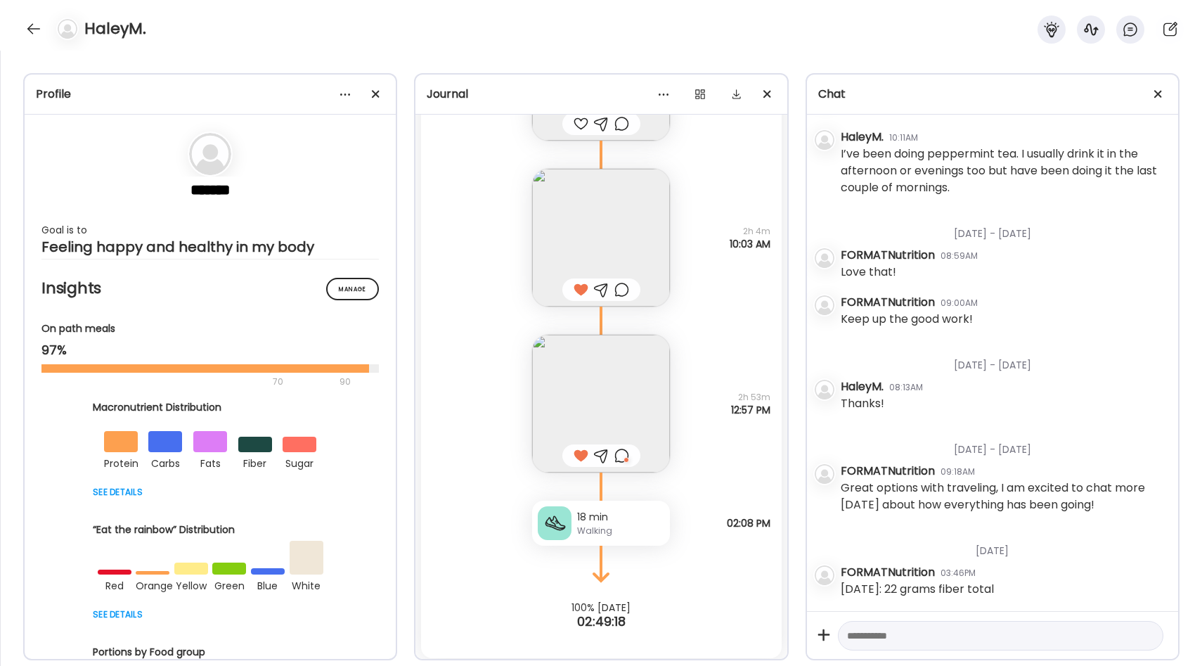
click at [904, 632] on textarea at bounding box center [988, 635] width 282 height 17
type textarea "**********"
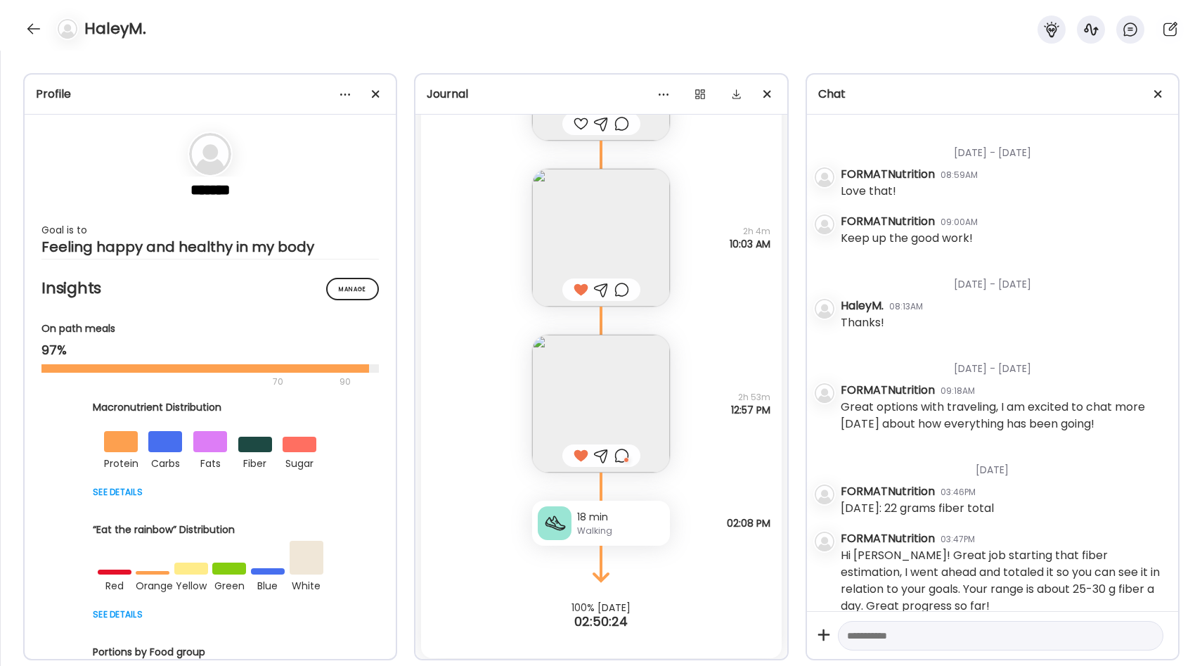
scroll to position [472, 0]
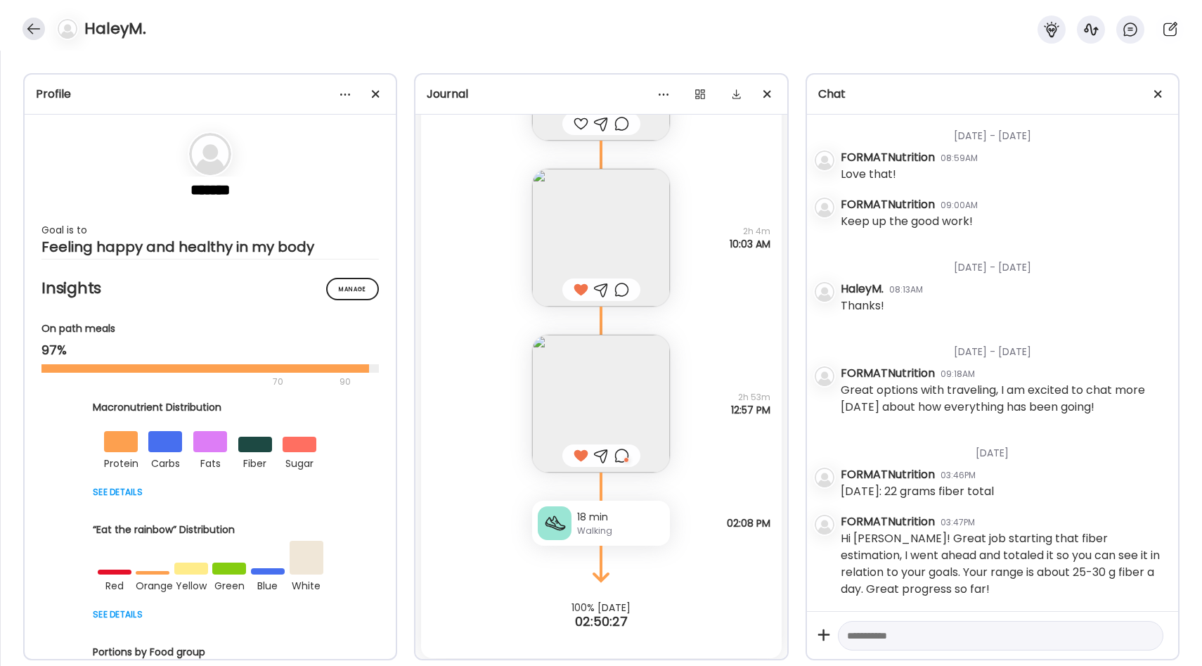
click at [33, 32] on div at bounding box center [33, 29] width 22 height 22
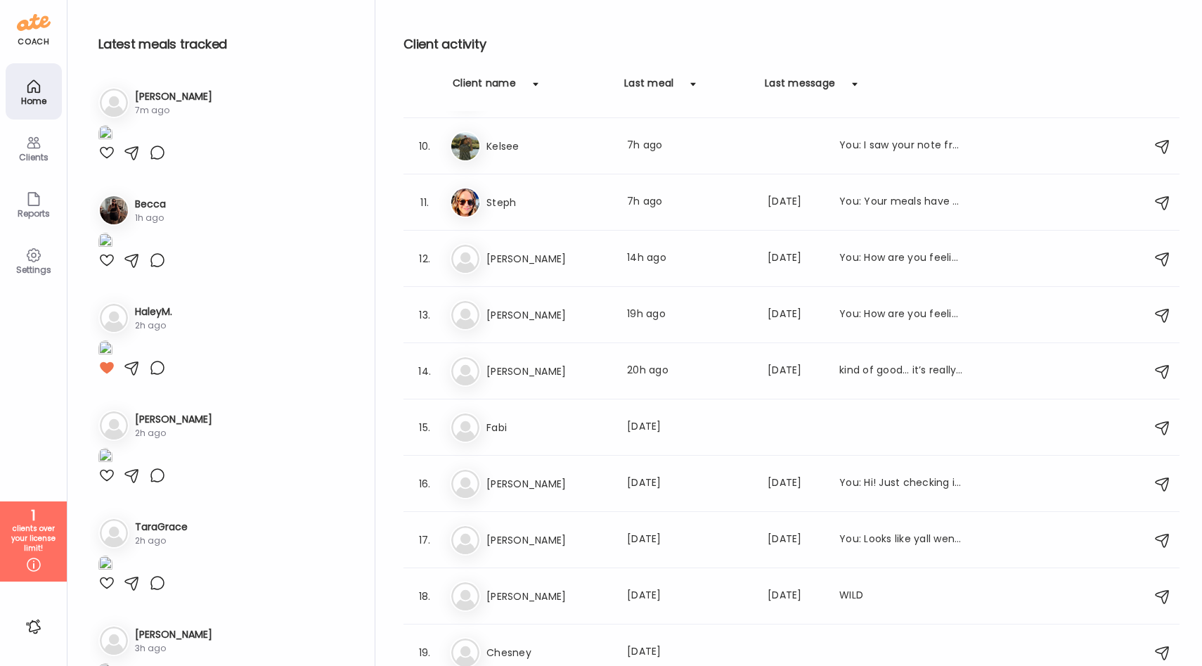
scroll to position [619, 0]
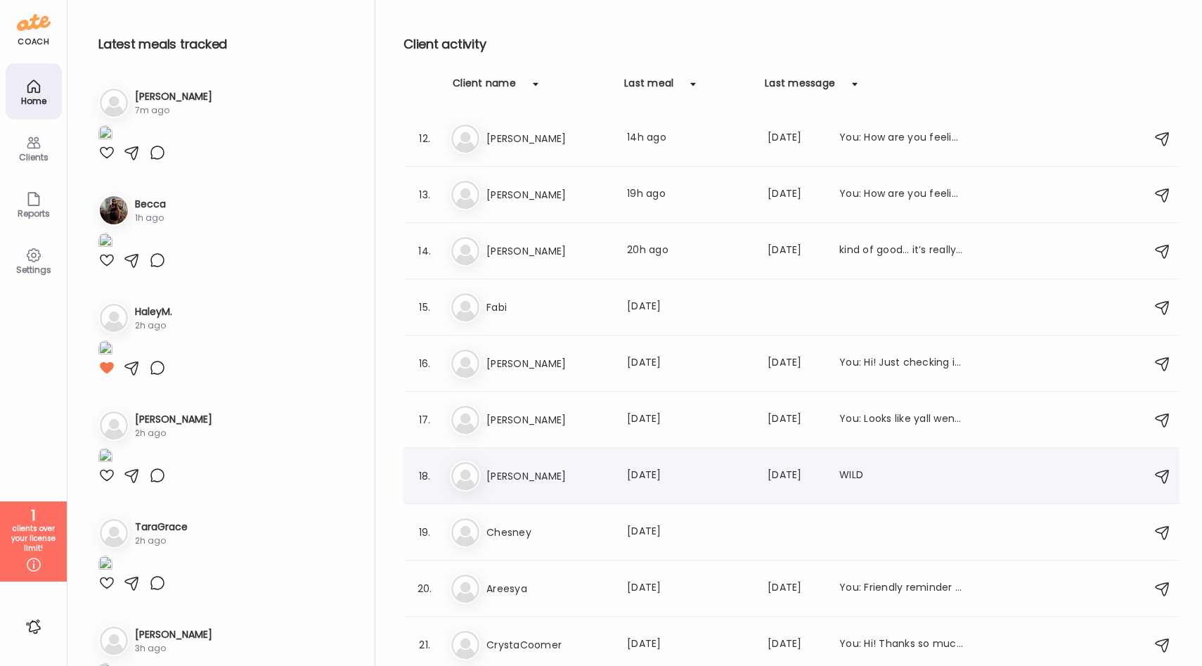
click at [562, 482] on h3 "[PERSON_NAME]" at bounding box center [548, 475] width 124 height 17
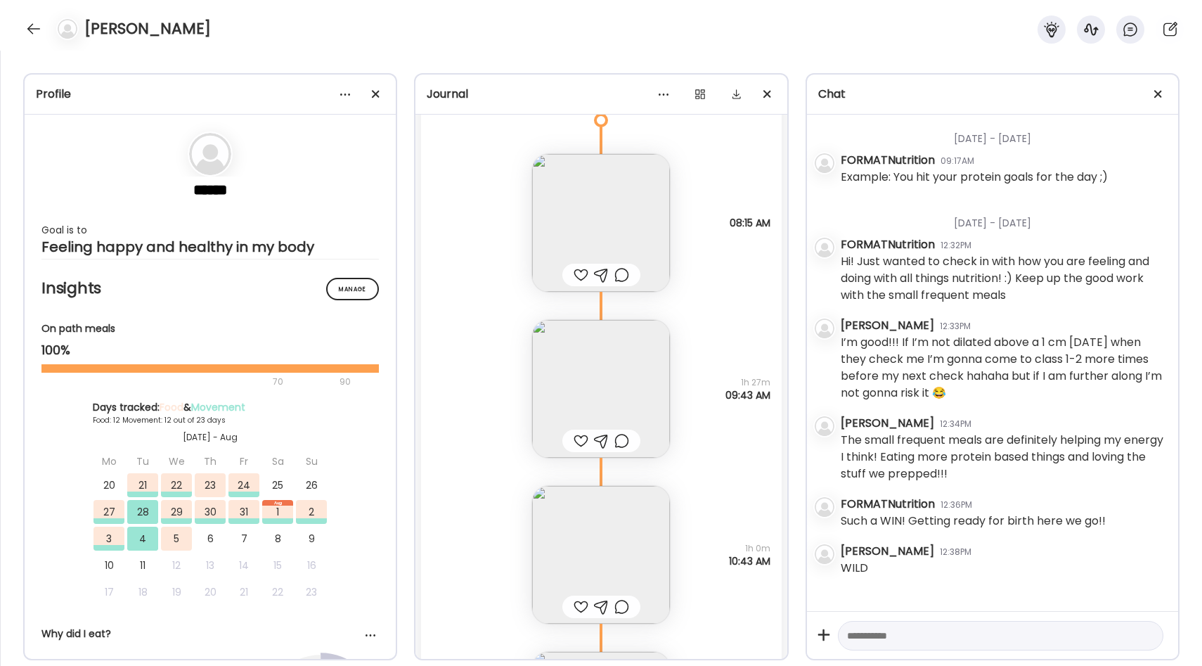
scroll to position [32974, 0]
click at [609, 213] on img at bounding box center [601, 226] width 138 height 138
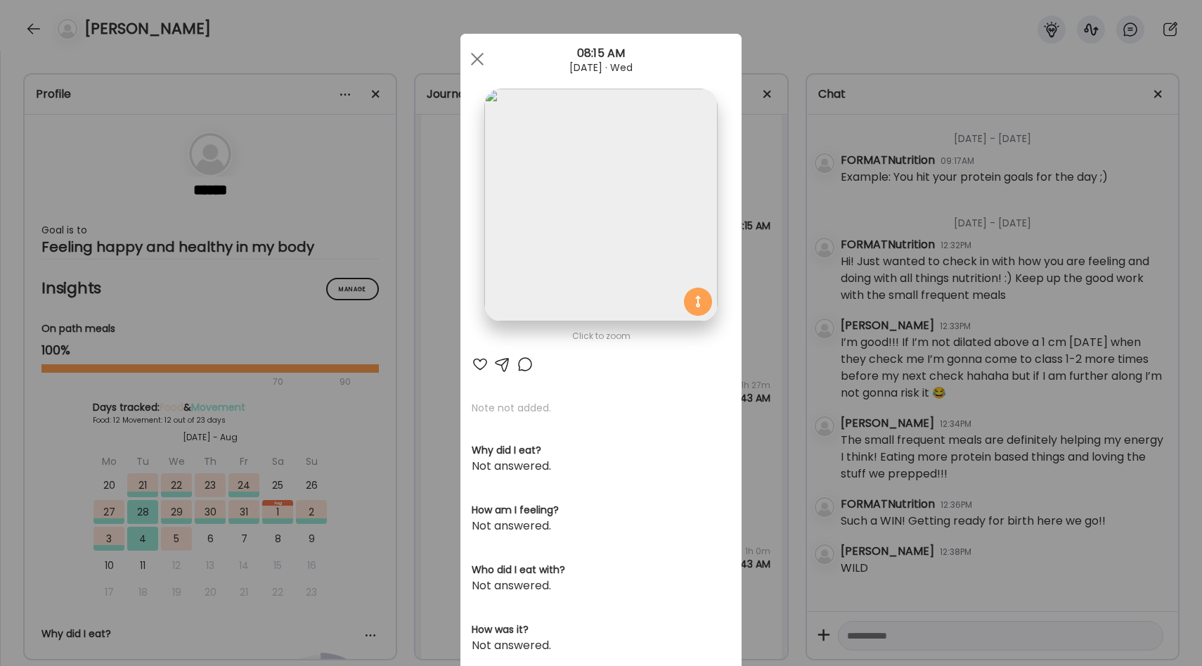
click at [771, 295] on div "Ate Coach Dashboard Wahoo! It’s official Take a moment to set up your Coach Pro…" at bounding box center [601, 333] width 1202 height 666
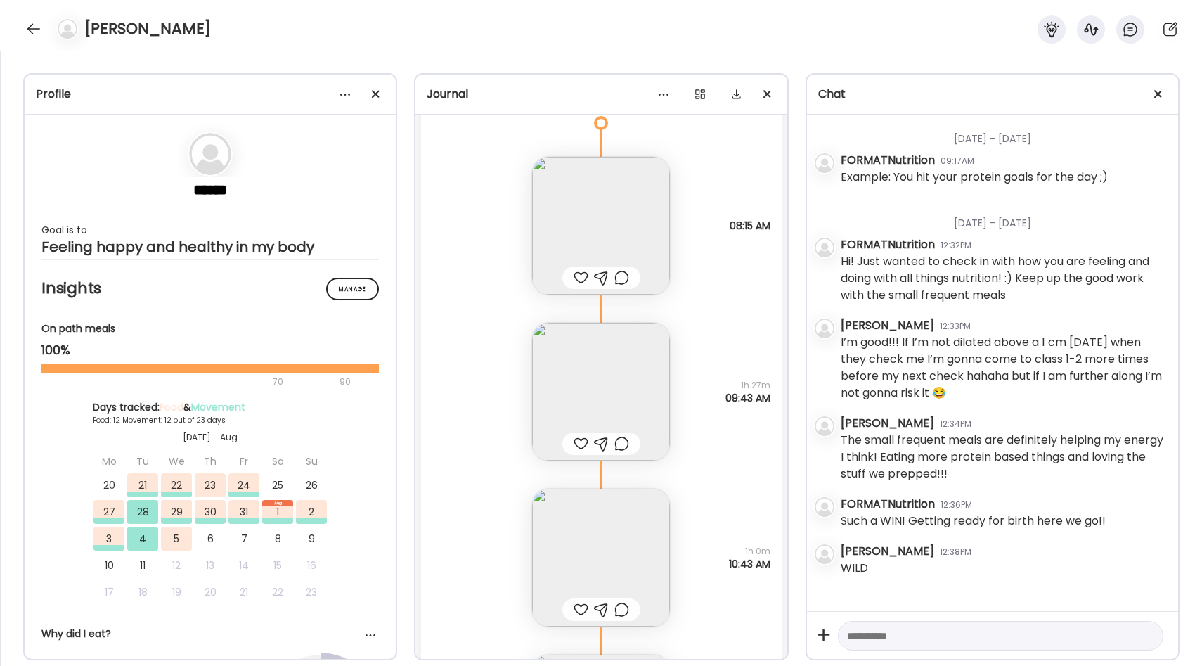
click at [646, 361] on img at bounding box center [601, 392] width 138 height 138
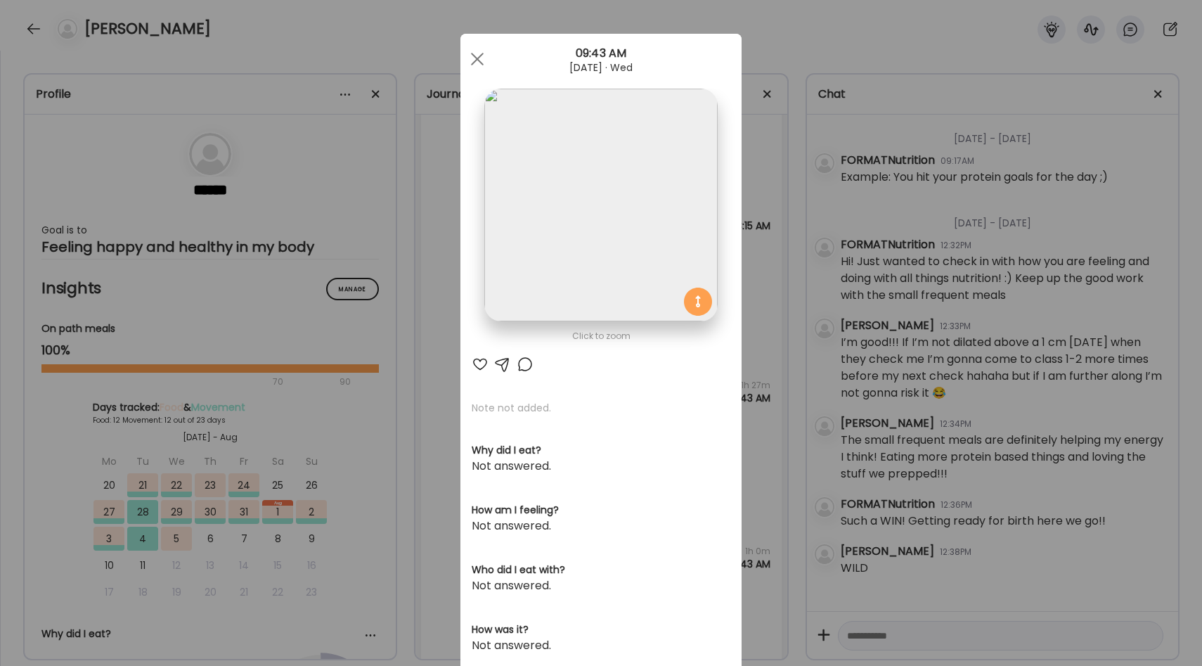
click at [784, 312] on div "Ate Coach Dashboard Wahoo! It’s official Take a moment to set up your Coach Pro…" at bounding box center [601, 333] width 1202 height 666
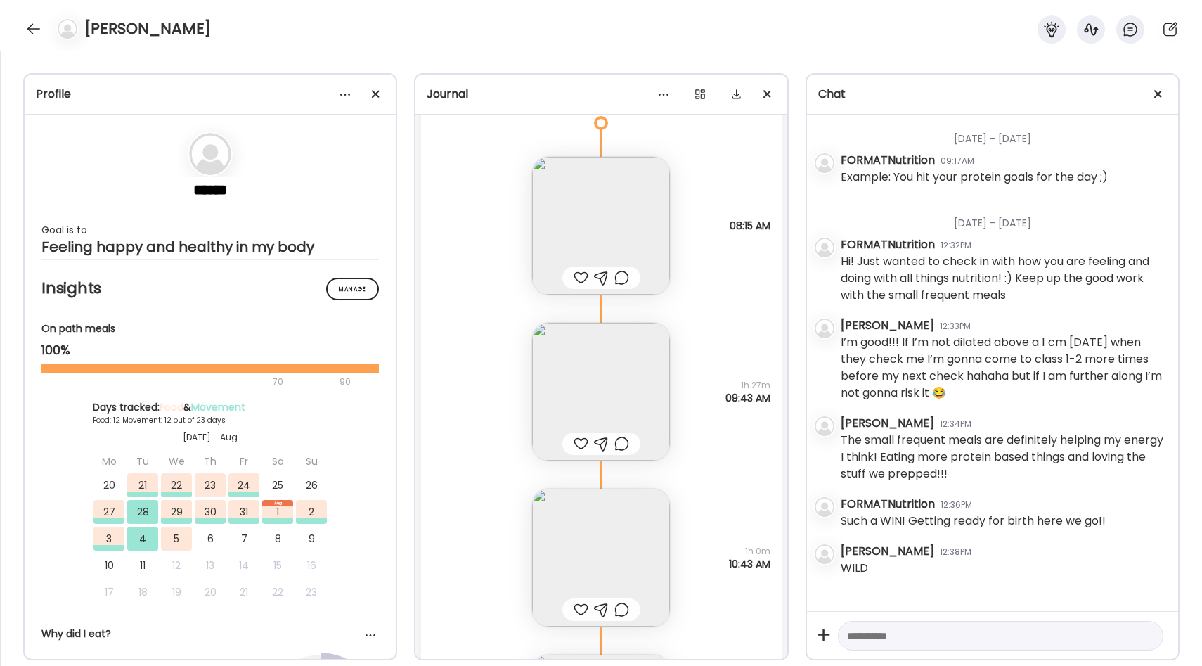
click at [576, 272] on div at bounding box center [580, 277] width 15 height 17
click at [598, 238] on img at bounding box center [601, 226] width 138 height 138
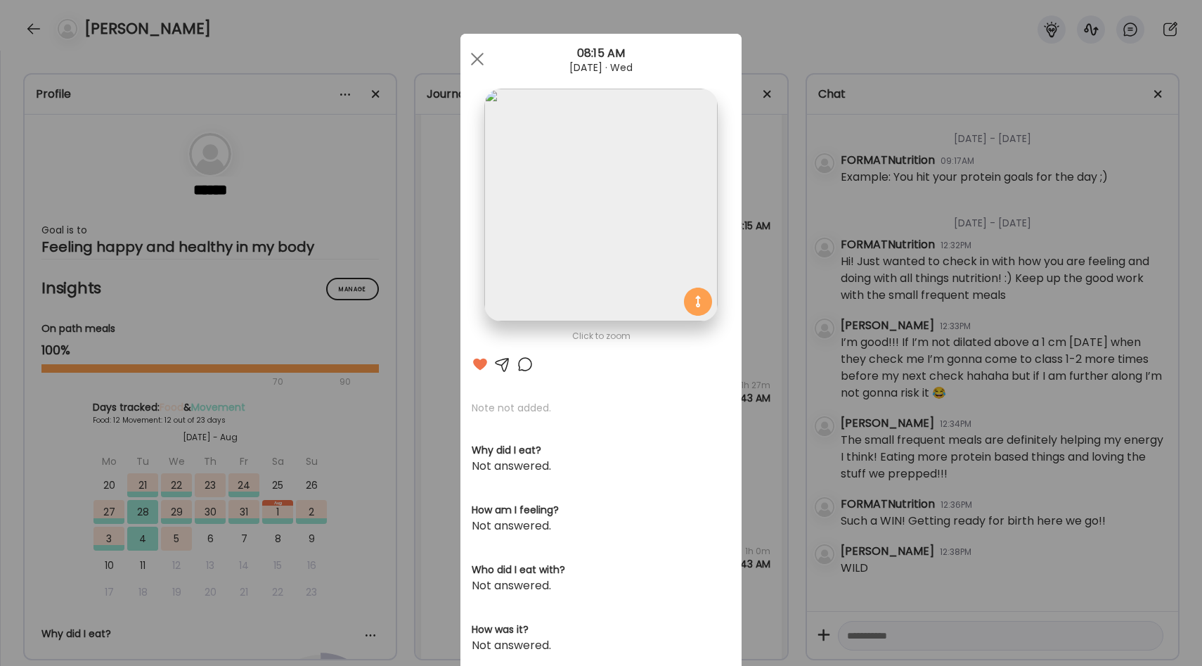
click at [773, 349] on div "Ate Coach Dashboard Wahoo! It’s official Take a moment to set up your Coach Pro…" at bounding box center [601, 333] width 1202 height 666
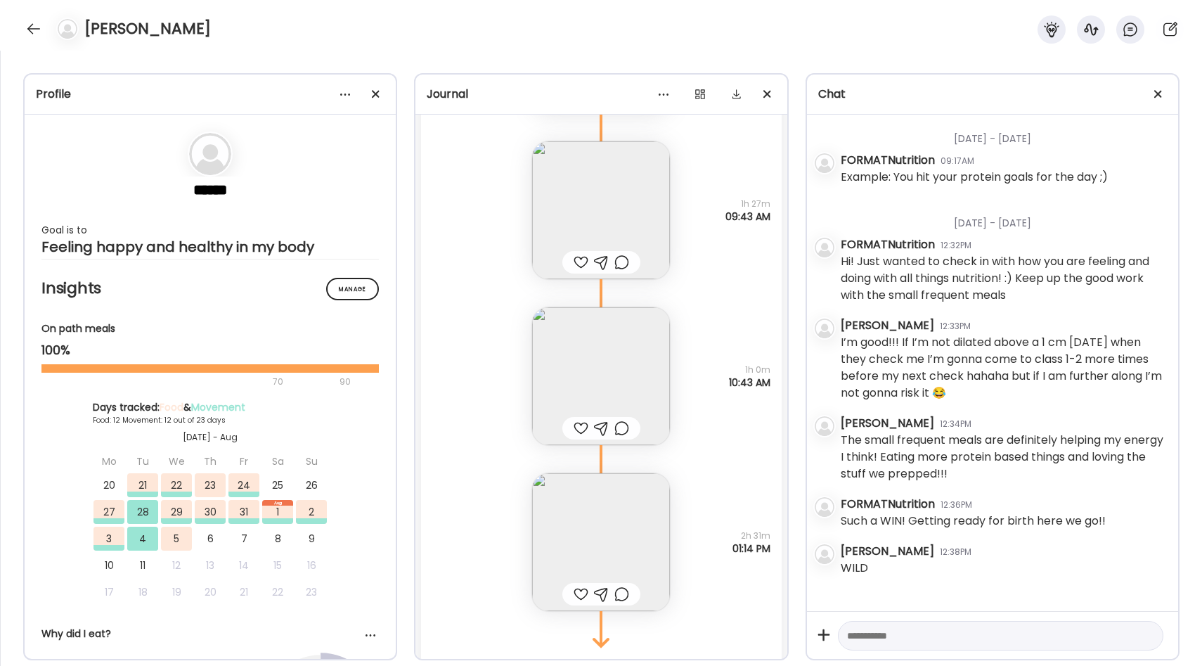
scroll to position [33225, 0]
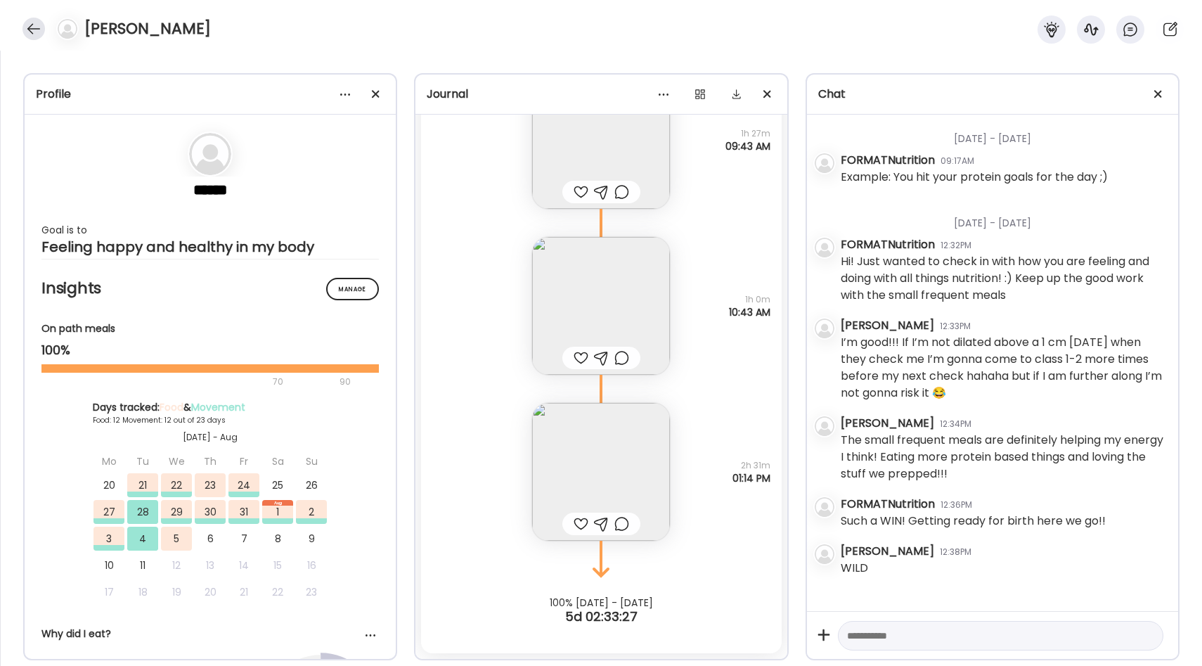
click at [37, 22] on div at bounding box center [33, 29] width 22 height 22
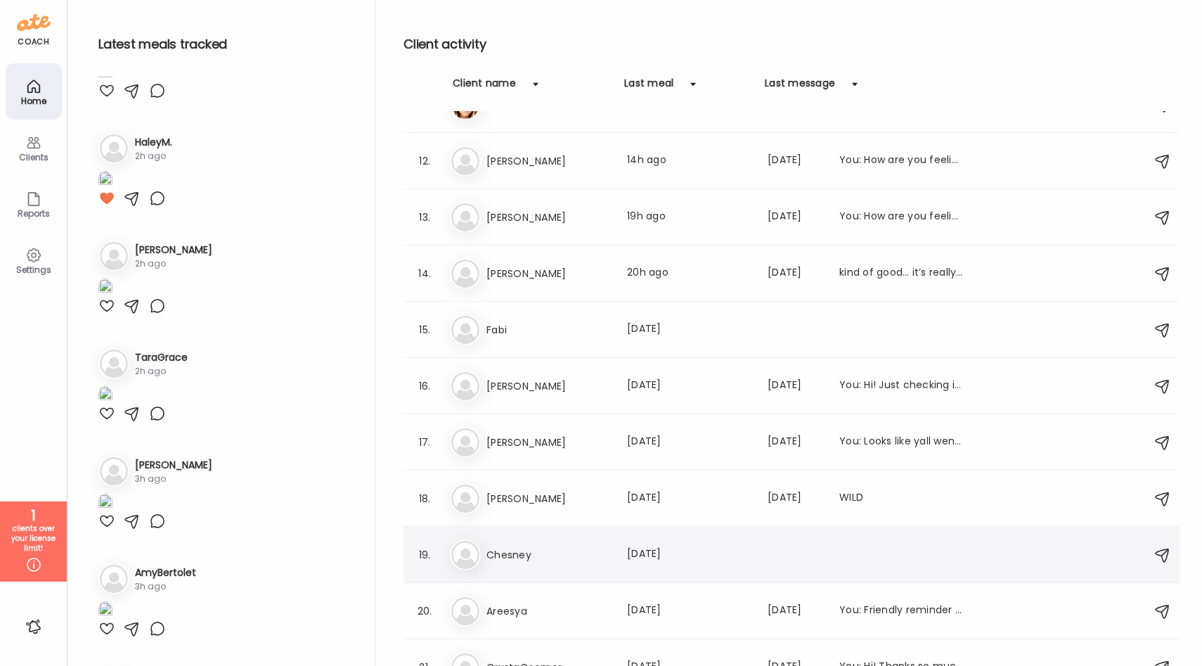
scroll to position [619, 0]
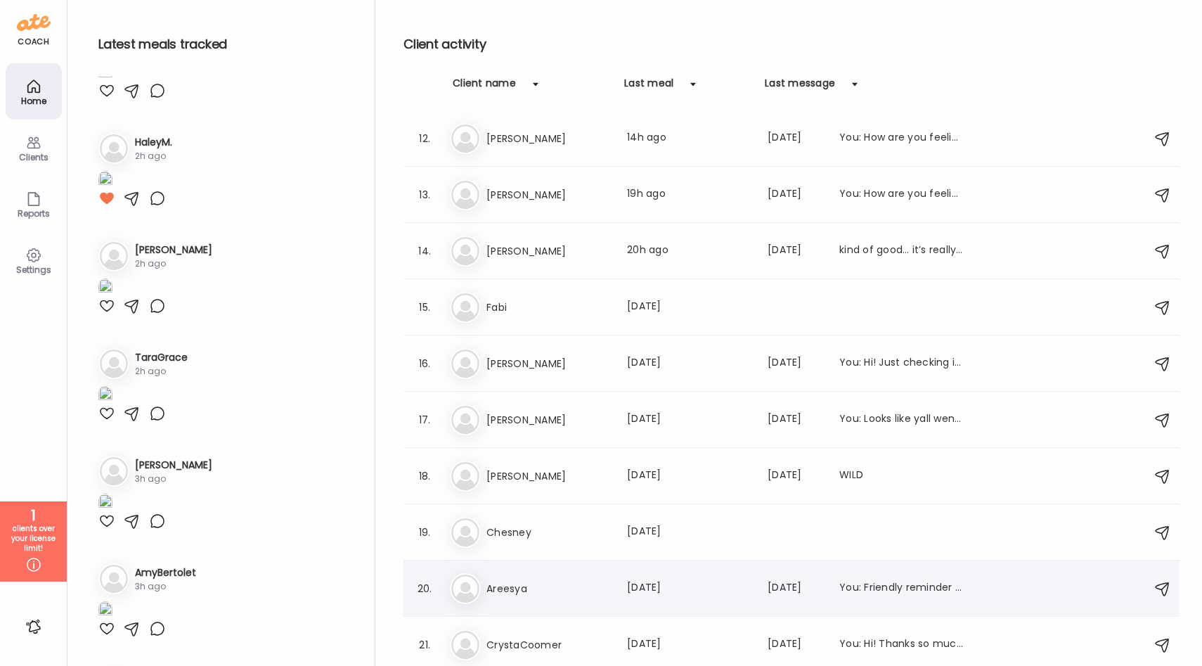
click at [581, 596] on div "Ar Areesya Last meal: [DATE] Last message: [DATE] You: Friendly reminder to log…" at bounding box center [793, 588] width 687 height 31
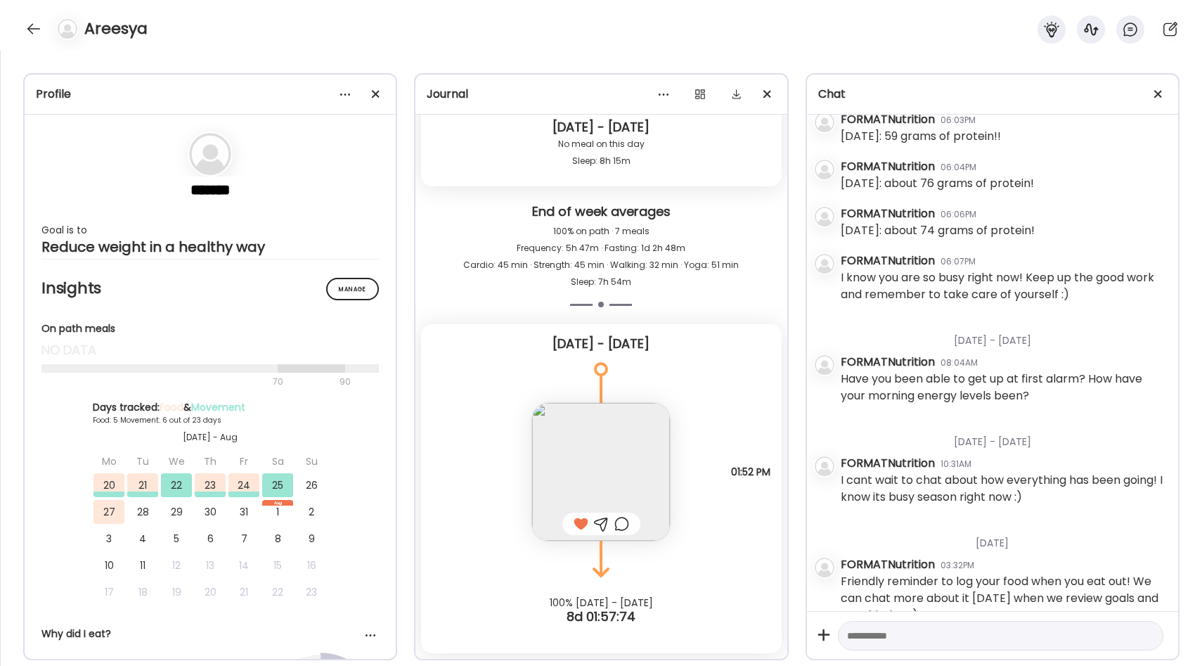
scroll to position [857, 0]
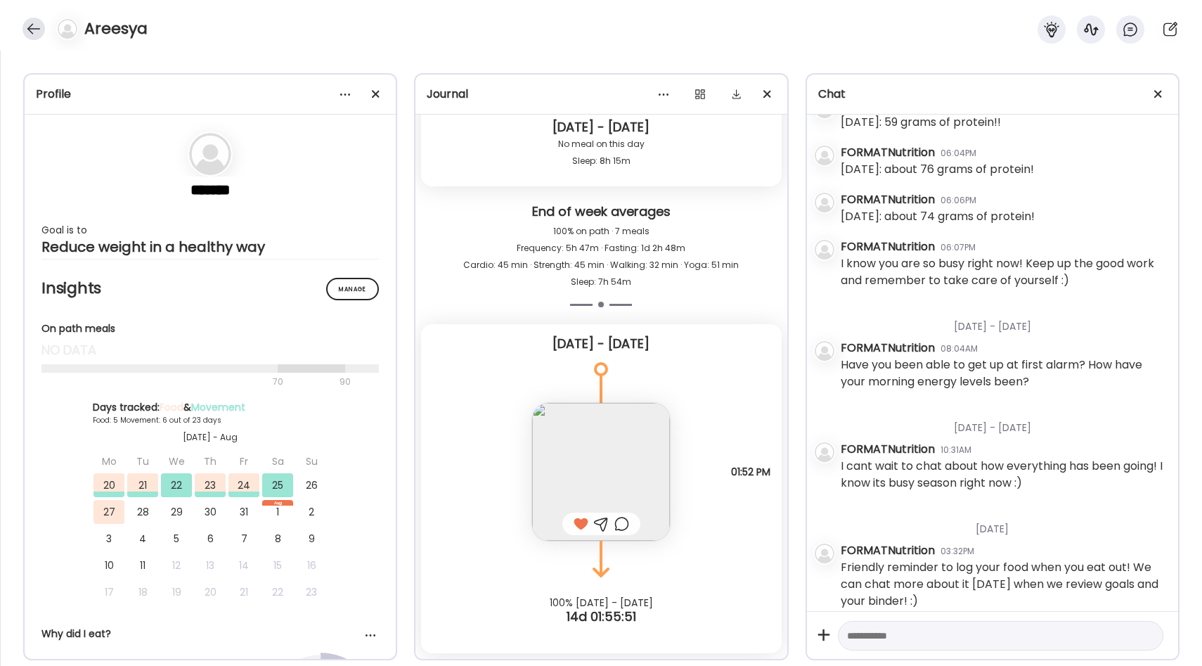
click at [35, 32] on div at bounding box center [33, 29] width 22 height 22
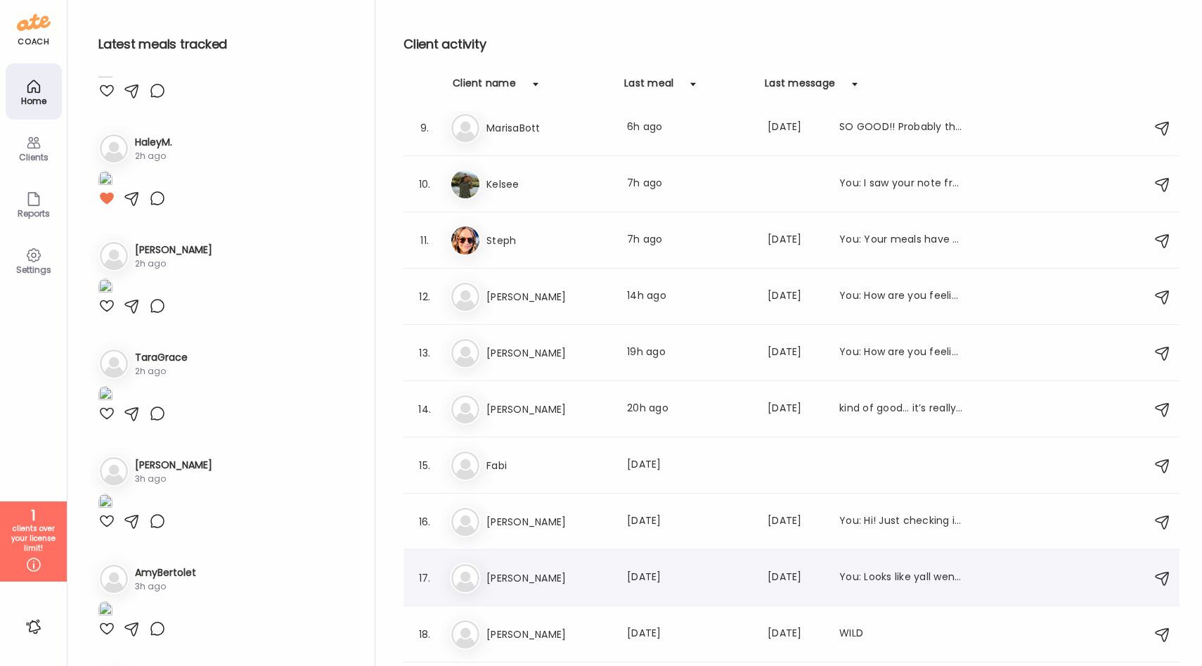
scroll to position [461, 0]
click at [564, 465] on h3 "Fabi" at bounding box center [548, 465] width 124 height 17
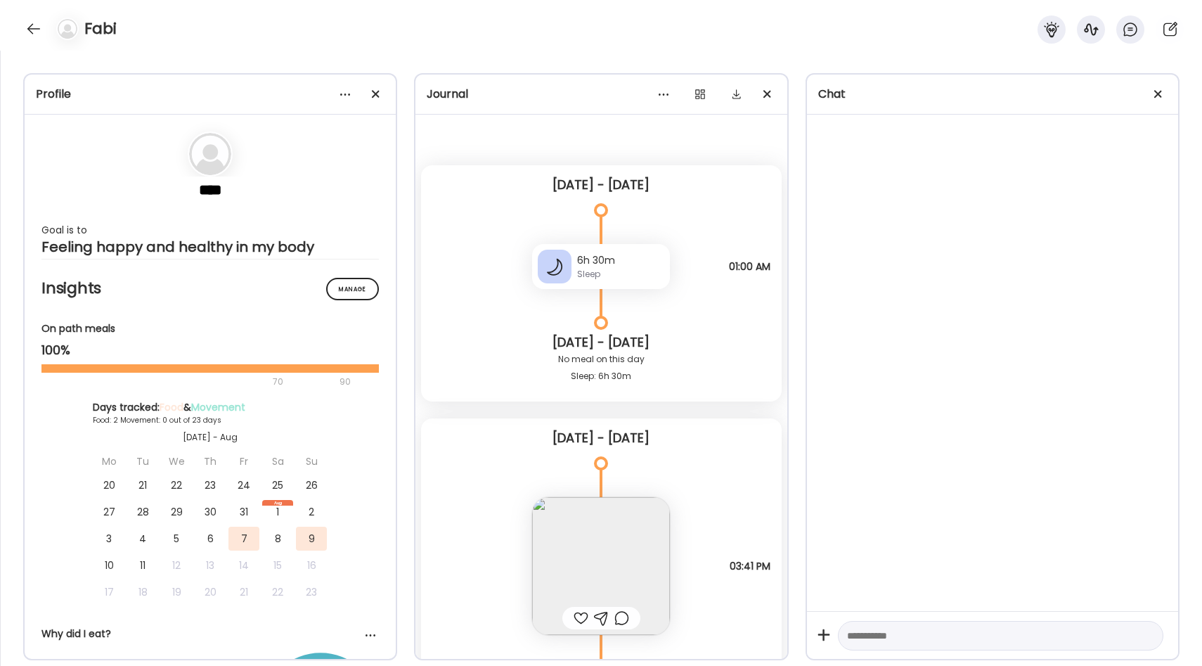
scroll to position [440, 0]
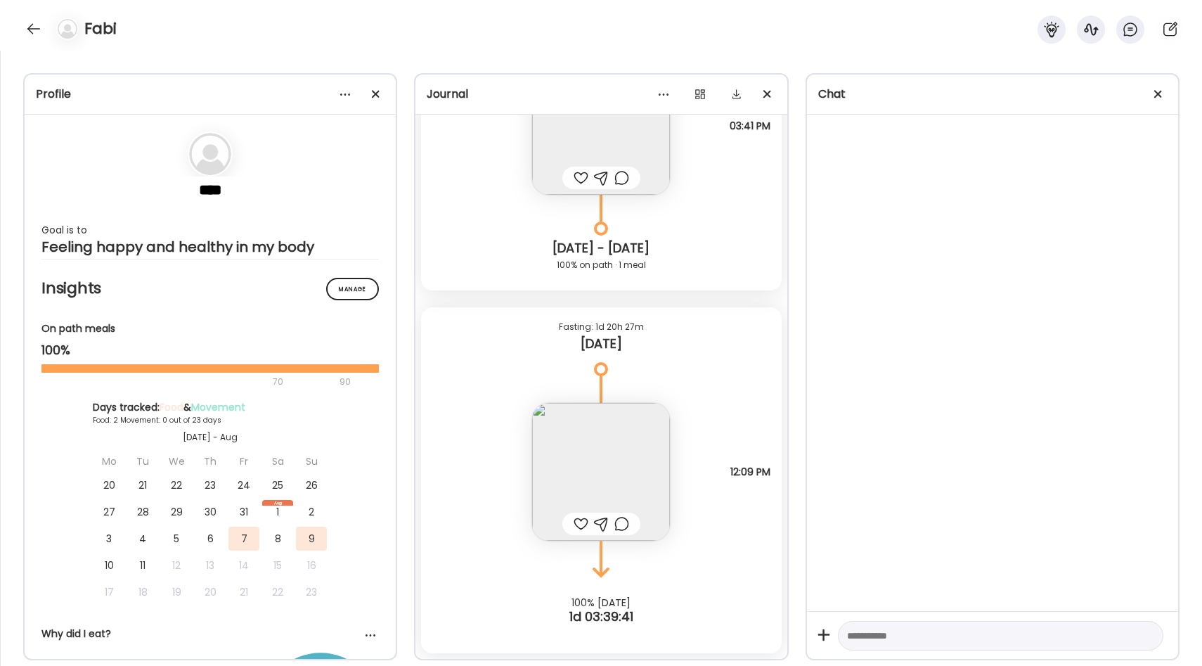
click at [625, 460] on img at bounding box center [601, 472] width 138 height 138
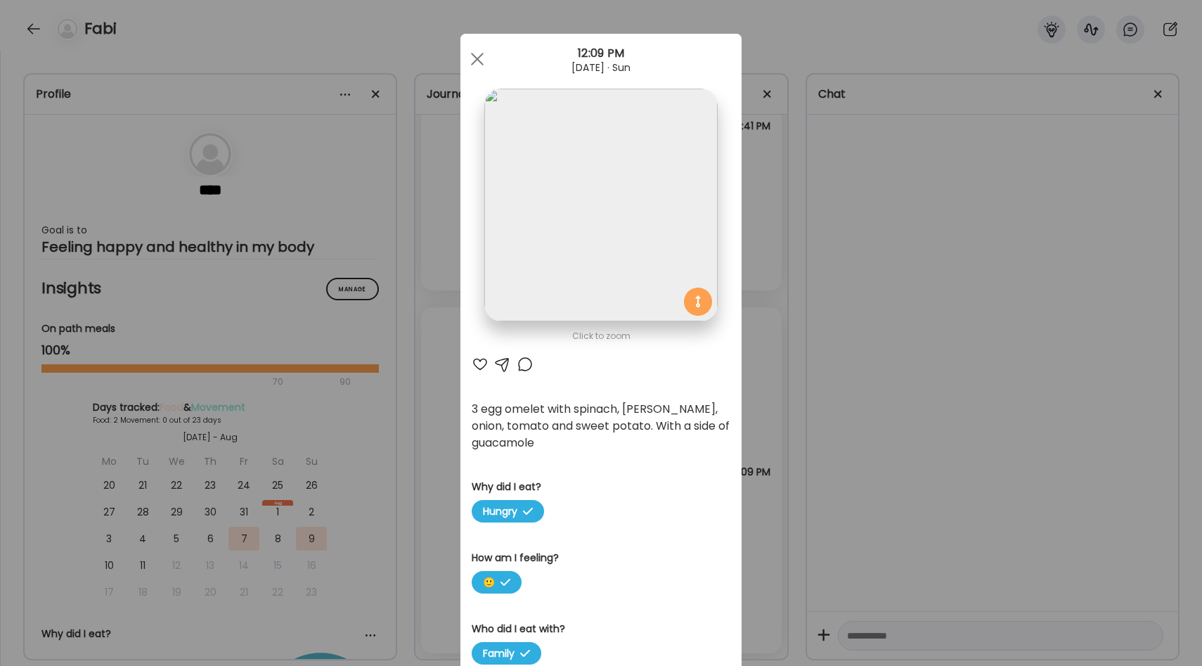
click at [753, 410] on div "Ate Coach Dashboard Wahoo! It’s official Take a moment to set up your Coach Pro…" at bounding box center [601, 333] width 1202 height 666
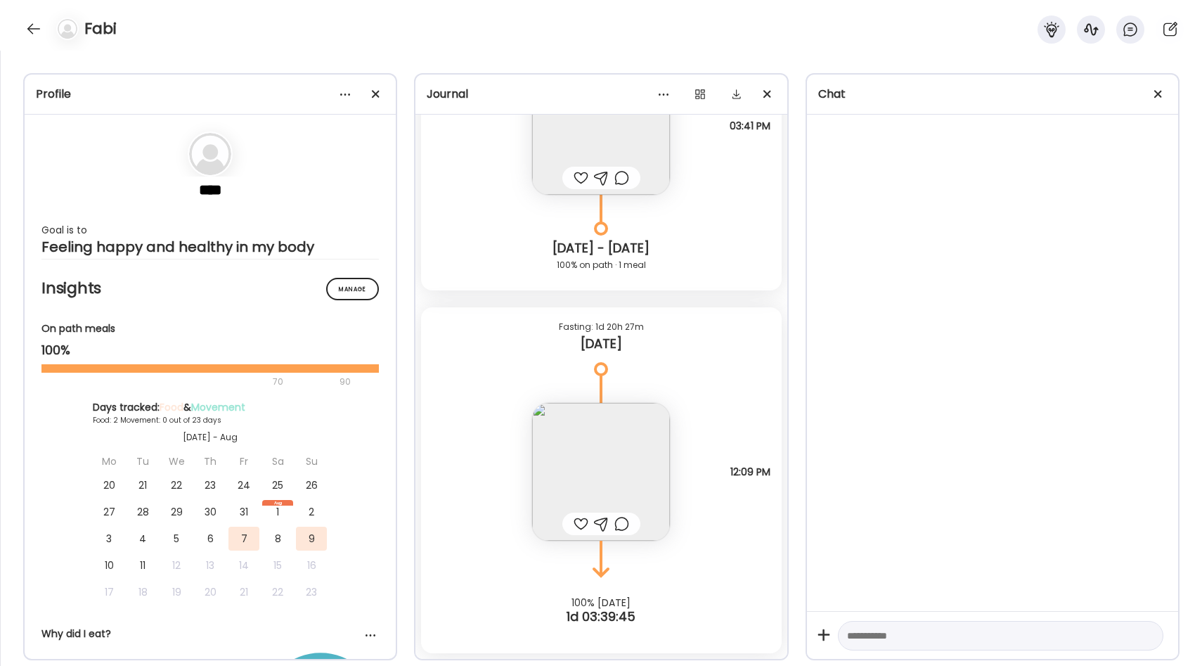
click at [874, 629] on textarea at bounding box center [988, 635] width 282 height 17
type textarea "**********"
click at [1149, 635] on div at bounding box center [1147, 635] width 20 height 20
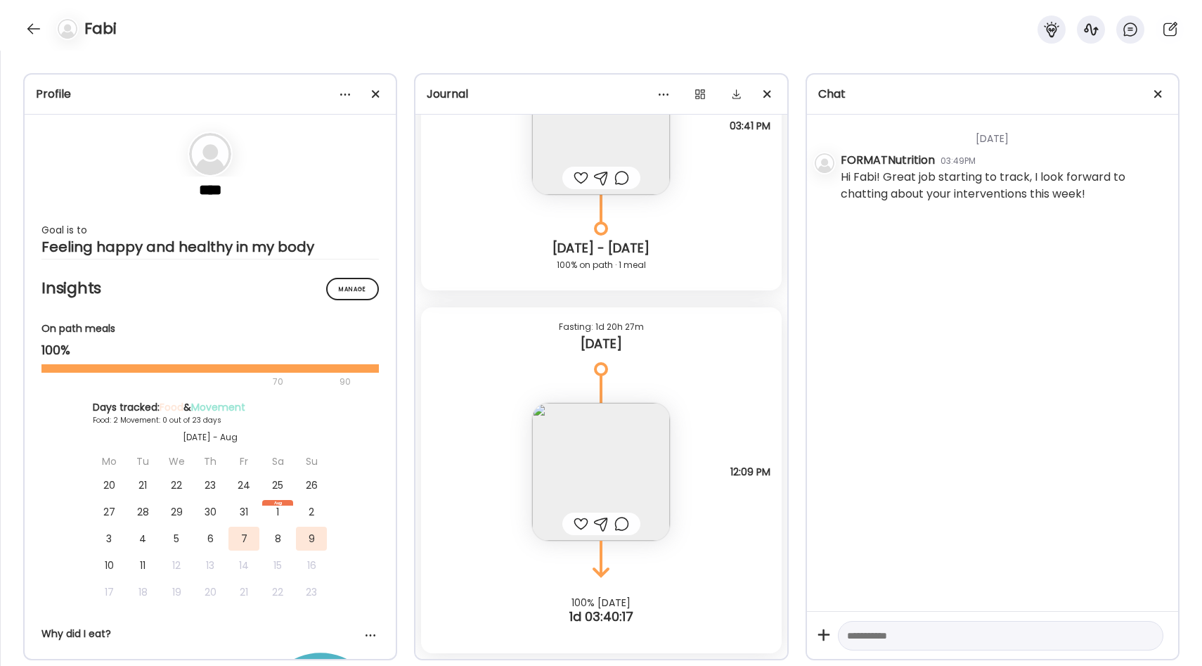
click at [581, 524] on div at bounding box center [580, 523] width 15 height 17
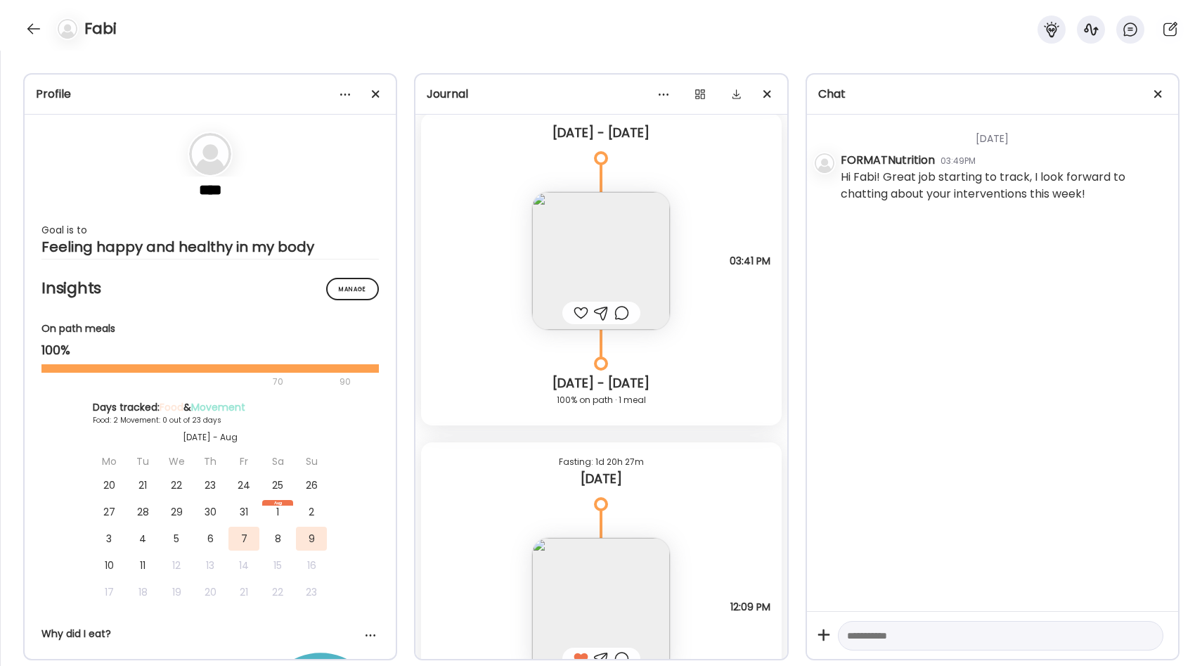
scroll to position [299, 0]
click at [583, 318] on div at bounding box center [580, 318] width 15 height 17
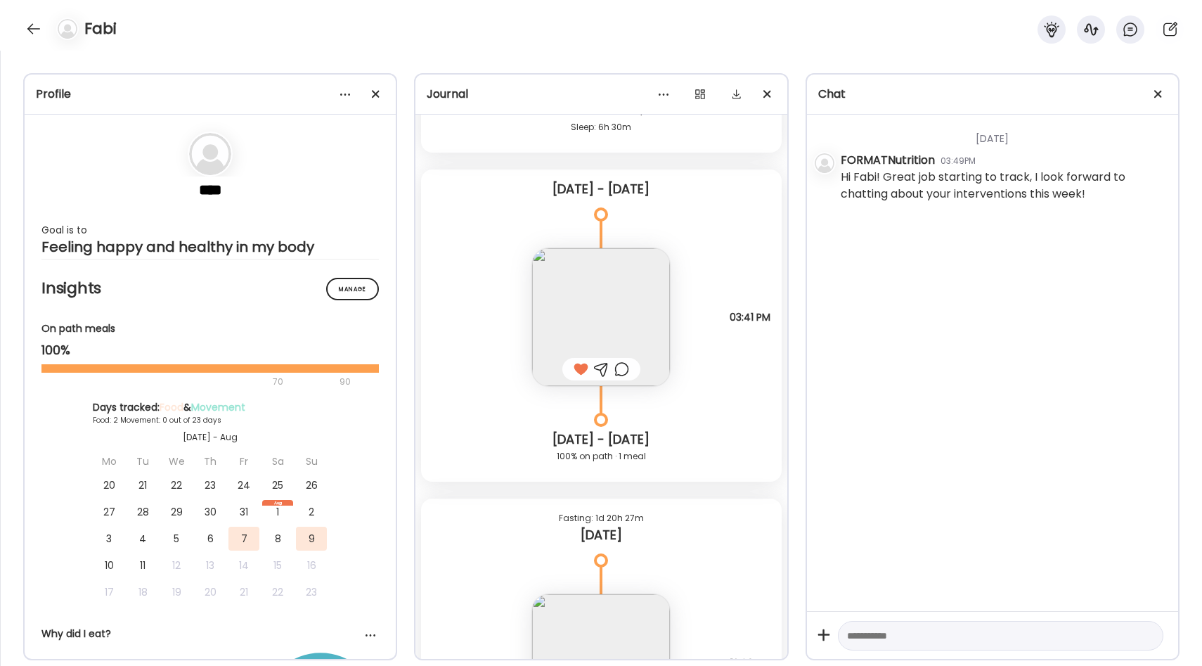
scroll to position [244, 0]
click at [27, 27] on div at bounding box center [33, 29] width 22 height 22
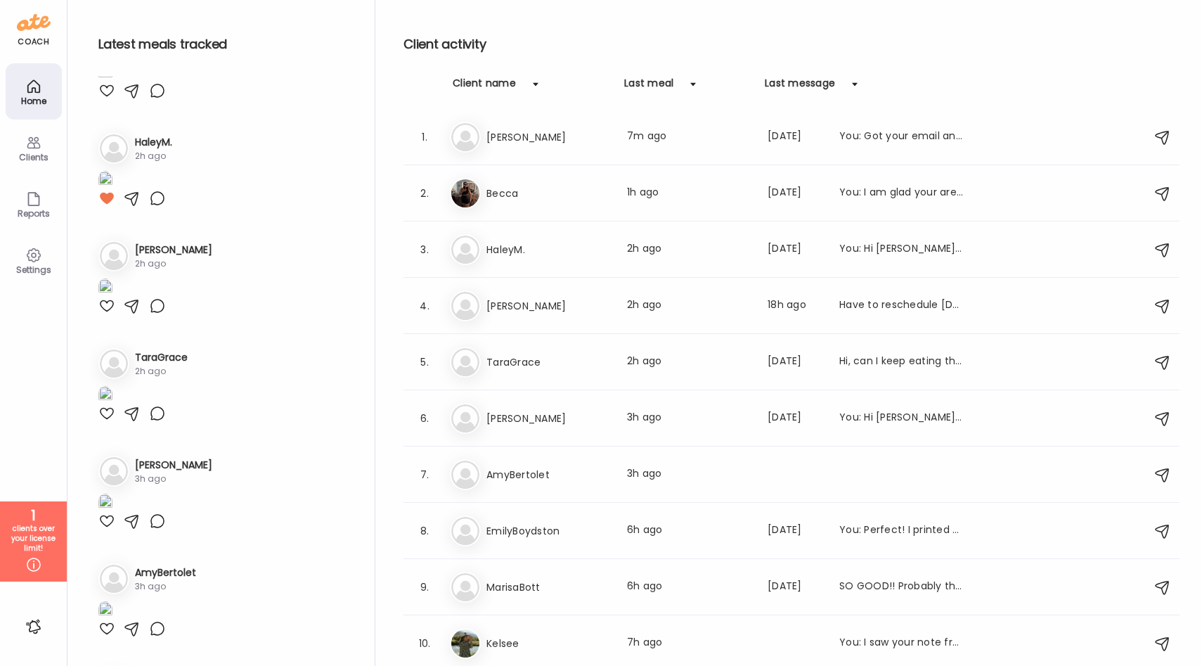
scroll to position [0, 0]
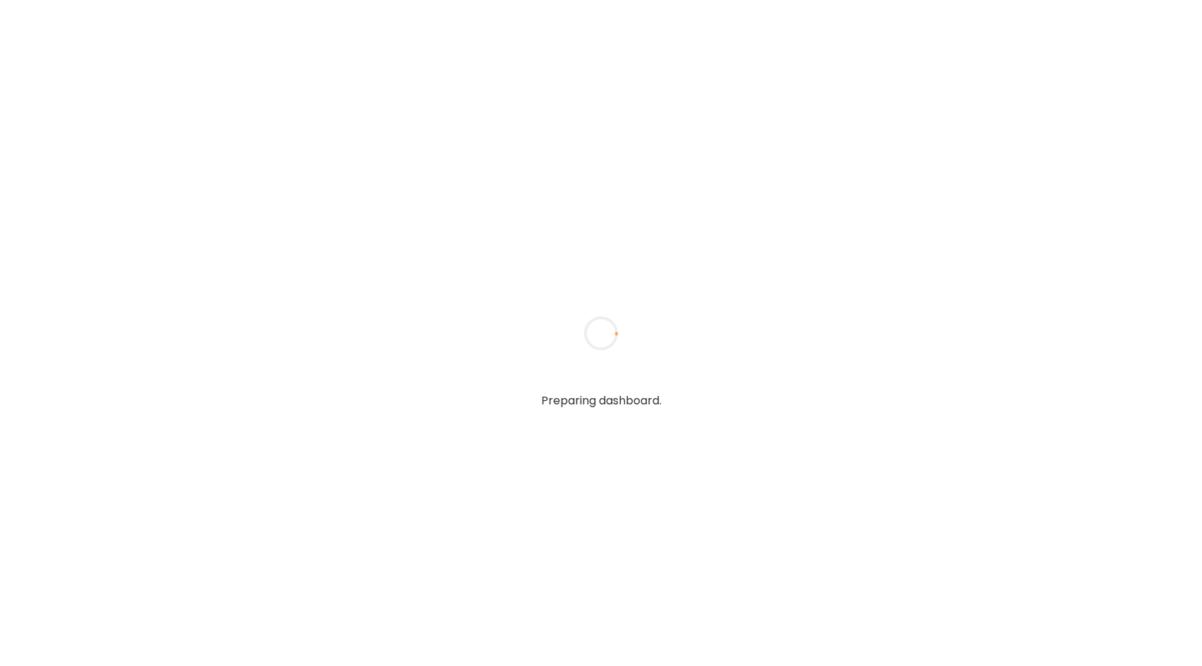
type input "**********"
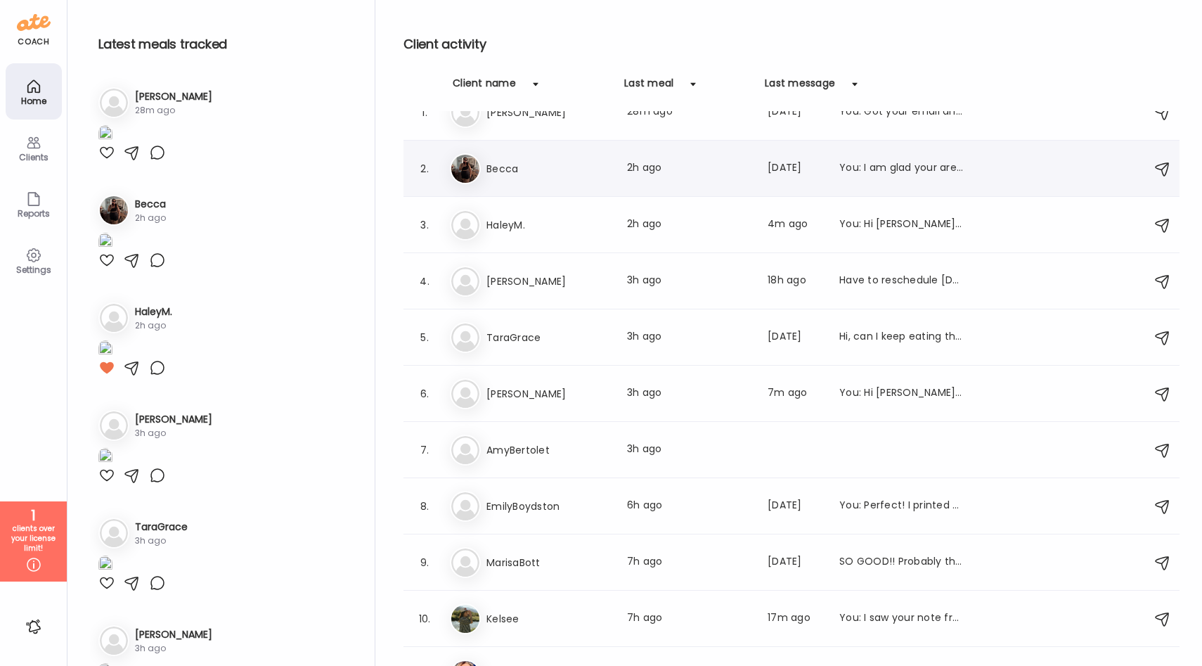
scroll to position [32, 0]
